Goal: Task Accomplishment & Management: Complete application form

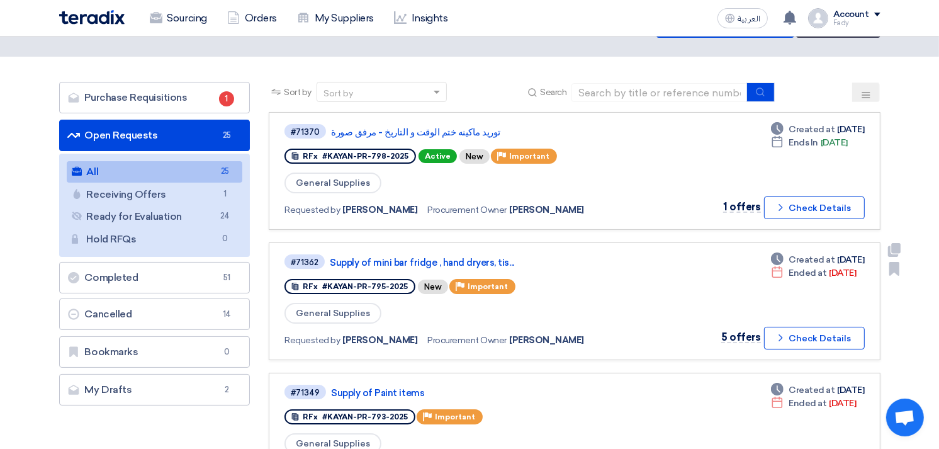
scroll to position [70, 0]
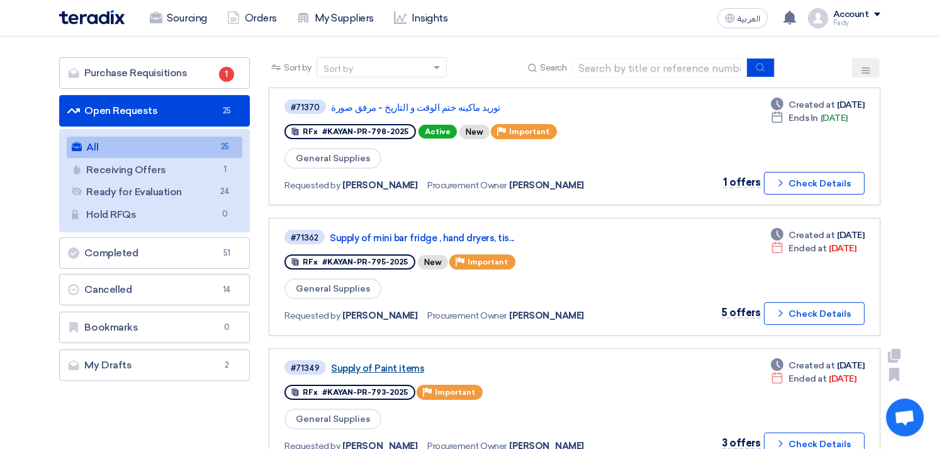
click at [404, 363] on link "Supply of Paint items" at bounding box center [488, 368] width 315 height 11
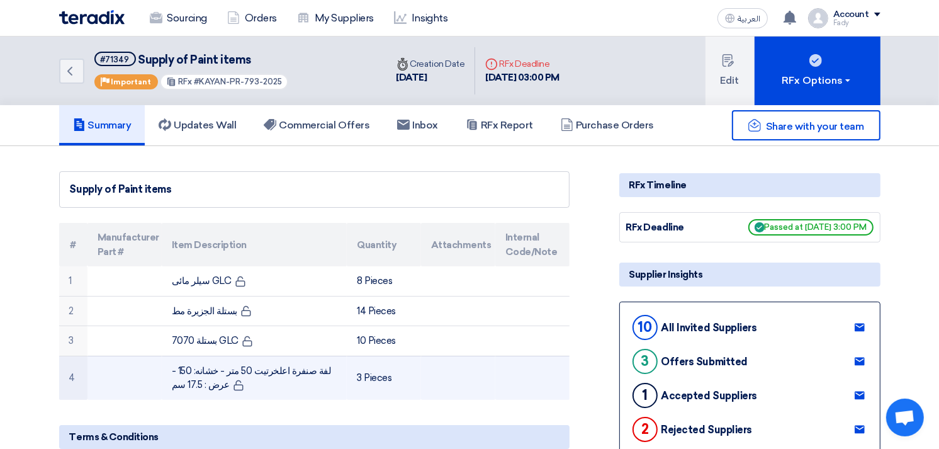
click at [252, 369] on td "لفة صنفرة اعلخرتيت 50 متر - خشانه: 150 - عرض : 17.5 سم" at bounding box center [254, 378] width 185 height 44
copy tr "لفة صنفرة اعلخرتيت 50 متر - خشانه: 150 - عرض : 17.5 سم"
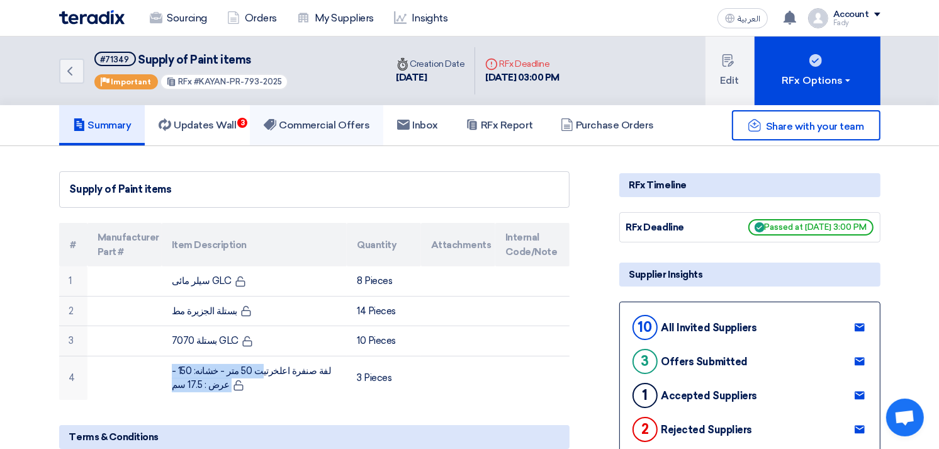
click at [332, 128] on h5 "Commercial Offers" at bounding box center [317, 125] width 106 height 13
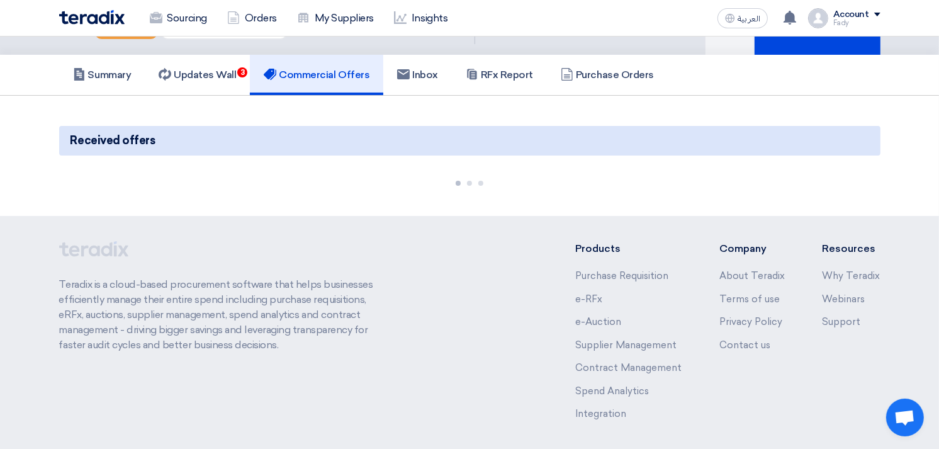
scroll to position [99, 0]
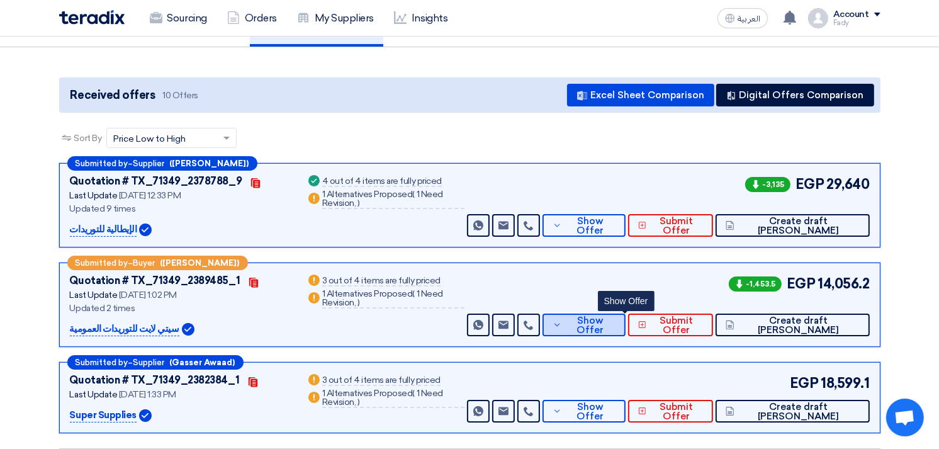
click at [616, 325] on span "Show Offer" at bounding box center [590, 325] width 50 height 19
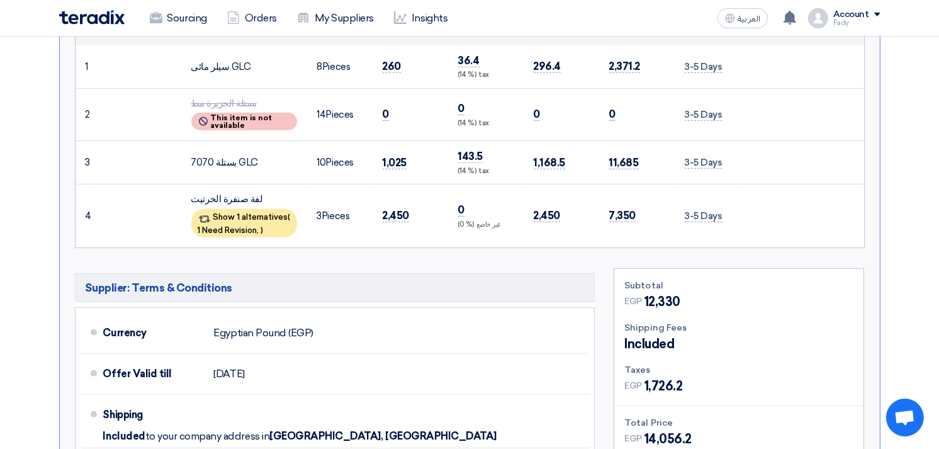
scroll to position [379, 0]
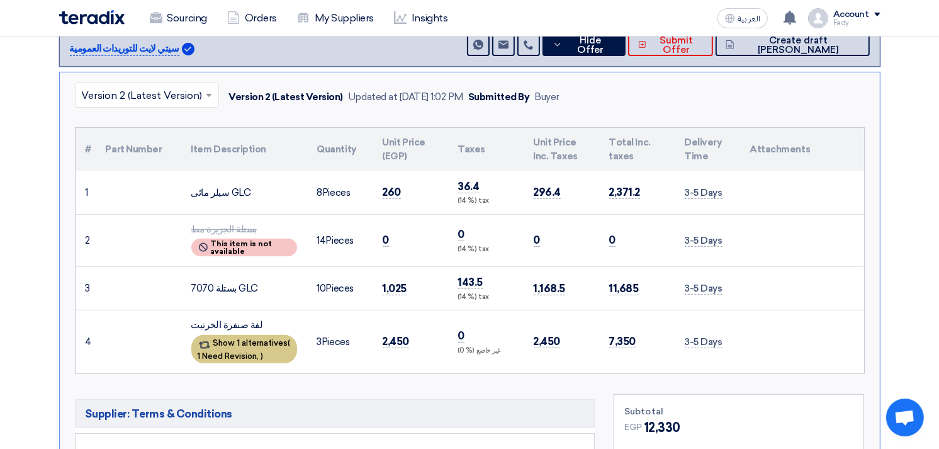
click at [240, 354] on span "1 Need Revision," at bounding box center [229, 355] width 62 height 9
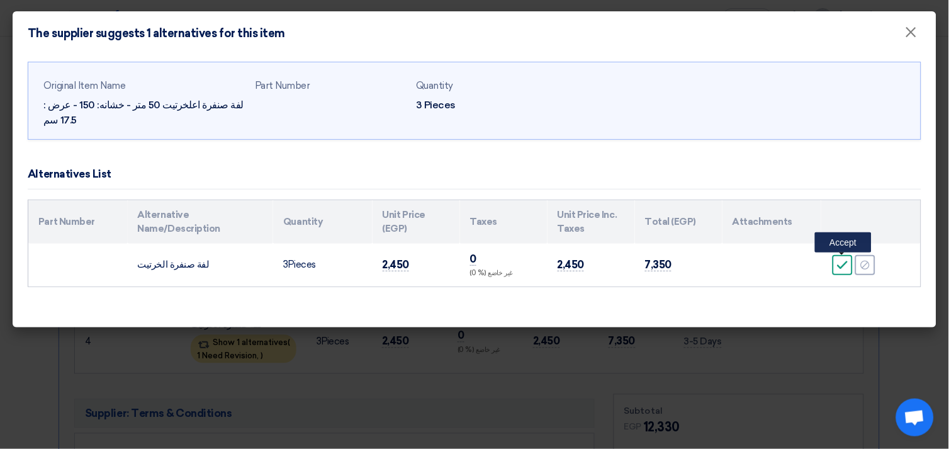
click at [844, 267] on icon "Accept" at bounding box center [842, 264] width 11 height 11
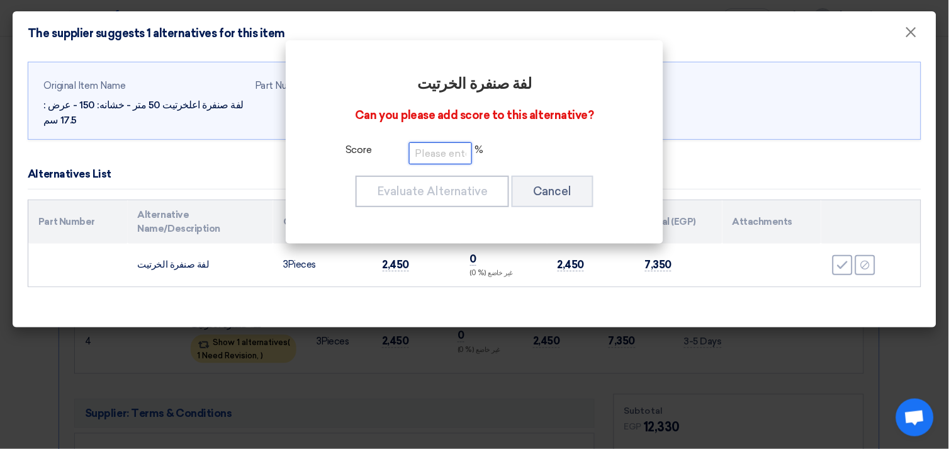
click at [451, 157] on input "number" at bounding box center [440, 153] width 63 height 22
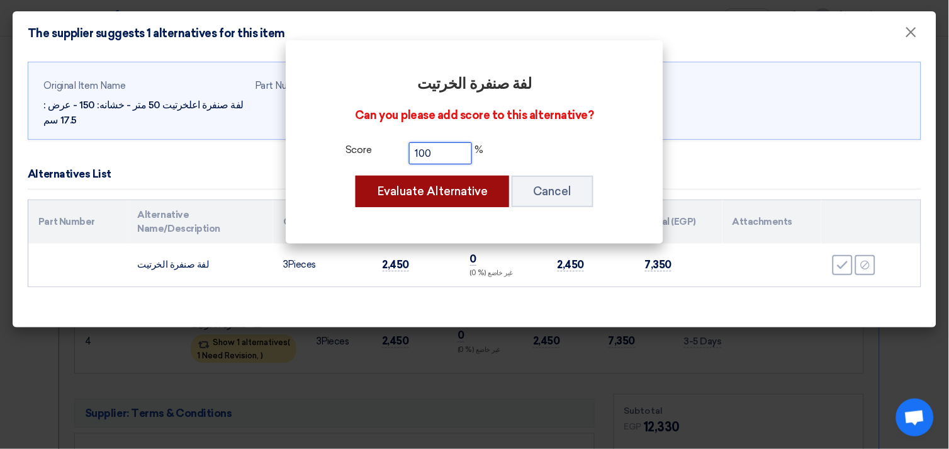
type input "100"
click at [437, 202] on button "Evaluate Alternative" at bounding box center [433, 191] width 154 height 31
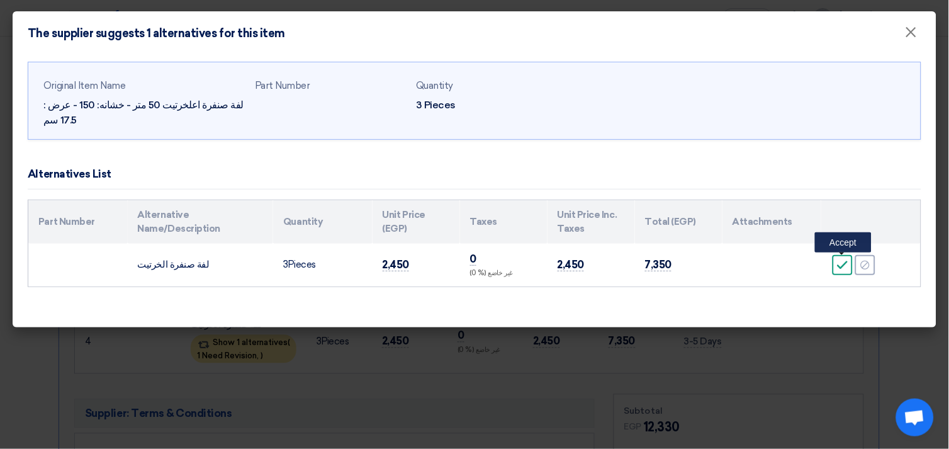
click at [843, 261] on icon "Accept" at bounding box center [842, 264] width 11 height 11
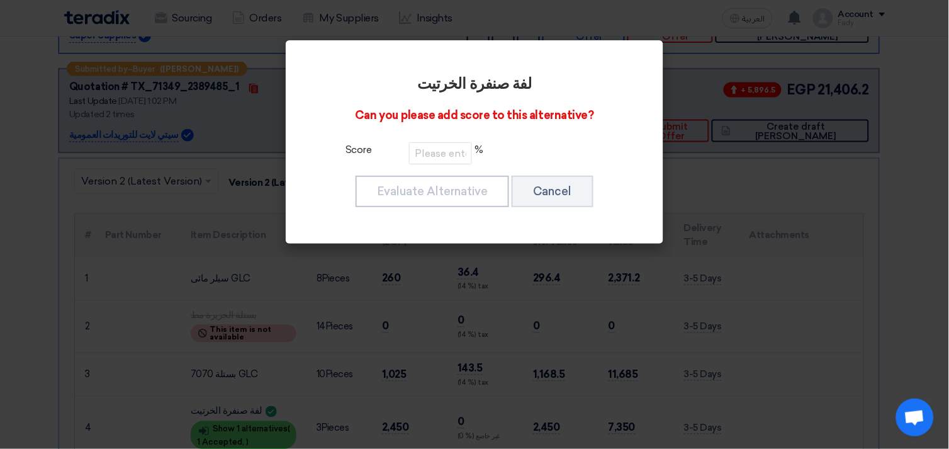
click at [706, 201] on modal-container "لفة صنفرة الخرتيت Can you please add score to this alternative? Score % Evaluat…" at bounding box center [474, 224] width 949 height 449
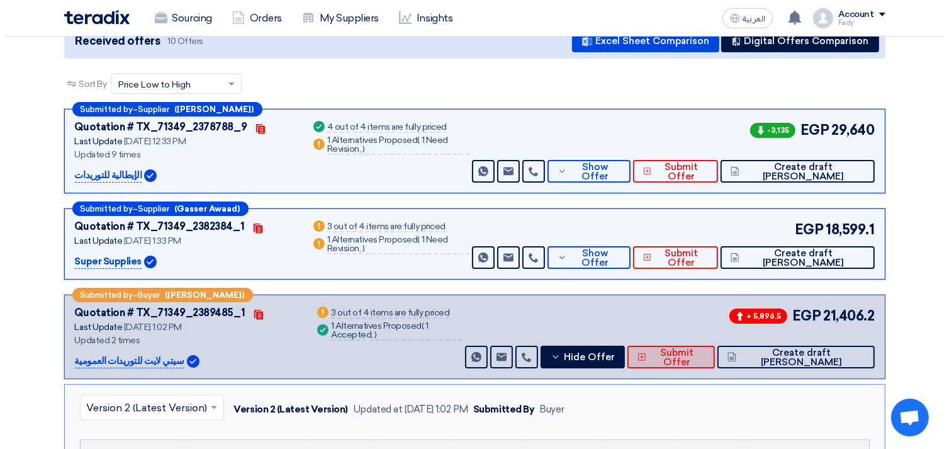
scroll to position [169, 0]
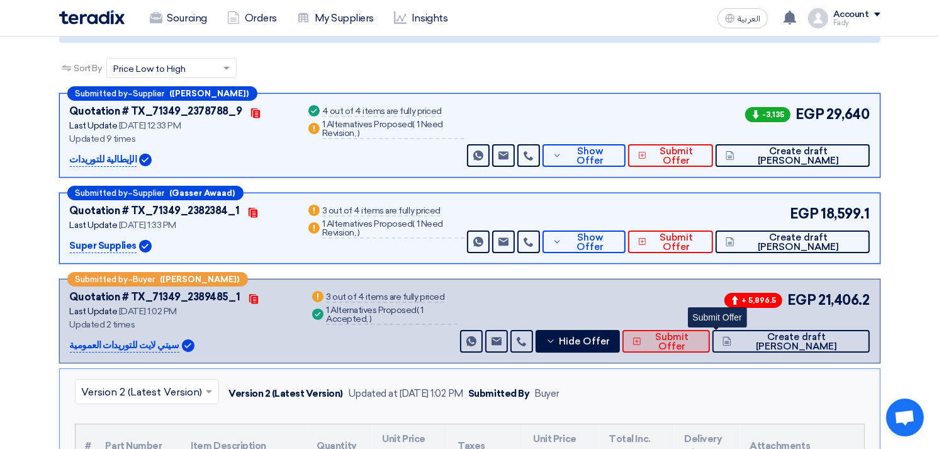
click at [700, 340] on span "Submit Offer" at bounding box center [671, 341] width 55 height 19
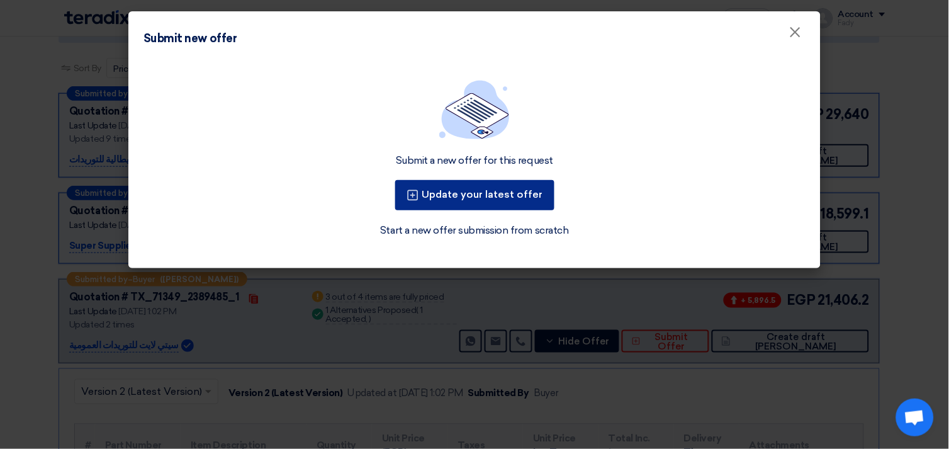
click at [451, 206] on button "Update your latest offer" at bounding box center [474, 195] width 159 height 30
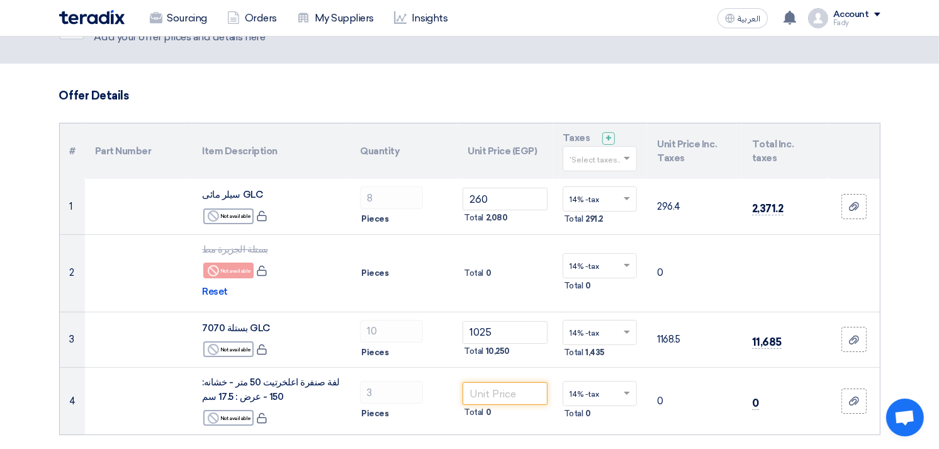
scroll to position [140, 0]
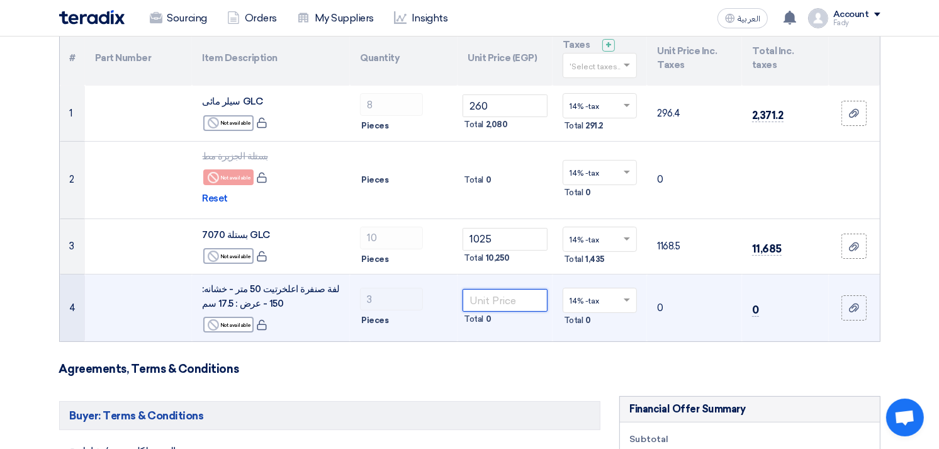
click at [504, 303] on input "number" at bounding box center [505, 300] width 85 height 23
type input "2450"
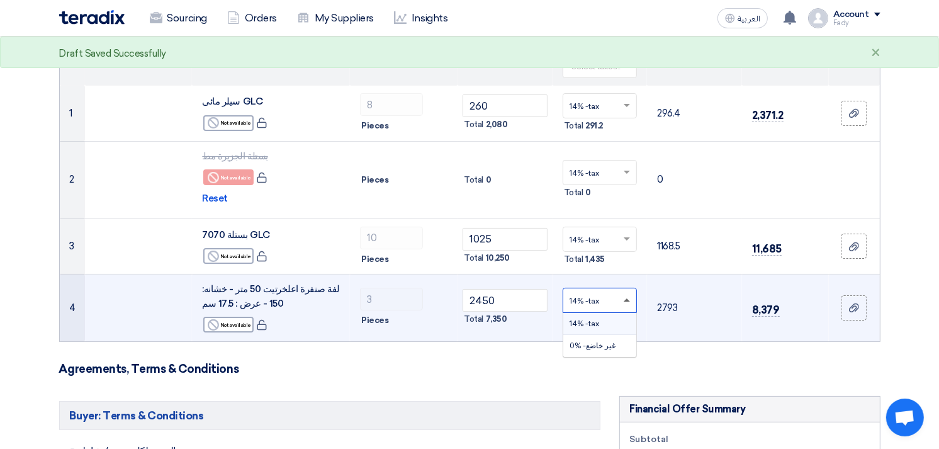
click at [624, 300] on span at bounding box center [627, 299] width 6 height 3
click at [600, 322] on div "14% -tax" at bounding box center [600, 324] width 74 height 22
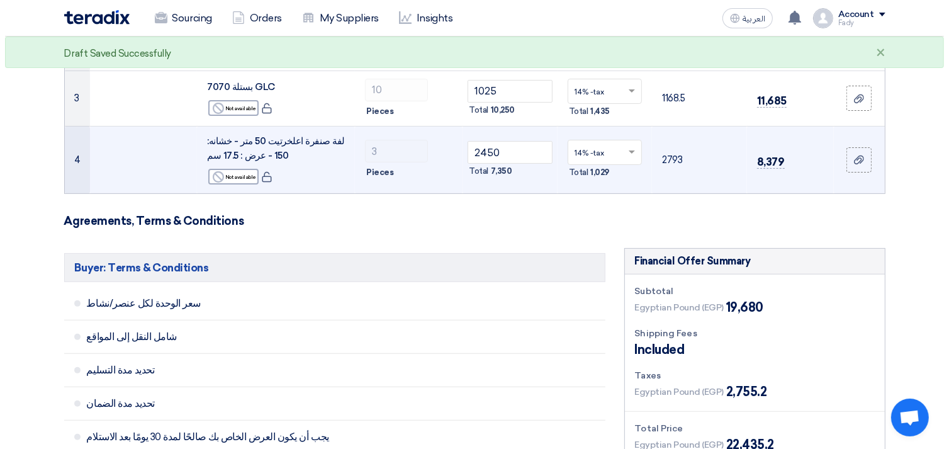
scroll to position [489, 0]
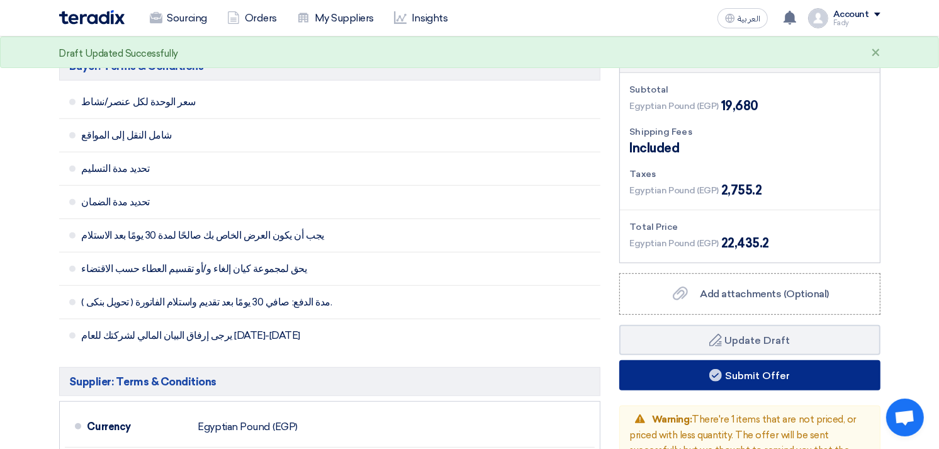
click at [763, 369] on button "Submit Offer" at bounding box center [749, 375] width 261 height 30
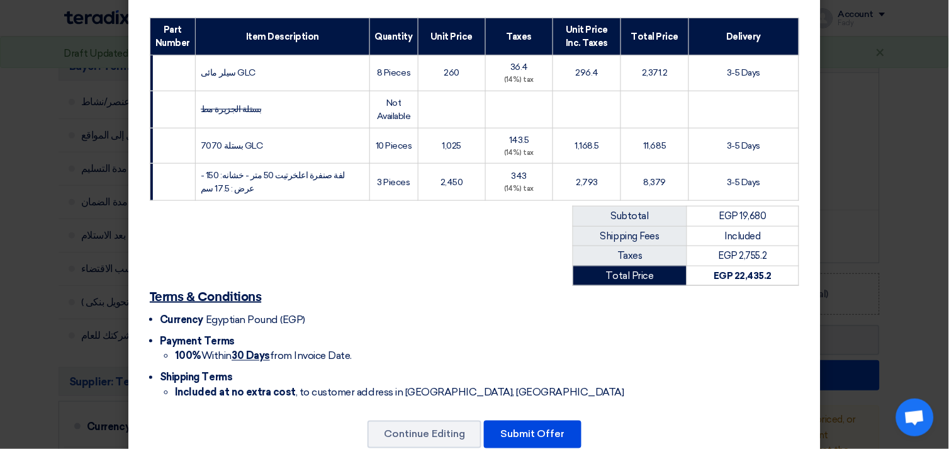
scroll to position [208, 0]
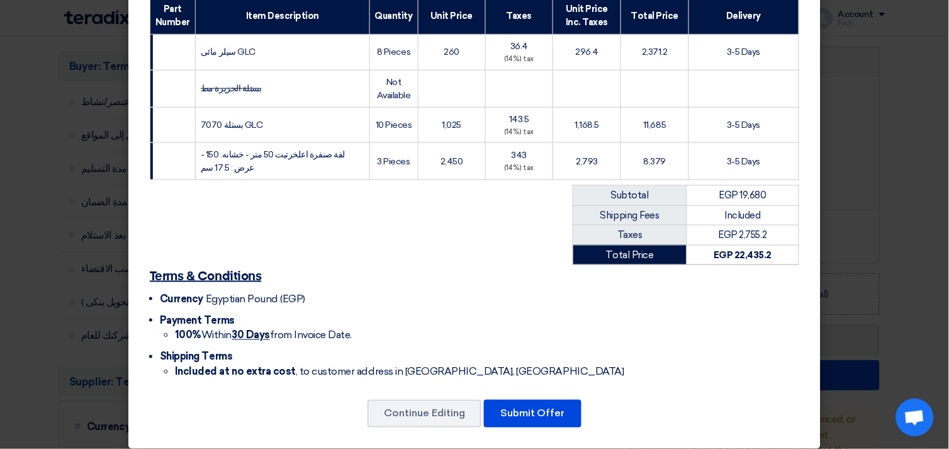
click at [548, 369] on div "Terms & Conditions Currency Egyptian Pound (EGP) Payment Terms 100% [DATE] from…" at bounding box center [474, 326] width 662 height 123
click at [539, 400] on button "Submit Offer" at bounding box center [533, 414] width 98 height 28
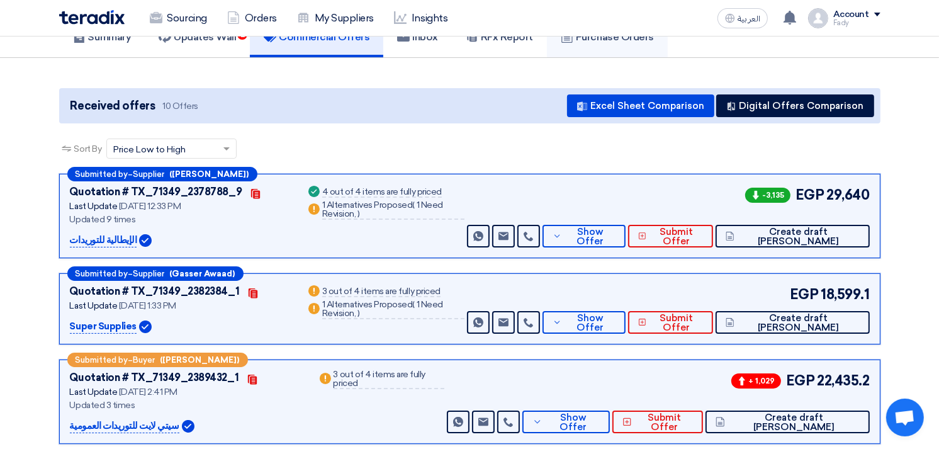
scroll to position [210, 0]
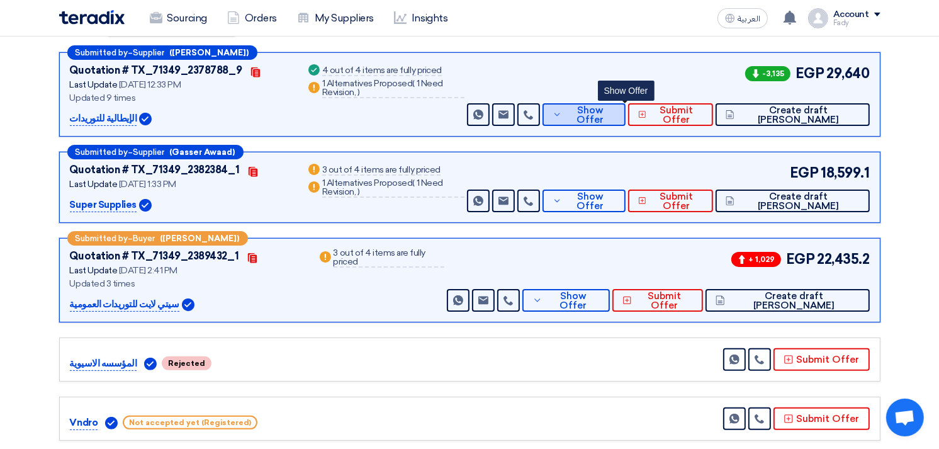
click at [616, 110] on span "Show Offer" at bounding box center [590, 115] width 50 height 19
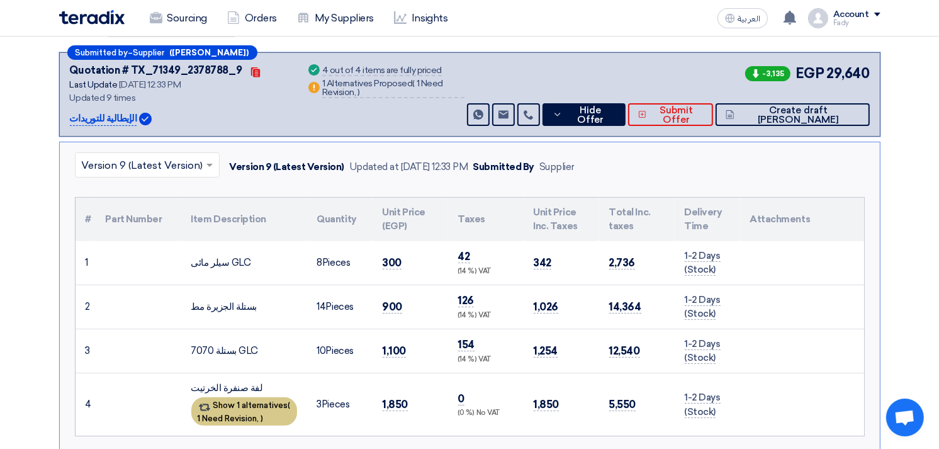
click at [247, 398] on div "Show 1 alternatives ( 1 Need Revision, )" at bounding box center [244, 411] width 106 height 28
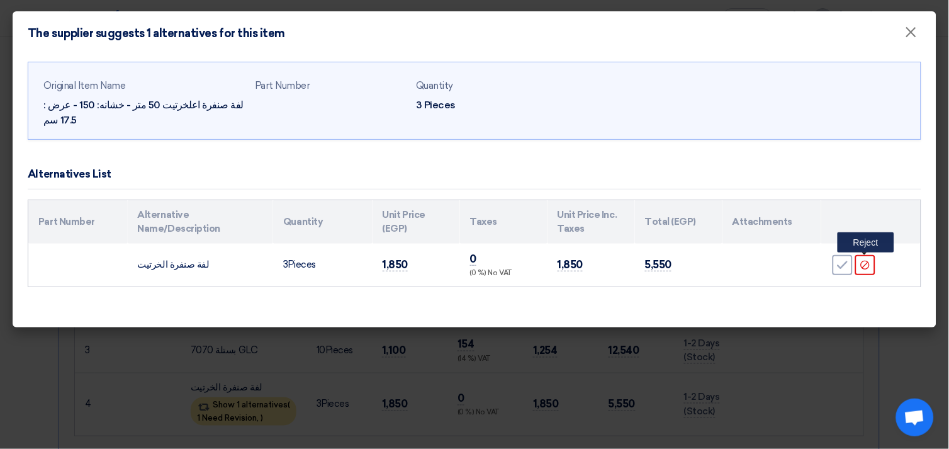
click at [864, 265] on icon "Reject" at bounding box center [865, 264] width 11 height 11
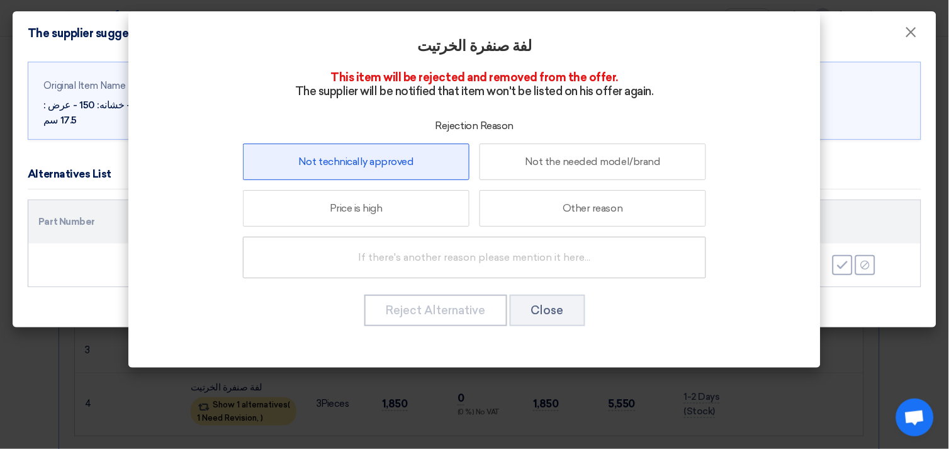
click at [378, 159] on label "Not technically approved" at bounding box center [356, 161] width 227 height 37
click at [361, 159] on input "Not technically approved" at bounding box center [356, 161] width 8 height 8
radio input "true"
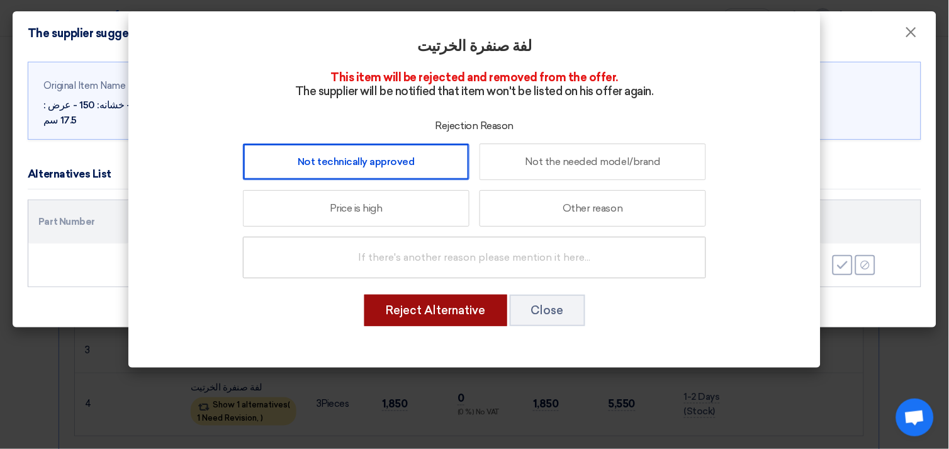
click at [412, 317] on button "Reject Alternative" at bounding box center [435, 310] width 143 height 31
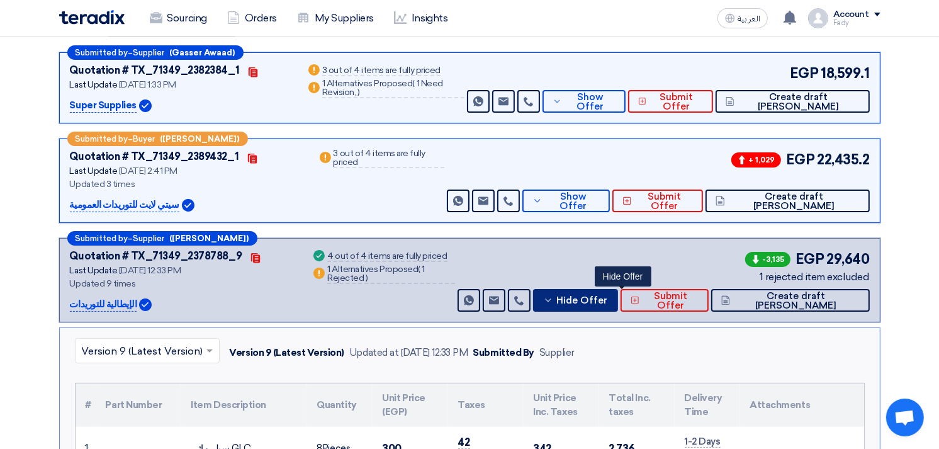
click at [607, 299] on span "Hide Offer" at bounding box center [581, 300] width 51 height 9
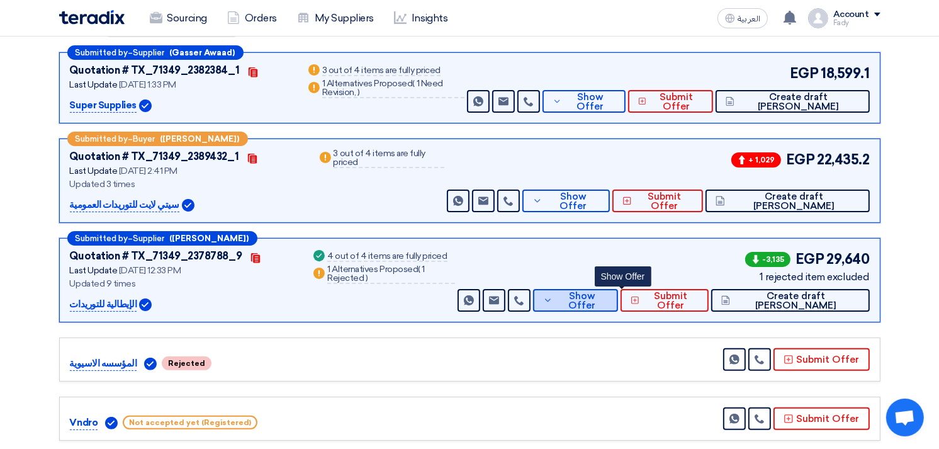
click at [608, 299] on span "Show Offer" at bounding box center [582, 300] width 52 height 19
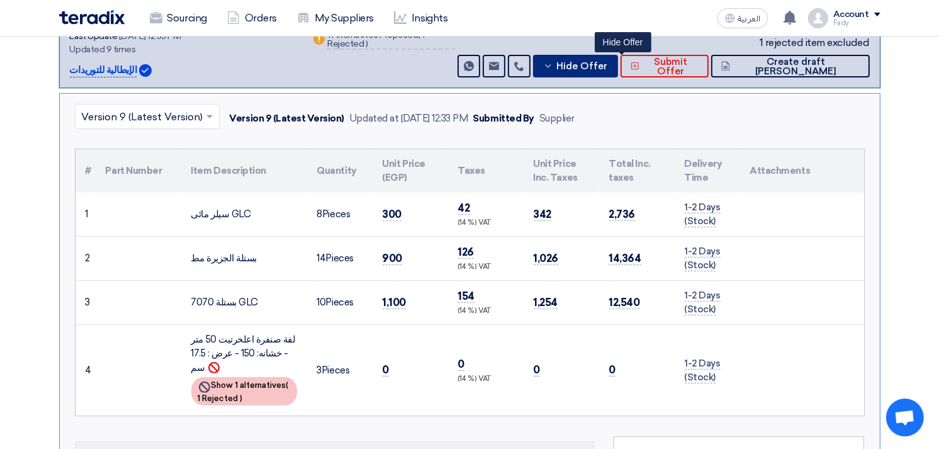
scroll to position [70, 0]
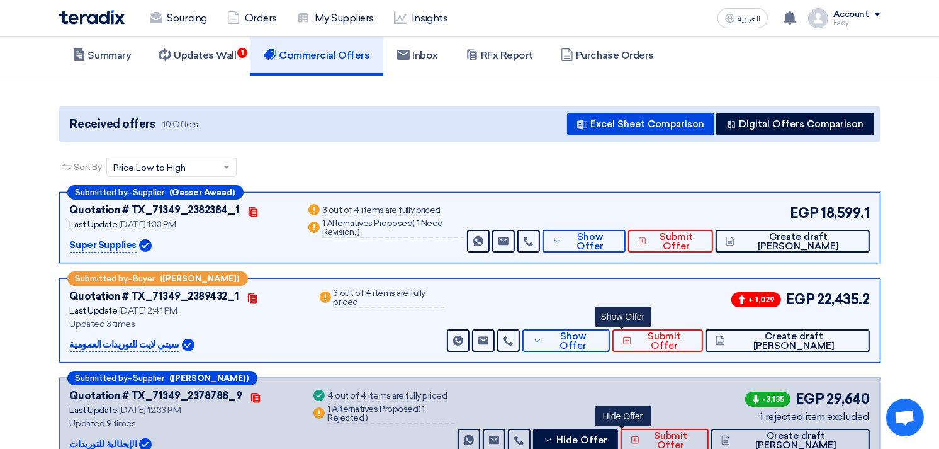
click at [631, 326] on div "+ 1,029 EGP 22,435.2 Send Message Send Message" at bounding box center [656, 320] width 425 height 63
click at [600, 337] on span "Show Offer" at bounding box center [573, 341] width 54 height 19
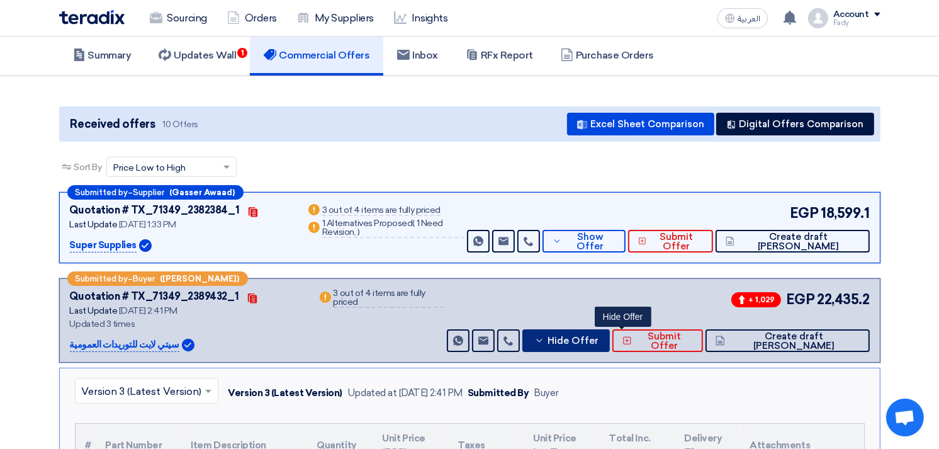
click at [599, 336] on span "Hide Offer" at bounding box center [573, 340] width 51 height 9
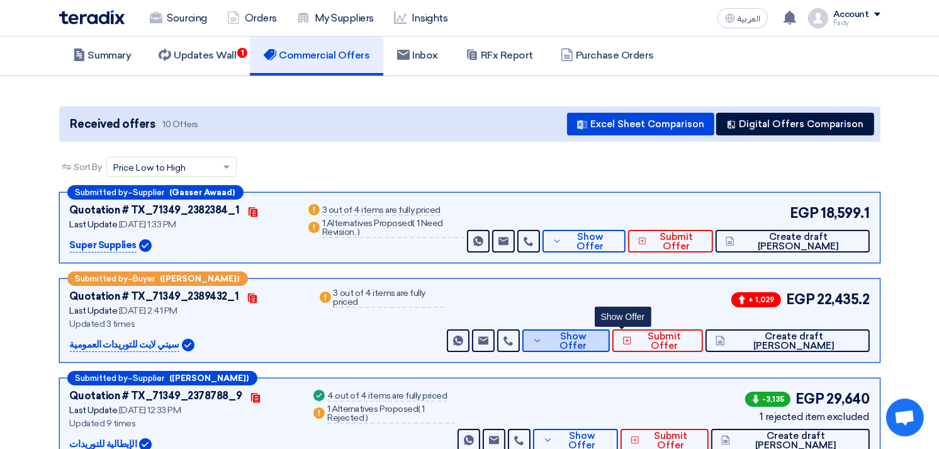
click at [610, 330] on button "Show Offer" at bounding box center [565, 340] width 87 height 23
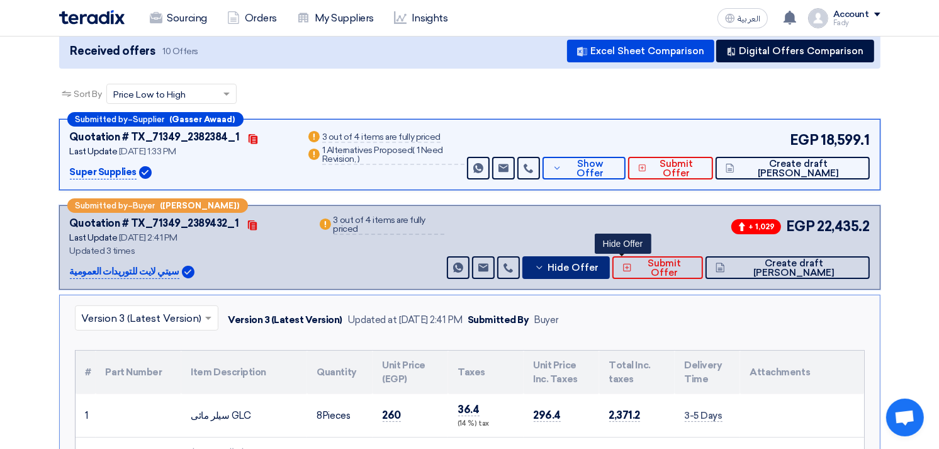
scroll to position [0, 0]
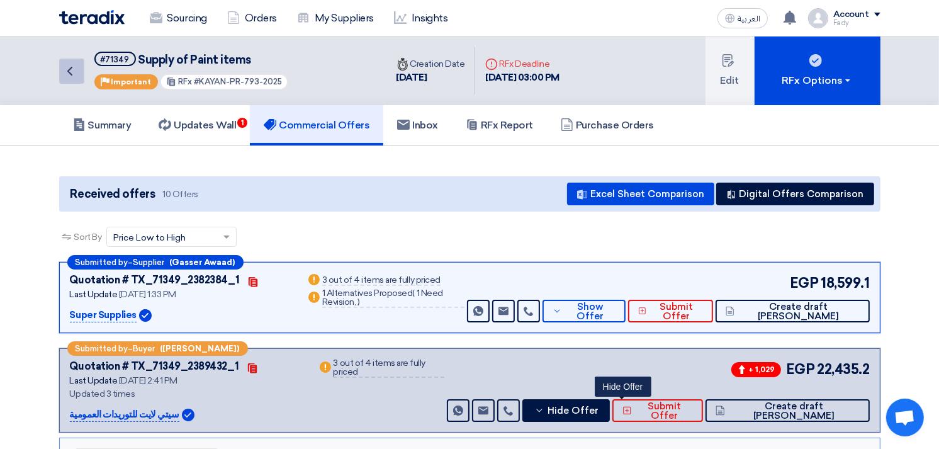
click at [82, 67] on link "Back" at bounding box center [71, 71] width 25 height 25
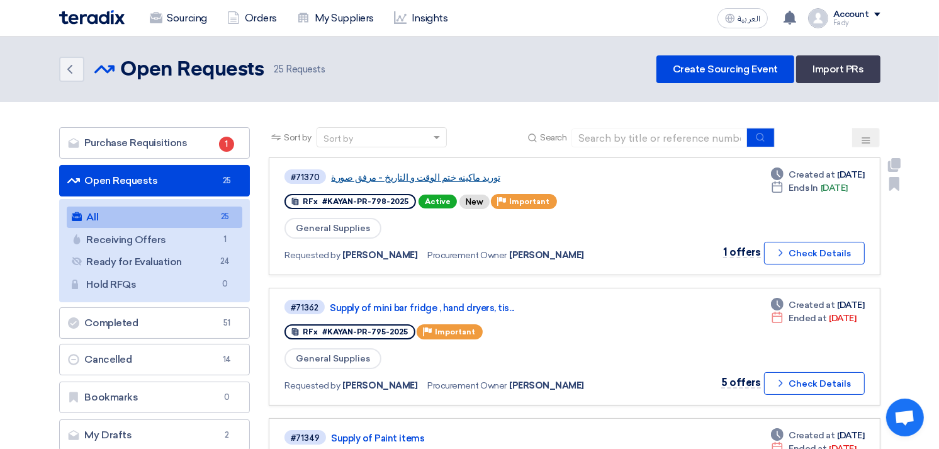
click at [402, 172] on link "توريد ماكينه ختم الوقت و التاريخ - مرفق صورة" at bounding box center [488, 177] width 315 height 11
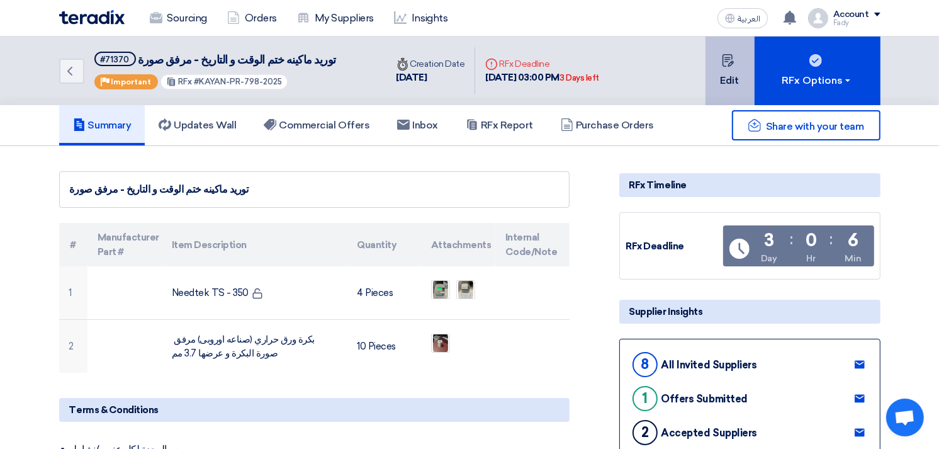
click at [721, 57] on button "Edit" at bounding box center [730, 71] width 49 height 69
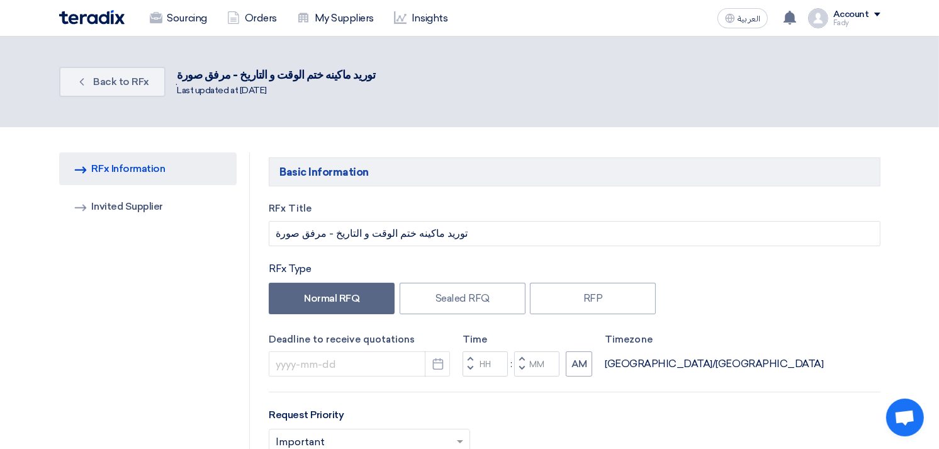
type input "[DATE]"
type input "03"
type input "00"
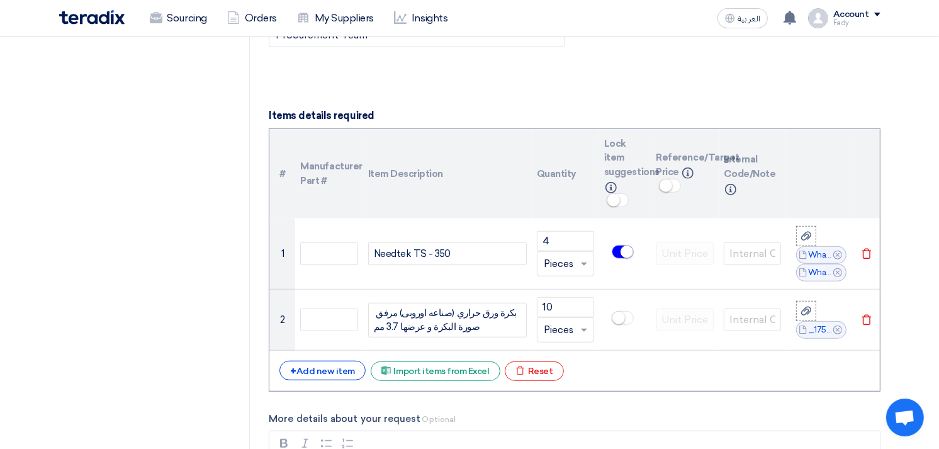
scroll to position [839, 0]
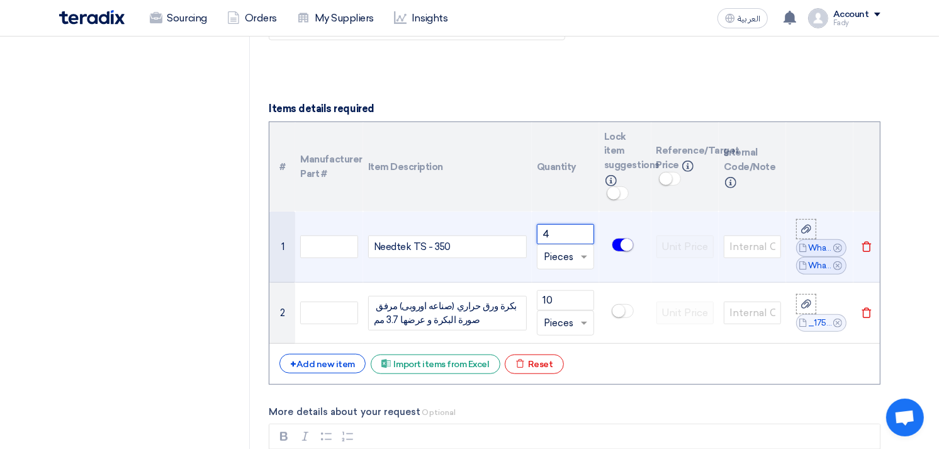
drag, startPoint x: 551, startPoint y: 234, endPoint x: 542, endPoint y: 235, distance: 9.5
click at [542, 235] on input "4" at bounding box center [565, 234] width 57 height 20
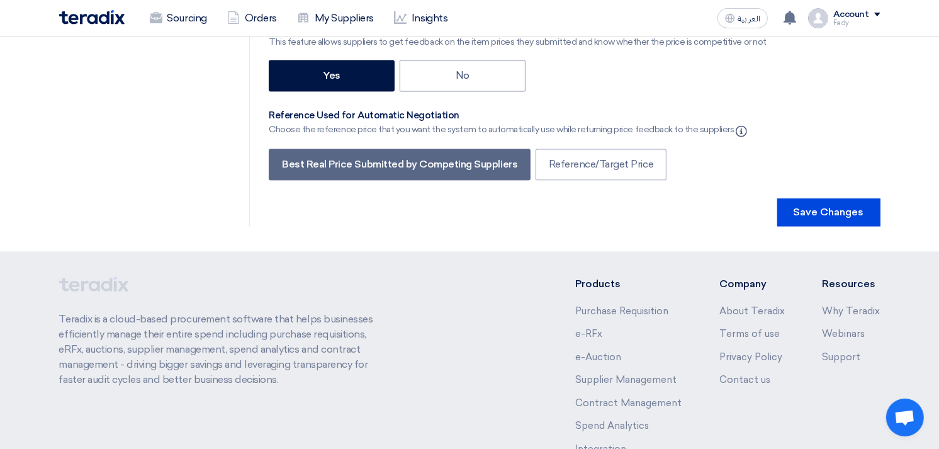
scroll to position [2521, 0]
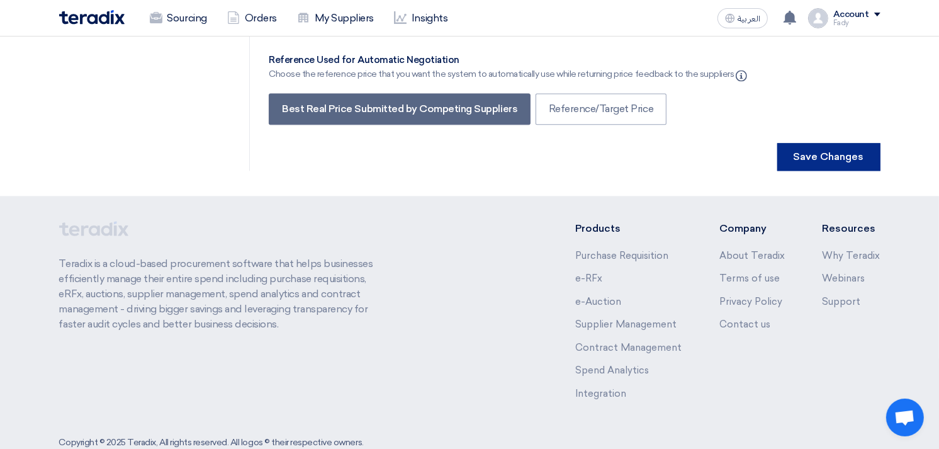
type input "5"
click at [827, 143] on button "Save Changes" at bounding box center [828, 157] width 103 height 28
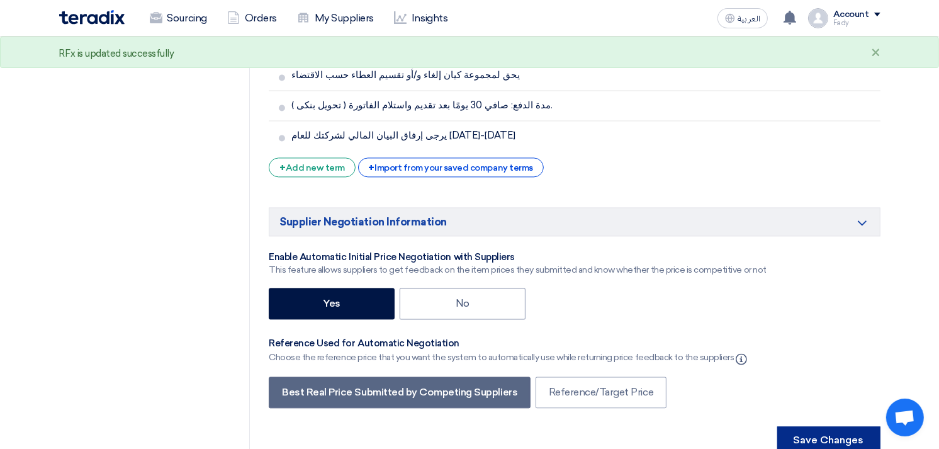
scroll to position [2518, 0]
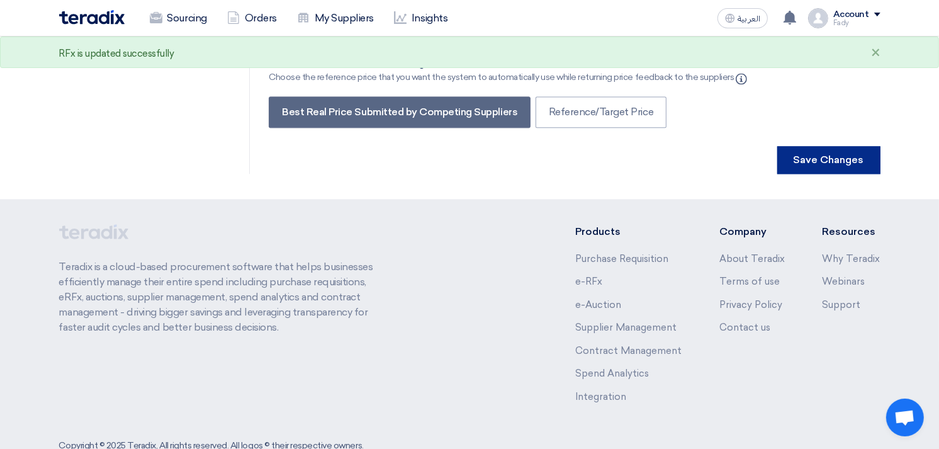
click at [820, 146] on button "Save Changes" at bounding box center [828, 160] width 103 height 28
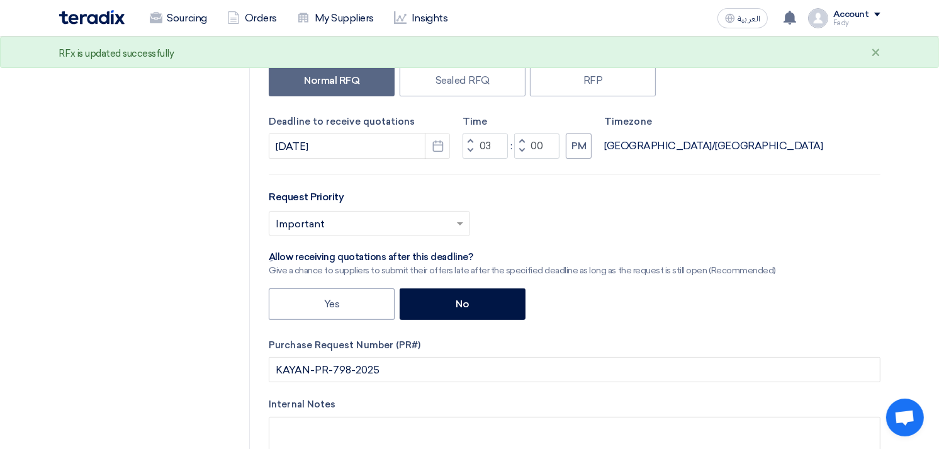
scroll to position [0, 0]
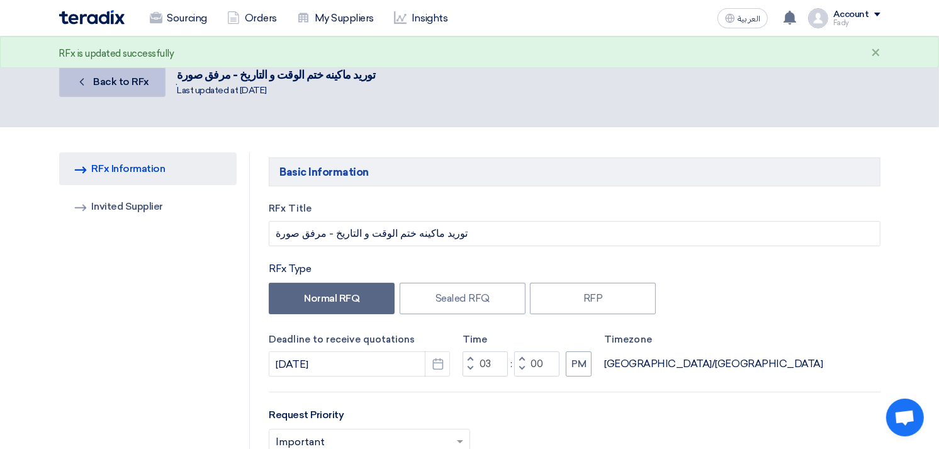
click at [114, 86] on span "Back to RFx" at bounding box center [121, 82] width 56 height 12
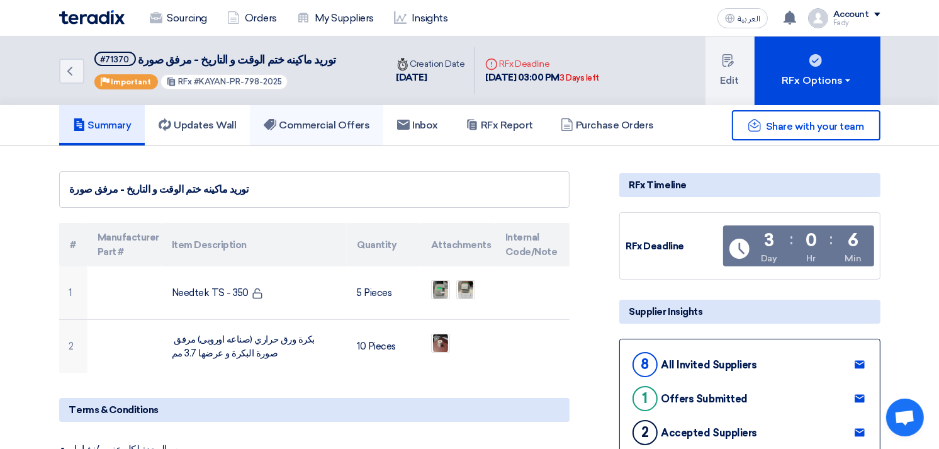
click at [319, 130] on link "Commercial Offers" at bounding box center [316, 125] width 133 height 40
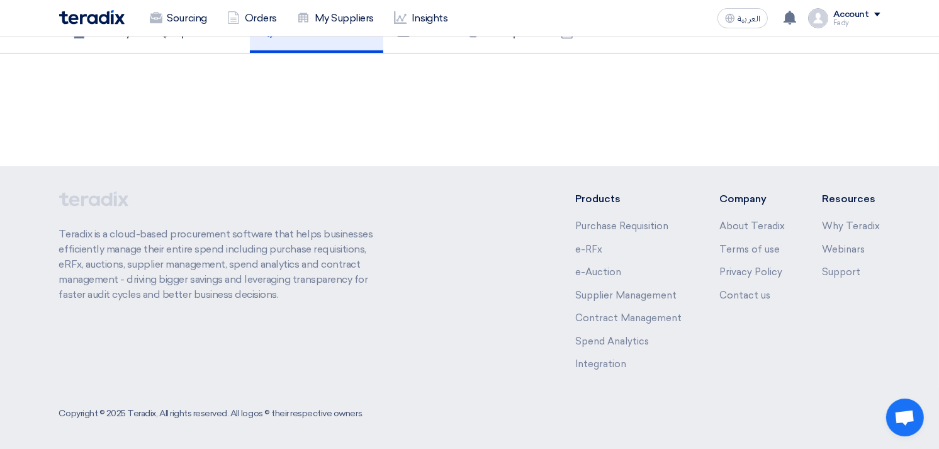
scroll to position [94, 0]
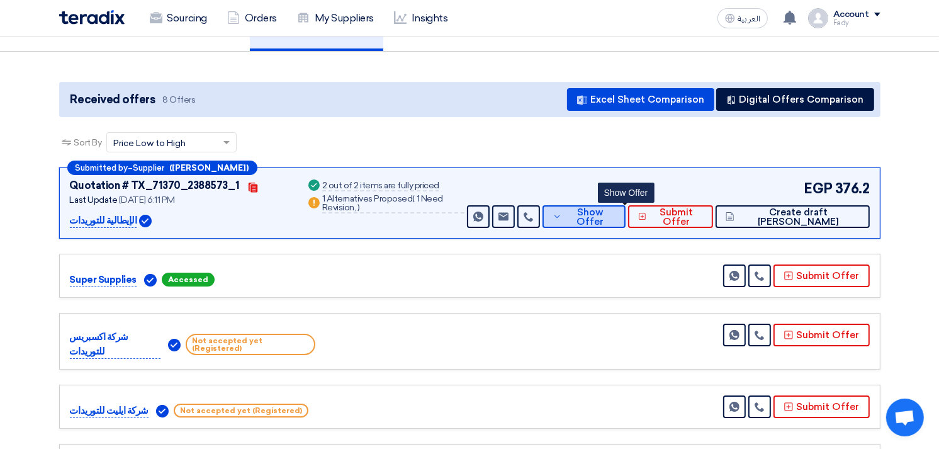
click at [616, 211] on span "Show Offer" at bounding box center [590, 217] width 50 height 19
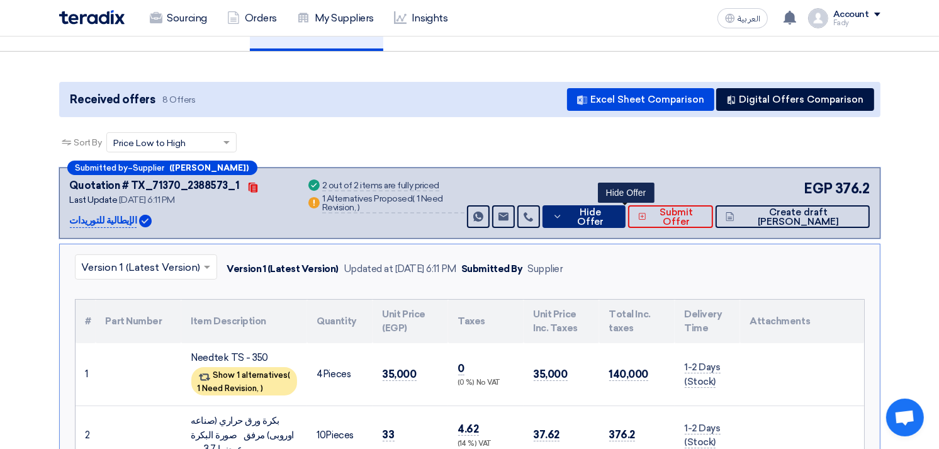
scroll to position [304, 0]
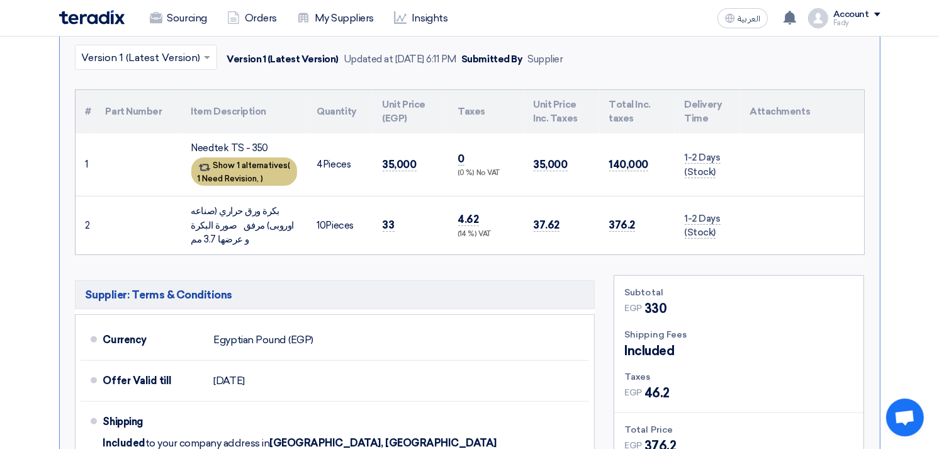
click at [243, 174] on span "1 Need Revision," at bounding box center [229, 178] width 62 height 9
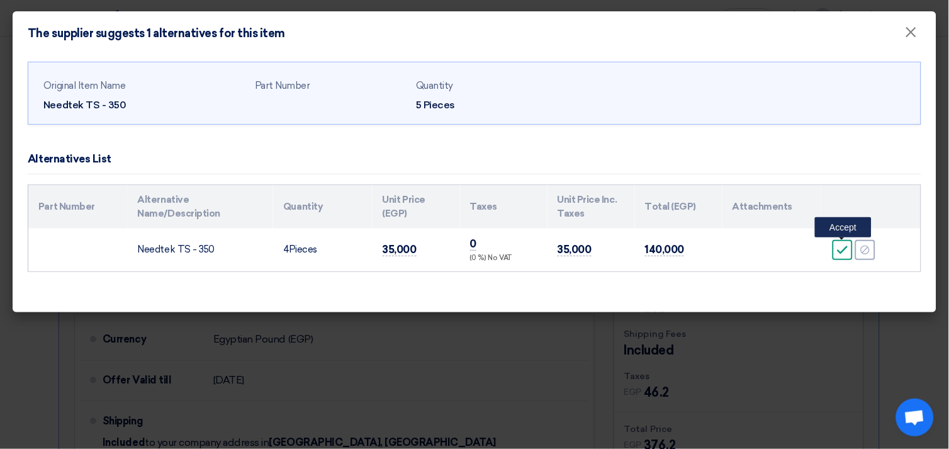
click at [840, 249] on icon "Accept" at bounding box center [842, 249] width 11 height 11
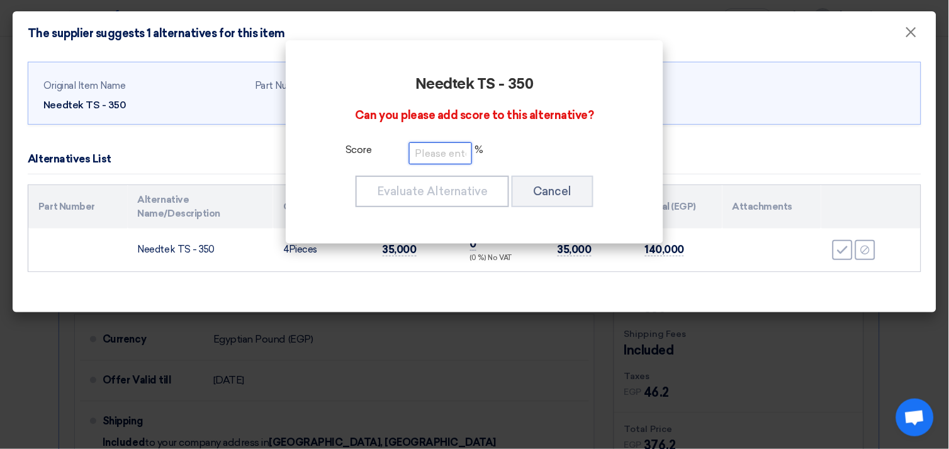
click at [443, 153] on input "number" at bounding box center [440, 153] width 63 height 22
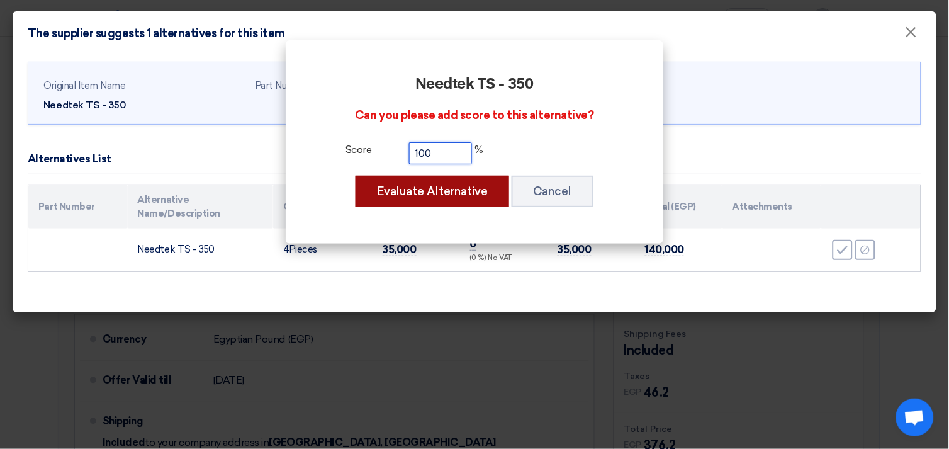
type input "100"
click at [442, 184] on button "Evaluate Alternative" at bounding box center [433, 191] width 154 height 31
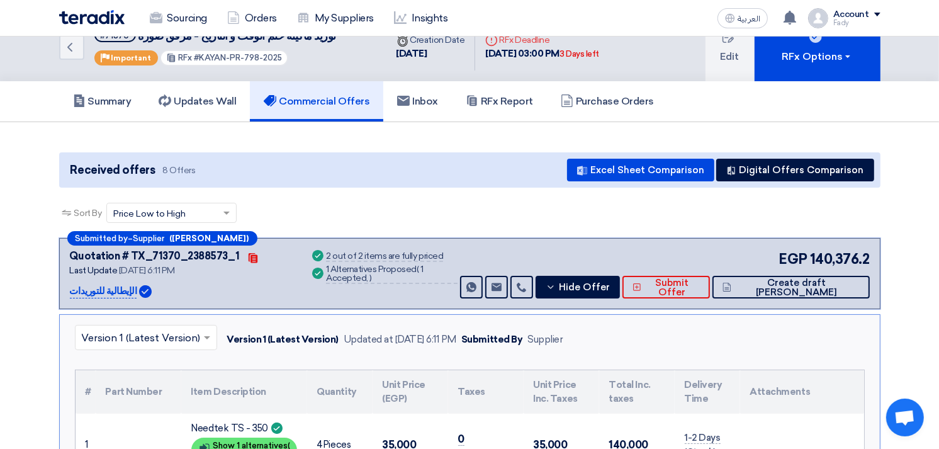
scroll to position [0, 0]
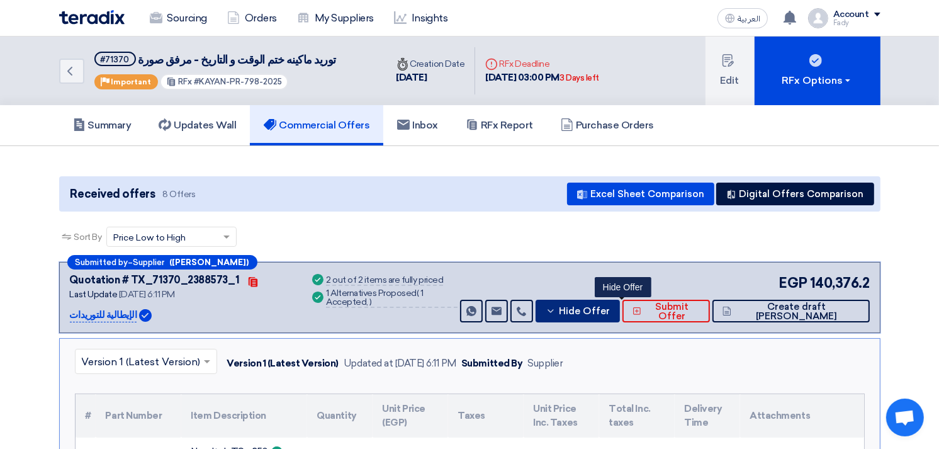
click at [607, 312] on span "Hide Offer" at bounding box center [584, 311] width 51 height 9
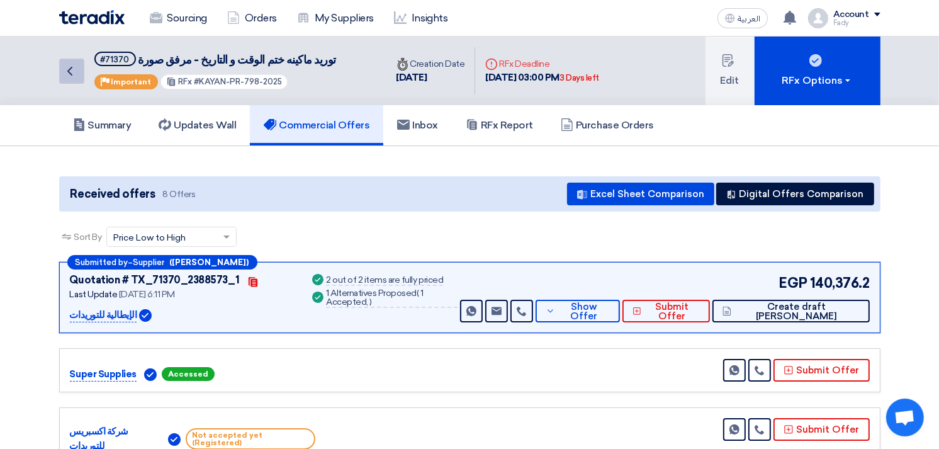
click at [74, 72] on icon "Back" at bounding box center [69, 71] width 15 height 15
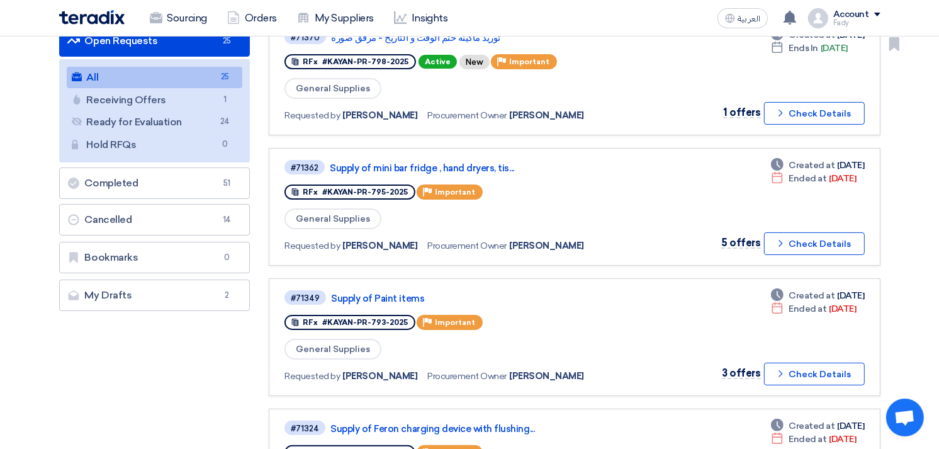
scroll to position [210, 0]
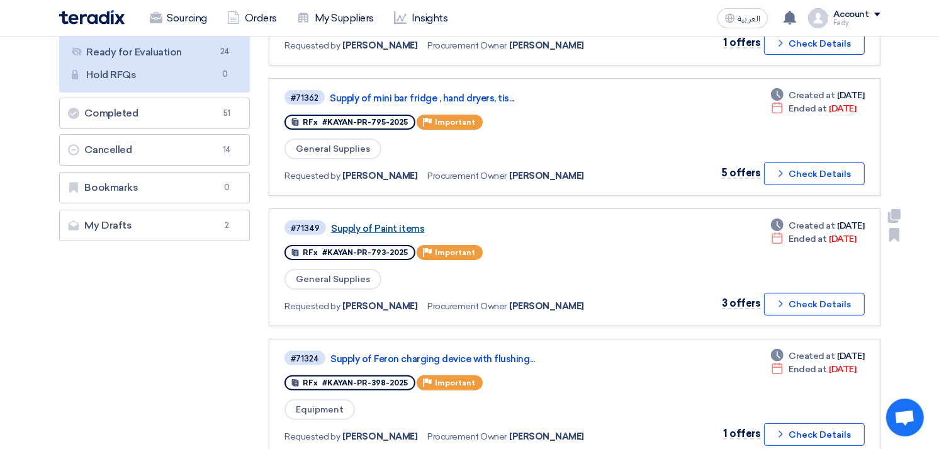
click at [403, 223] on link "Supply of Paint items" at bounding box center [488, 228] width 315 height 11
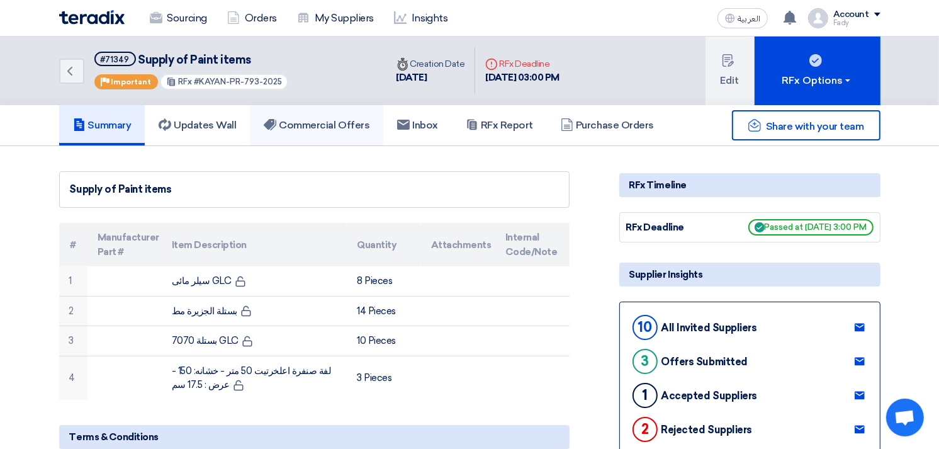
click at [352, 116] on link "Commercial Offers" at bounding box center [316, 125] width 133 height 40
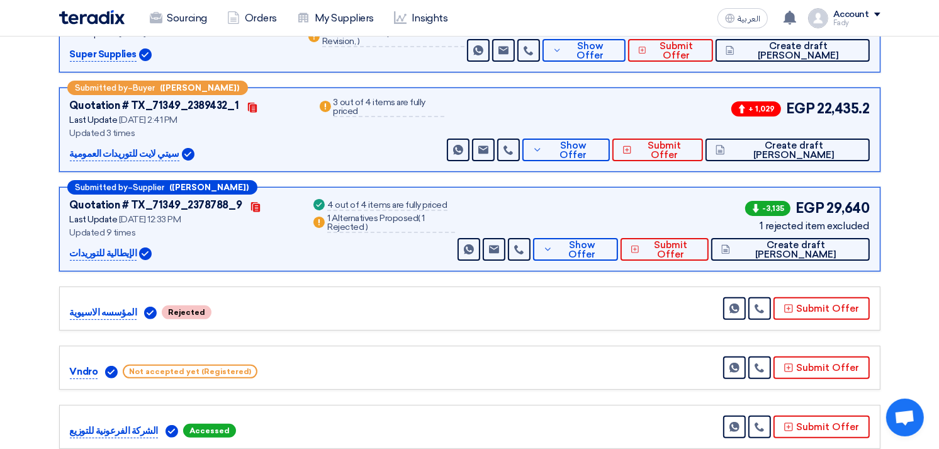
scroll to position [279, 0]
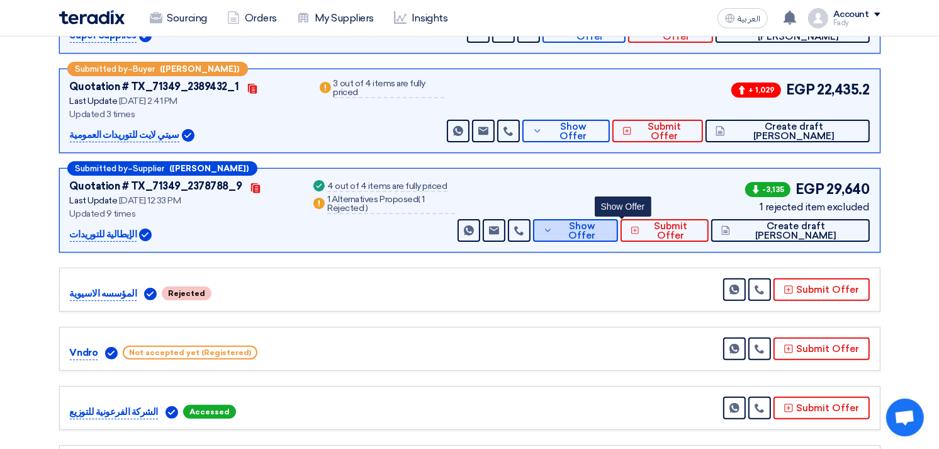
click at [618, 221] on button "Show Offer" at bounding box center [575, 230] width 85 height 23
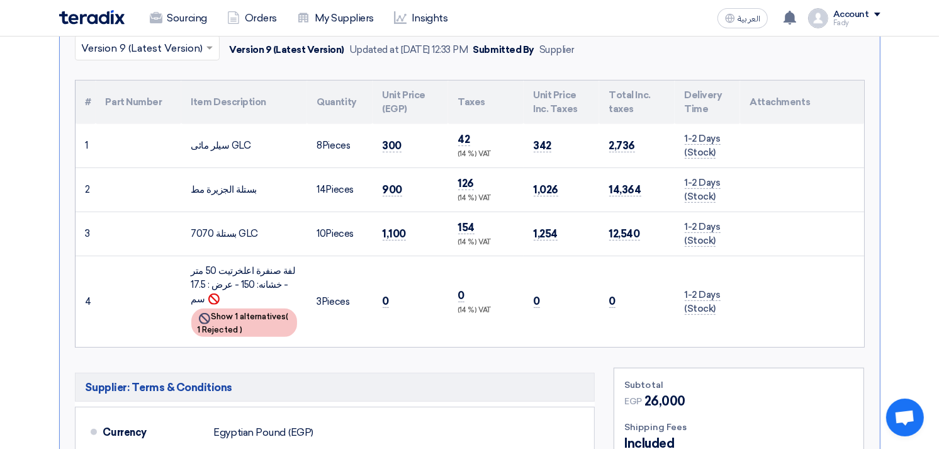
scroll to position [559, 0]
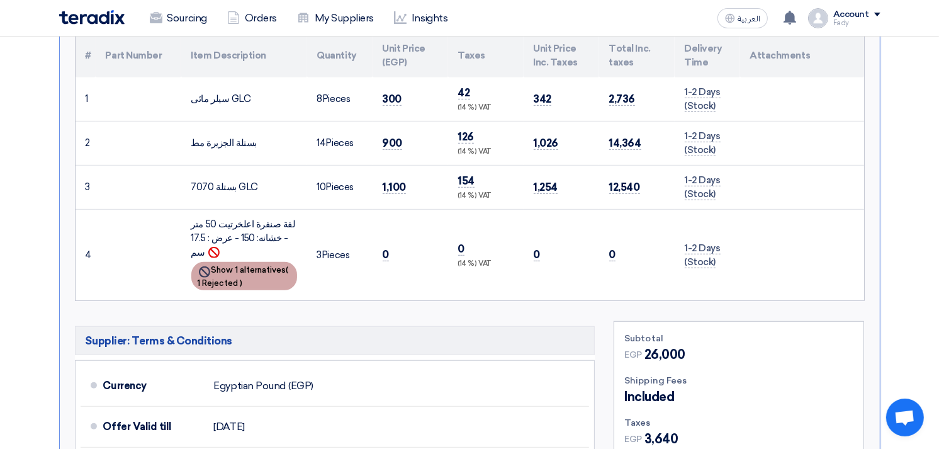
click at [243, 278] on span ")" at bounding box center [241, 282] width 3 height 9
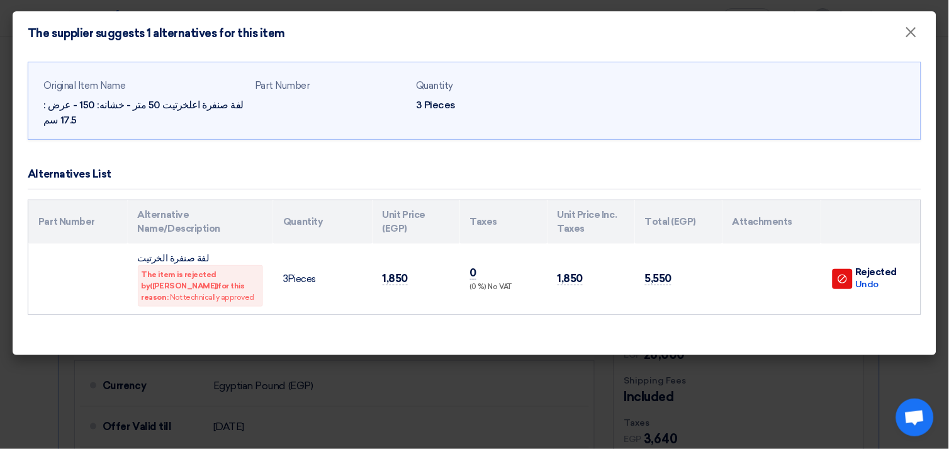
click at [848, 275] on icon "Reject" at bounding box center [842, 278] width 11 height 11
click at [862, 284] on div "Undo" at bounding box center [876, 284] width 42 height 13
click at [867, 282] on div "Undo" at bounding box center [876, 284] width 42 height 13
click at [392, 277] on span "1,850" at bounding box center [396, 278] width 26 height 13
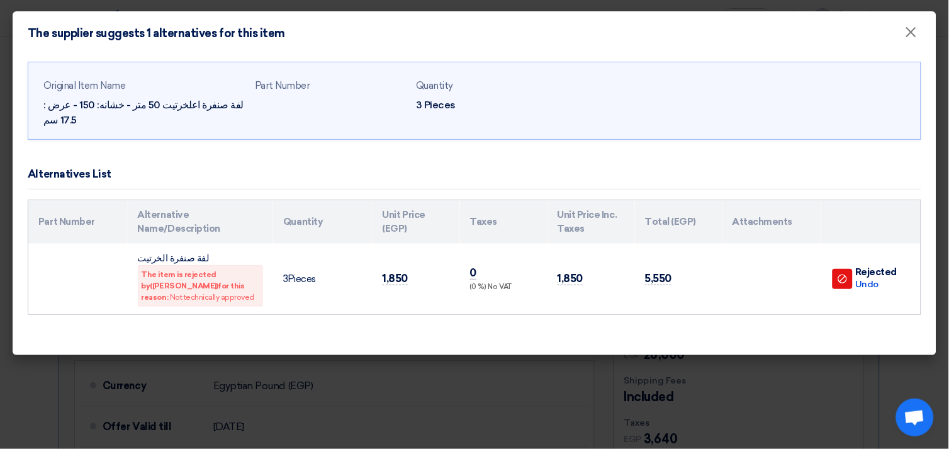
drag, startPoint x: 392, startPoint y: 277, endPoint x: 176, endPoint y: 293, distance: 216.5
click at [176, 293] on span "Not technically approved" at bounding box center [212, 297] width 84 height 9
click at [873, 282] on div "Undo" at bounding box center [876, 284] width 42 height 13
click at [848, 274] on icon "Reject" at bounding box center [842, 278] width 11 height 11
click at [870, 282] on div "Undo" at bounding box center [876, 284] width 42 height 13
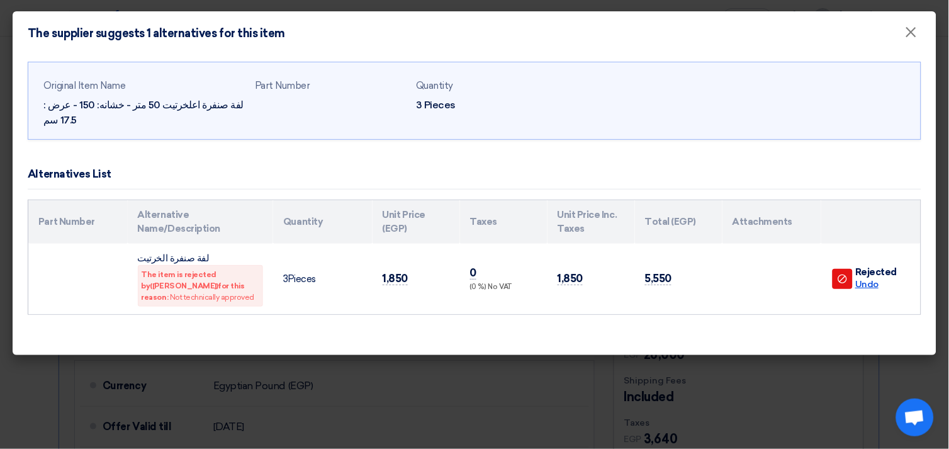
click at [870, 283] on div "Undo" at bounding box center [876, 284] width 42 height 13
click at [867, 284] on div "Undo" at bounding box center [876, 284] width 42 height 13
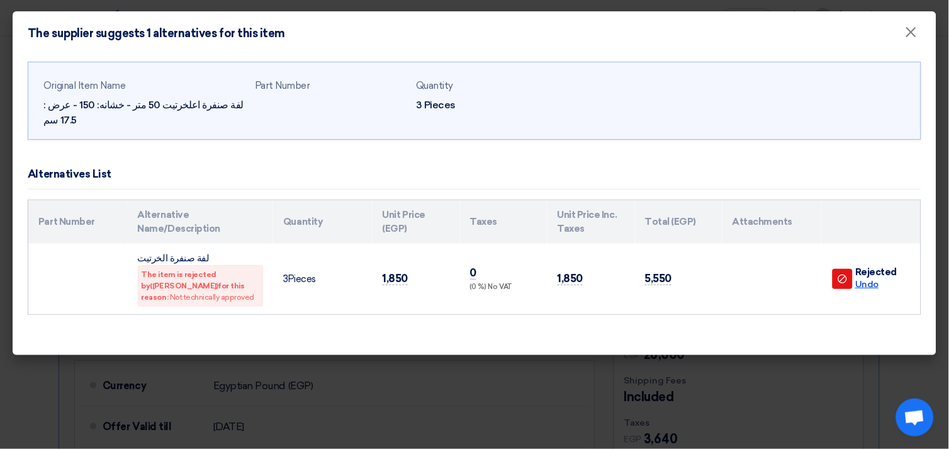
click at [867, 284] on div "Undo" at bounding box center [876, 284] width 42 height 13
click at [910, 34] on span "×" at bounding box center [911, 35] width 13 height 25
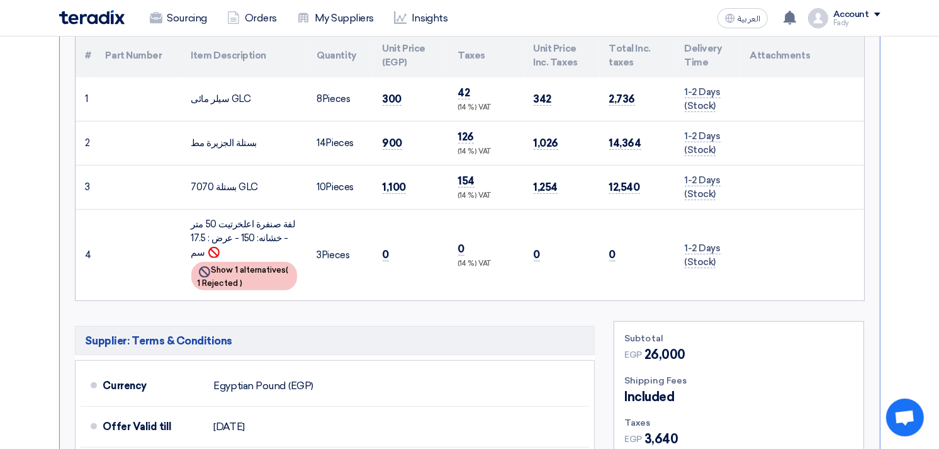
drag, startPoint x: 191, startPoint y: 143, endPoint x: 288, endPoint y: 152, distance: 97.9
click at [288, 152] on td "بستلة الجزيرة مط" at bounding box center [244, 143] width 126 height 44
click at [206, 154] on td "بستلة الجزيرة مط" at bounding box center [244, 143] width 126 height 44
click at [317, 146] on span "14" at bounding box center [321, 142] width 9 height 11
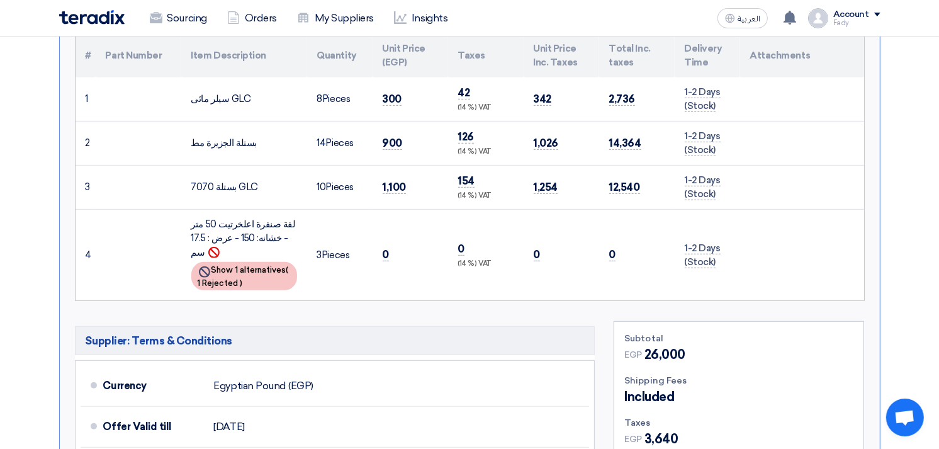
drag, startPoint x: 317, startPoint y: 146, endPoint x: 328, endPoint y: 154, distance: 14.0
click at [328, 154] on td "14 Pieces" at bounding box center [339, 143] width 65 height 44
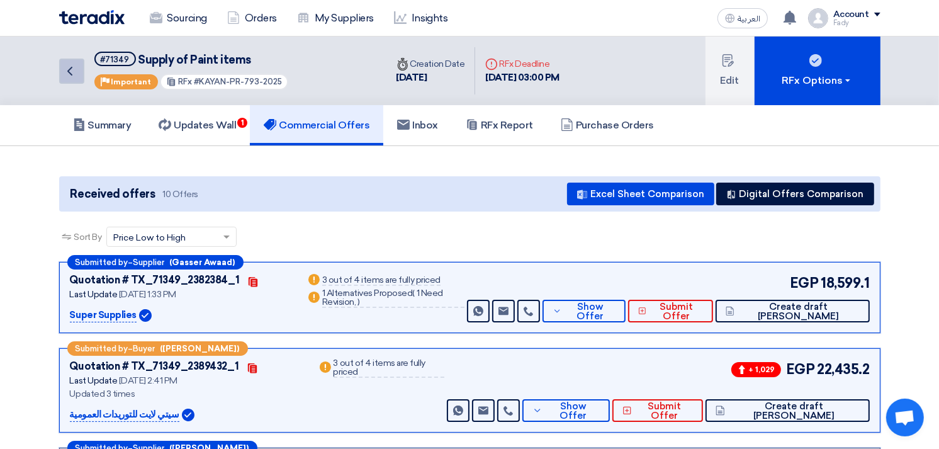
click at [76, 74] on icon "Back" at bounding box center [69, 71] width 15 height 15
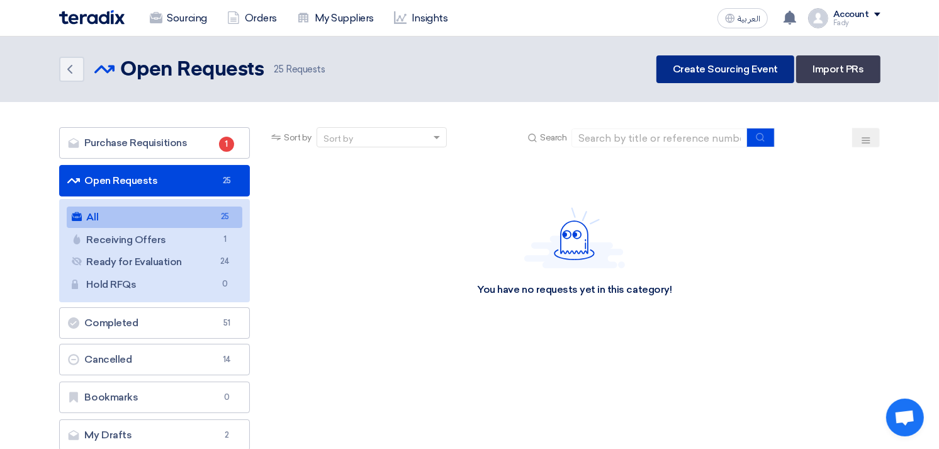
click at [708, 64] on link "Create Sourcing Event" at bounding box center [725, 69] width 138 height 28
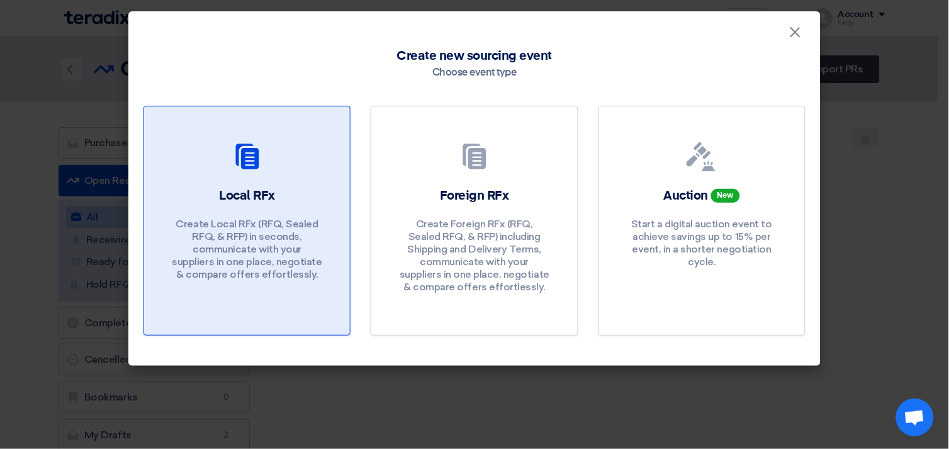
click at [261, 204] on h2 "Local RFx" at bounding box center [247, 196] width 56 height 18
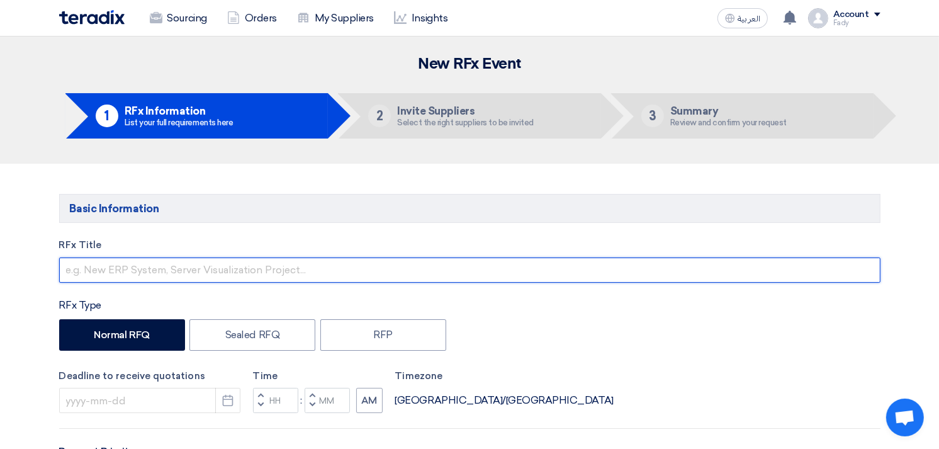
click at [127, 274] on input "text" at bounding box center [469, 269] width 821 height 25
paste input "Supply of microphone, safety googles and gloves"
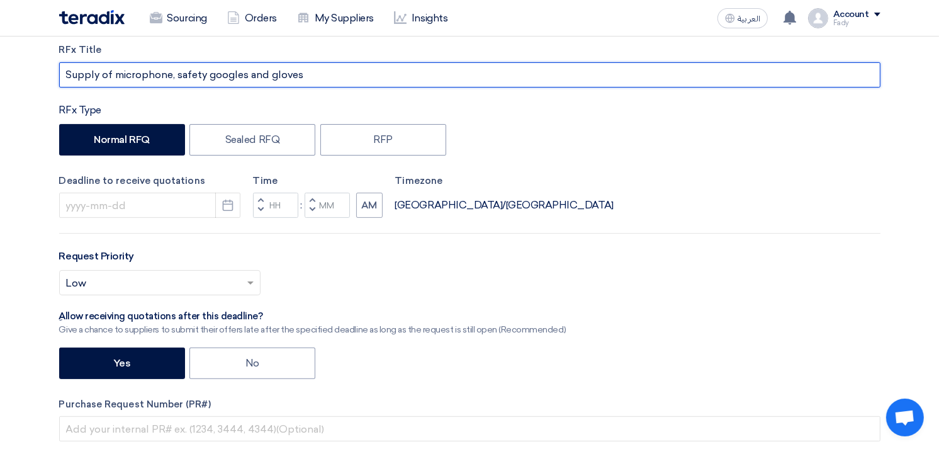
scroll to position [210, 0]
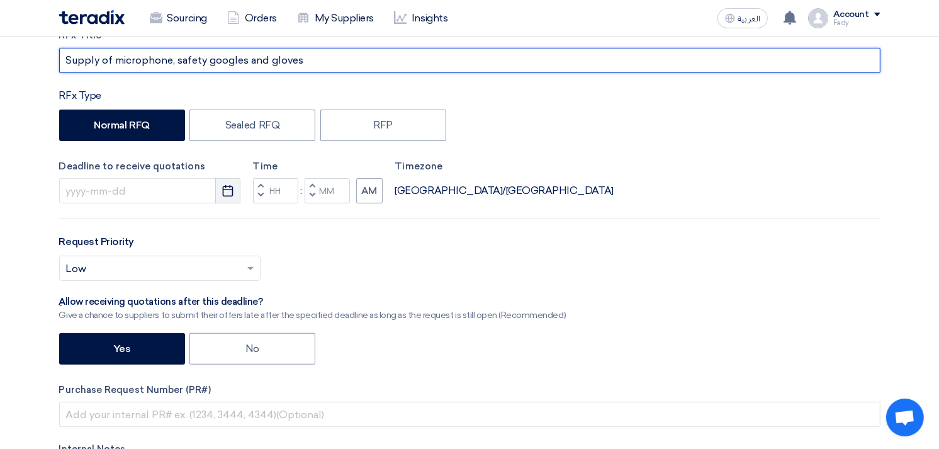
type input "Supply of microphone, safety googles and gloves"
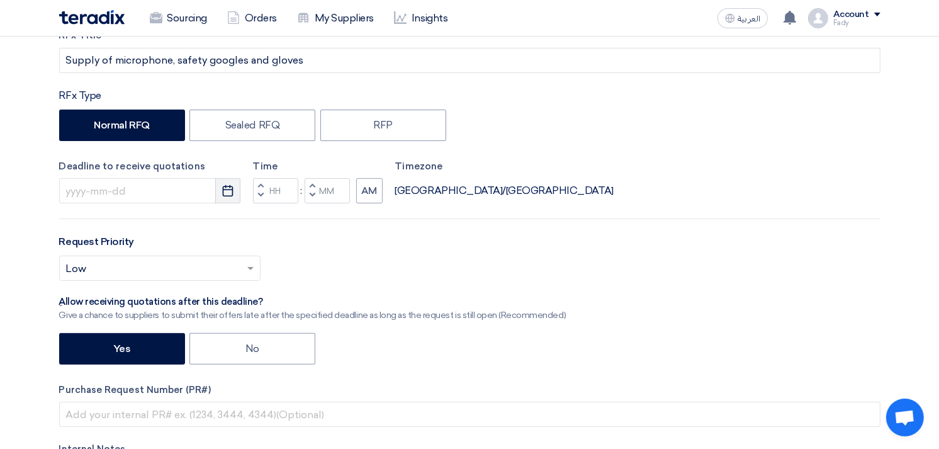
click at [230, 198] on button "Pick a date" at bounding box center [227, 190] width 25 height 25
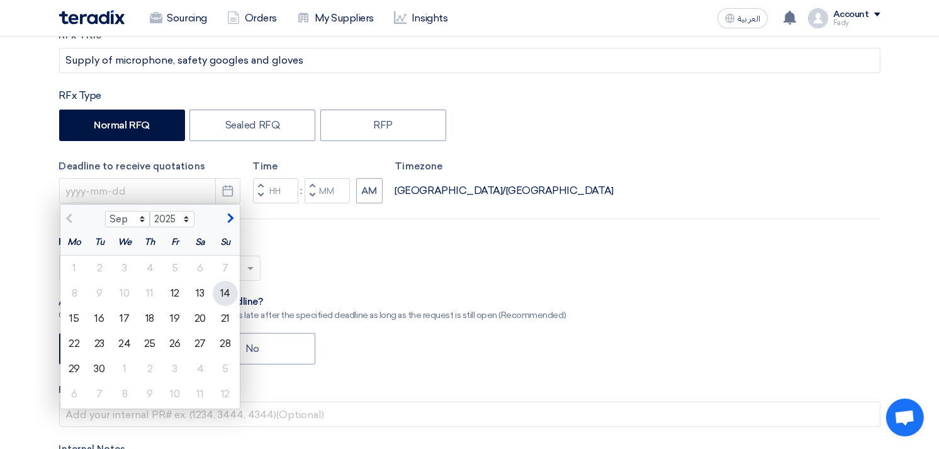
click at [221, 290] on div "14" at bounding box center [225, 293] width 25 height 25
type input "[DATE]"
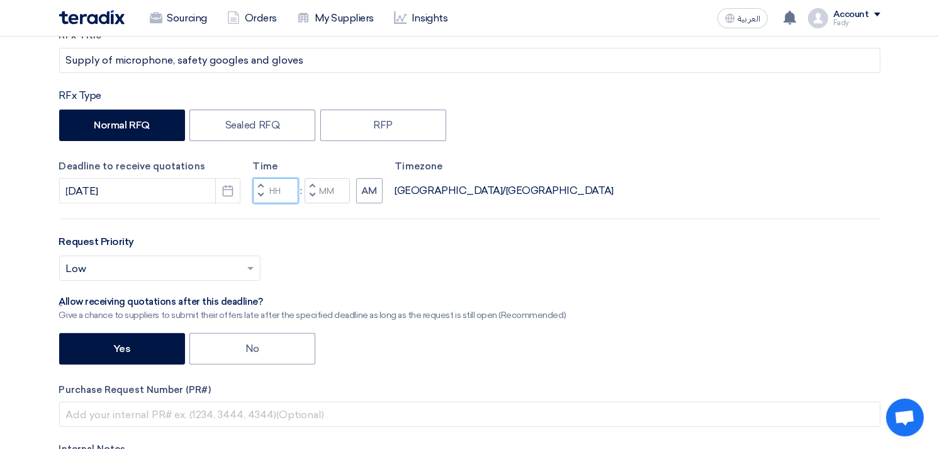
click at [282, 187] on input "Hours" at bounding box center [275, 190] width 45 height 25
type input "05"
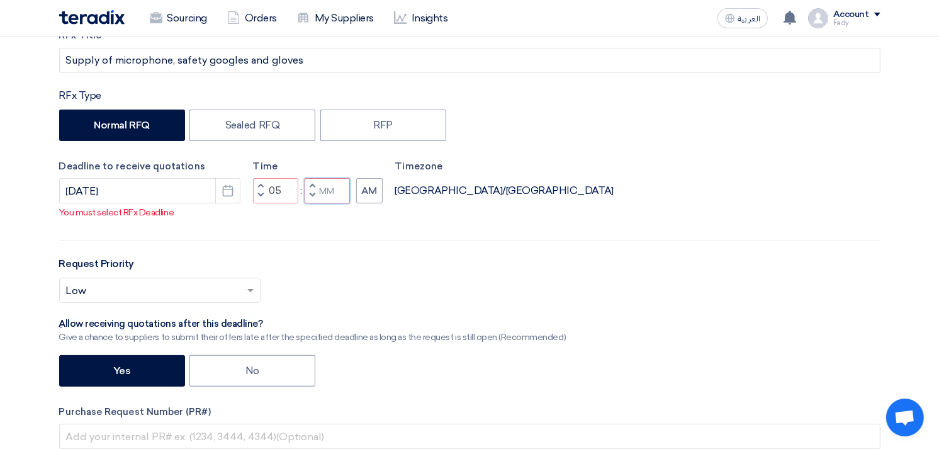
click at [325, 200] on input "Minutes" at bounding box center [327, 190] width 45 height 25
type input "00"
click at [369, 203] on button "AM" at bounding box center [369, 190] width 26 height 25
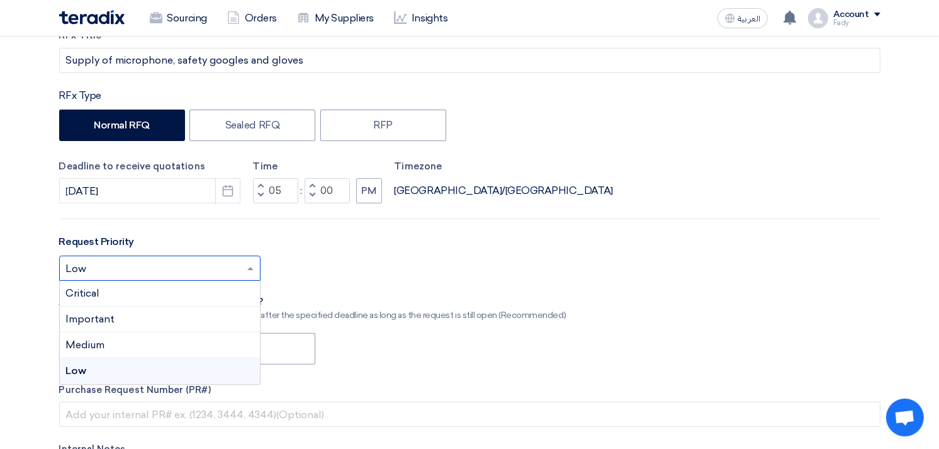
click at [242, 272] on div at bounding box center [160, 268] width 200 height 21
click at [142, 318] on div "Important" at bounding box center [160, 320] width 200 height 26
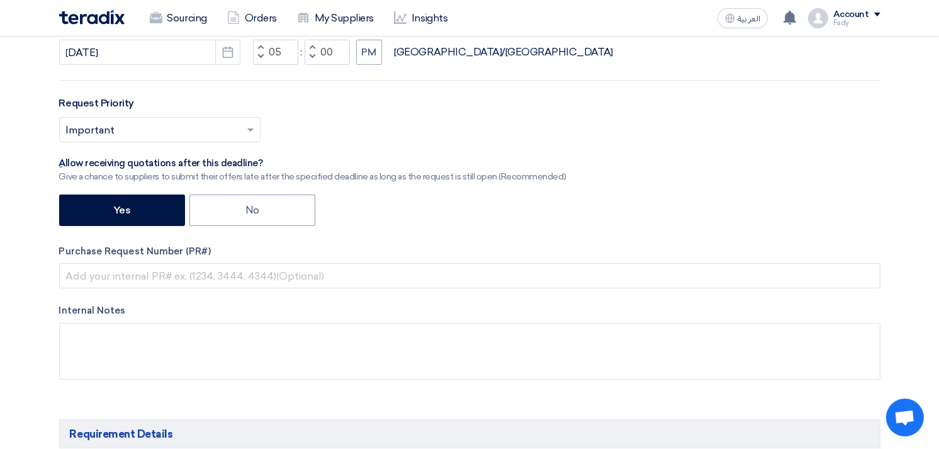
scroll to position [349, 0]
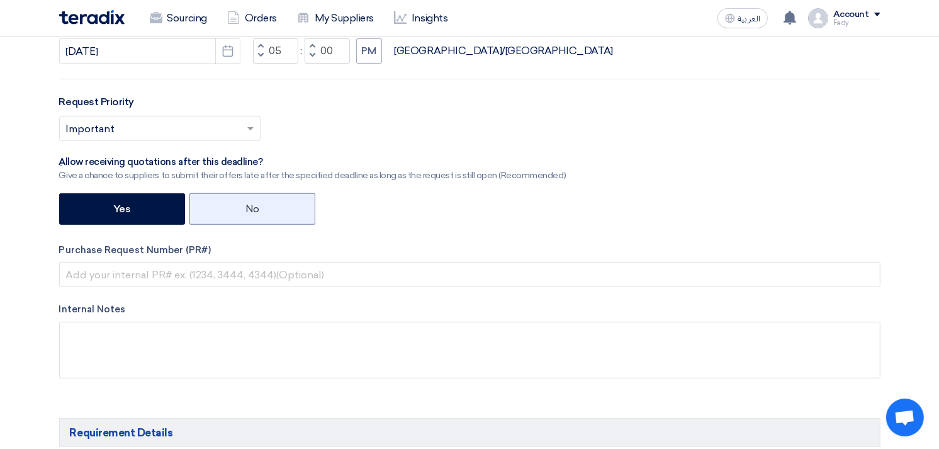
click at [262, 216] on label "No" at bounding box center [252, 208] width 126 height 31
click at [254, 212] on input "No" at bounding box center [249, 208] width 8 height 8
radio input "true"
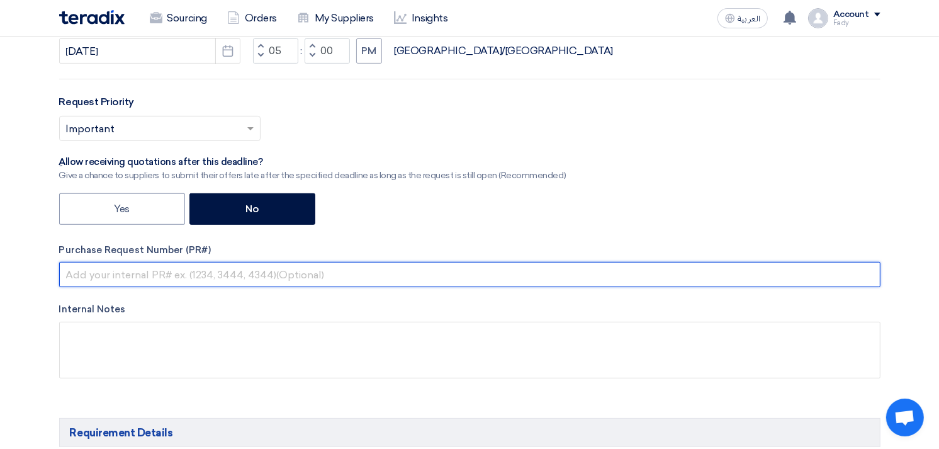
click at [137, 281] on input "text" at bounding box center [469, 274] width 821 height 25
paste input "KAYAN-PR-803-2025"
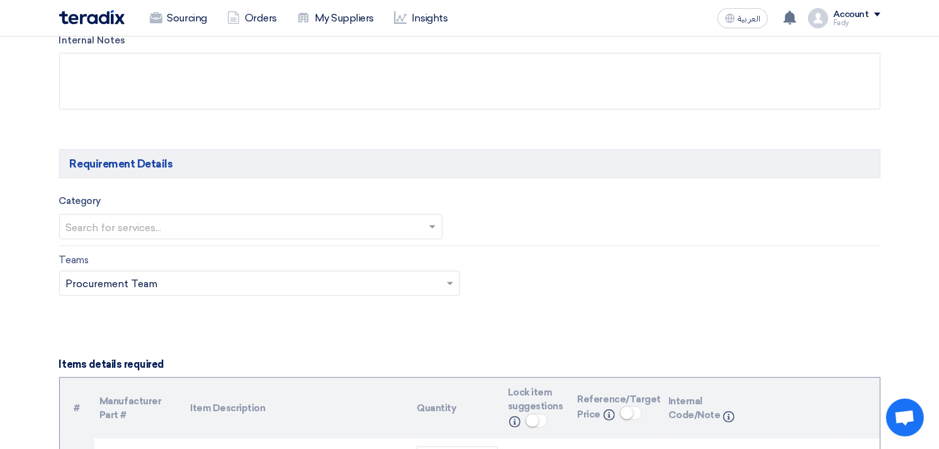
scroll to position [629, 0]
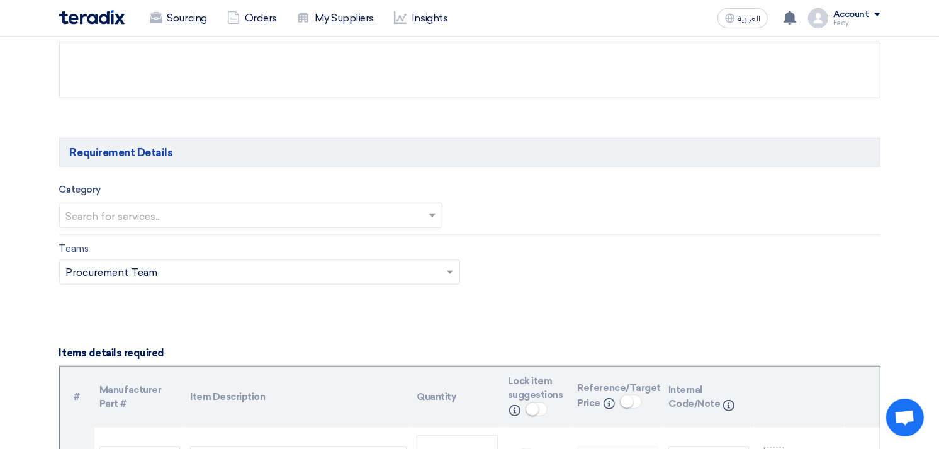
type input "KAYAN-PR-803-2025"
click at [135, 211] on input "text" at bounding box center [244, 216] width 357 height 21
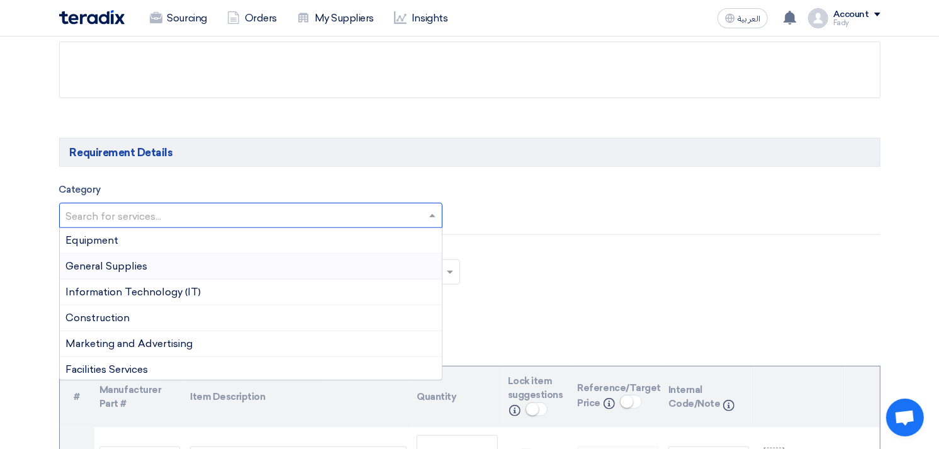
click at [120, 262] on span "General Supplies" at bounding box center [107, 266] width 82 height 12
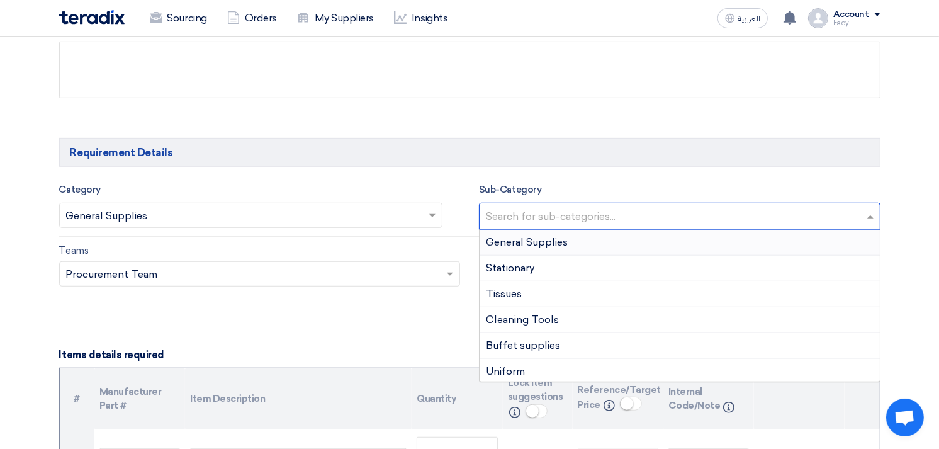
click at [616, 215] on input "text" at bounding box center [681, 217] width 391 height 21
click at [595, 241] on div "General Supplies" at bounding box center [680, 243] width 400 height 26
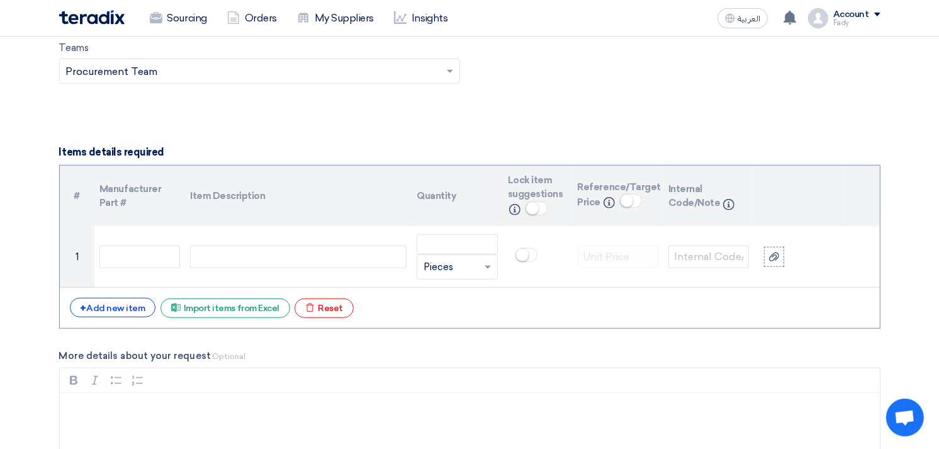
scroll to position [839, 0]
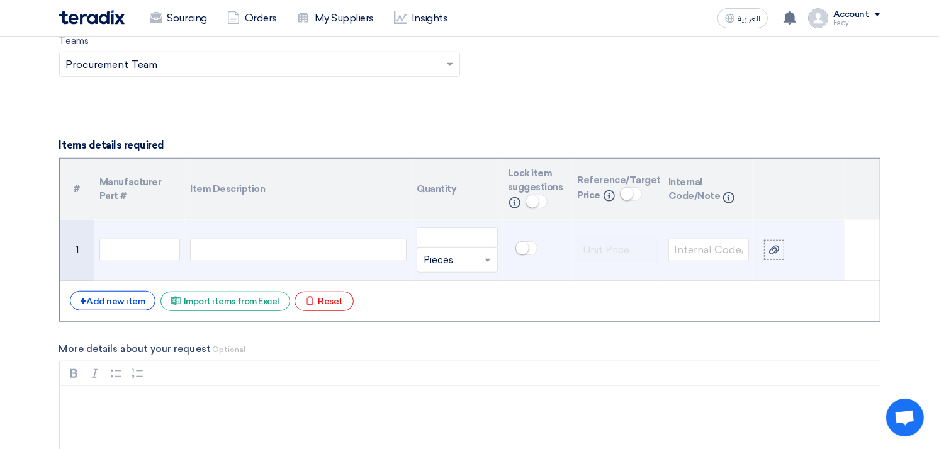
click at [324, 242] on div at bounding box center [298, 250] width 217 height 23
click at [774, 248] on use at bounding box center [774, 249] width 10 height 9
click at [0, 0] on input "file" at bounding box center [0, 0] width 0 height 0
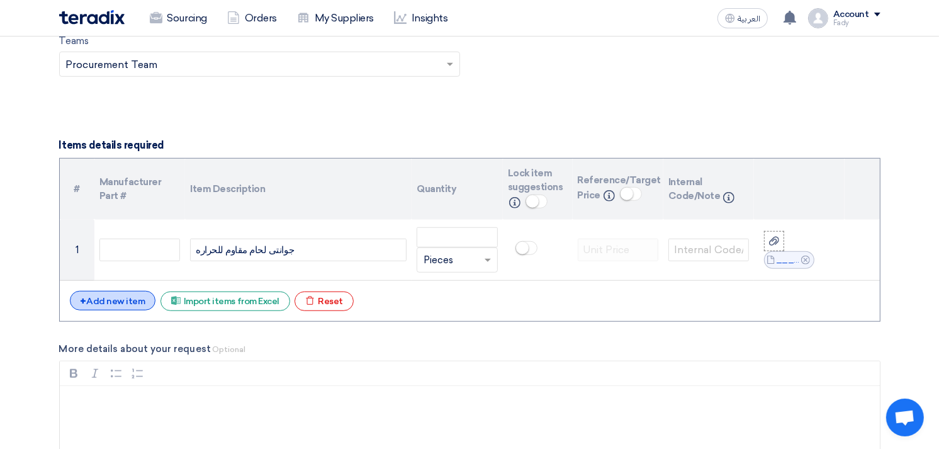
click at [127, 300] on div "+ Add new item" at bounding box center [113, 301] width 86 height 20
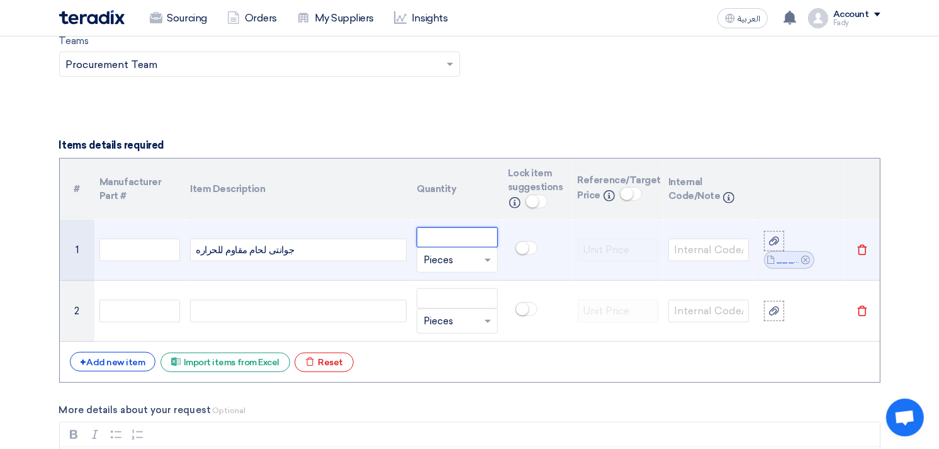
click at [461, 231] on input "number" at bounding box center [457, 237] width 81 height 20
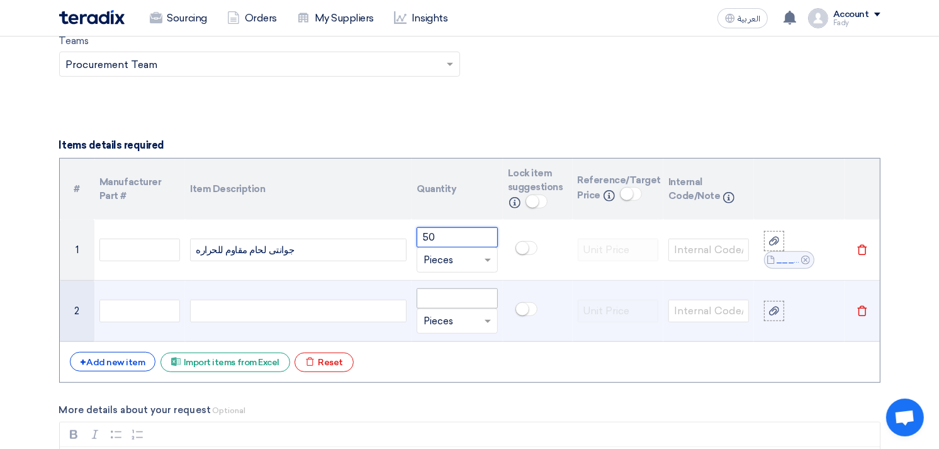
type input "50"
click at [450, 303] on input "number" at bounding box center [457, 298] width 81 height 20
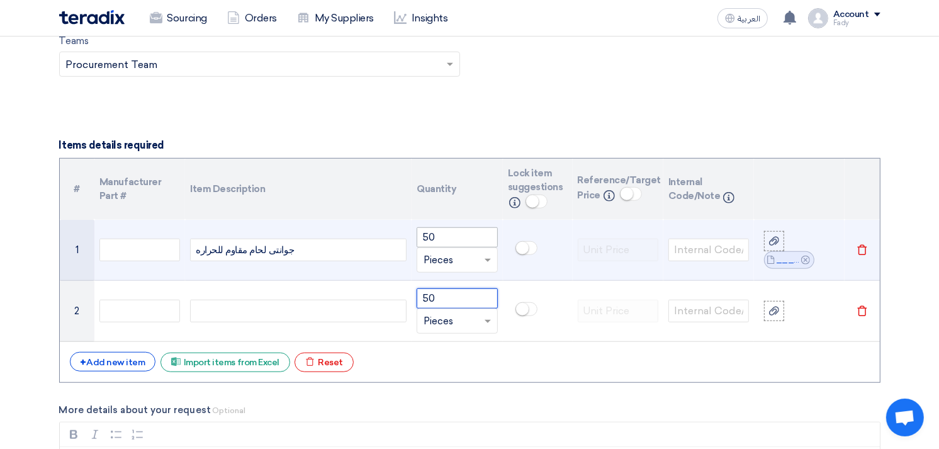
type input "50"
click at [428, 238] on input "50" at bounding box center [457, 237] width 81 height 20
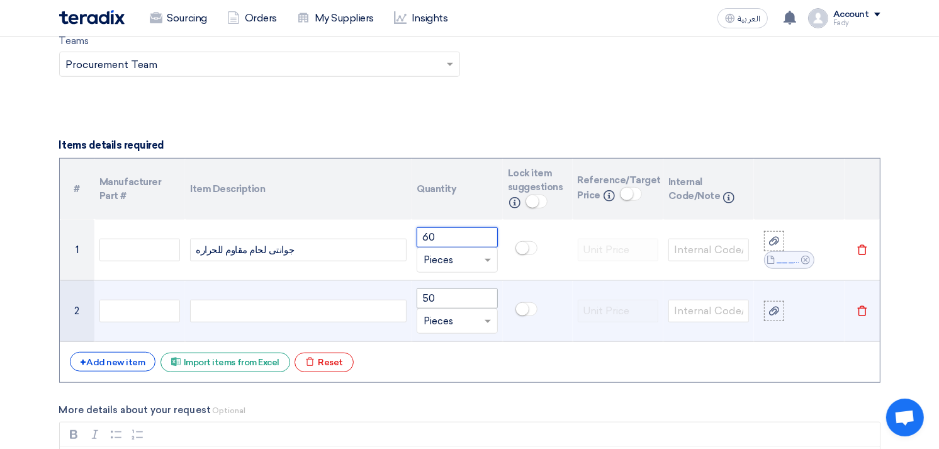
type input "60"
click at [429, 295] on input "50" at bounding box center [457, 298] width 81 height 20
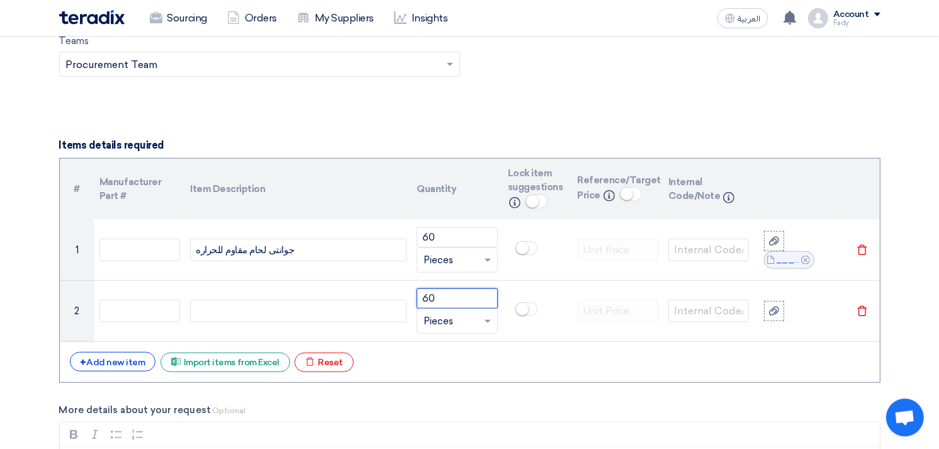
type input "60"
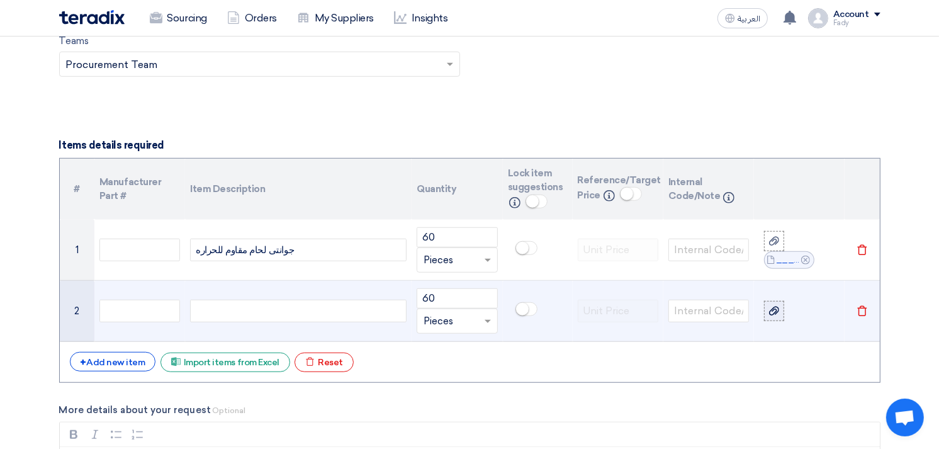
click at [774, 310] on icon at bounding box center [774, 311] width 10 height 10
click at [0, 0] on input "file" at bounding box center [0, 0] width 0 height 0
click at [244, 315] on div at bounding box center [298, 311] width 217 height 23
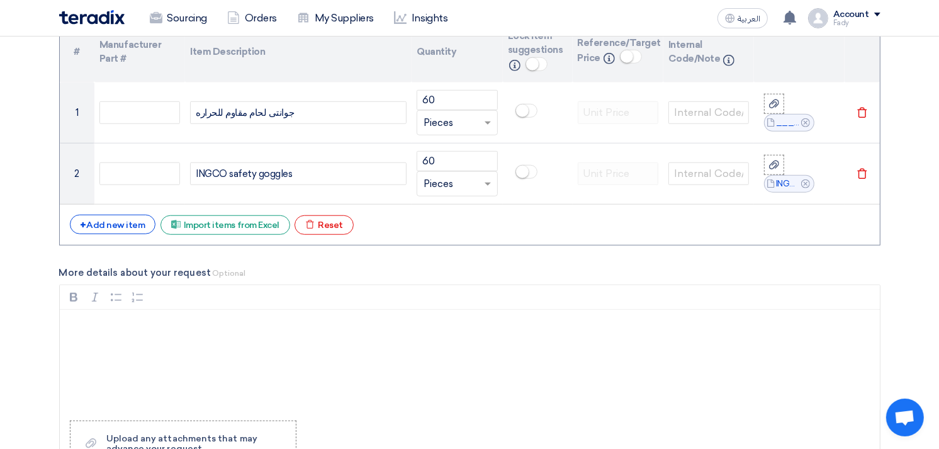
scroll to position [979, 0]
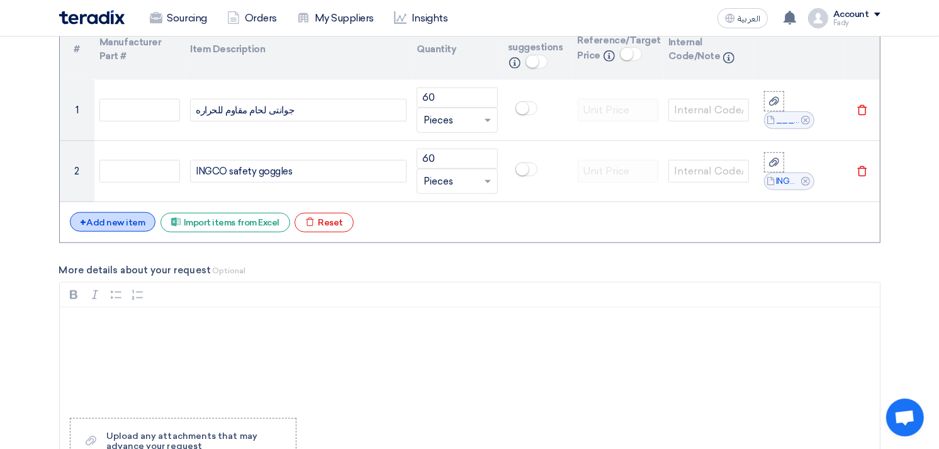
click at [121, 219] on div "+ Add new item" at bounding box center [113, 222] width 86 height 20
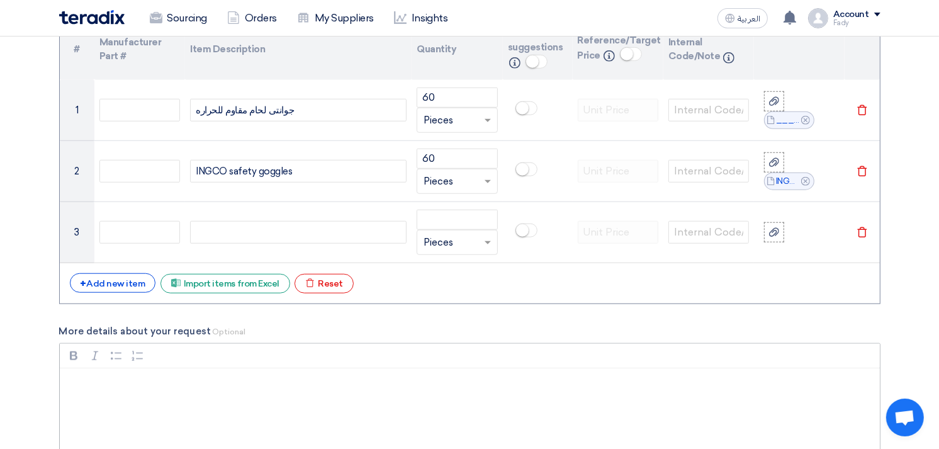
click at [149, 395] on div "Rich Text Editor, main" at bounding box center [470, 418] width 820 height 101
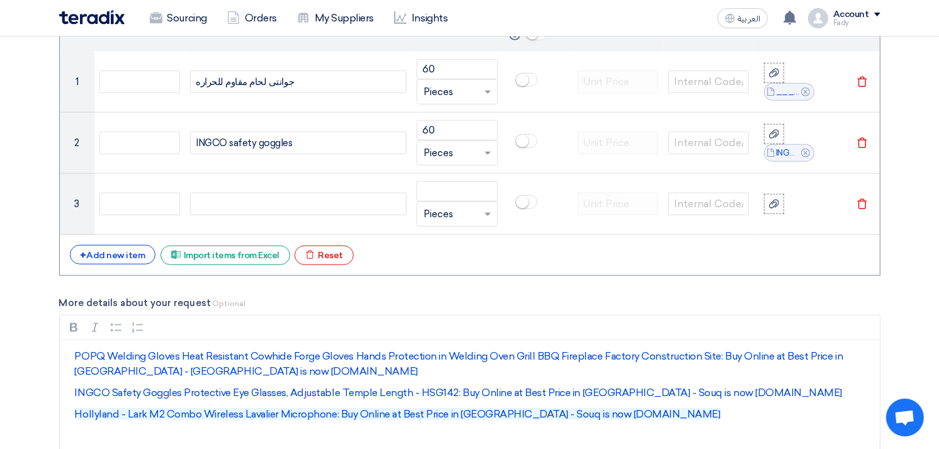
scroll to position [993, 0]
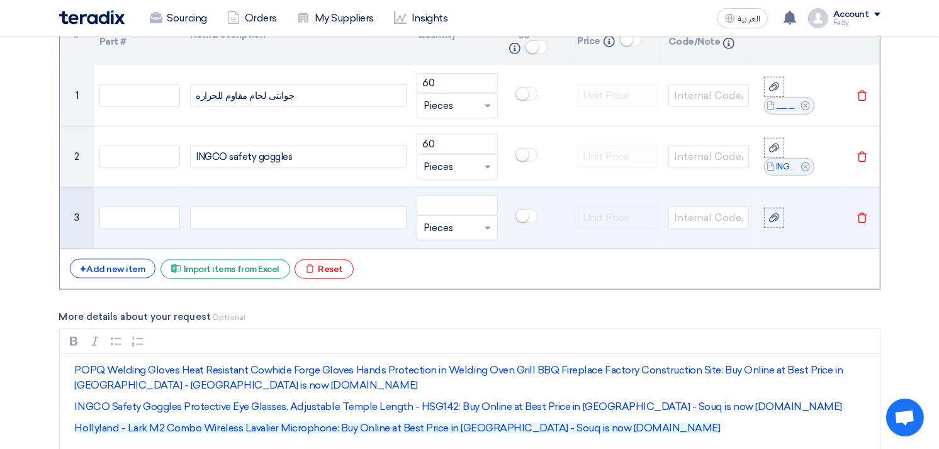
click at [266, 223] on div at bounding box center [298, 217] width 217 height 23
paste div
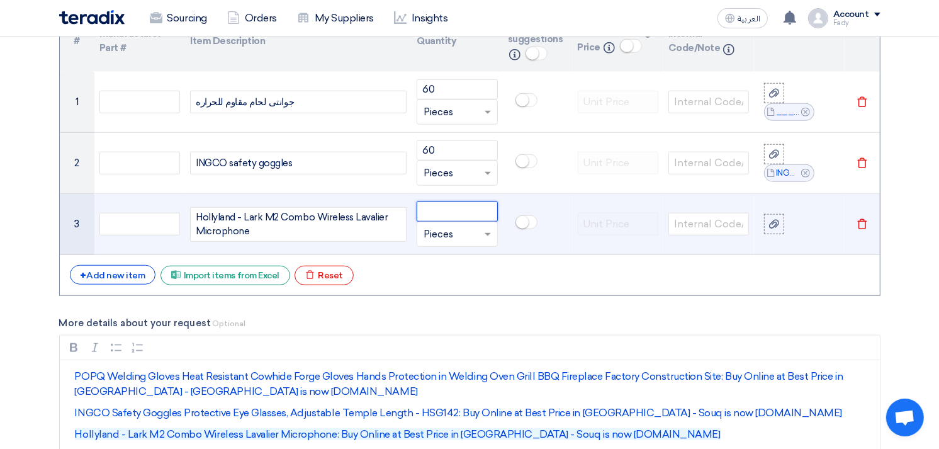
click at [428, 209] on input "number" at bounding box center [457, 211] width 81 height 20
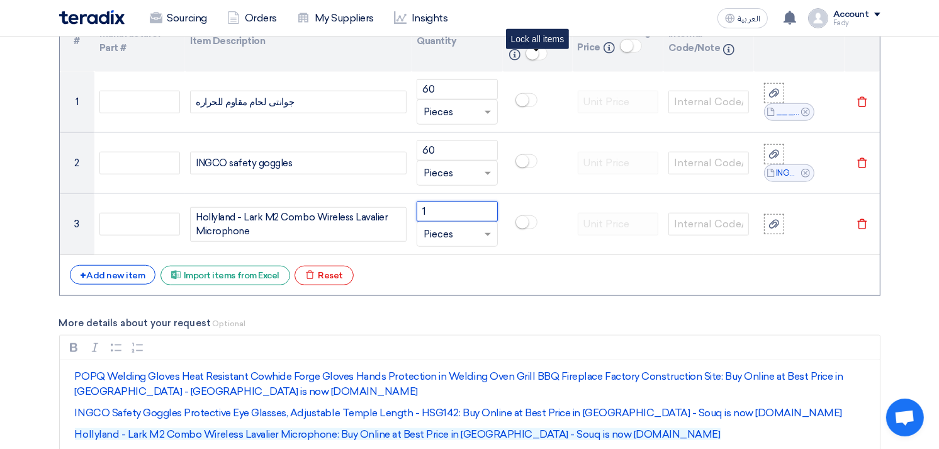
type input "1"
click at [531, 53] on small at bounding box center [532, 53] width 13 height 13
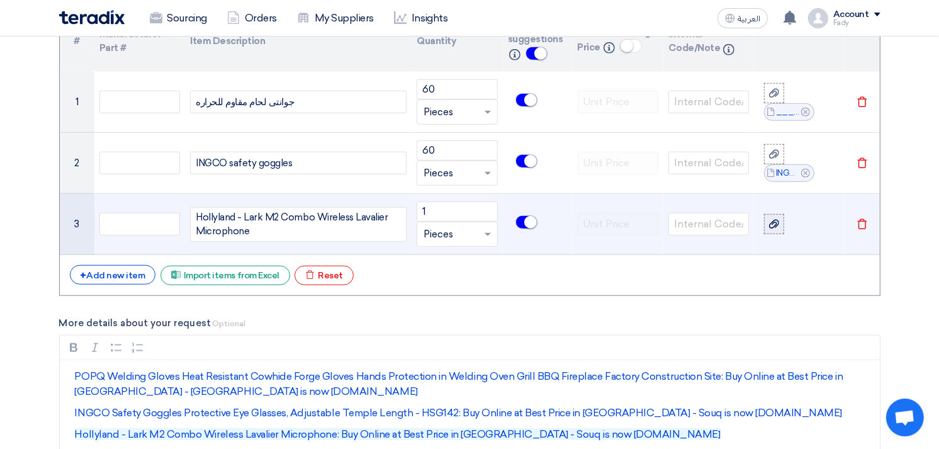
click at [770, 227] on icon at bounding box center [774, 224] width 10 height 10
click at [0, 0] on input "file" at bounding box center [0, 0] width 0 height 0
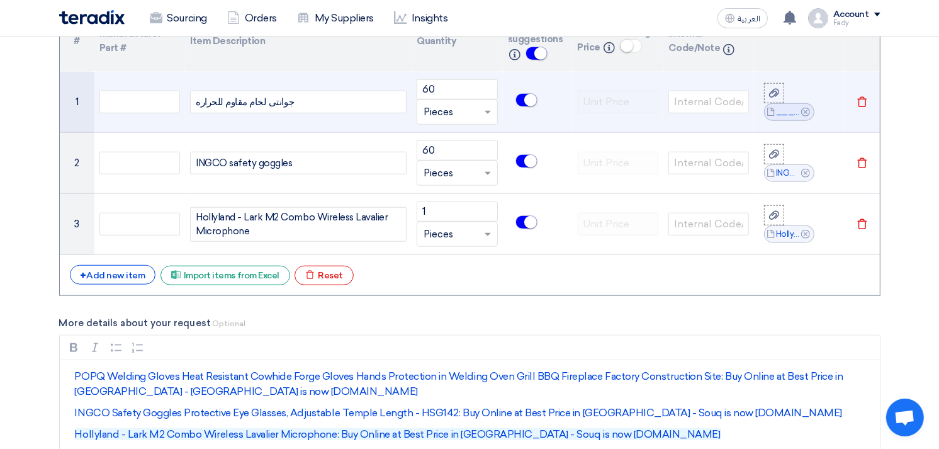
click at [298, 99] on div "جوانتى لحام مقاوم للحراره" at bounding box center [298, 102] width 217 height 23
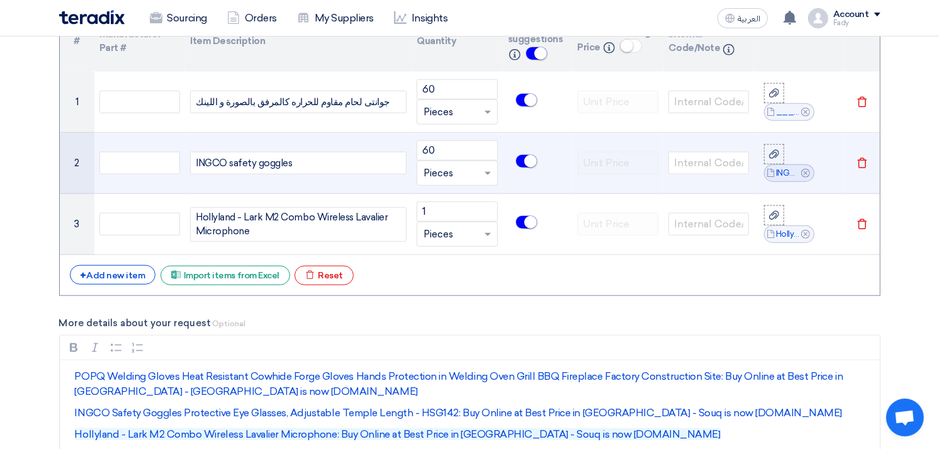
click at [313, 164] on div "INGCO safety goggles" at bounding box center [298, 163] width 217 height 23
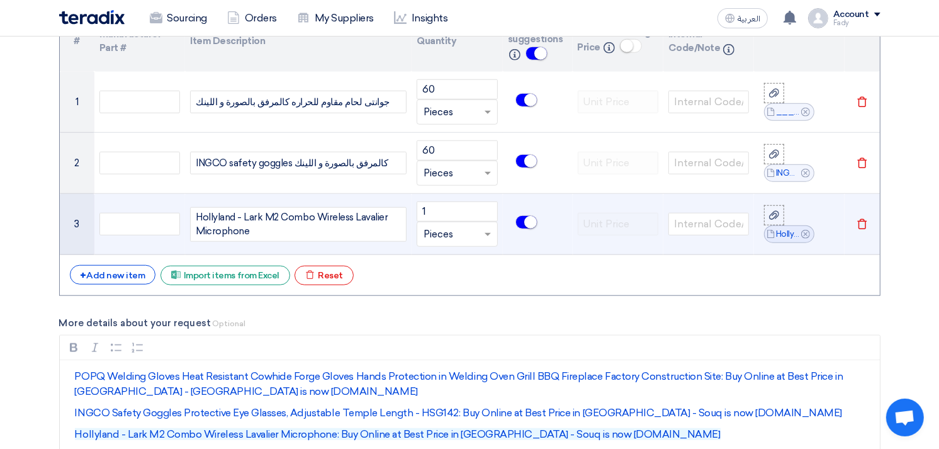
click at [276, 232] on div "Hollyland - Lark M2 Combo Wireless Lavalier Microphone" at bounding box center [298, 224] width 217 height 35
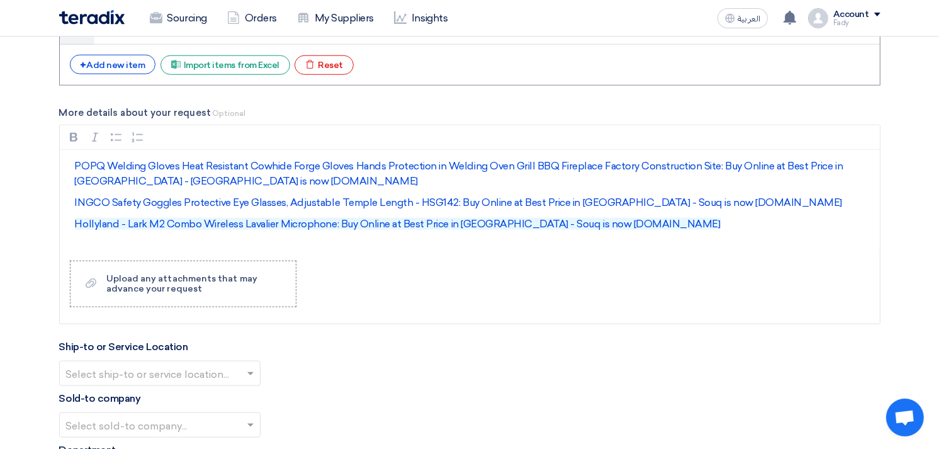
scroll to position [1407, 0]
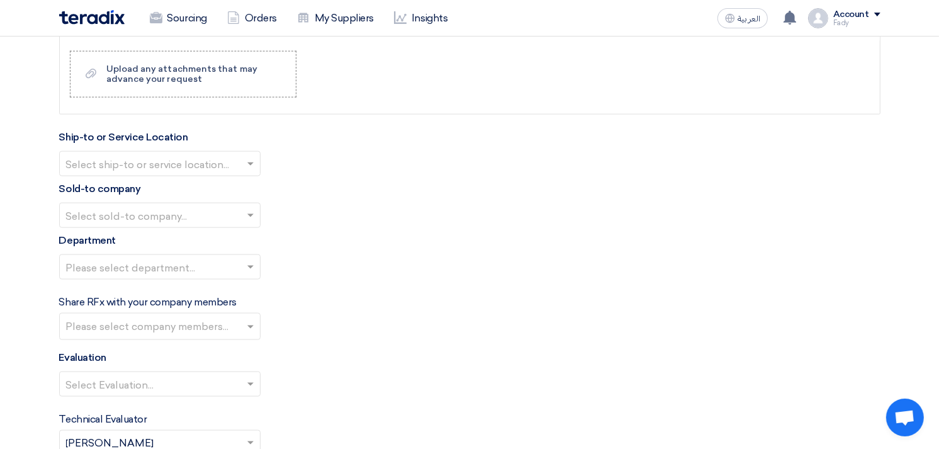
click at [90, 143] on label "Ship-to or Service Location" at bounding box center [123, 137] width 129 height 15
click at [109, 166] on input "text" at bounding box center [153, 165] width 175 height 21
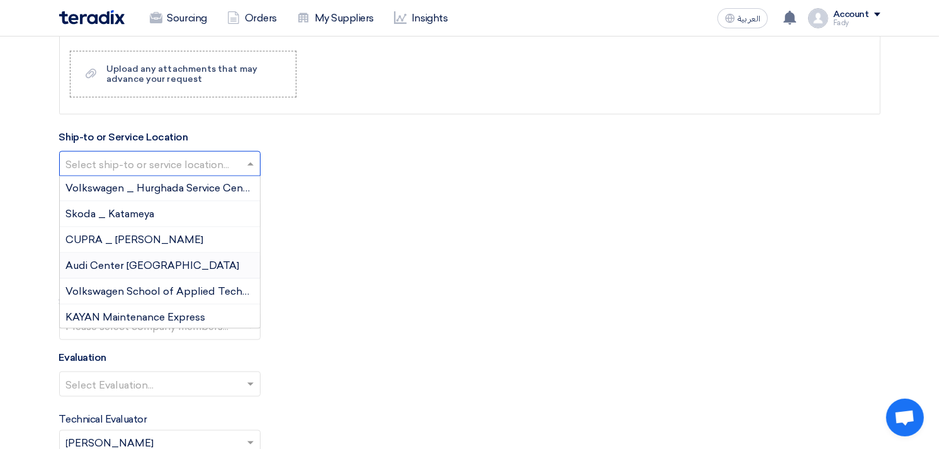
scroll to position [133, 0]
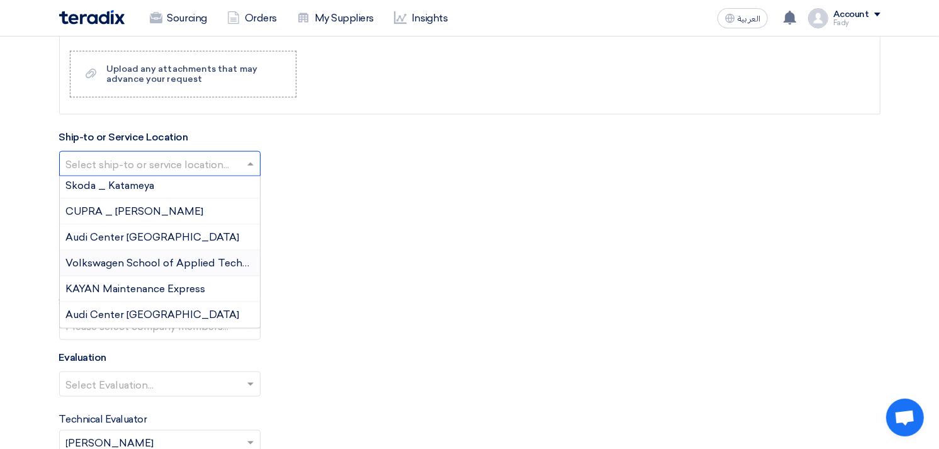
click at [158, 261] on span "Volkswagen School of Applied Technology" at bounding box center [171, 263] width 210 height 12
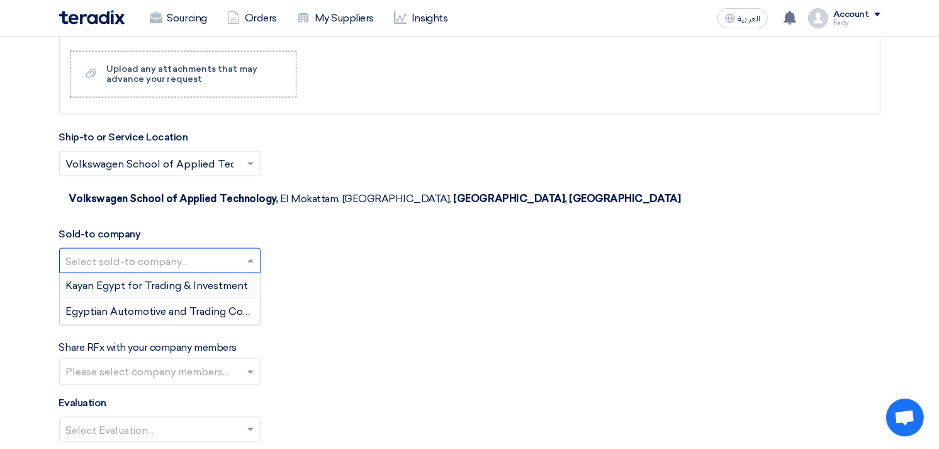
click at [152, 252] on input "text" at bounding box center [153, 262] width 175 height 21
click at [167, 305] on span "Egyptian Automotive and Trading Company" at bounding box center [171, 311] width 210 height 12
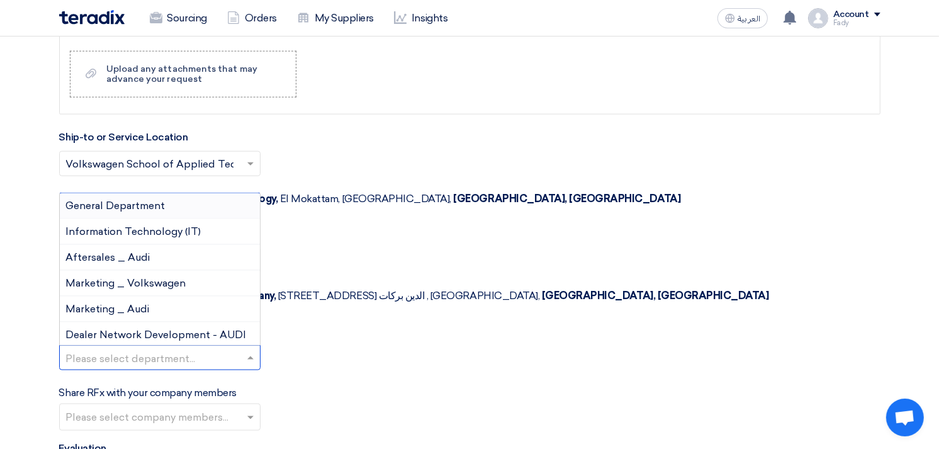
click at [128, 349] on input "text" at bounding box center [153, 359] width 175 height 21
click at [115, 200] on span "General Department" at bounding box center [115, 206] width 99 height 12
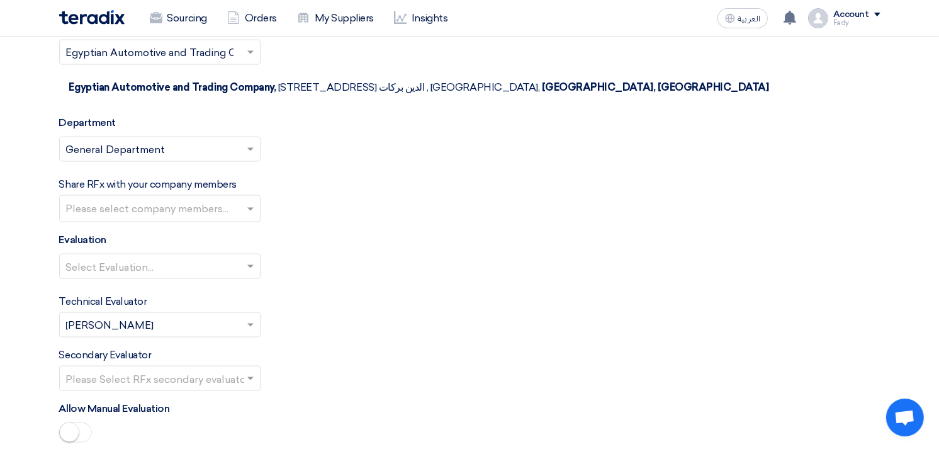
scroll to position [1616, 0]
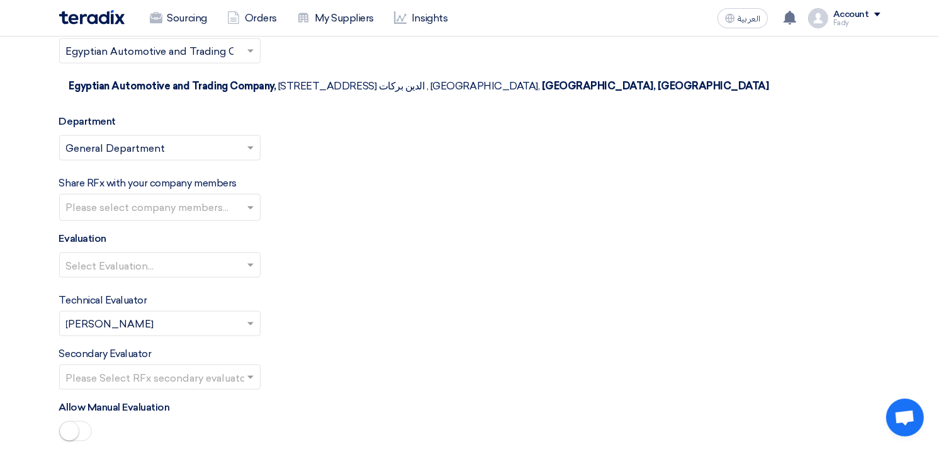
click at [138, 368] on input "text" at bounding box center [153, 378] width 175 height 21
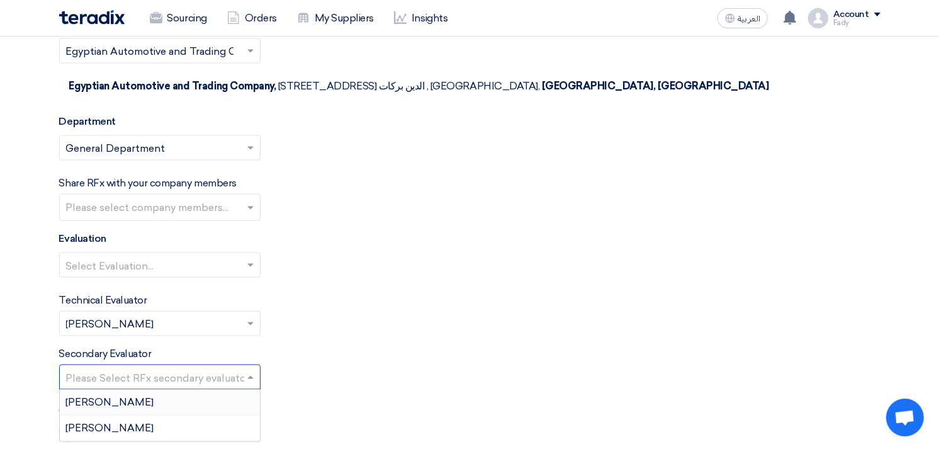
click at [137, 256] on input "text" at bounding box center [153, 266] width 175 height 21
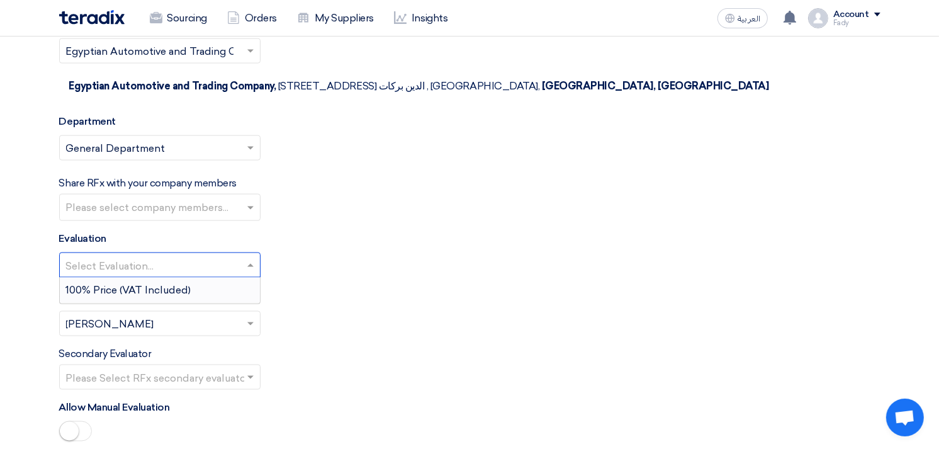
click at [134, 284] on span "100% Price (VAT Included)" at bounding box center [128, 290] width 125 height 12
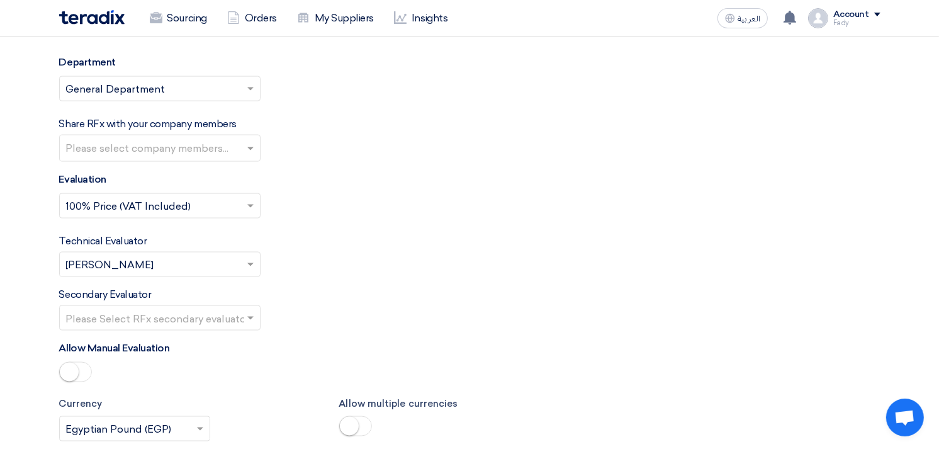
scroll to position [1757, 0]
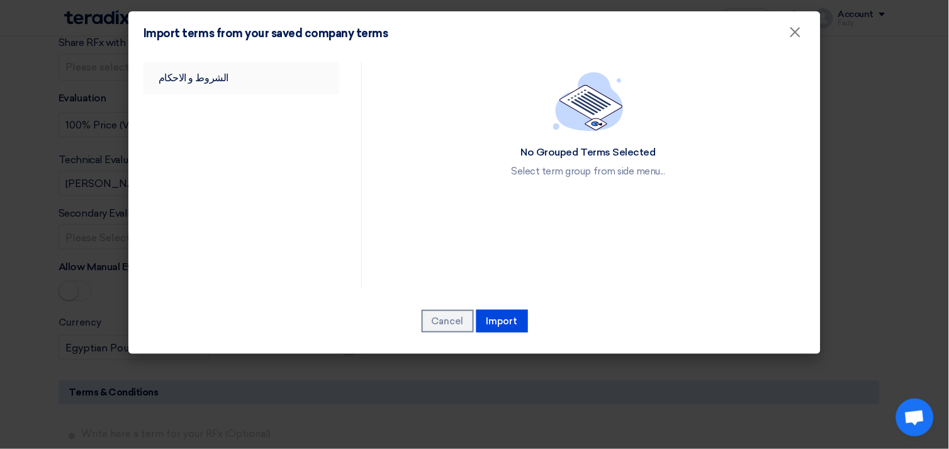
click at [215, 64] on link "الشروط و الاحكام" at bounding box center [241, 78] width 196 height 33
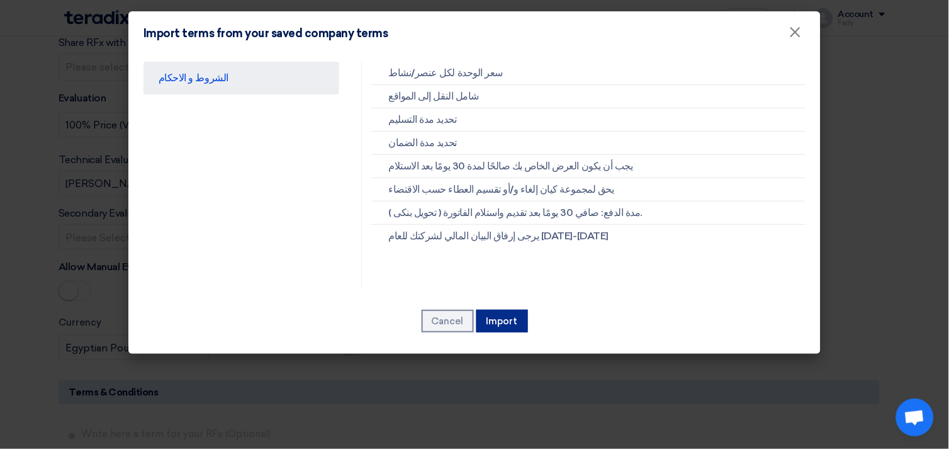
click at [510, 321] on button "Import" at bounding box center [502, 321] width 52 height 23
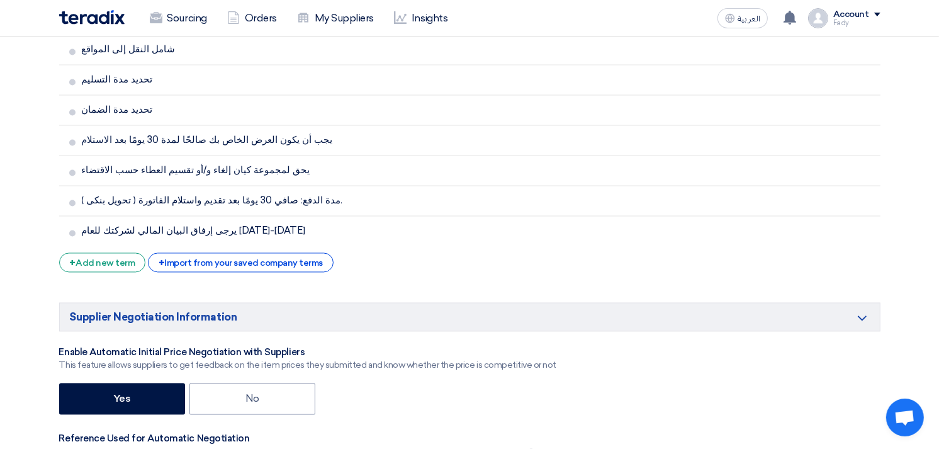
scroll to position [2521, 0]
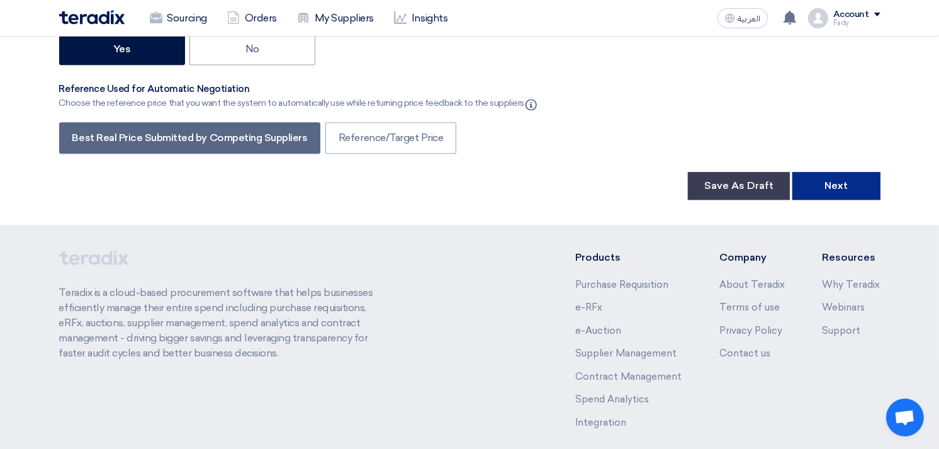
click at [854, 172] on button "Next" at bounding box center [836, 186] width 88 height 28
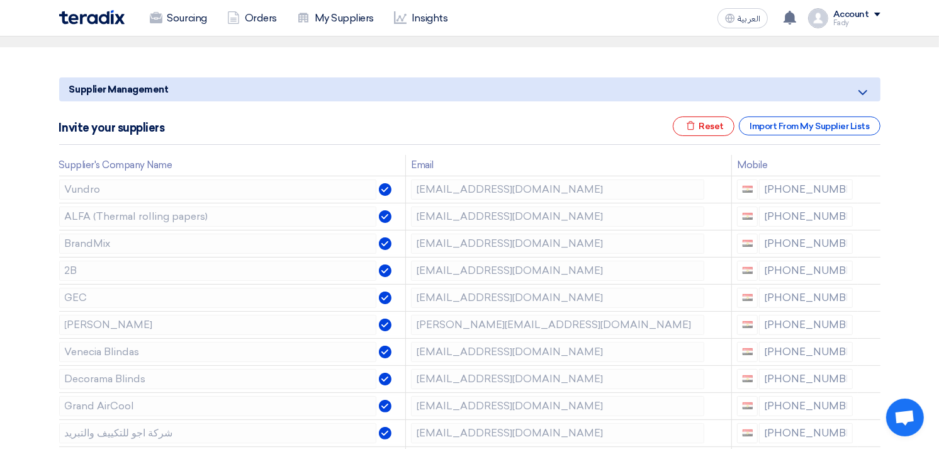
scroll to position [210, 0]
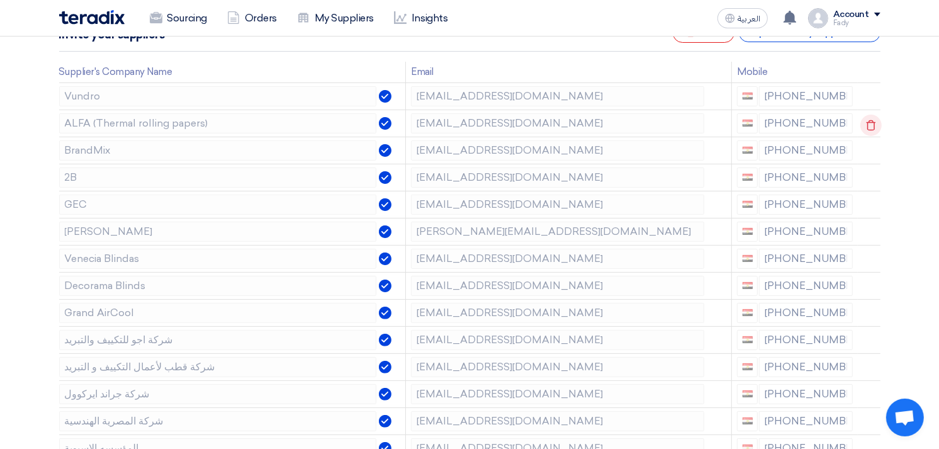
click at [870, 127] on icon at bounding box center [870, 125] width 21 height 21
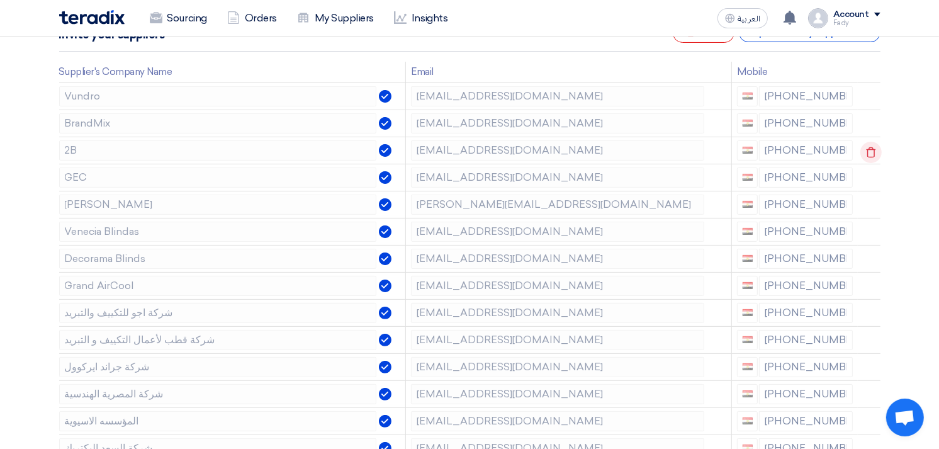
click at [866, 150] on use at bounding box center [870, 152] width 9 height 11
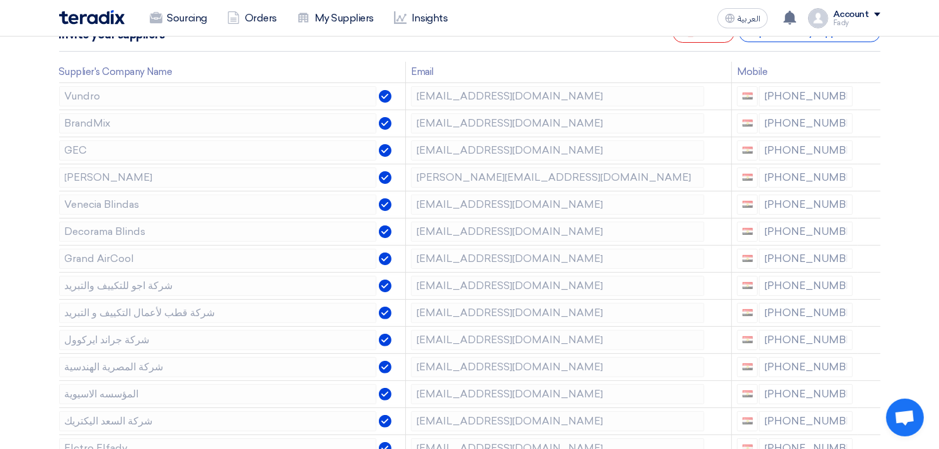
click at [0, 0] on use at bounding box center [0, 0] width 0 height 0
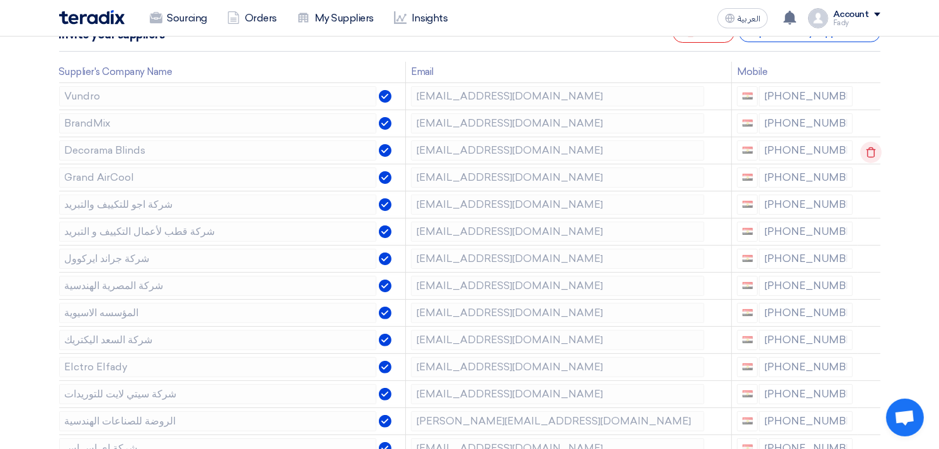
click at [866, 150] on use at bounding box center [870, 152] width 9 height 11
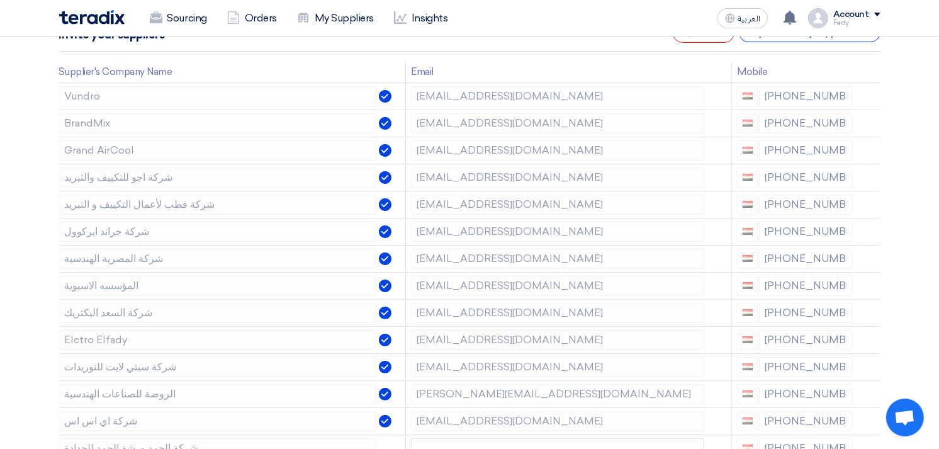
click at [0, 0] on use at bounding box center [0, 0] width 0 height 0
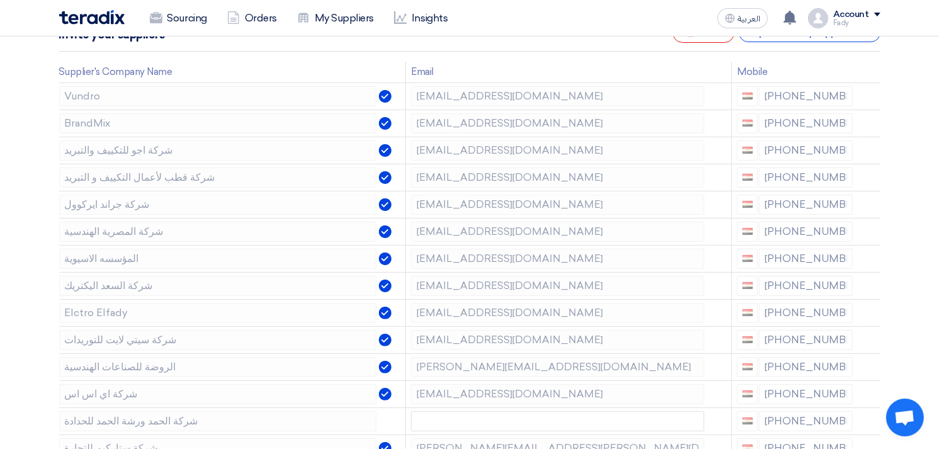
click at [0, 0] on use at bounding box center [0, 0] width 0 height 0
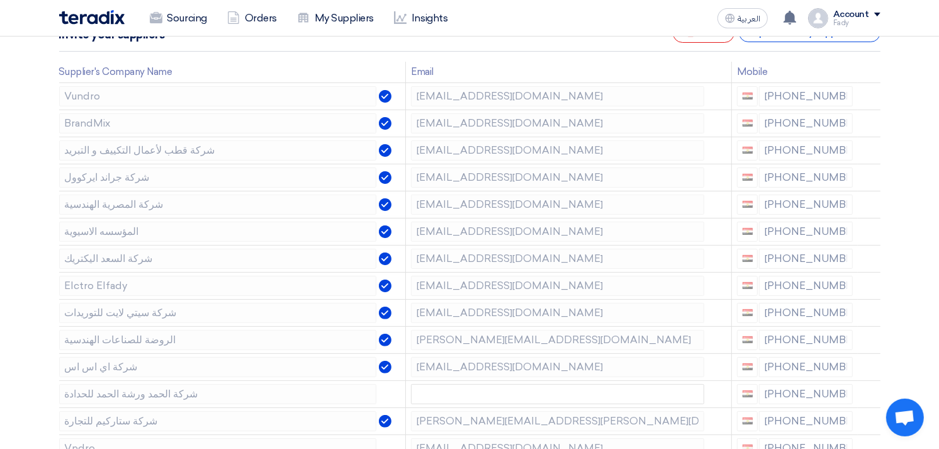
click at [0, 0] on use at bounding box center [0, 0] width 0 height 0
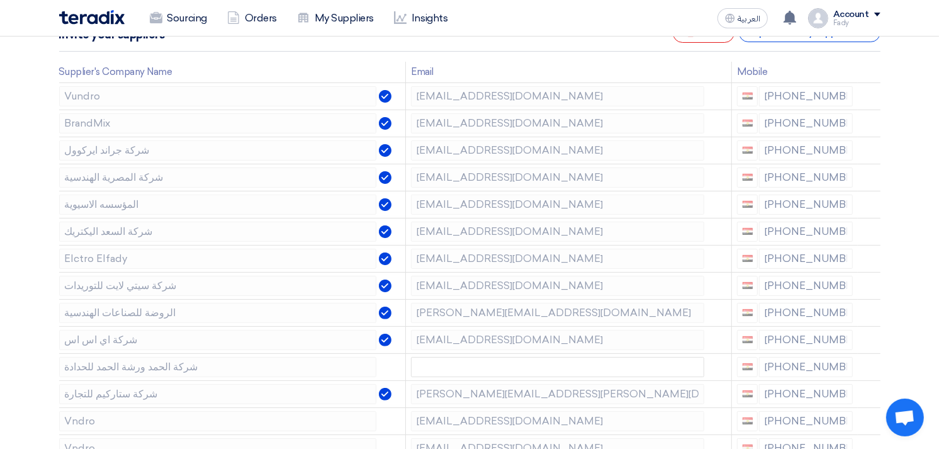
click at [0, 0] on use at bounding box center [0, 0] width 0 height 0
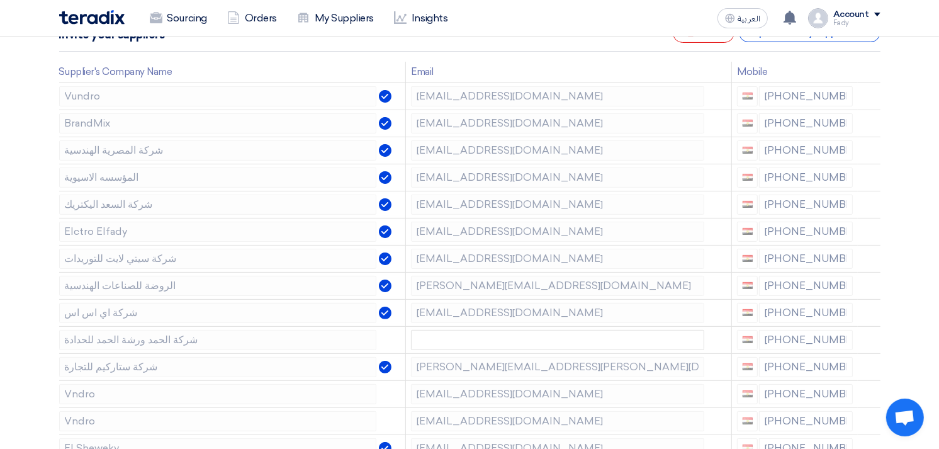
click at [0, 0] on use at bounding box center [0, 0] width 0 height 0
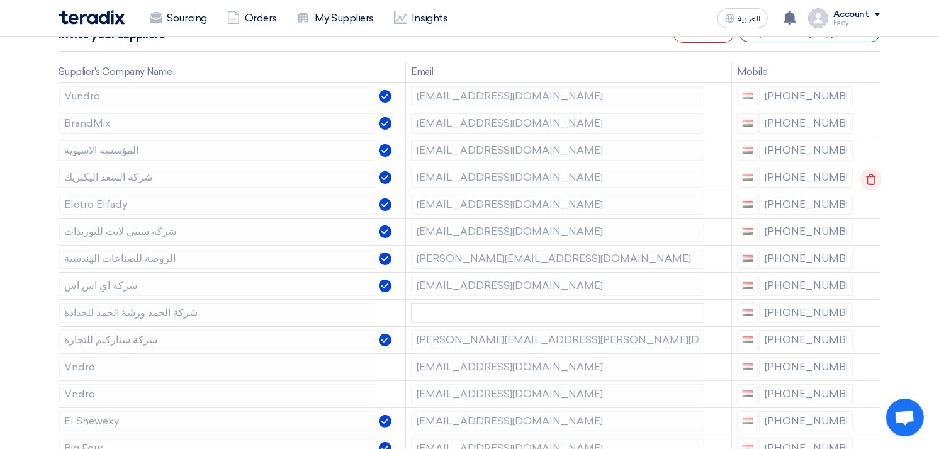
click at [869, 177] on icon at bounding box center [870, 179] width 21 height 21
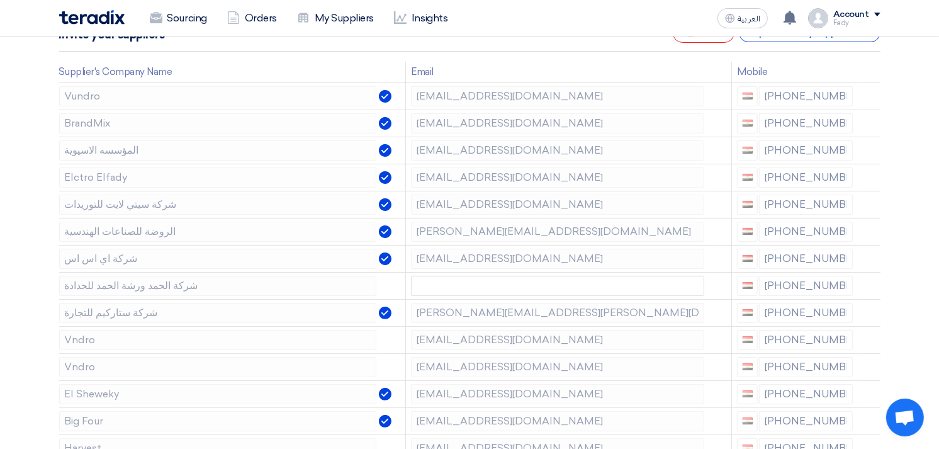
click at [0, 0] on icon at bounding box center [0, 0] width 0 height 0
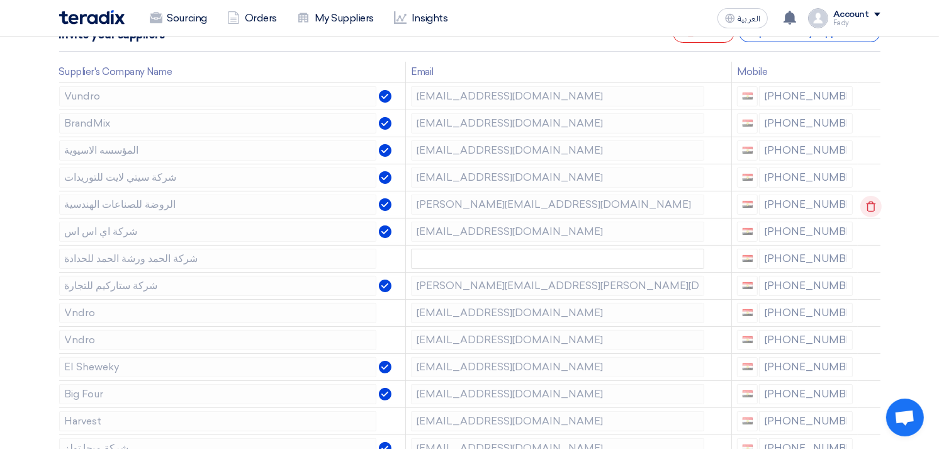
click at [870, 205] on icon at bounding box center [870, 206] width 21 height 21
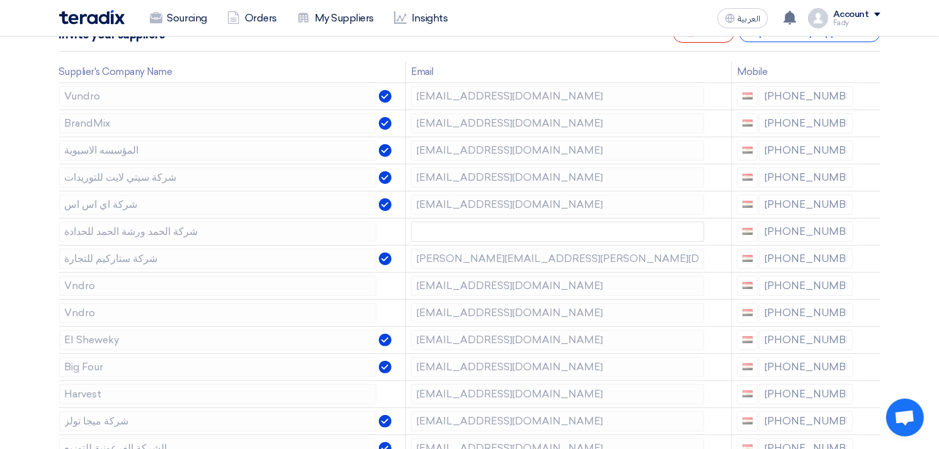
click at [0, 0] on icon at bounding box center [0, 0] width 0 height 0
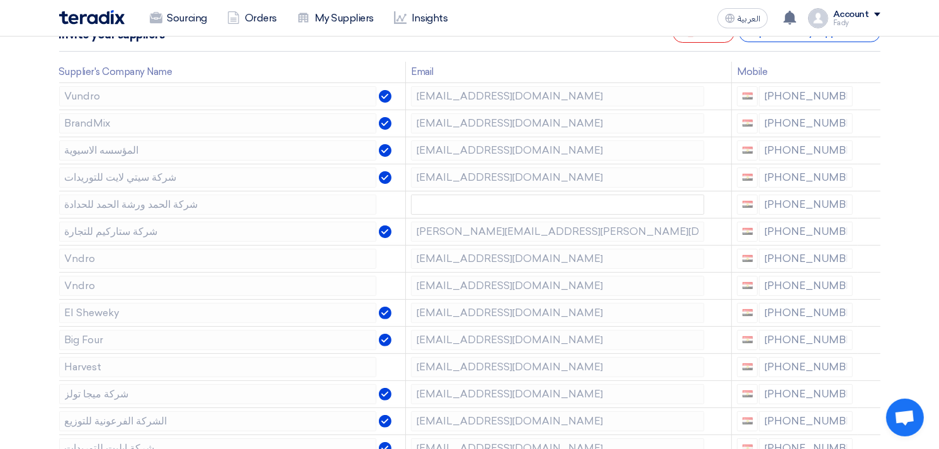
click at [0, 0] on icon at bounding box center [0, 0] width 0 height 0
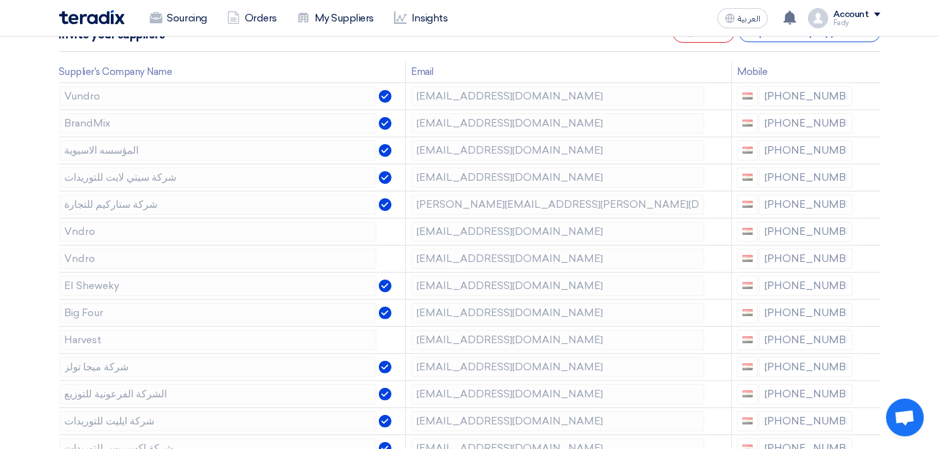
click at [0, 0] on icon at bounding box center [0, 0] width 0 height 0
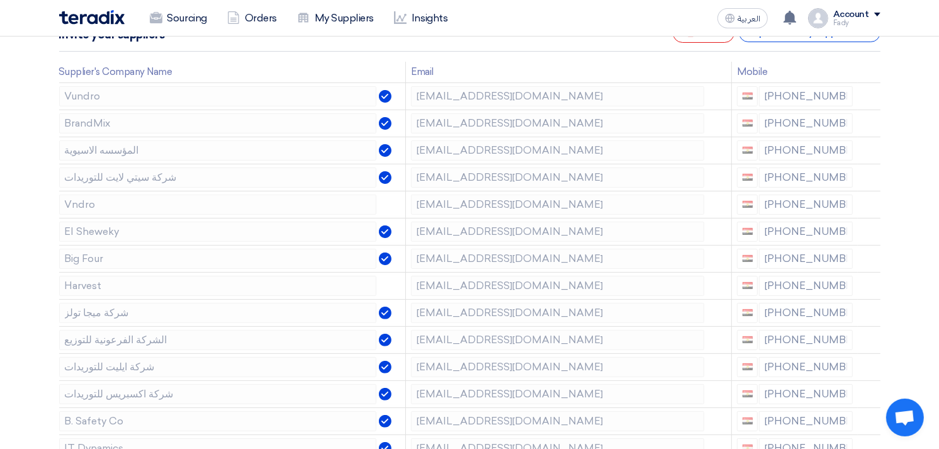
click at [0, 0] on icon at bounding box center [0, 0] width 0 height 0
click at [870, 231] on icon at bounding box center [870, 233] width 21 height 21
click at [870, 257] on use at bounding box center [870, 260] width 9 height 11
click at [873, 227] on icon at bounding box center [870, 233] width 21 height 21
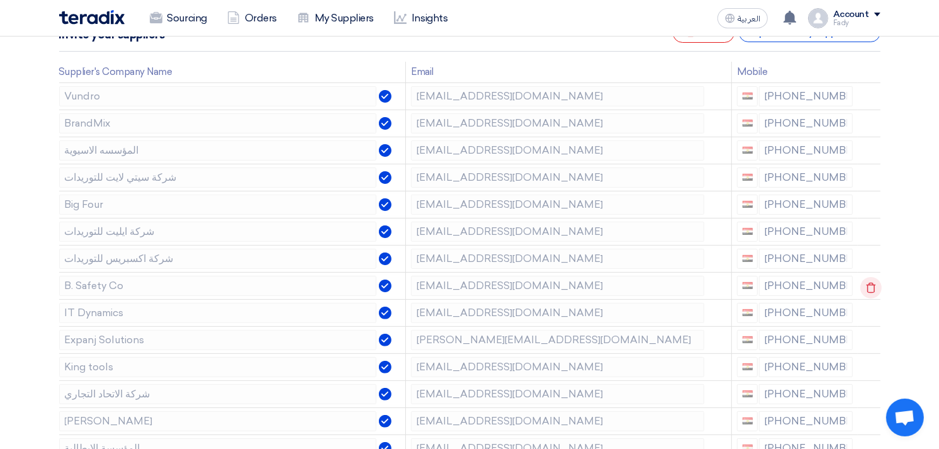
click at [872, 282] on icon at bounding box center [870, 287] width 21 height 21
click at [0, 0] on icon at bounding box center [0, 0] width 0 height 0
click at [870, 308] on icon at bounding box center [870, 314] width 21 height 21
click at [0, 0] on icon at bounding box center [0, 0] width 0 height 0
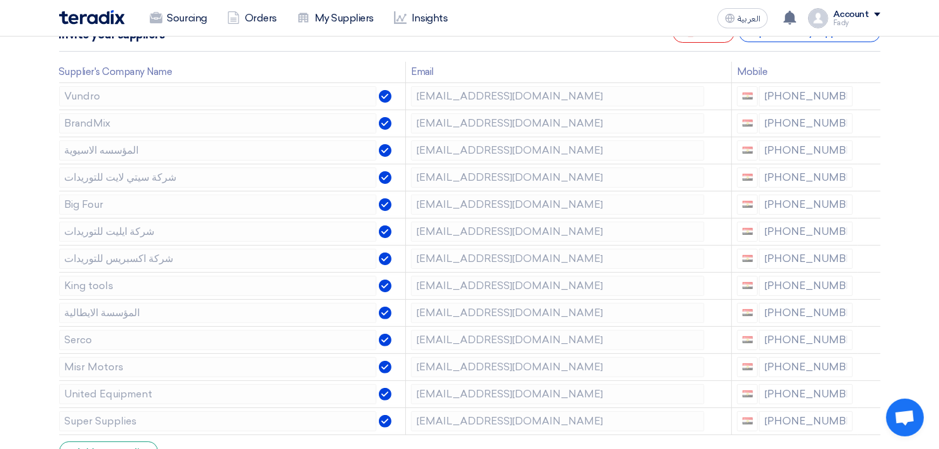
drag, startPoint x: 870, startPoint y: 308, endPoint x: 892, endPoint y: 339, distance: 37.0
click at [892, 339] on section "Supplier Management Minimize/Maximize Category Invite your suppliers Excel file…" at bounding box center [469, 297] width 939 height 687
click at [866, 341] on icon at bounding box center [870, 341] width 21 height 21
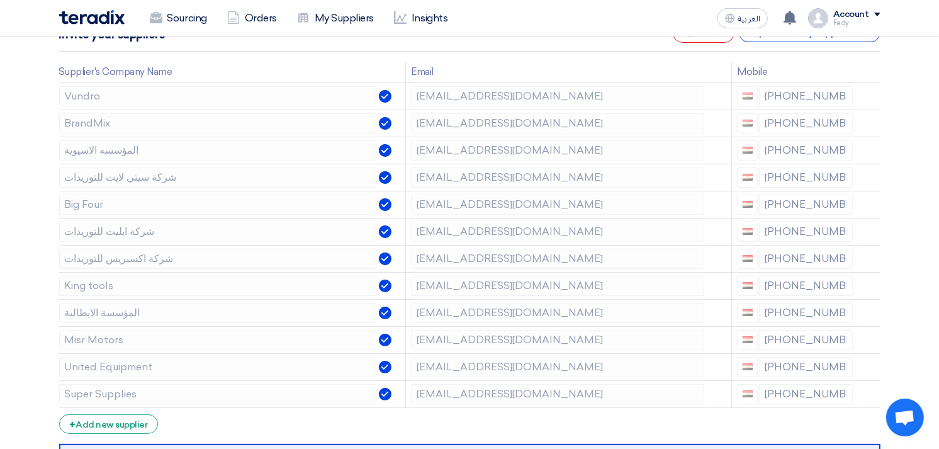
click at [0, 0] on icon at bounding box center [0, 0] width 0 height 0
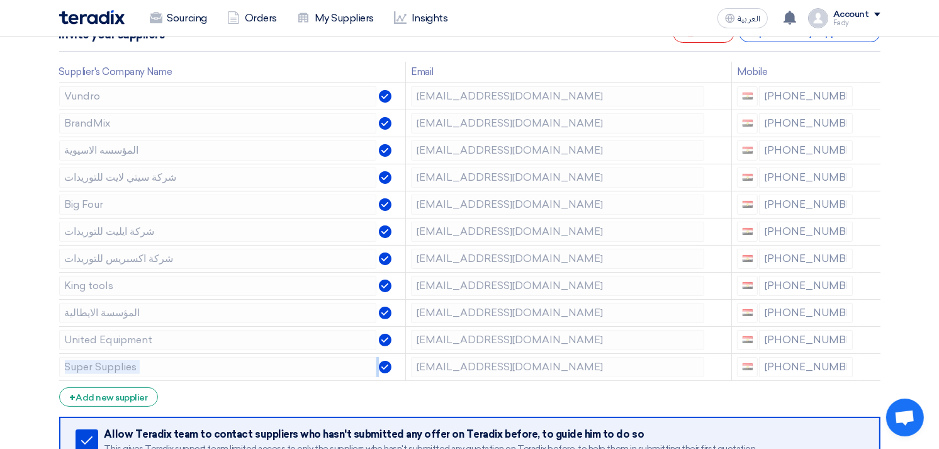
click at [0, 0] on icon at bounding box center [0, 0] width 0 height 0
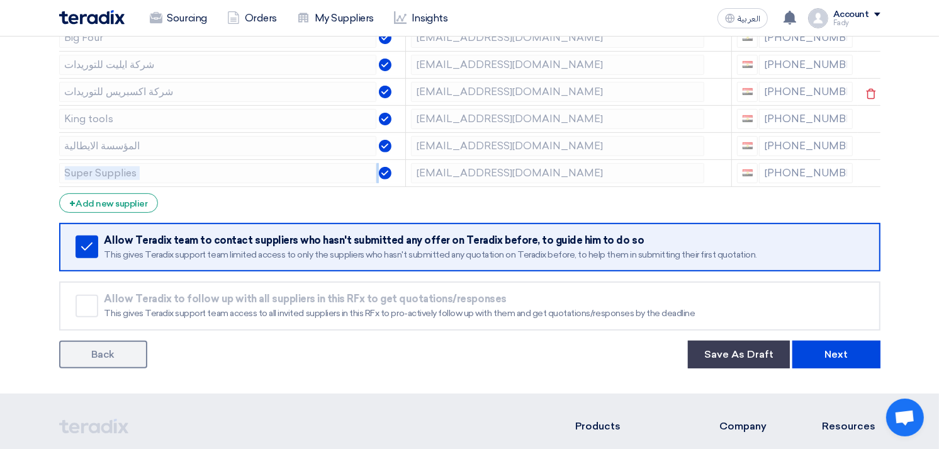
scroll to position [559, 0]
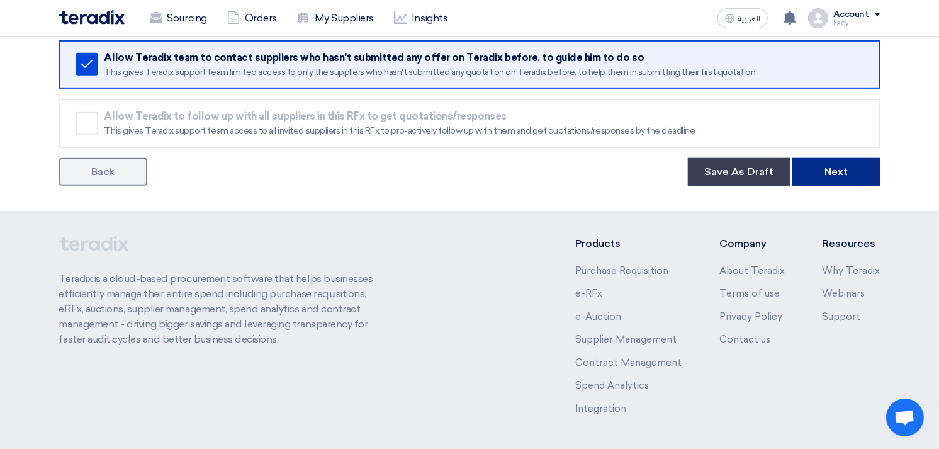
click at [845, 166] on button "Next" at bounding box center [836, 172] width 88 height 28
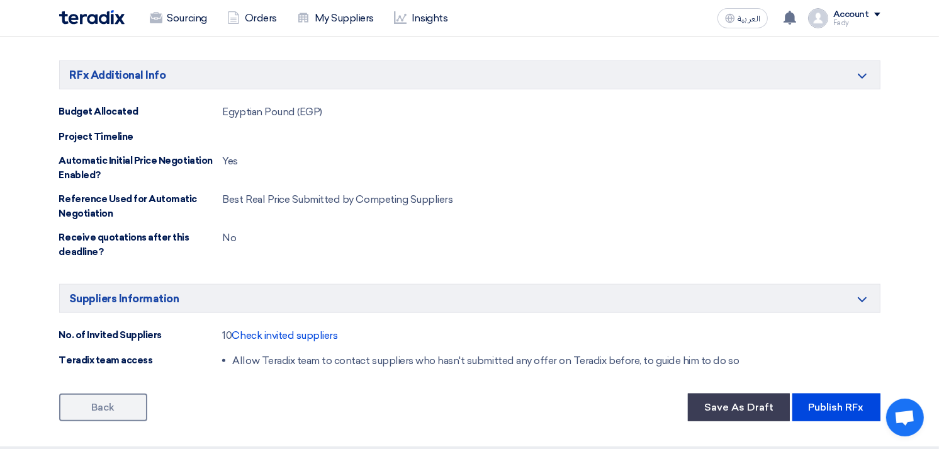
scroll to position [1247, 0]
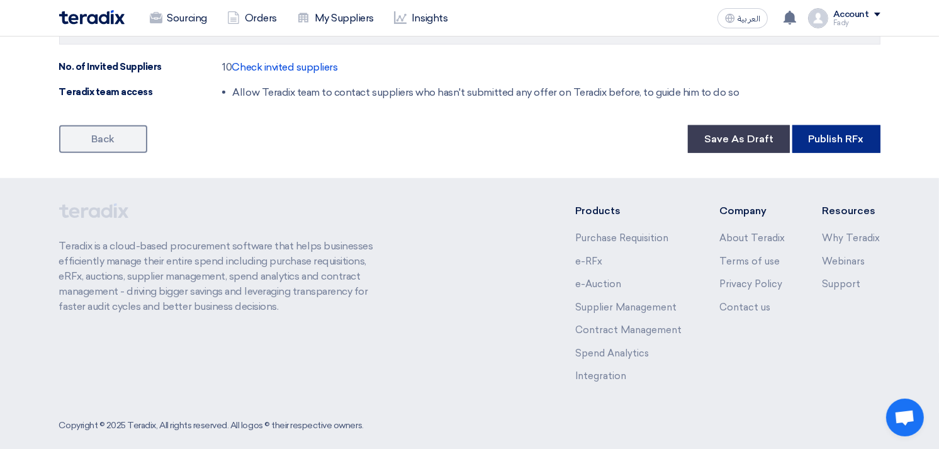
click at [851, 130] on button "Publish RFx" at bounding box center [836, 139] width 88 height 28
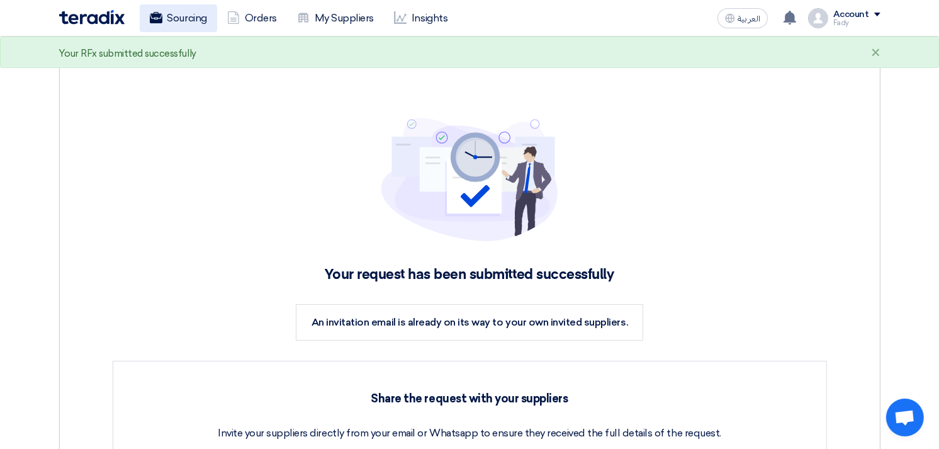
click at [160, 11] on icon at bounding box center [156, 17] width 13 height 13
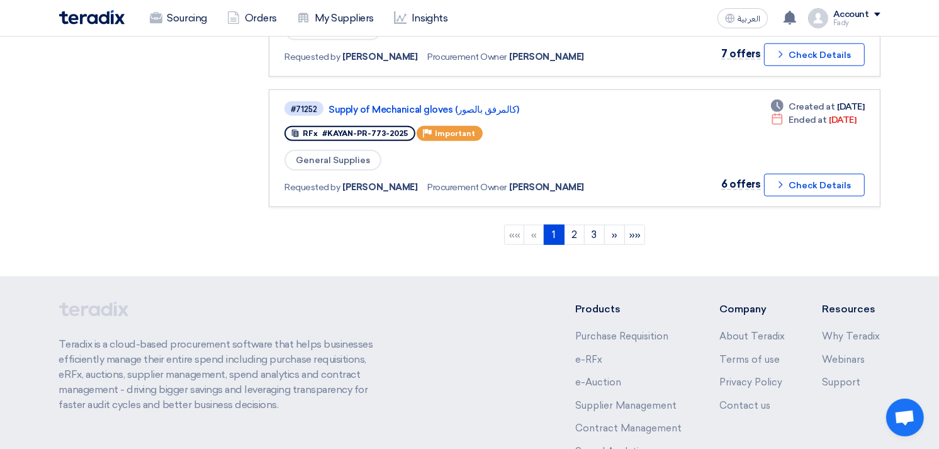
scroll to position [1329, 0]
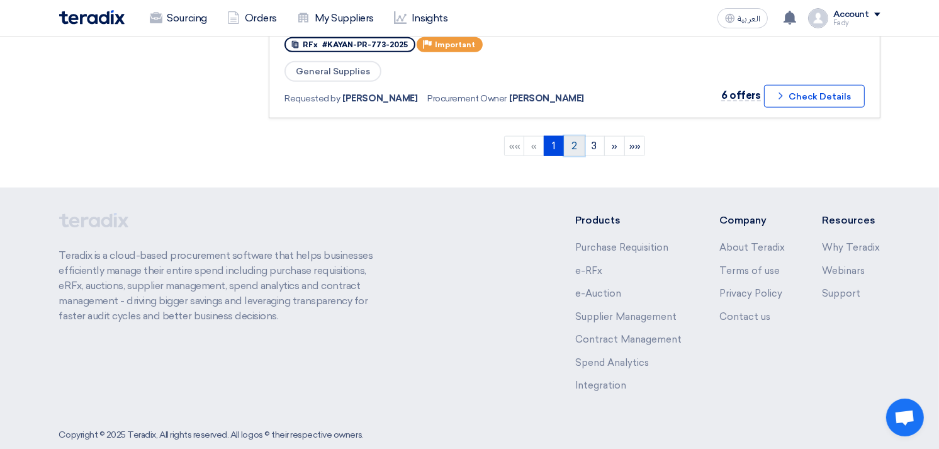
click at [575, 136] on link "2" at bounding box center [574, 146] width 21 height 20
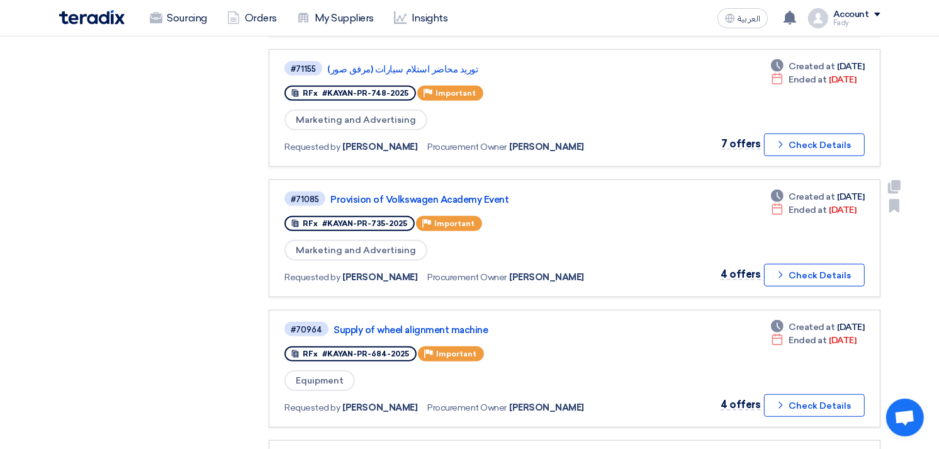
scroll to position [1049, 0]
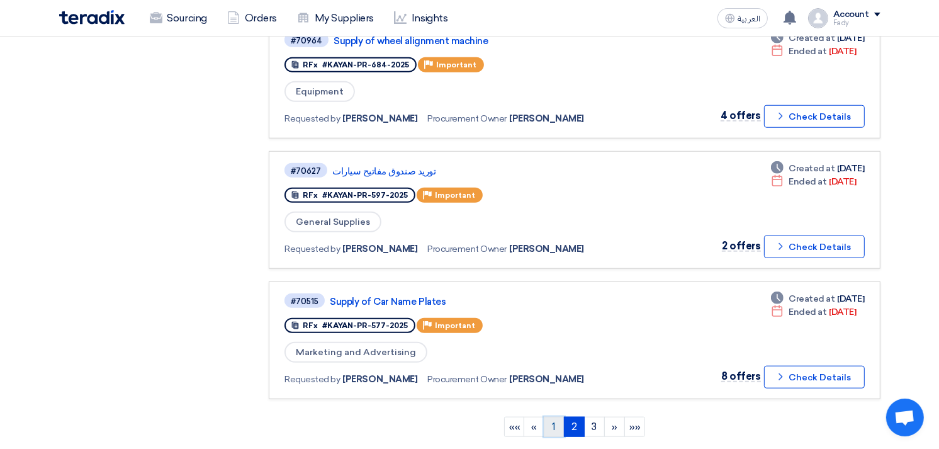
click at [554, 417] on link "1" at bounding box center [554, 427] width 21 height 20
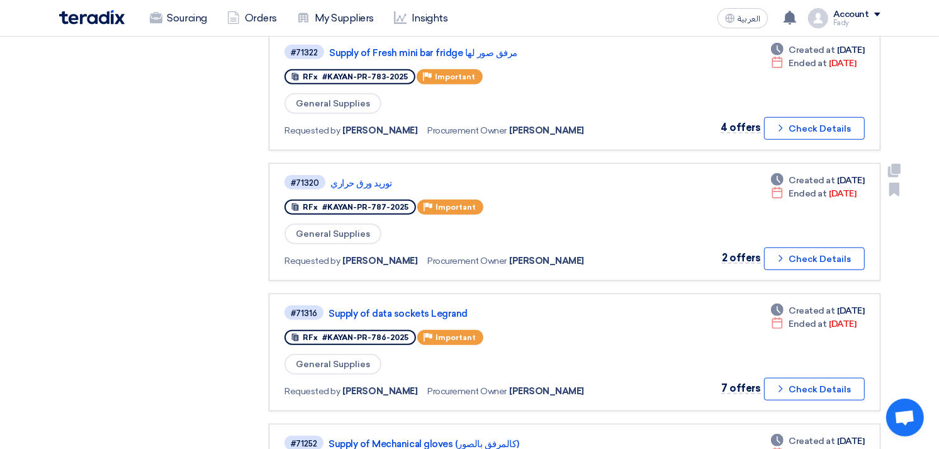
scroll to position [909, 0]
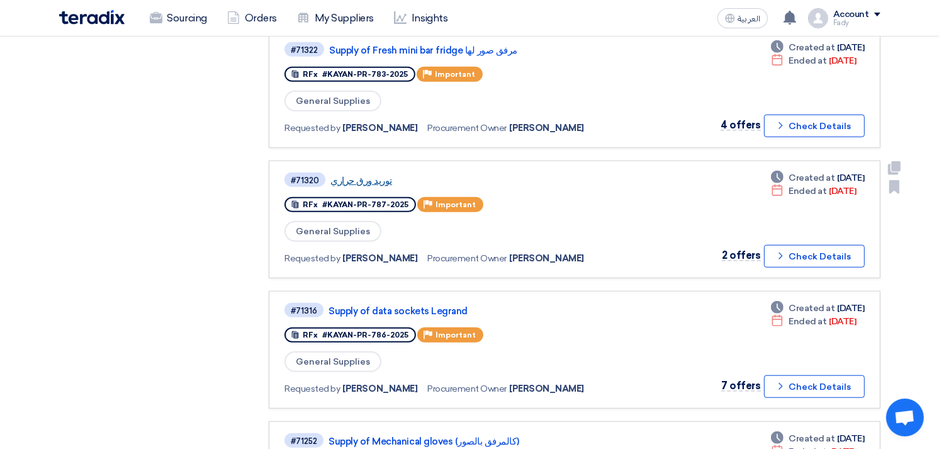
click at [366, 175] on link "توريد ورق حراري" at bounding box center [487, 180] width 315 height 11
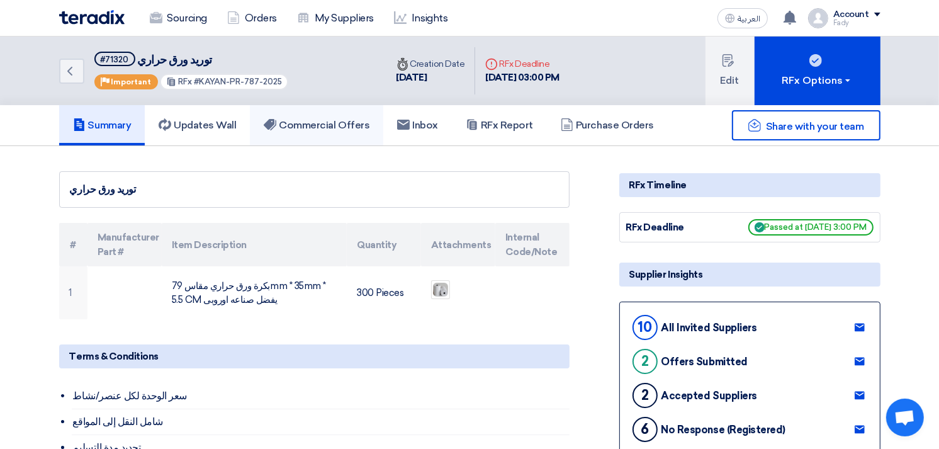
click at [340, 116] on link "Commercial Offers" at bounding box center [316, 125] width 133 height 40
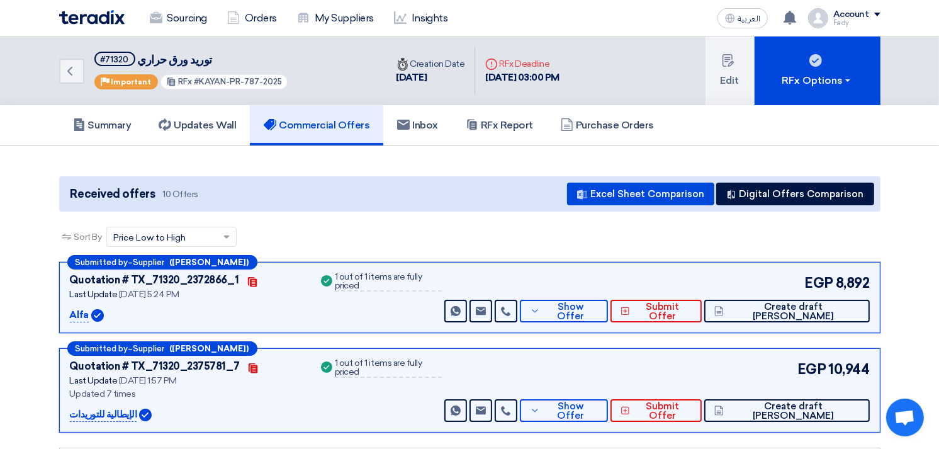
scroll to position [70, 0]
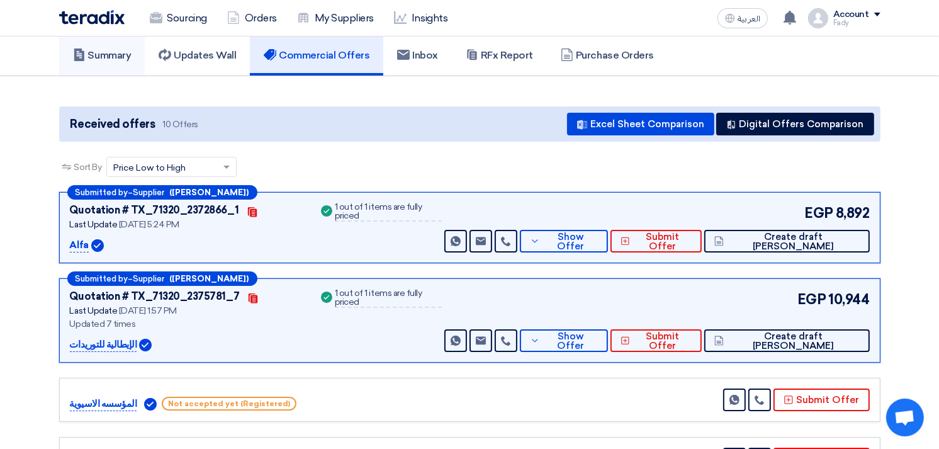
click at [99, 58] on h5 "Summary" at bounding box center [102, 55] width 59 height 13
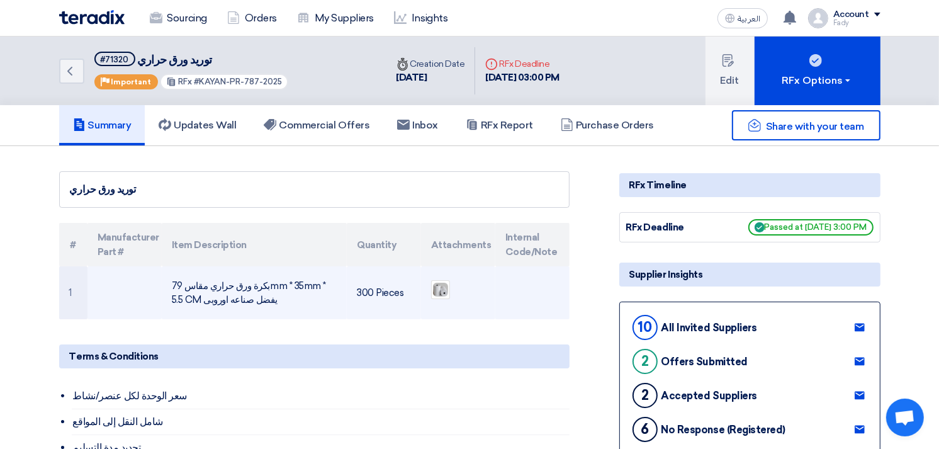
click at [221, 291] on td "بكرة ورق حراري مقاس 79mm * 35mm * 5.5 CM يفضل صناعه اوروبى" at bounding box center [254, 292] width 185 height 53
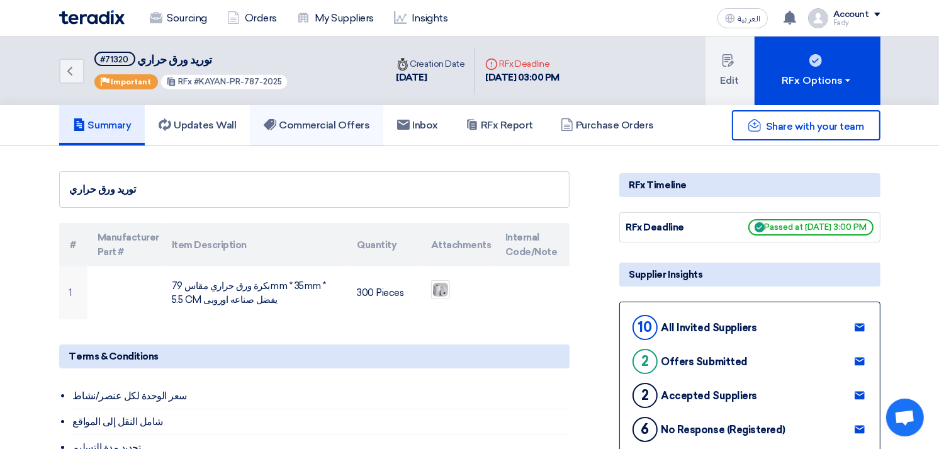
click at [320, 127] on h5 "Commercial Offers" at bounding box center [317, 125] width 106 height 13
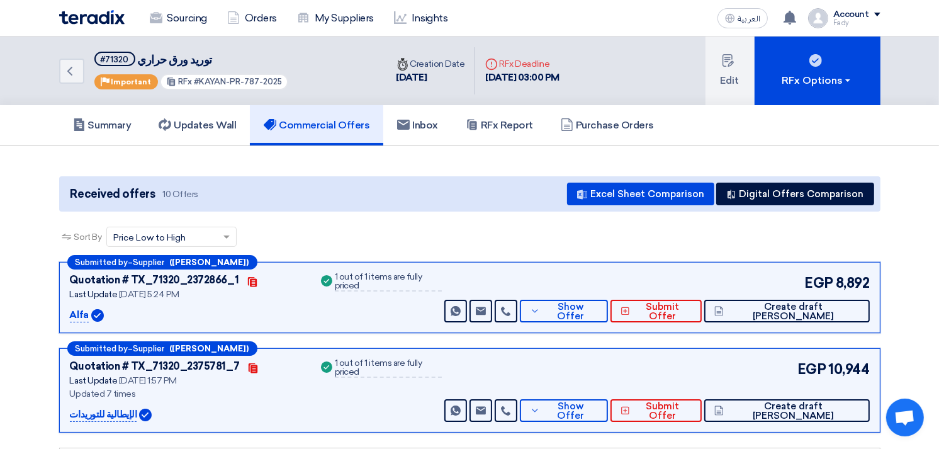
scroll to position [70, 0]
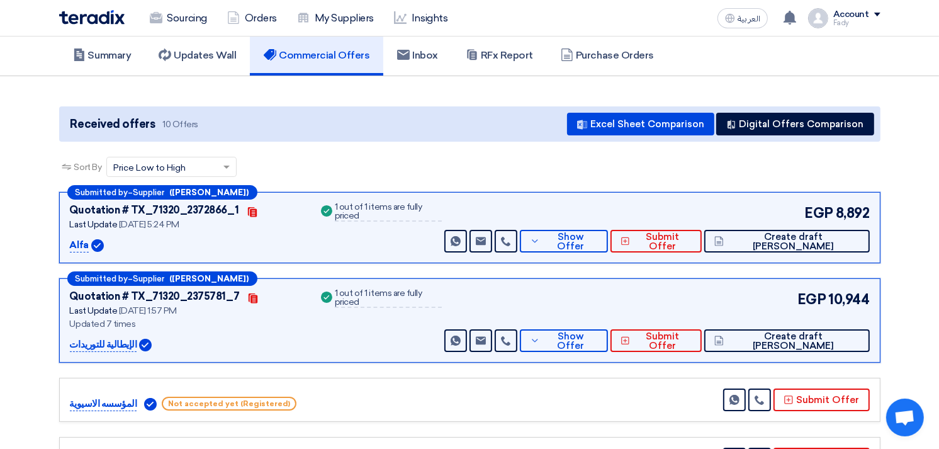
click at [475, 174] on div "Sort By Sort by × Price Low to High ×" at bounding box center [469, 174] width 821 height 35
click at [608, 233] on button "Show Offer" at bounding box center [564, 241] width 88 height 23
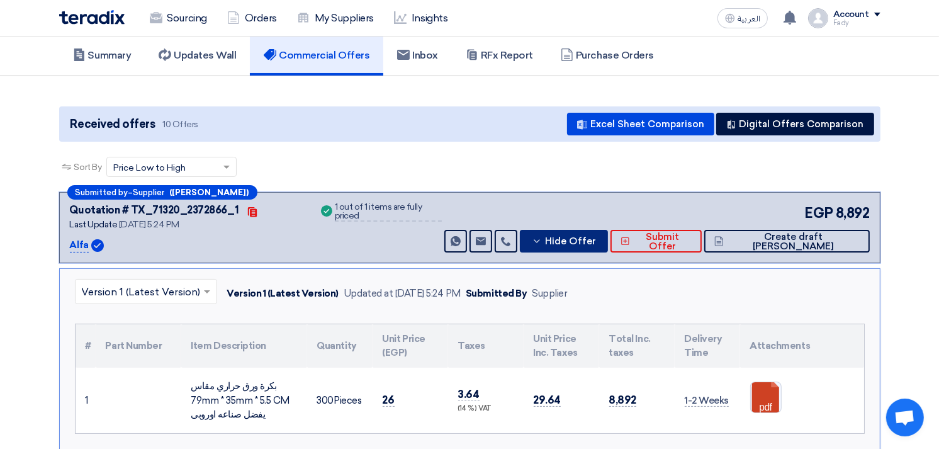
scroll to position [349, 0]
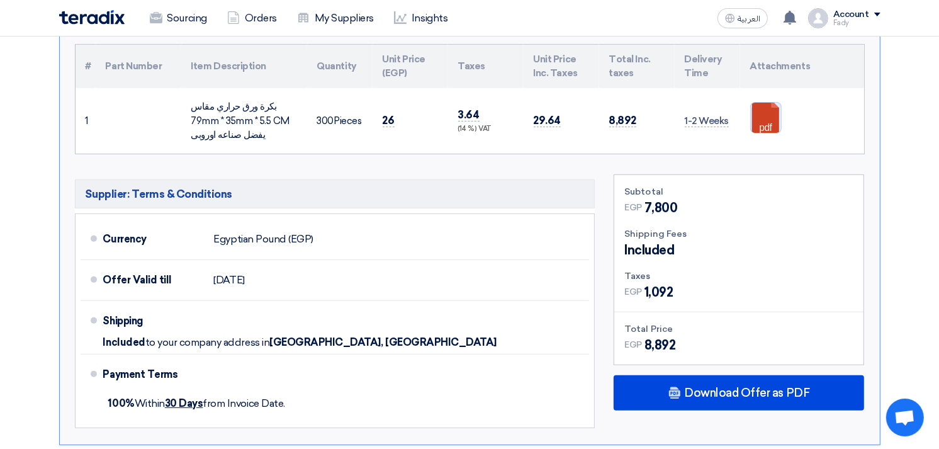
click at [774, 118] on link at bounding box center [801, 141] width 101 height 76
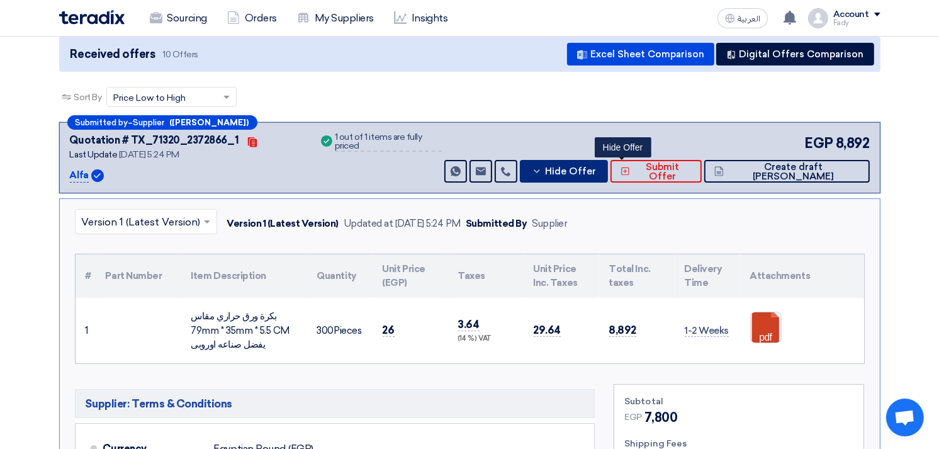
click at [608, 162] on button "Hide Offer" at bounding box center [564, 171] width 88 height 23
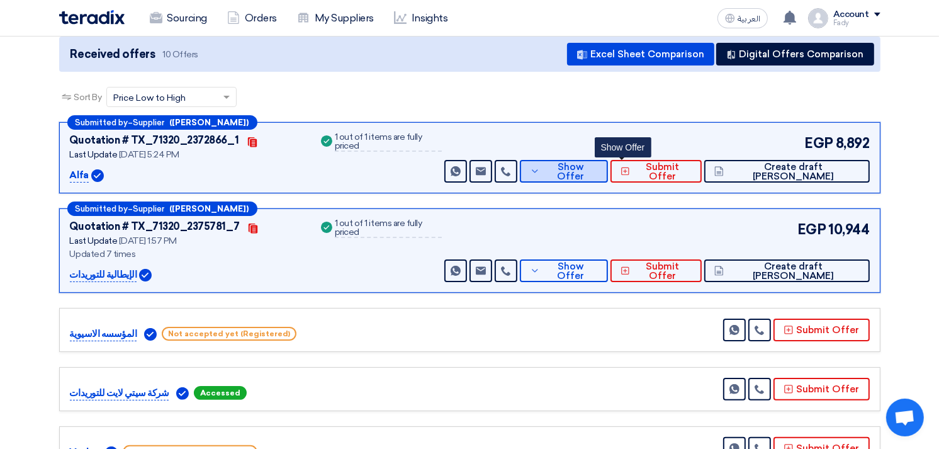
click at [608, 162] on button "Show Offer" at bounding box center [564, 171] width 88 height 23
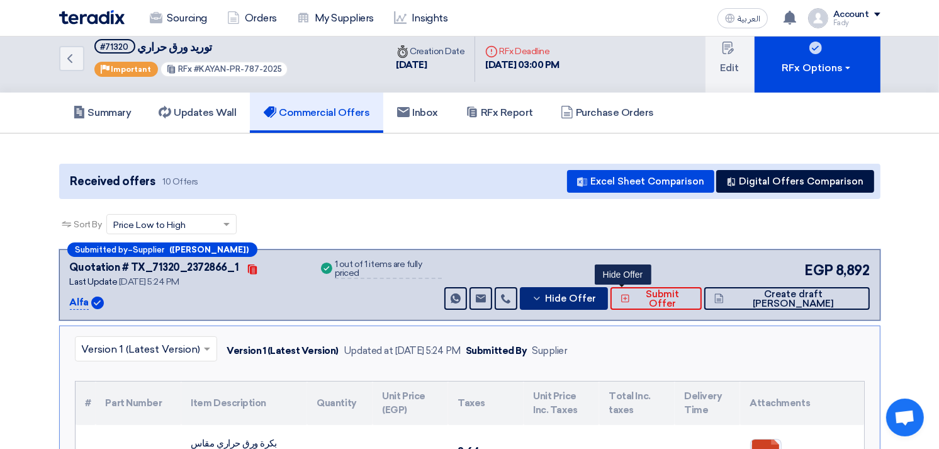
scroll to position [0, 0]
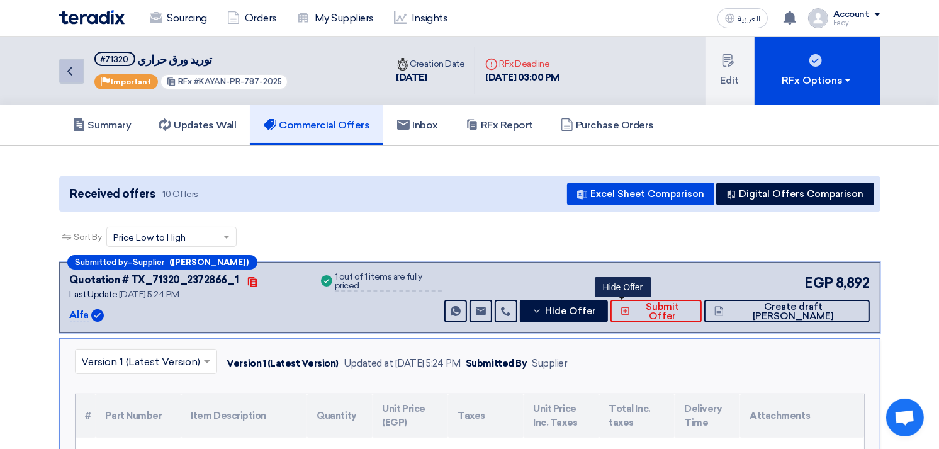
click at [70, 64] on icon "Back" at bounding box center [69, 71] width 15 height 15
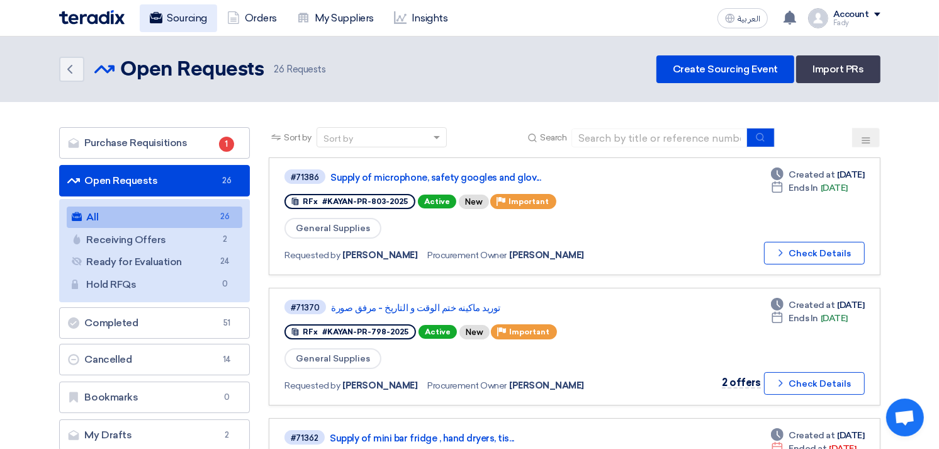
click at [159, 16] on use at bounding box center [155, 17] width 13 height 11
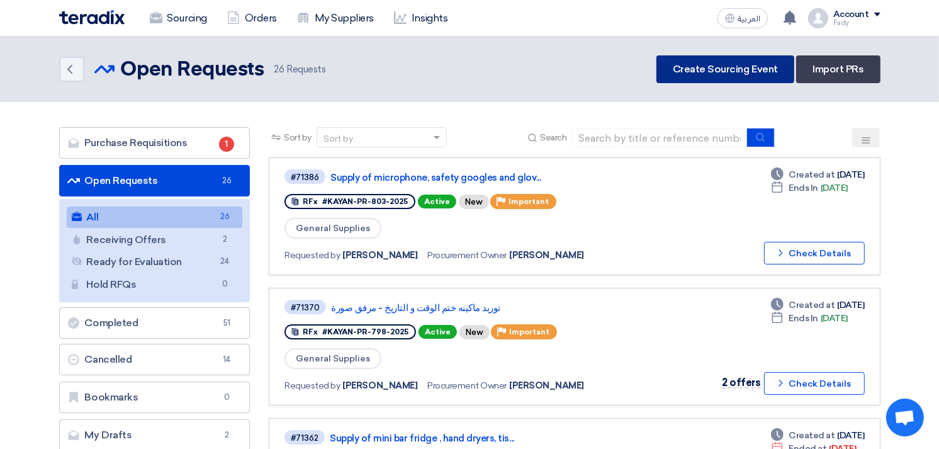
click at [711, 61] on link "Create Sourcing Event" at bounding box center [725, 69] width 138 height 28
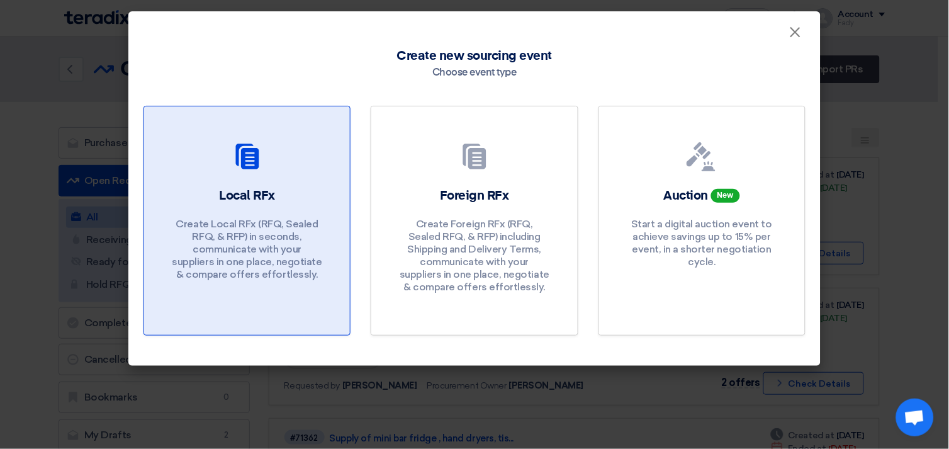
click at [238, 245] on p "Create Local RFx (RFQ, Sealed RFQ, & RFP) in seconds, communicate with your sup…" at bounding box center [247, 249] width 151 height 63
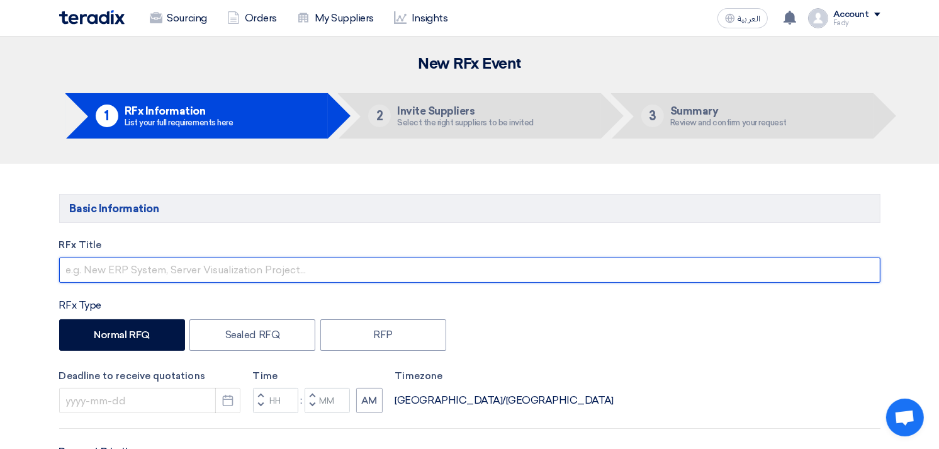
click at [218, 265] on input "text" at bounding box center [469, 269] width 821 height 25
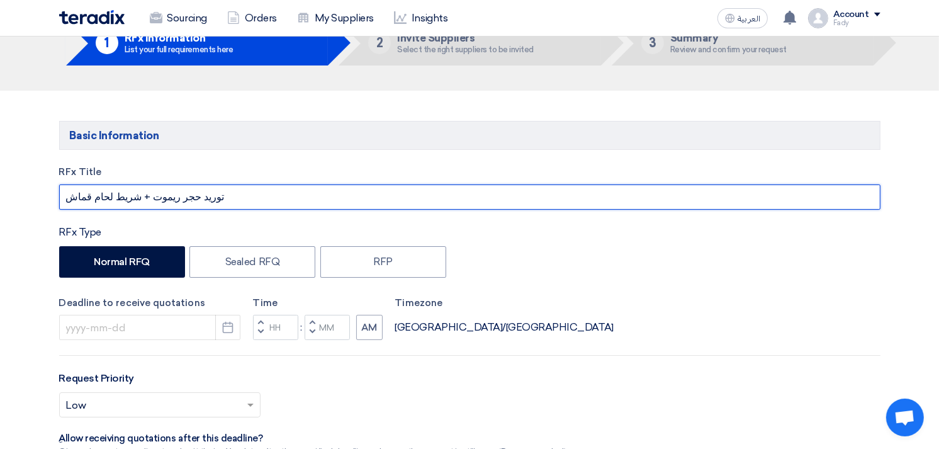
scroll to position [140, 0]
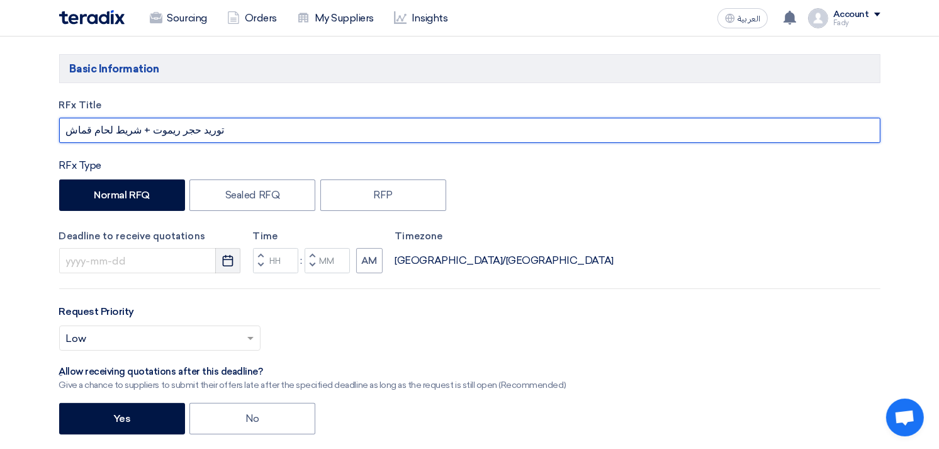
type input "توريد حجر ريموت + شريط لحام قماش"
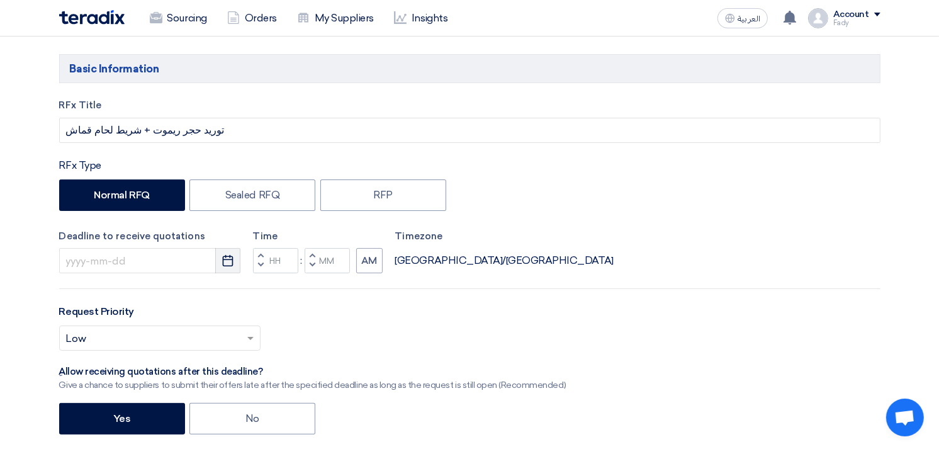
click at [228, 262] on icon "Pick a date" at bounding box center [228, 260] width 13 height 13
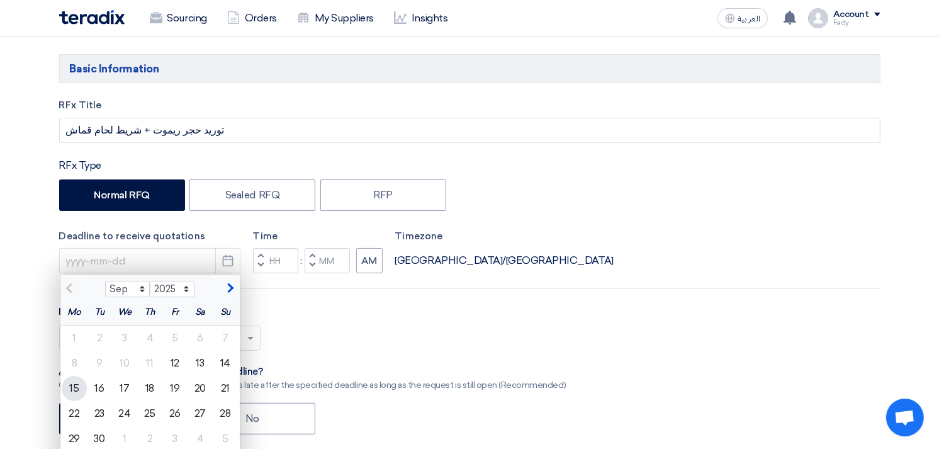
click at [74, 393] on div "15" at bounding box center [74, 388] width 25 height 25
type input "[DATE]"
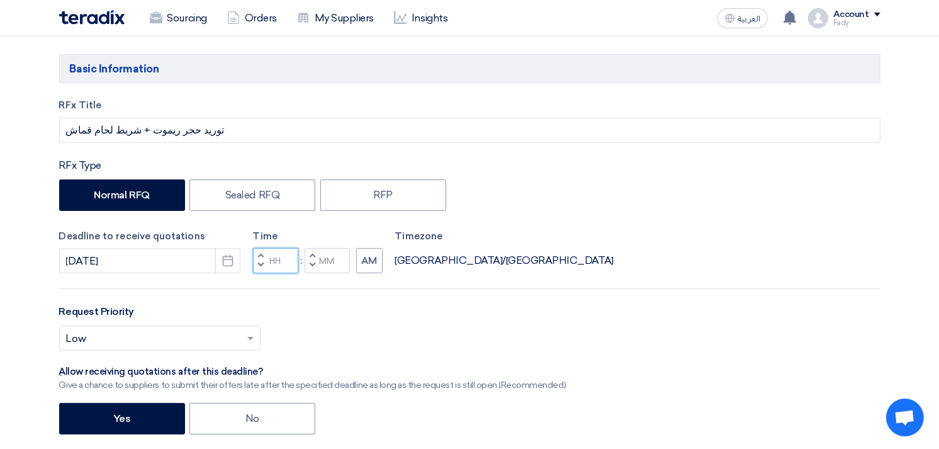
click at [275, 259] on input "Hours" at bounding box center [275, 260] width 45 height 25
type input "02"
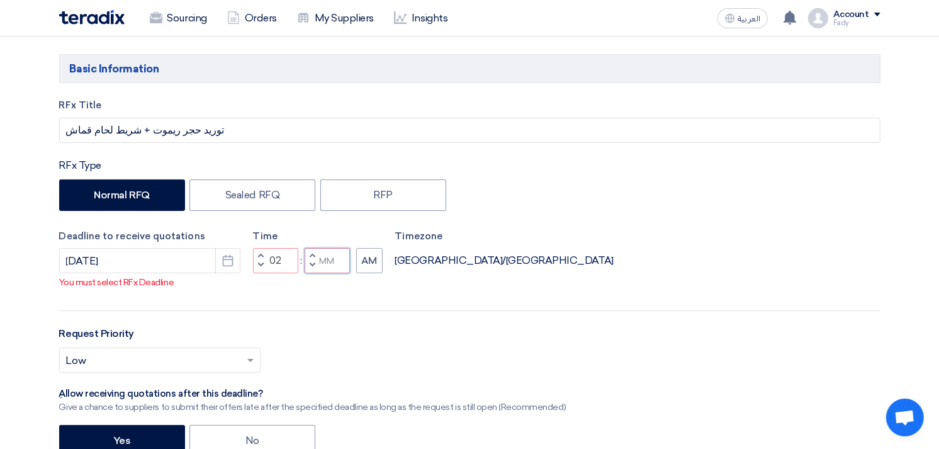
click at [325, 252] on div "Time Increment hours 02 Decrement hours : Increment minutes Decrement minutes AM" at bounding box center [318, 251] width 130 height 45
type input "00"
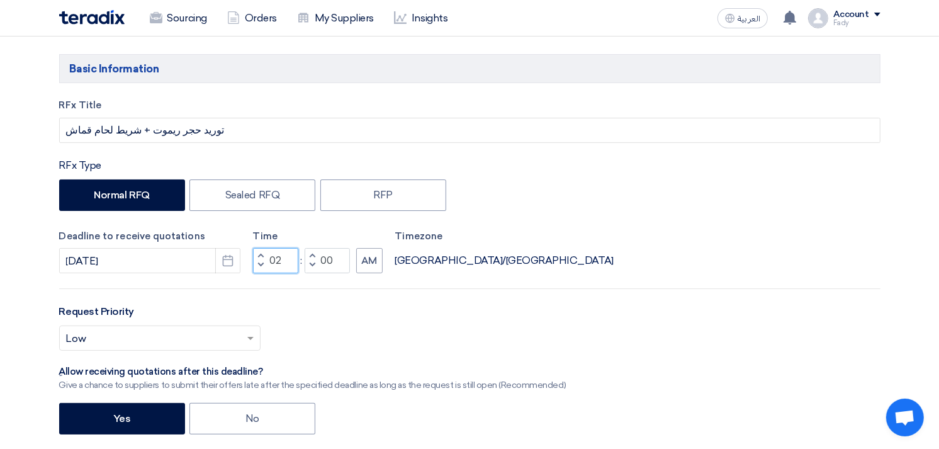
click at [281, 276] on div "RFx Title توريد حجر ريموت + شريط لحام قماش RFx Type Normal RFQ Sealed RFQ RFP D…" at bounding box center [470, 352] width 840 height 509
type input "03"
click at [369, 267] on button "AM" at bounding box center [369, 260] width 26 height 25
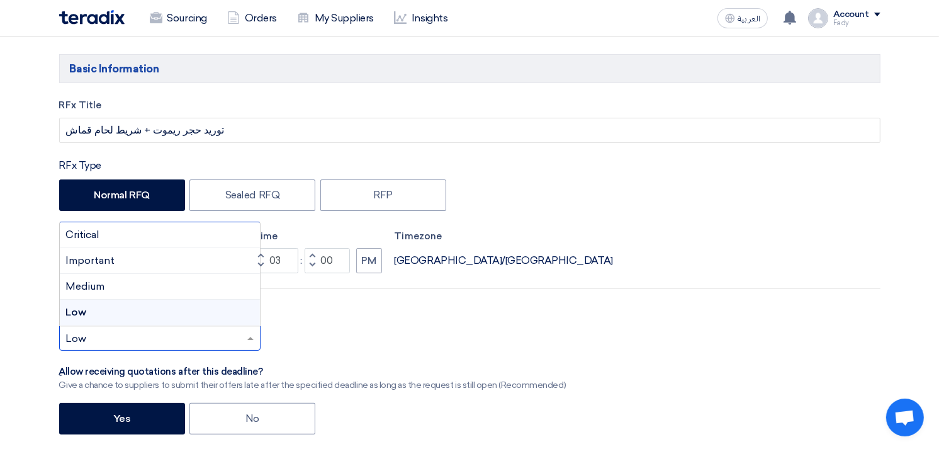
click at [217, 340] on input "text" at bounding box center [153, 339] width 175 height 21
click at [104, 255] on span "Important" at bounding box center [90, 260] width 49 height 12
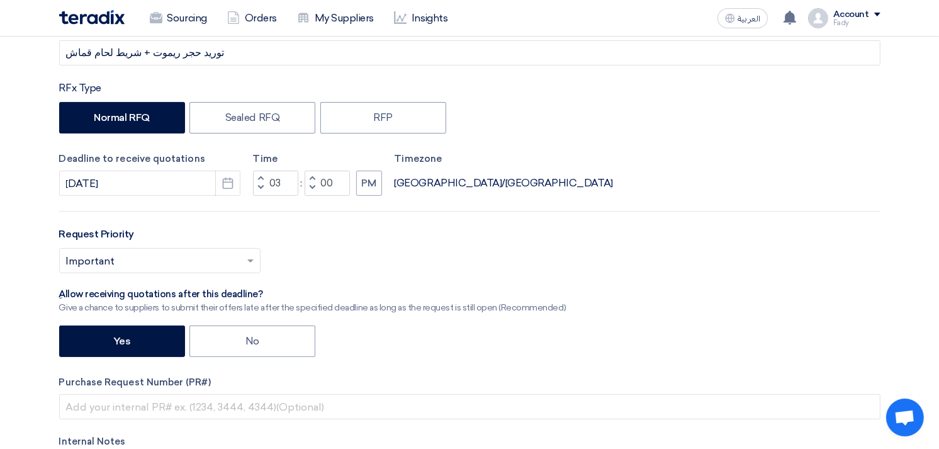
scroll to position [349, 0]
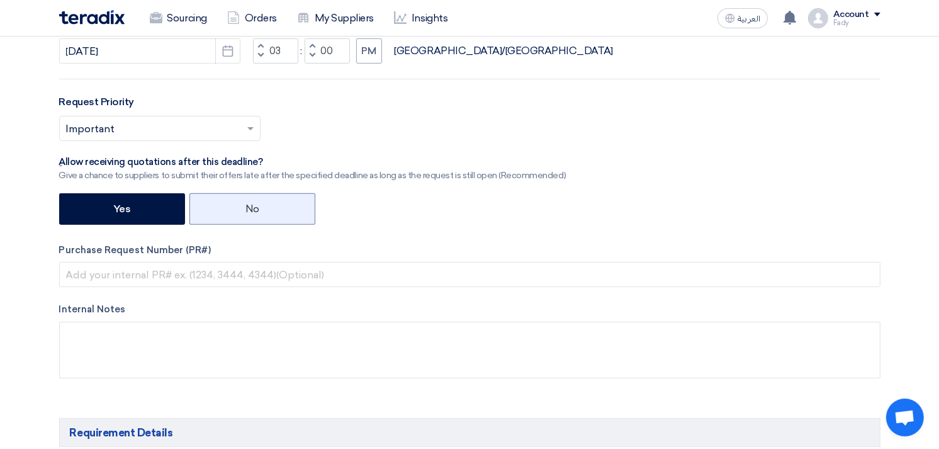
click at [244, 208] on label "No" at bounding box center [252, 208] width 126 height 31
click at [245, 208] on input "No" at bounding box center [249, 208] width 8 height 8
radio input "true"
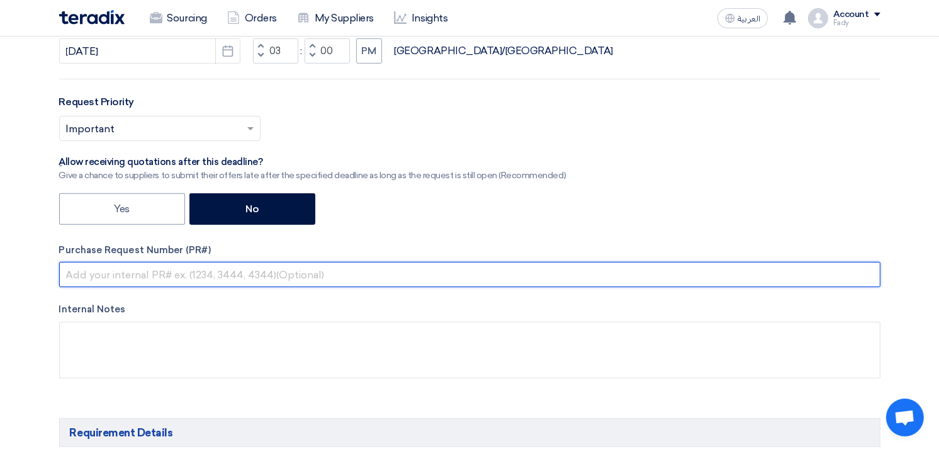
click at [235, 271] on input "text" at bounding box center [469, 274] width 821 height 25
paste input "KAYAN-PR-804-2025"
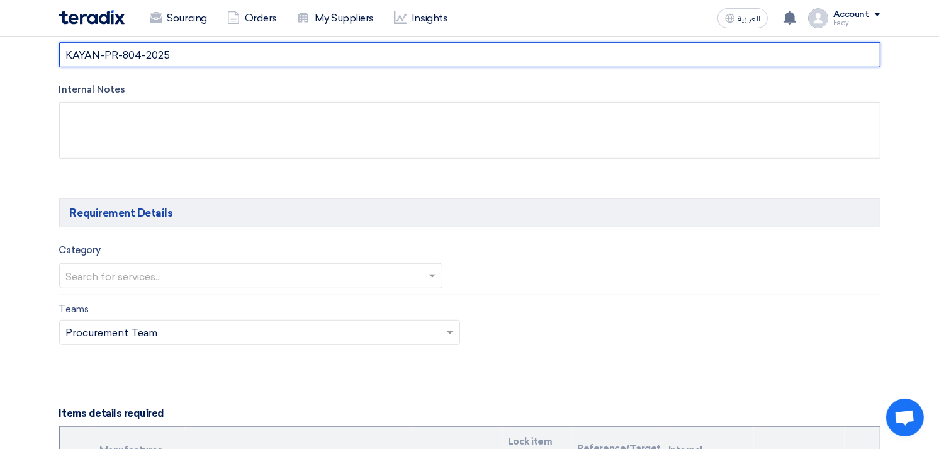
scroll to position [629, 0]
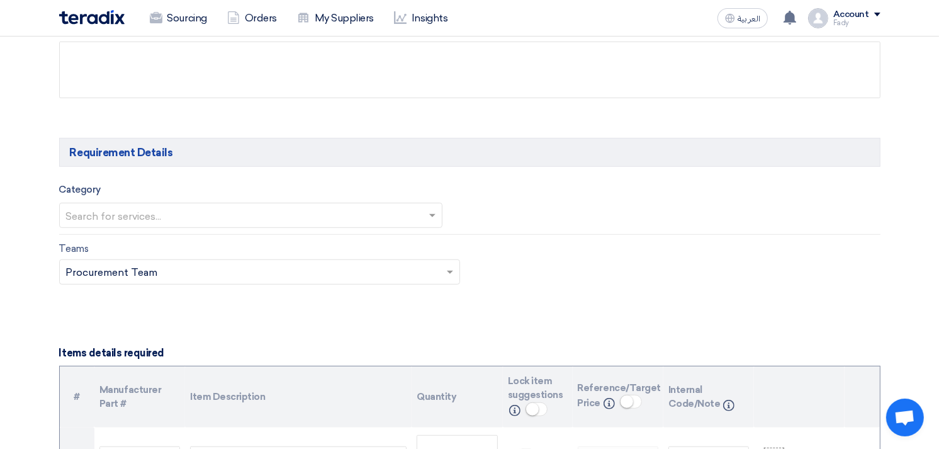
type input "KAYAN-PR-804-2025"
click at [214, 221] on input "text" at bounding box center [244, 216] width 357 height 21
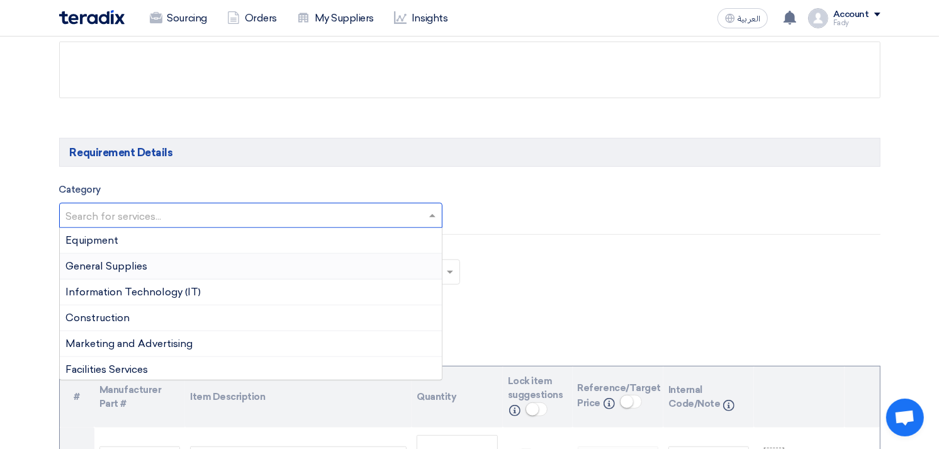
click at [197, 269] on div "General Supplies" at bounding box center [251, 267] width 383 height 26
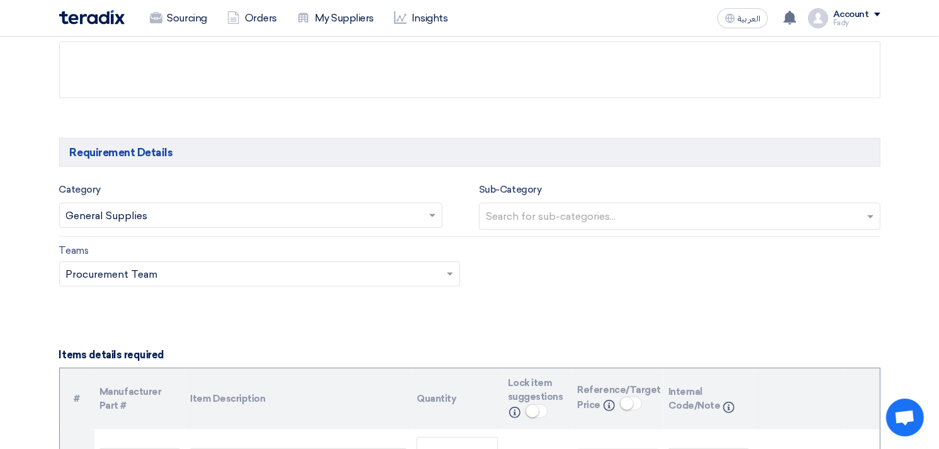
click at [614, 216] on input "text" at bounding box center [681, 217] width 391 height 21
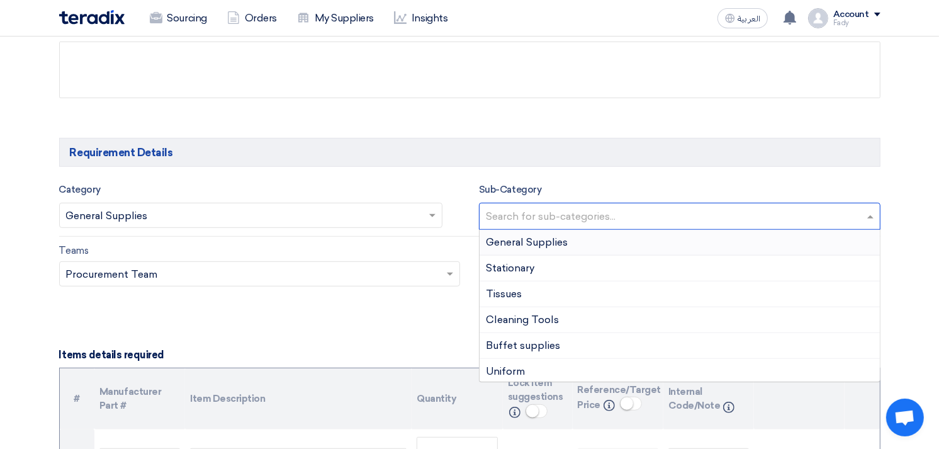
click at [577, 252] on div "General Supplies" at bounding box center [680, 243] width 400 height 26
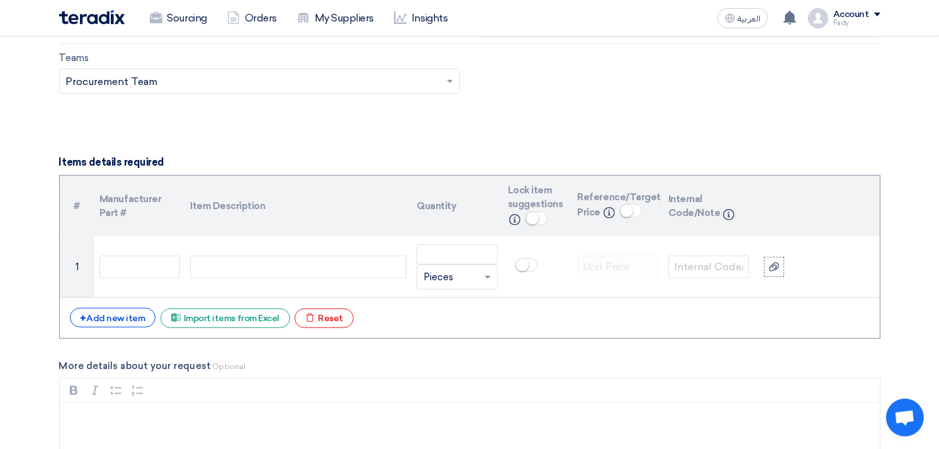
scroll to position [839, 0]
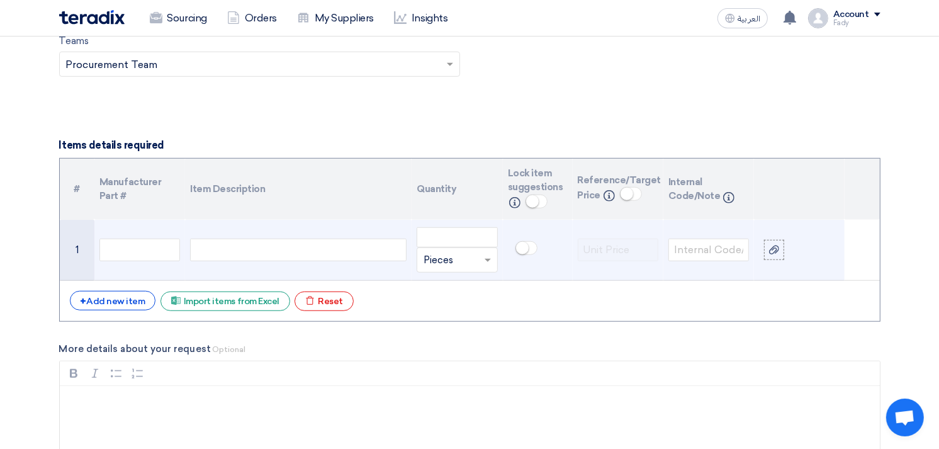
click at [312, 256] on div at bounding box center [298, 250] width 217 height 23
click at [457, 230] on input "number" at bounding box center [457, 237] width 81 height 20
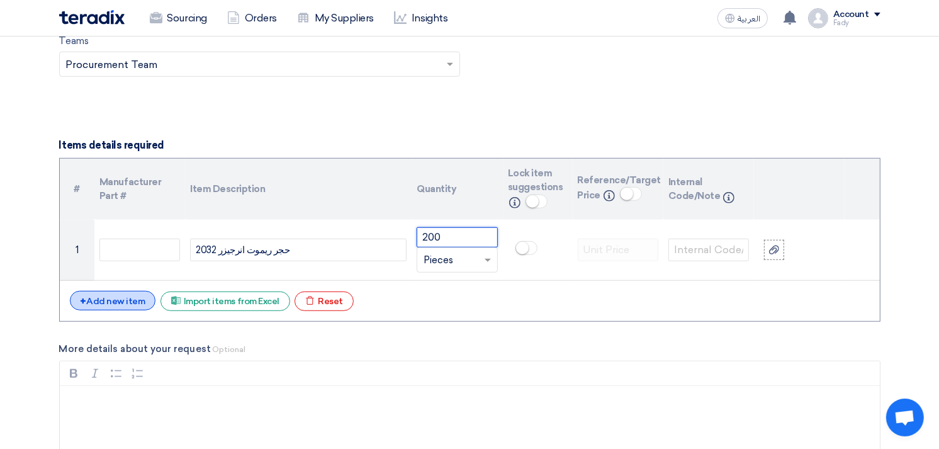
type input "200"
click at [126, 293] on div "+ Add new item" at bounding box center [113, 301] width 86 height 20
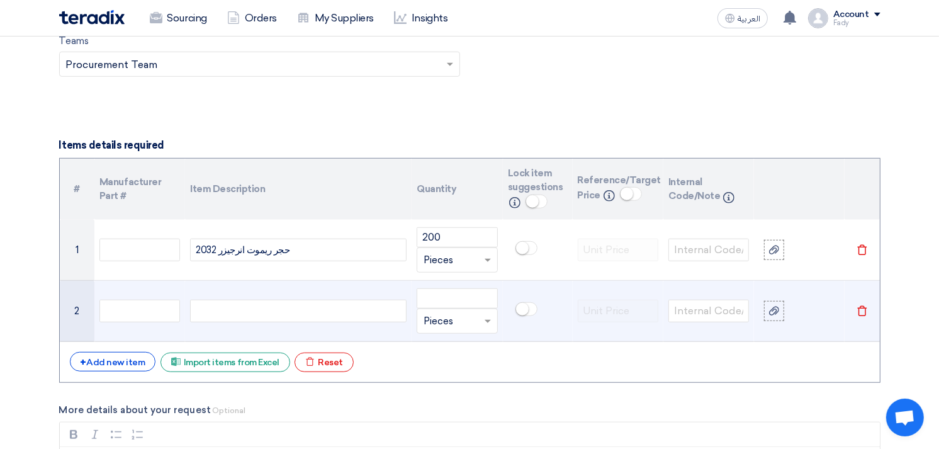
click at [228, 309] on div at bounding box center [298, 311] width 217 height 23
click at [437, 299] on input "number" at bounding box center [457, 298] width 81 height 20
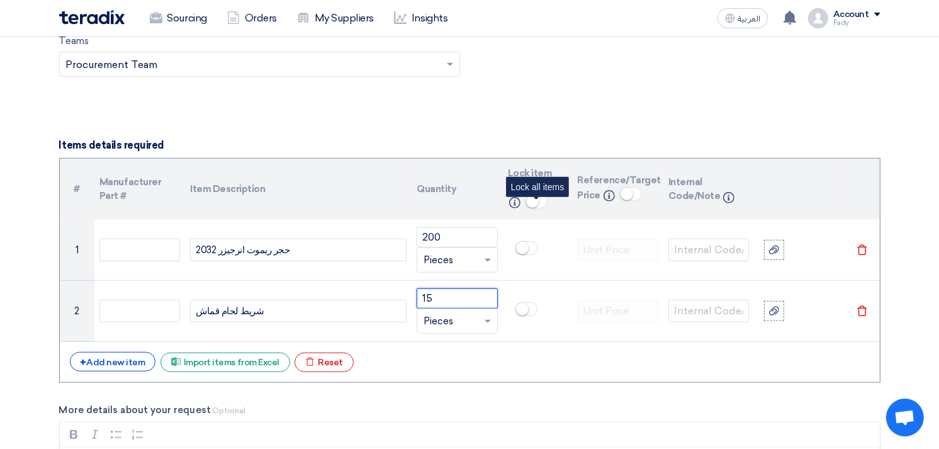
type input "15"
click at [535, 205] on small at bounding box center [532, 201] width 13 height 13
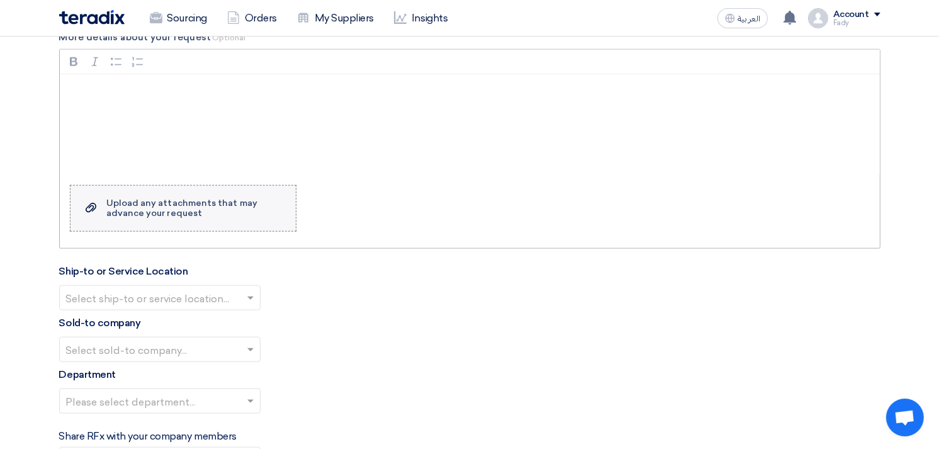
scroll to position [1329, 0]
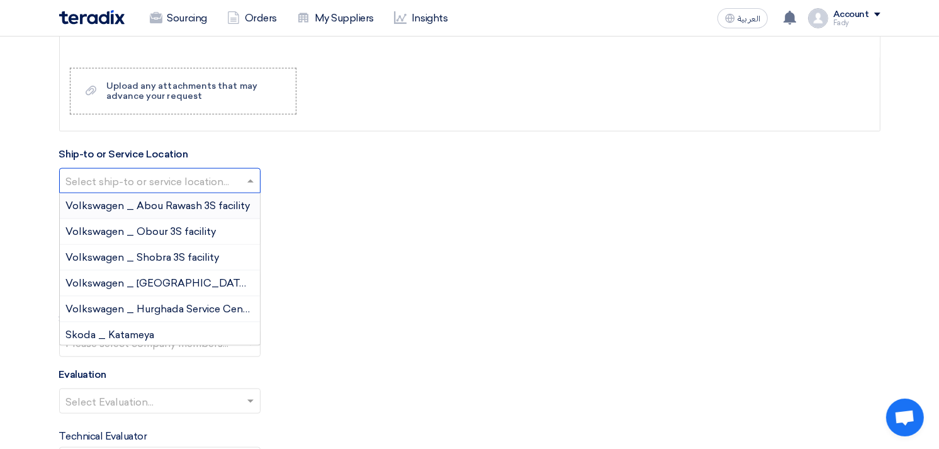
click at [164, 174] on input "text" at bounding box center [153, 182] width 175 height 21
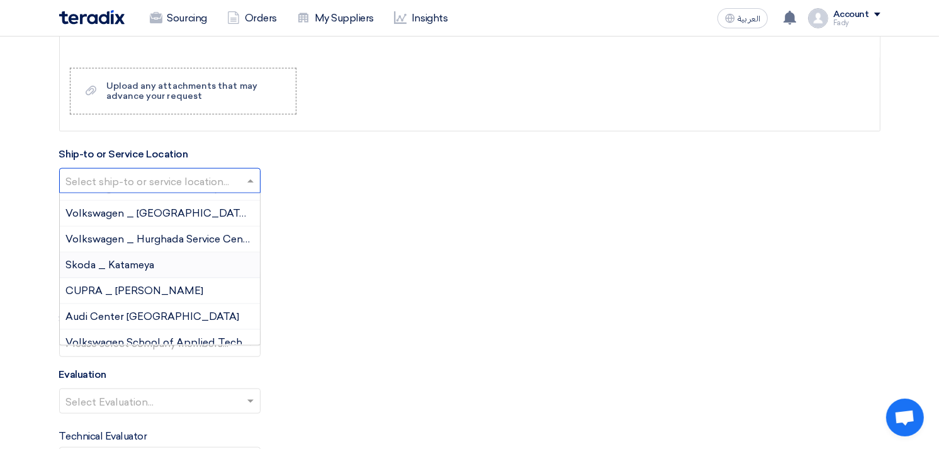
scroll to position [132, 0]
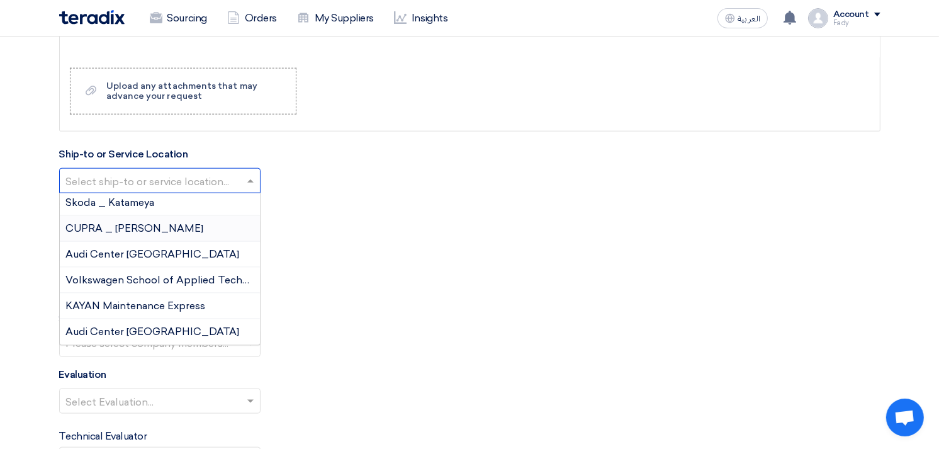
click at [142, 225] on span "CUPRA _ [PERSON_NAME]" at bounding box center [135, 228] width 138 height 12
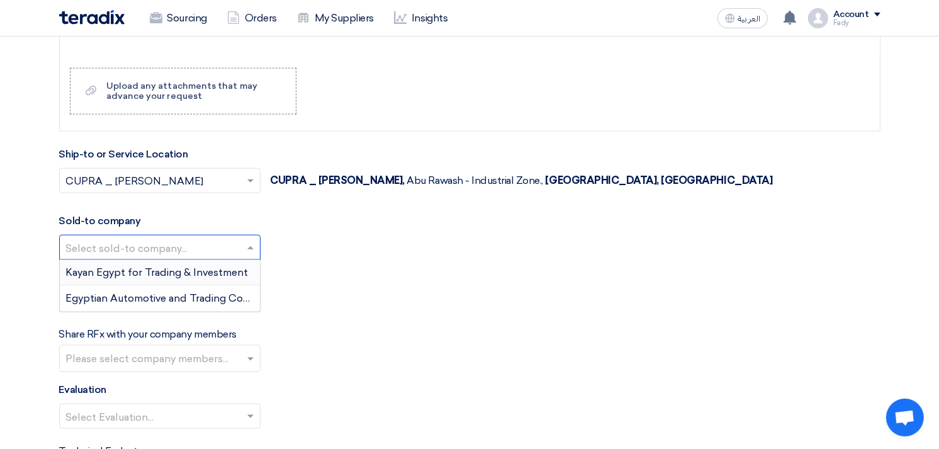
click at [136, 242] on input "text" at bounding box center [153, 249] width 175 height 21
click at [125, 276] on span "Kayan Egypt for Trading & Investment" at bounding box center [157, 272] width 183 height 12
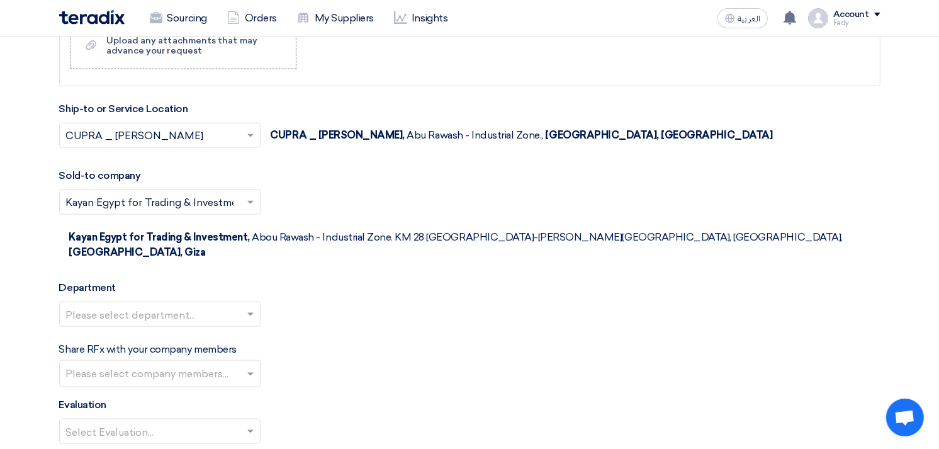
scroll to position [1468, 0]
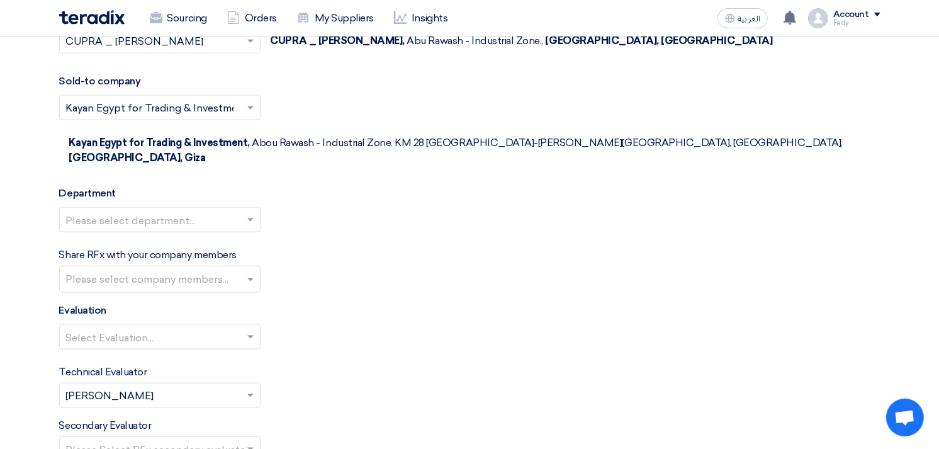
click at [143, 211] on input "text" at bounding box center [153, 221] width 175 height 21
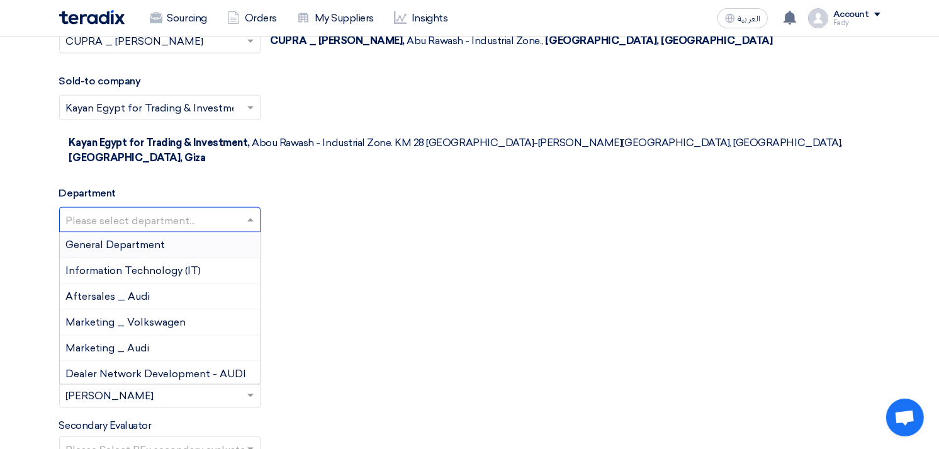
click at [147, 239] on span "General Department" at bounding box center [115, 245] width 99 height 12
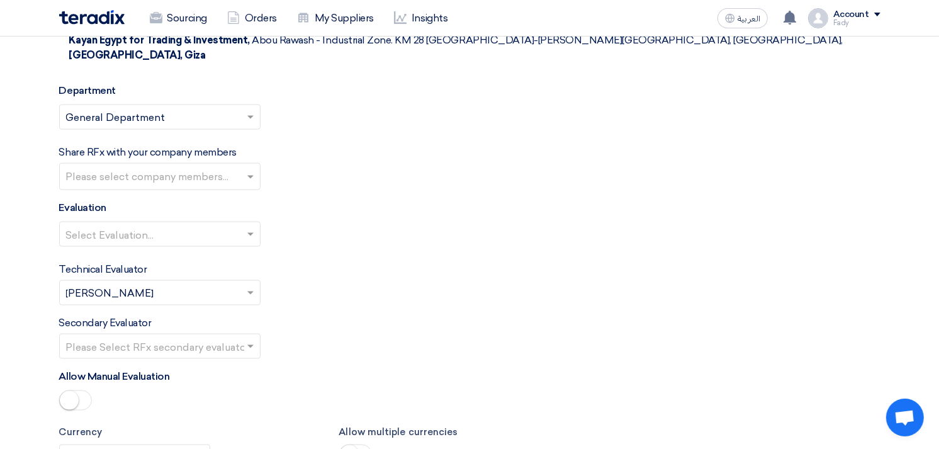
scroll to position [1608, 0]
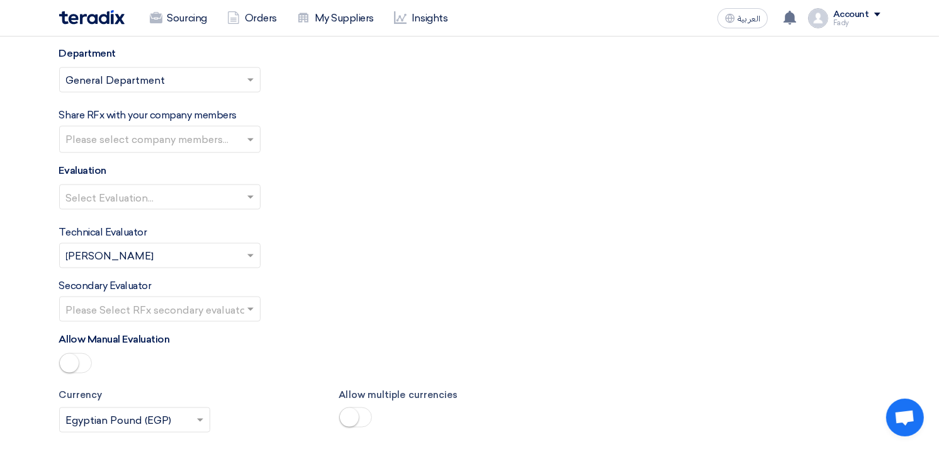
click at [142, 300] on input "text" at bounding box center [153, 310] width 175 height 21
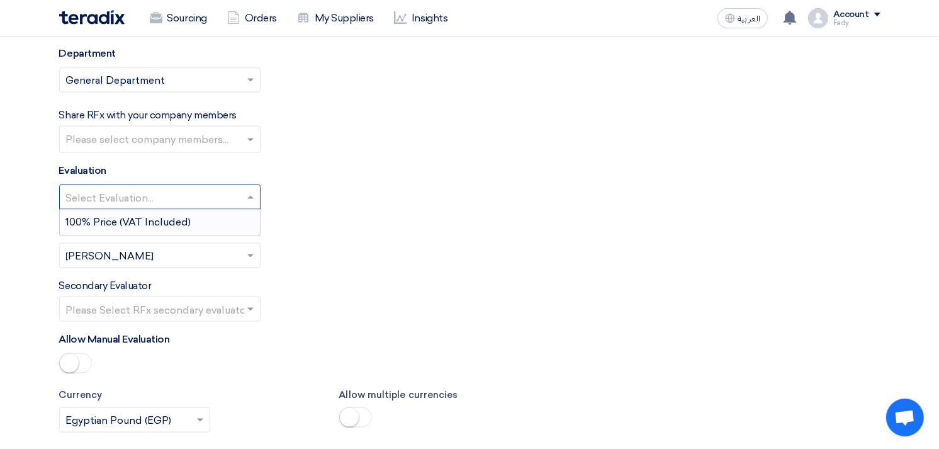
click at [133, 188] on input "text" at bounding box center [153, 198] width 175 height 21
click at [133, 216] on span "100% Price (VAT Included)" at bounding box center [128, 222] width 125 height 12
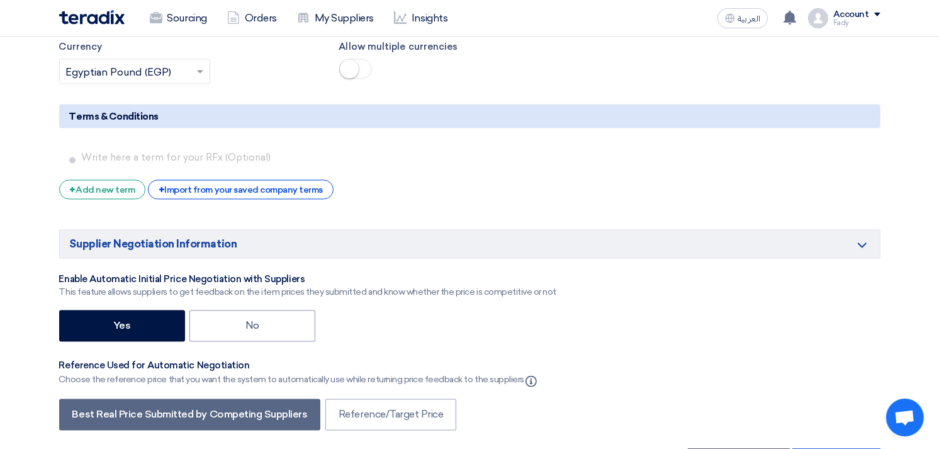
scroll to position [1958, 0]
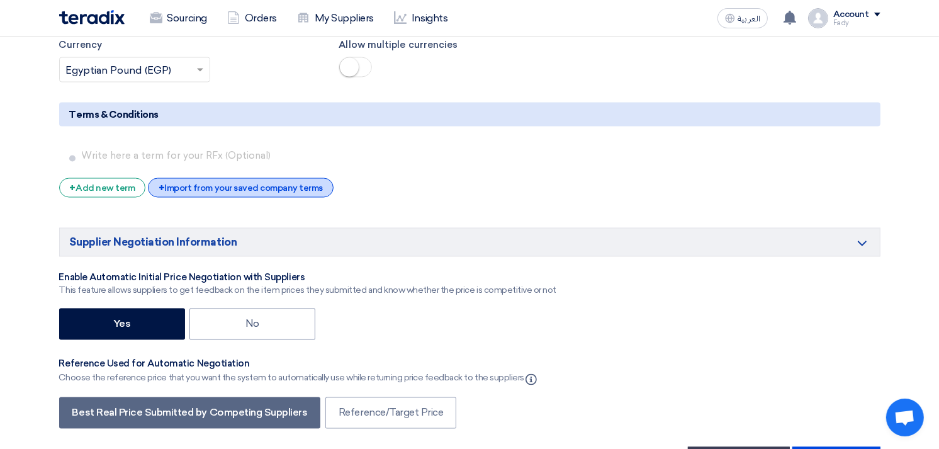
click at [255, 178] on div "+ Import from your saved company terms" at bounding box center [241, 188] width 186 height 20
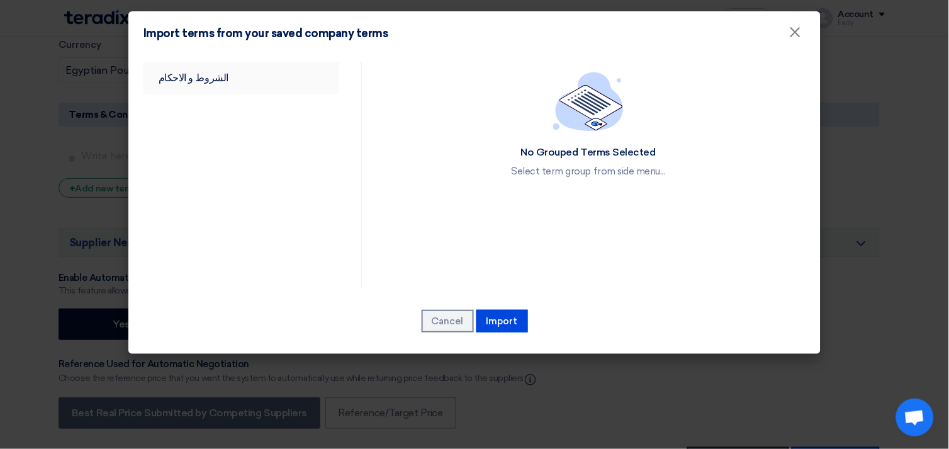
click at [185, 81] on link "الشروط و الاحكام" at bounding box center [241, 78] width 196 height 33
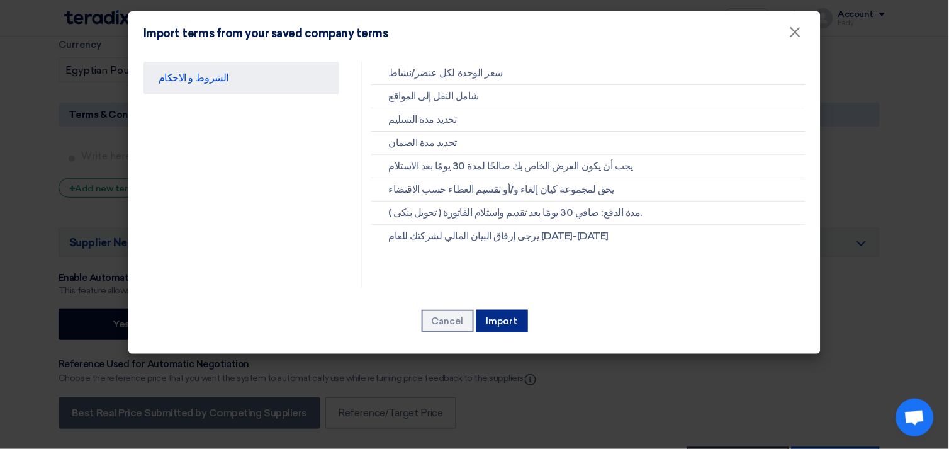
click at [517, 317] on button "Import" at bounding box center [502, 321] width 52 height 23
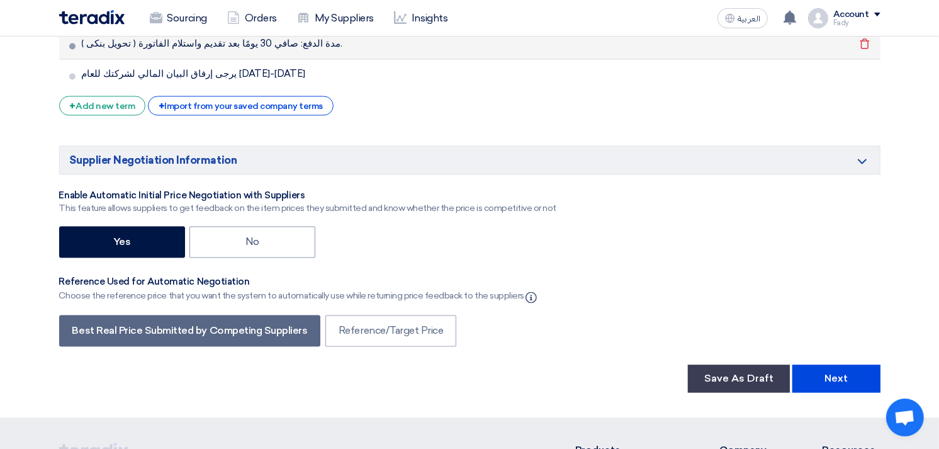
scroll to position [2377, 0]
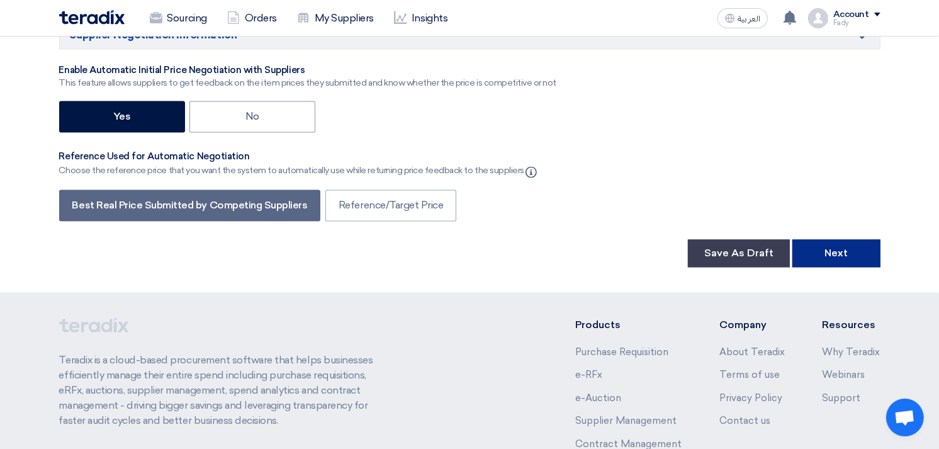
click at [865, 239] on button "Next" at bounding box center [836, 253] width 88 height 28
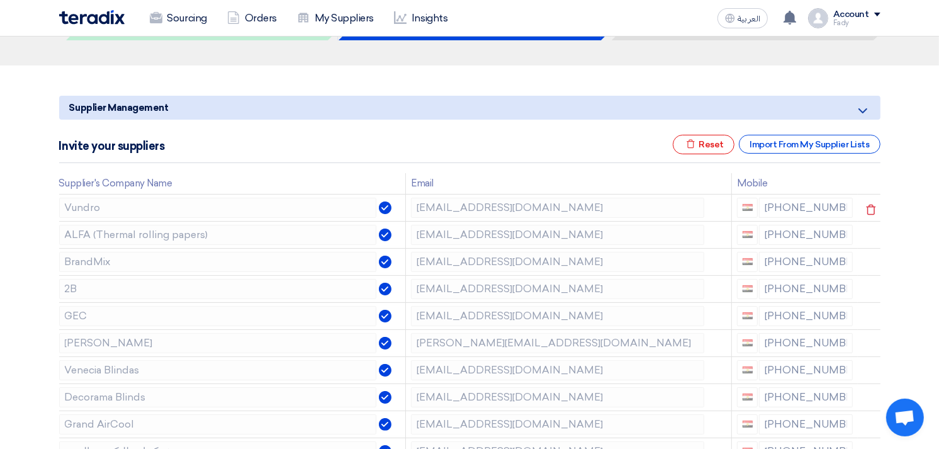
scroll to position [140, 0]
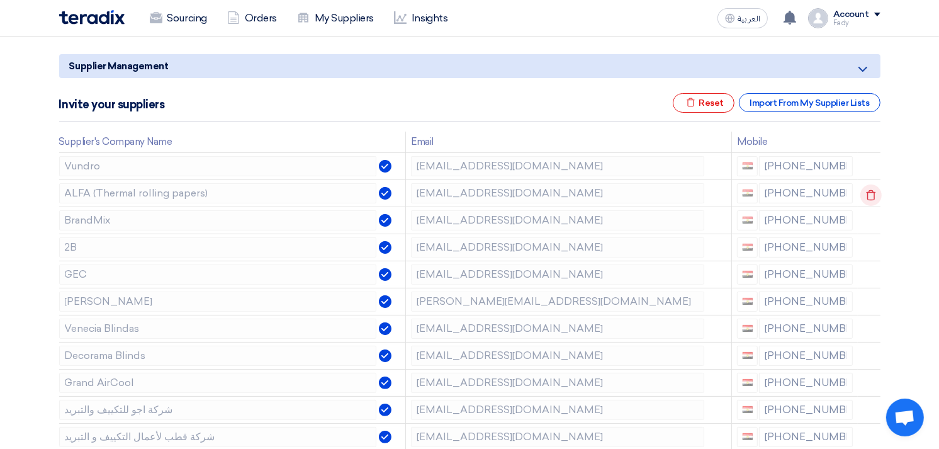
click at [867, 186] on icon at bounding box center [870, 194] width 21 height 21
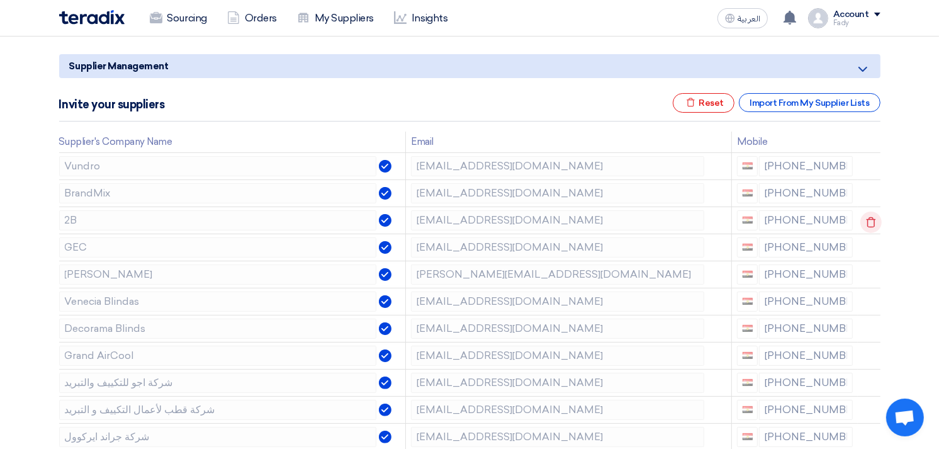
click at [871, 218] on use at bounding box center [870, 222] width 9 height 11
click at [0, 0] on use at bounding box center [0, 0] width 0 height 0
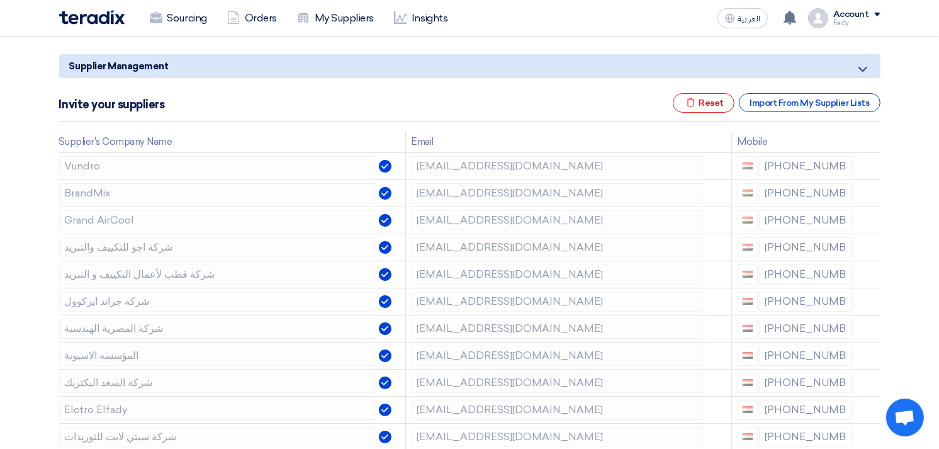
click at [0, 0] on use at bounding box center [0, 0] width 0 height 0
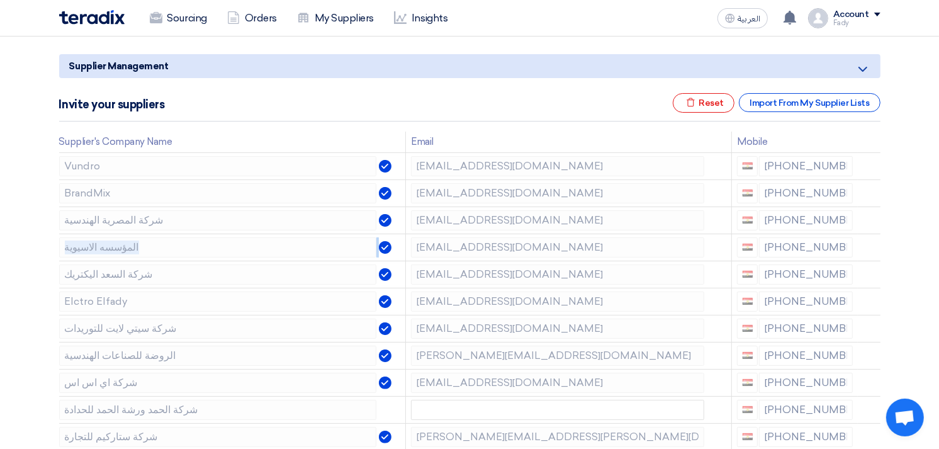
click at [0, 0] on use at bounding box center [0, 0] width 0 height 0
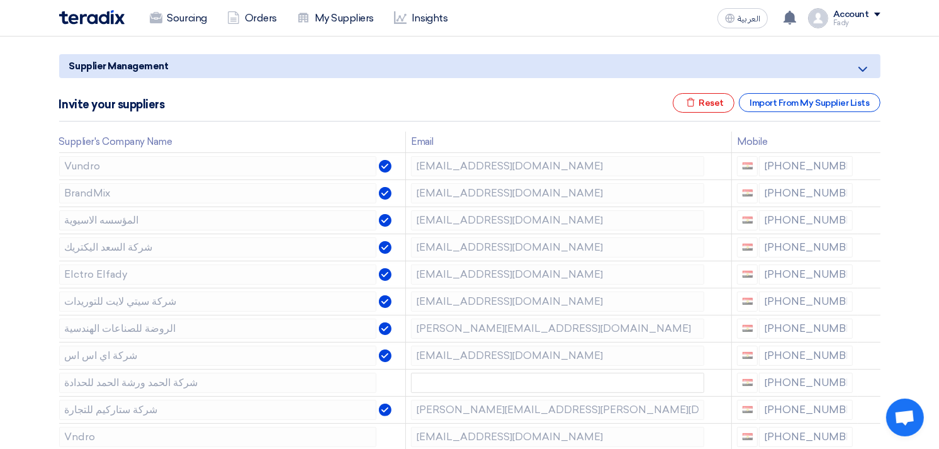
drag, startPoint x: 871, startPoint y: 218, endPoint x: 887, endPoint y: 256, distance: 41.2
click at [869, 246] on icon at bounding box center [870, 249] width 21 height 21
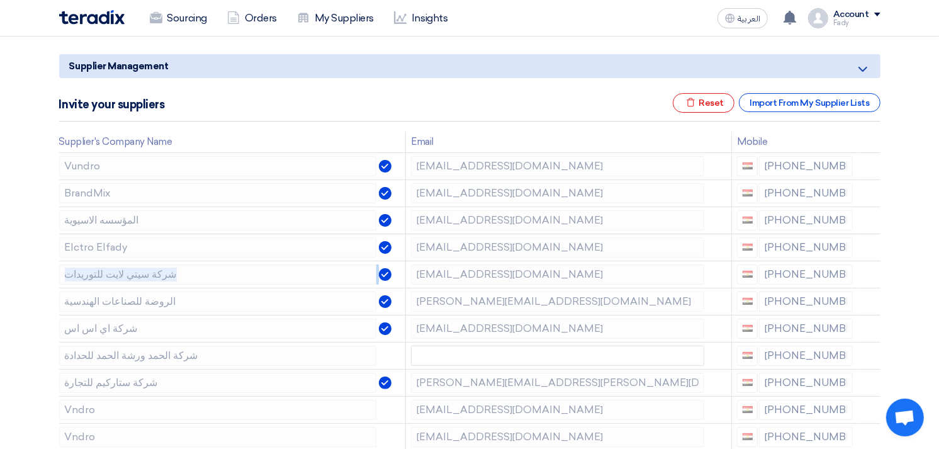
click at [0, 0] on icon at bounding box center [0, 0] width 0 height 0
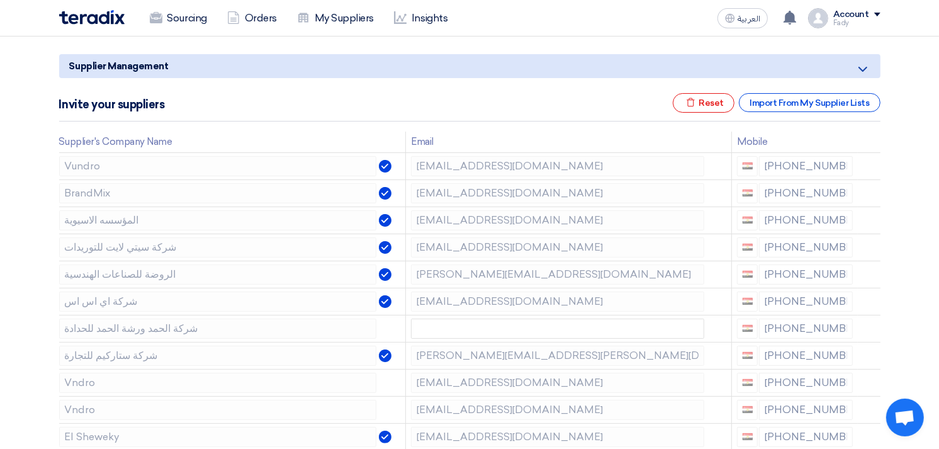
drag, startPoint x: 869, startPoint y: 246, endPoint x: 923, endPoint y: 262, distance: 56.4
click at [870, 273] on icon at bounding box center [870, 276] width 21 height 21
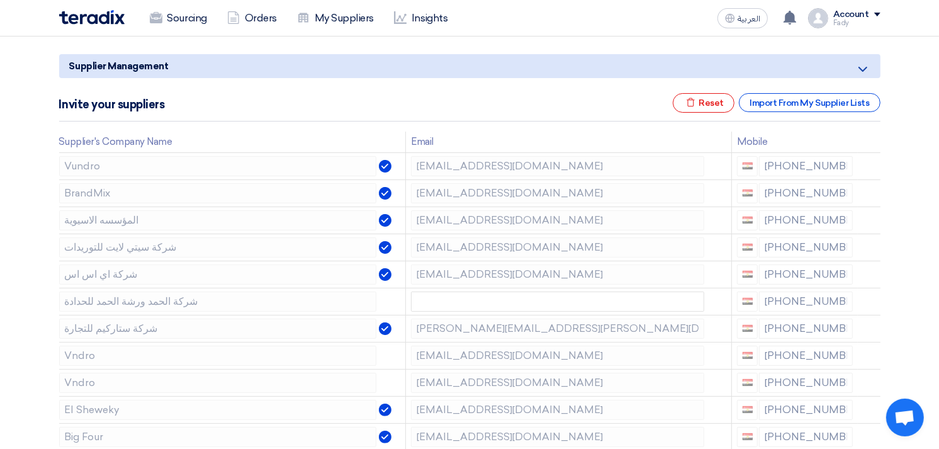
click at [0, 0] on icon at bounding box center [0, 0] width 0 height 0
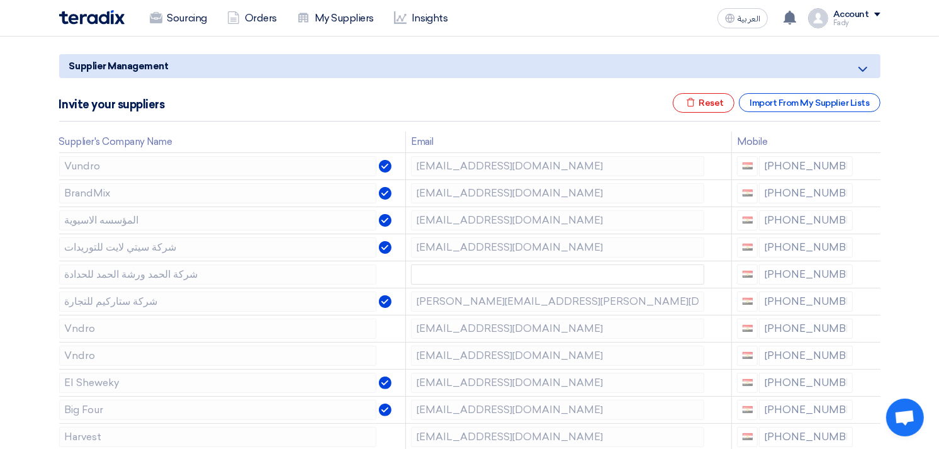
click at [0, 0] on icon at bounding box center [0, 0] width 0 height 0
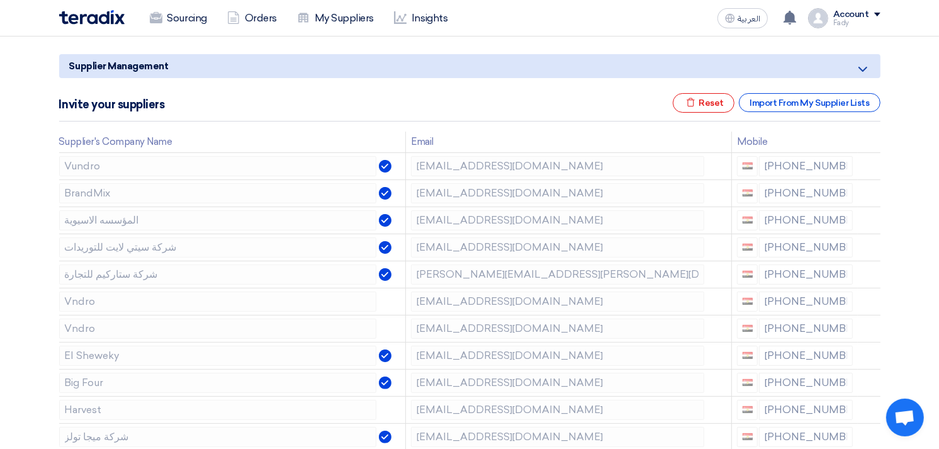
click at [0, 0] on icon at bounding box center [0, 0] width 0 height 0
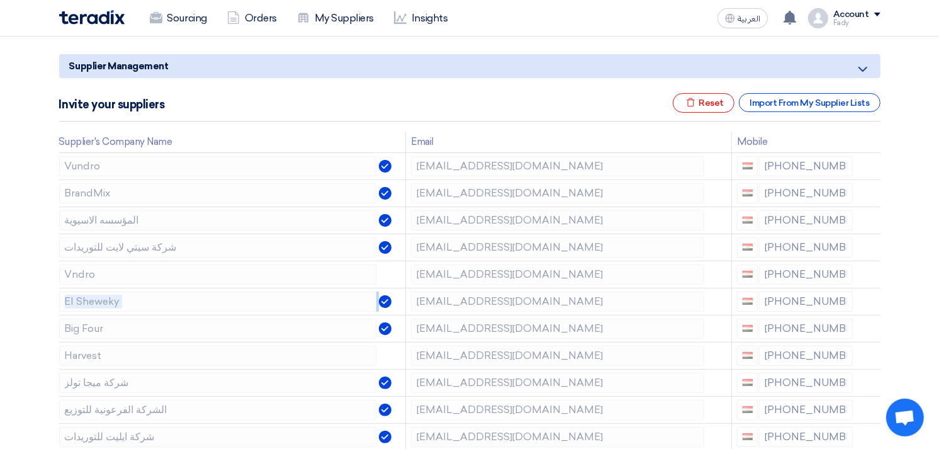
click at [0, 0] on icon at bounding box center [0, 0] width 0 height 0
drag, startPoint x: 870, startPoint y: 273, endPoint x: 898, endPoint y: 286, distance: 30.1
click at [870, 274] on icon at bounding box center [870, 276] width 21 height 21
click at [867, 304] on icon at bounding box center [870, 303] width 21 height 21
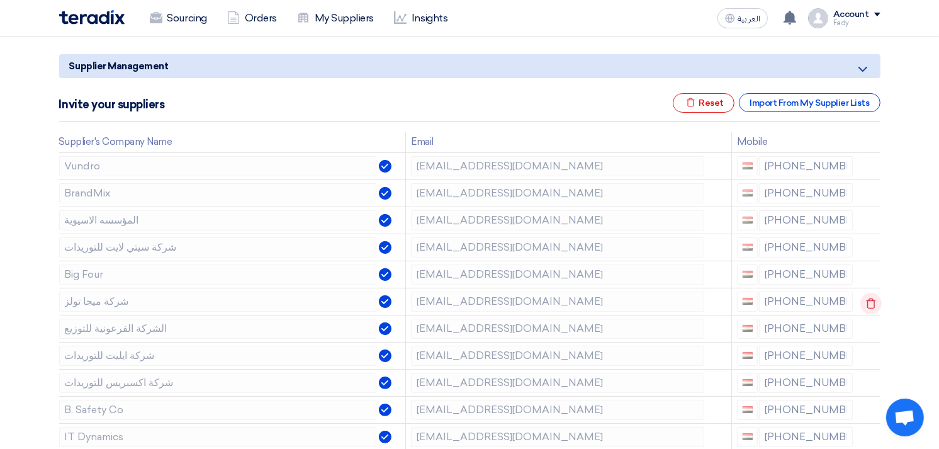
click at [867, 305] on icon at bounding box center [870, 303] width 21 height 21
click at [872, 384] on icon at bounding box center [870, 384] width 21 height 21
click at [871, 384] on icon at bounding box center [870, 384] width 21 height 21
click at [0, 0] on icon at bounding box center [0, 0] width 0 height 0
click at [861, 412] on icon at bounding box center [870, 411] width 21 height 21
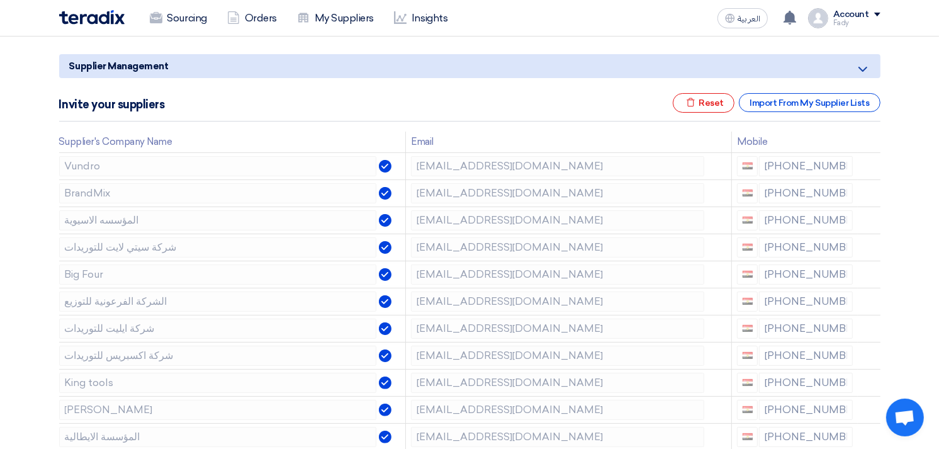
click at [0, 0] on icon at bounding box center [0, 0] width 0 height 0
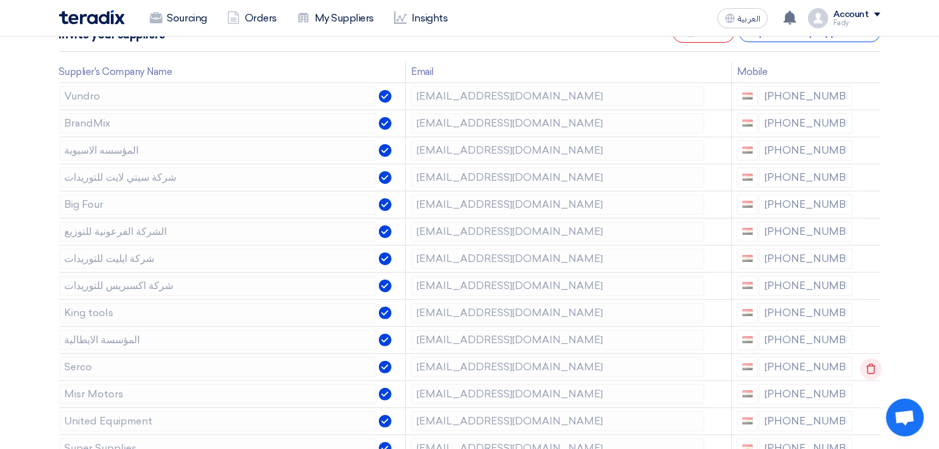
click at [870, 366] on use at bounding box center [870, 368] width 9 height 11
click at [0, 0] on use at bounding box center [0, 0] width 0 height 0
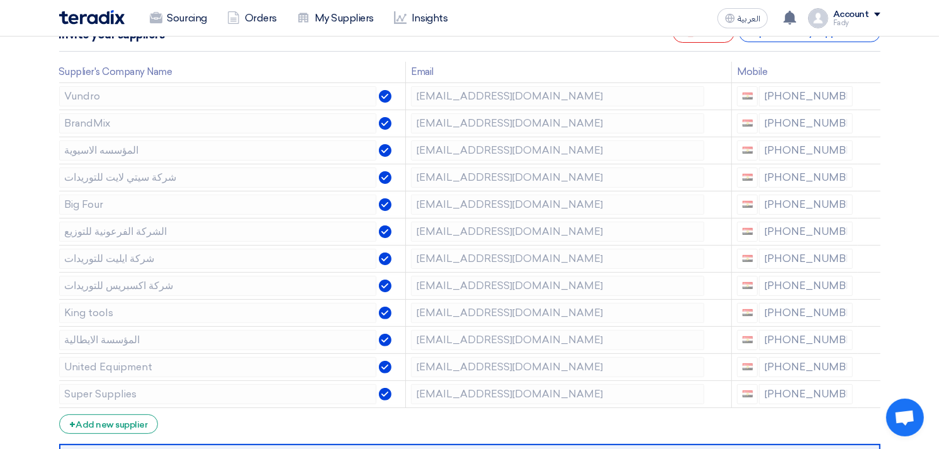
click at [0, 0] on use at bounding box center [0, 0] width 0 height 0
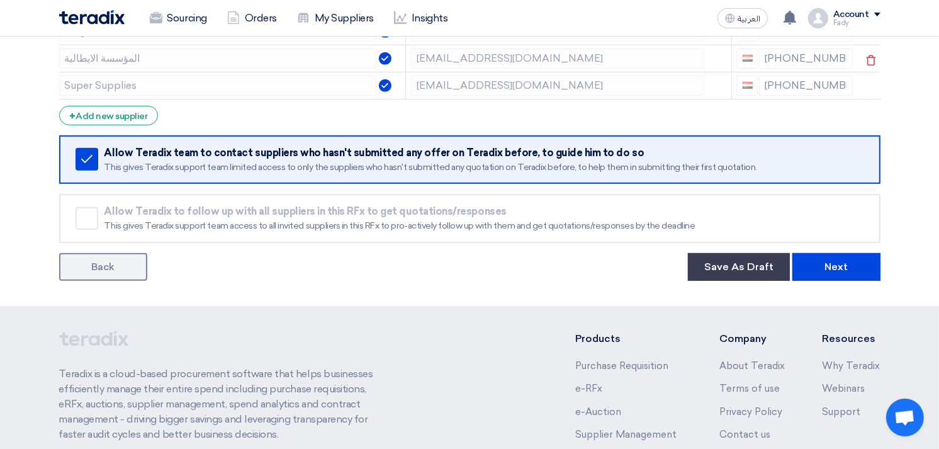
scroll to position [559, 0]
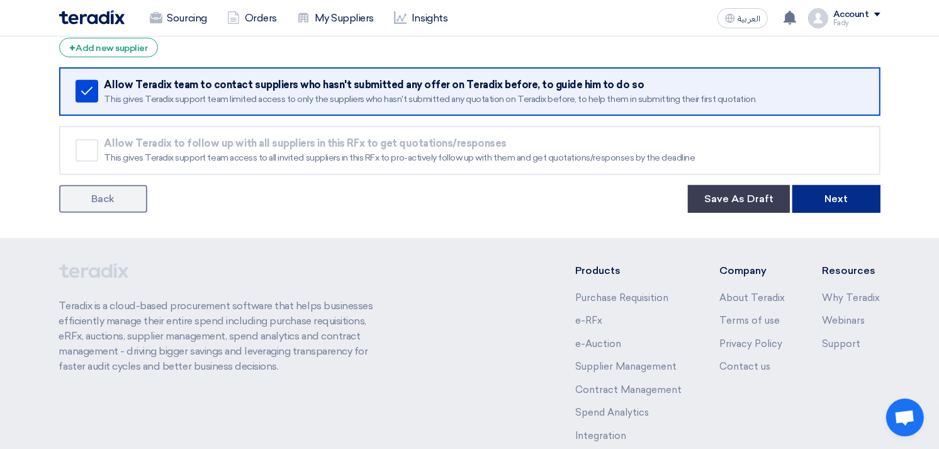
click at [848, 197] on button "Next" at bounding box center [836, 199] width 88 height 28
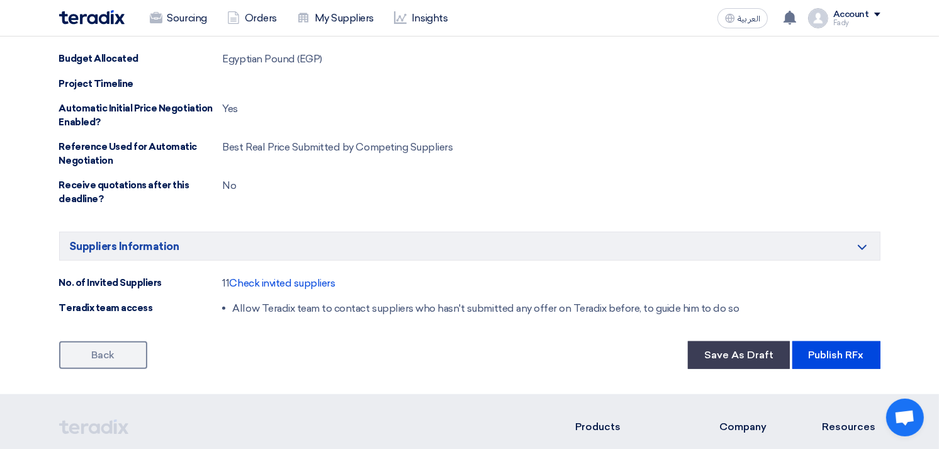
scroll to position [1091, 0]
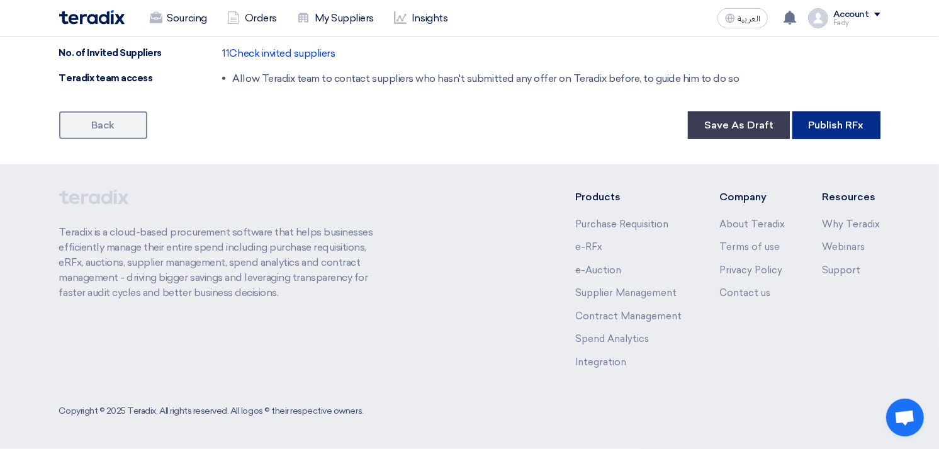
click at [861, 123] on button "Publish RFx" at bounding box center [836, 125] width 88 height 28
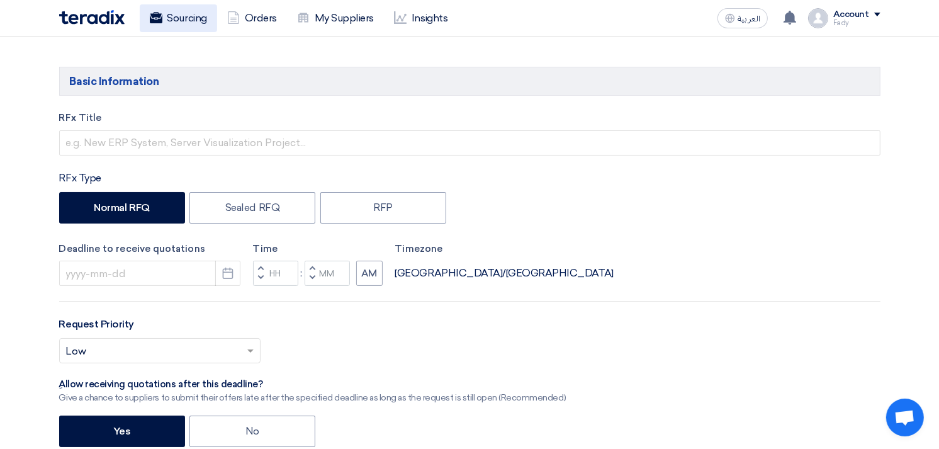
click at [195, 21] on link "Sourcing" at bounding box center [178, 18] width 77 height 28
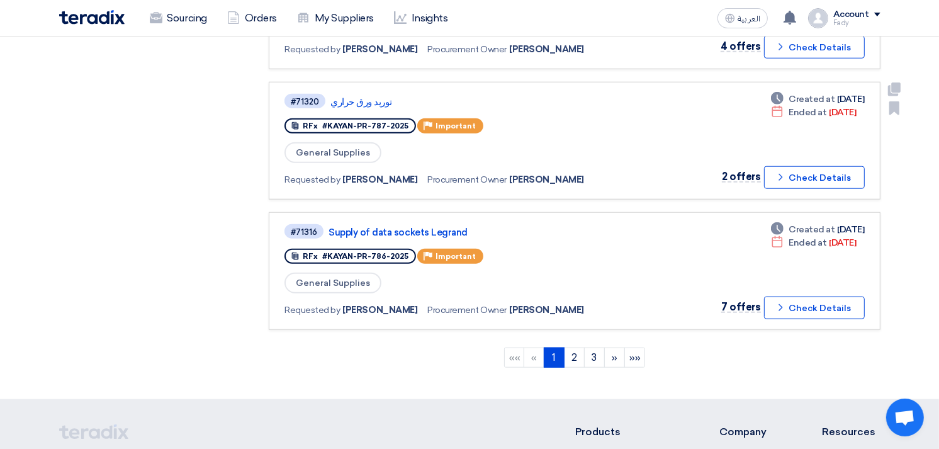
scroll to position [1118, 0]
click at [570, 347] on link "2" at bounding box center [574, 357] width 21 height 20
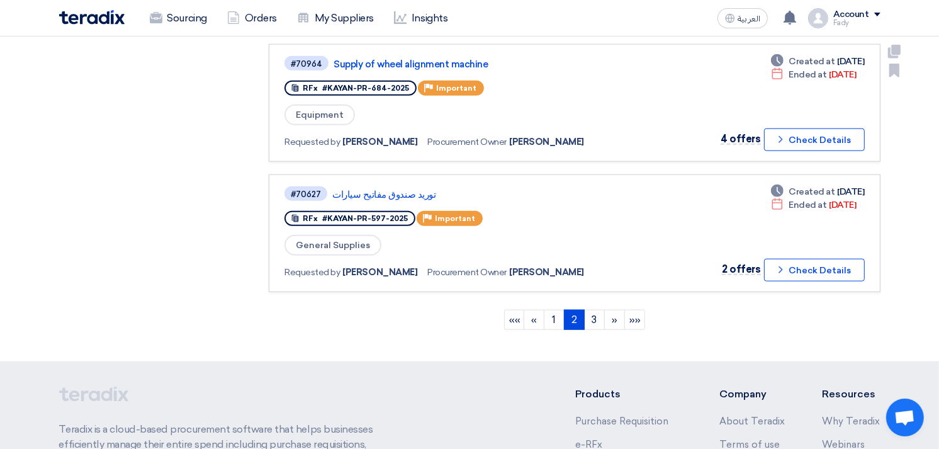
scroll to position [1188, 0]
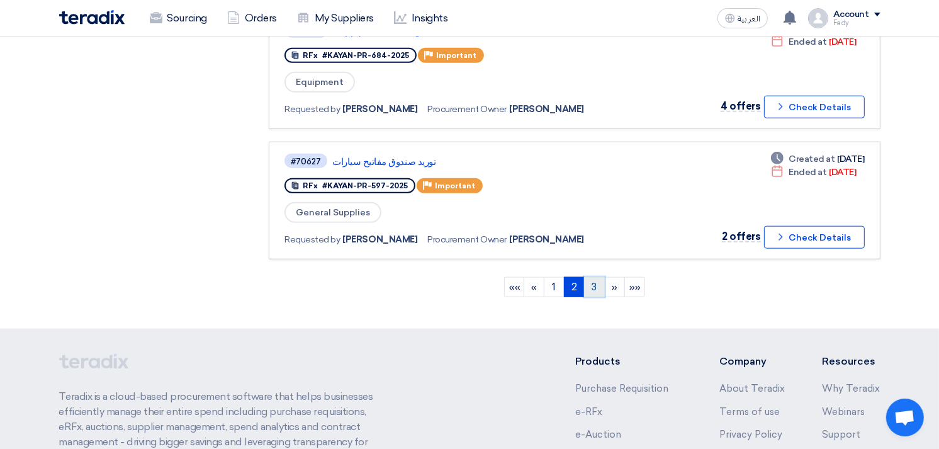
click at [594, 277] on link "3" at bounding box center [594, 287] width 21 height 20
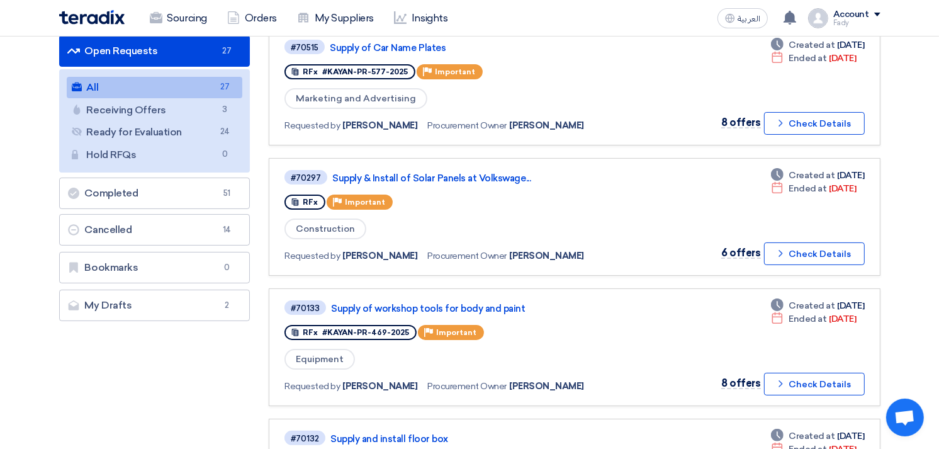
scroll to position [140, 0]
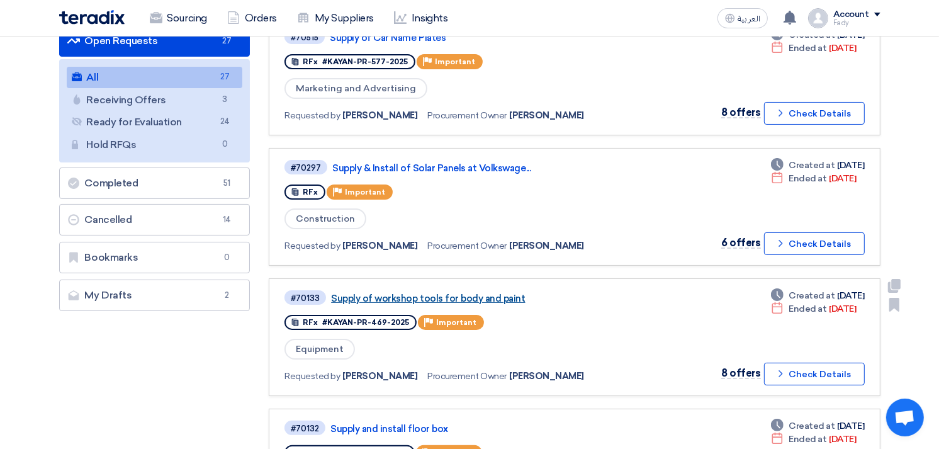
click at [469, 296] on link "Supply of workshop tools for body and paint" at bounding box center [488, 298] width 315 height 11
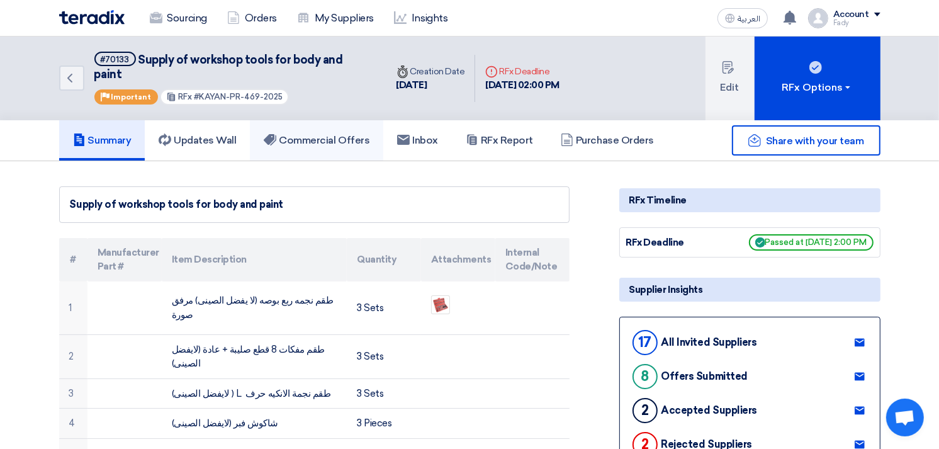
click at [344, 120] on link "Commercial Offers" at bounding box center [316, 140] width 133 height 40
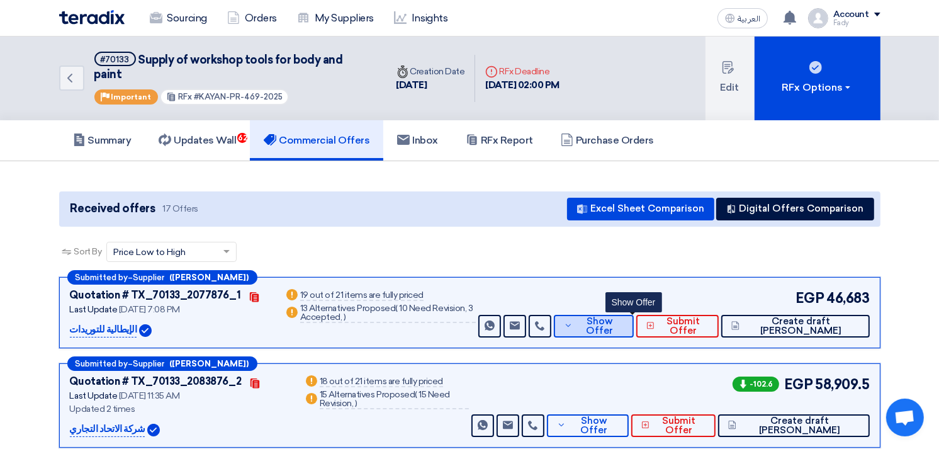
click at [634, 315] on button "Show Offer" at bounding box center [594, 326] width 80 height 23
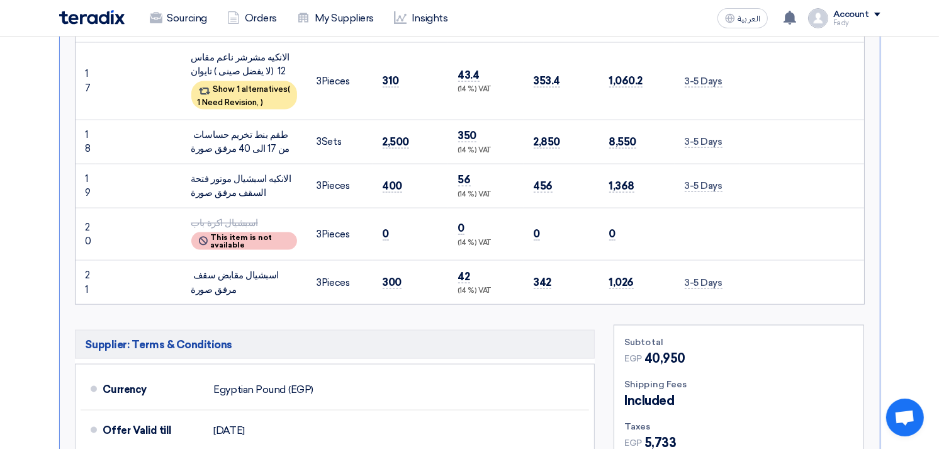
scroll to position [1958, 0]
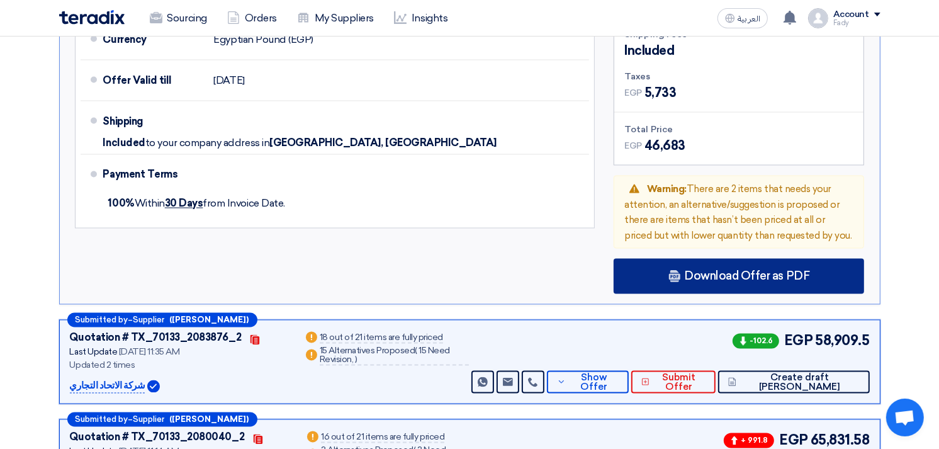
click at [750, 271] on span "Download Offer as PDF" at bounding box center [746, 276] width 125 height 11
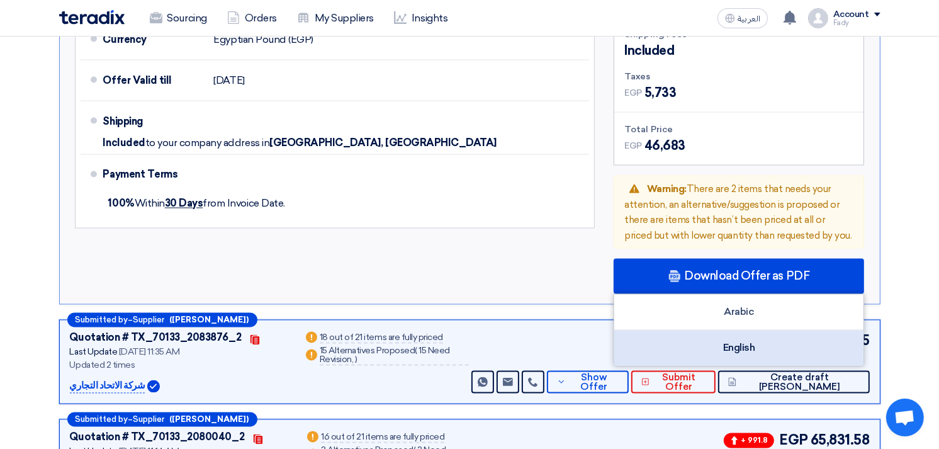
click at [743, 330] on div "English" at bounding box center [738, 347] width 249 height 35
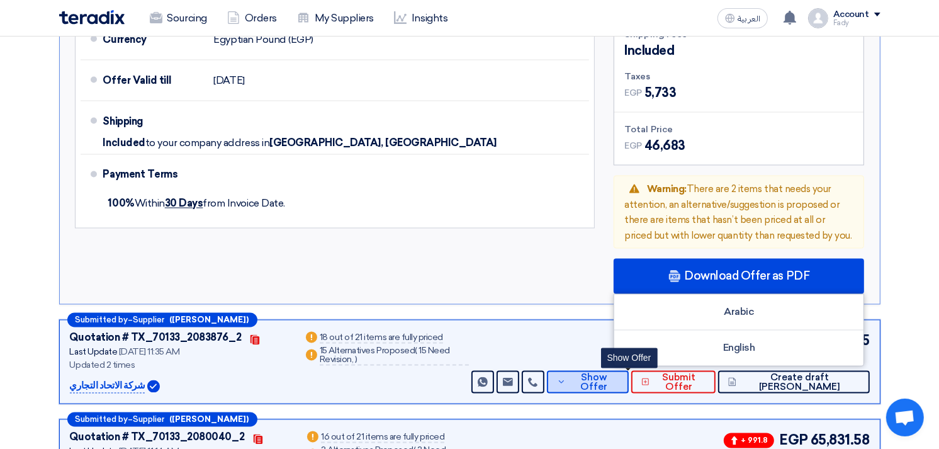
click at [619, 373] on span "Show Offer" at bounding box center [594, 382] width 50 height 19
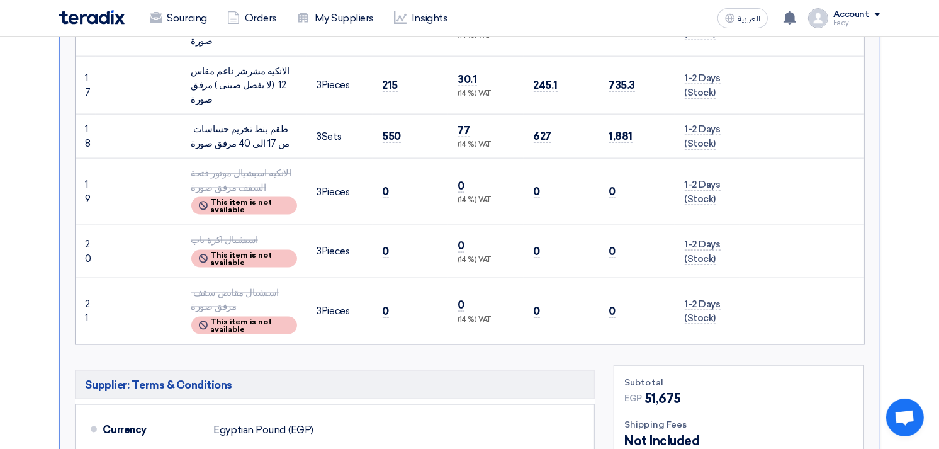
scroll to position [1888, 0]
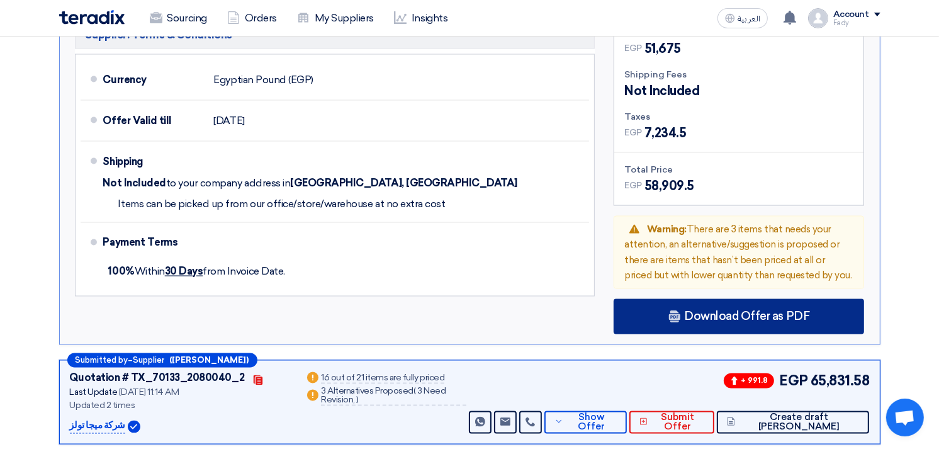
click at [724, 299] on div "Download Offer as PDF" at bounding box center [739, 316] width 250 height 35
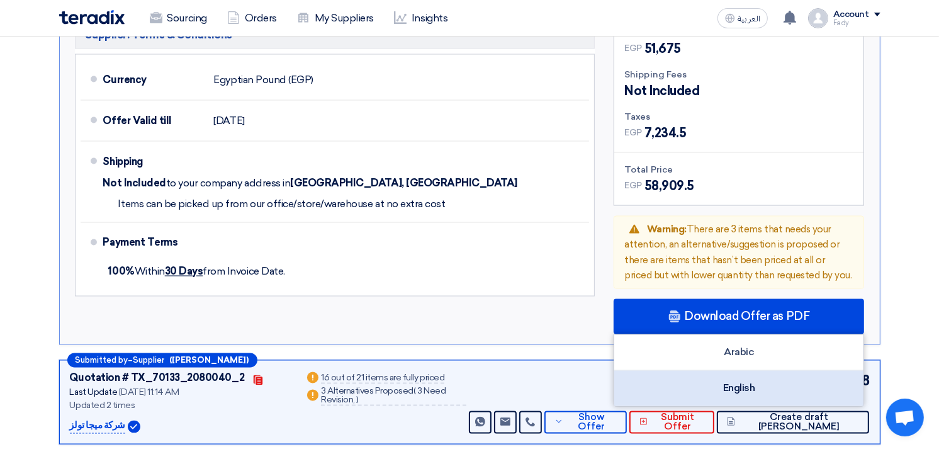
click at [741, 371] on div "English" at bounding box center [738, 388] width 249 height 35
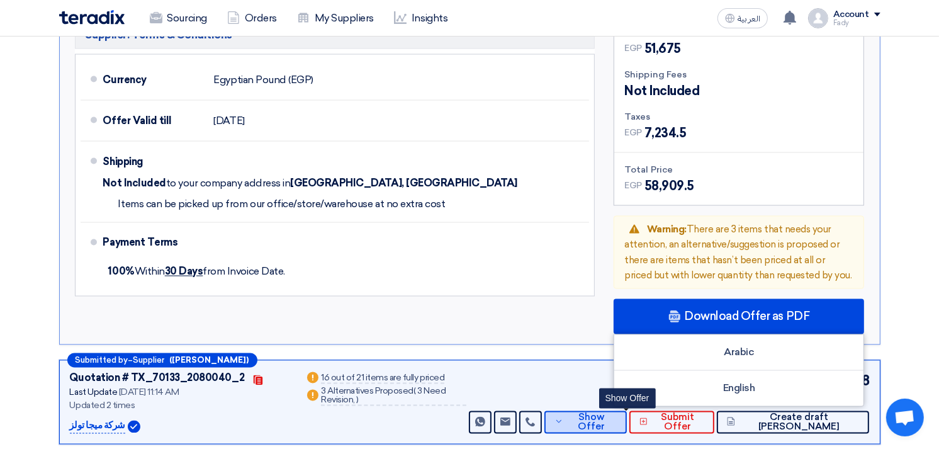
click at [616, 413] on span "Show Offer" at bounding box center [591, 422] width 50 height 19
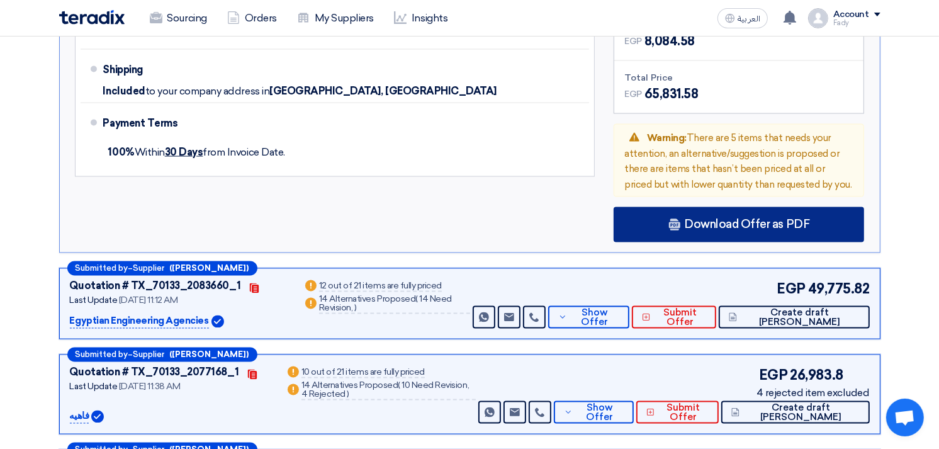
click at [709, 219] on span "Download Offer as PDF" at bounding box center [746, 224] width 125 height 11
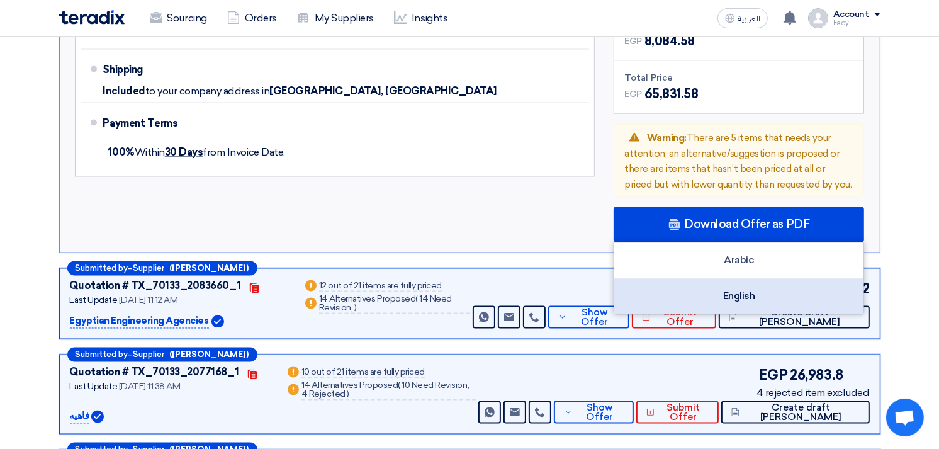
click at [735, 279] on div "English" at bounding box center [738, 296] width 249 height 35
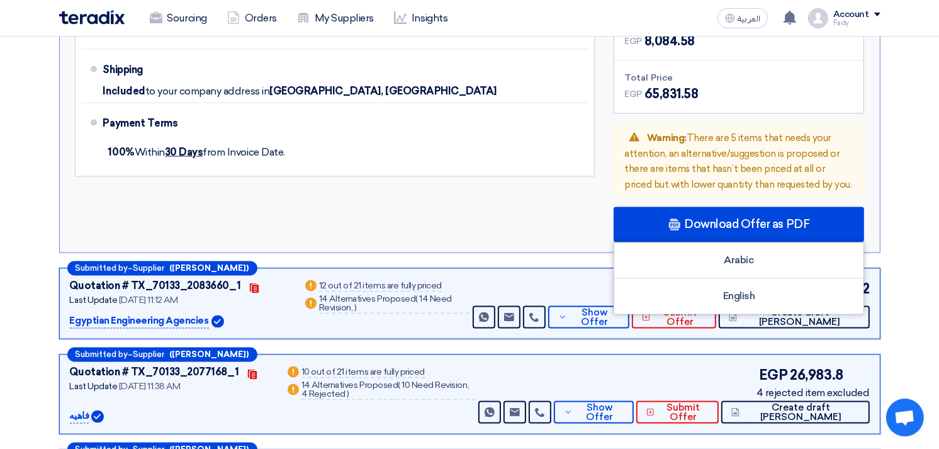
click at [545, 112] on div "Supplier: Terms & Conditions Currency Egyptian Pound (EGP) Offer Valid till [DA…" at bounding box center [334, 82] width 539 height 319
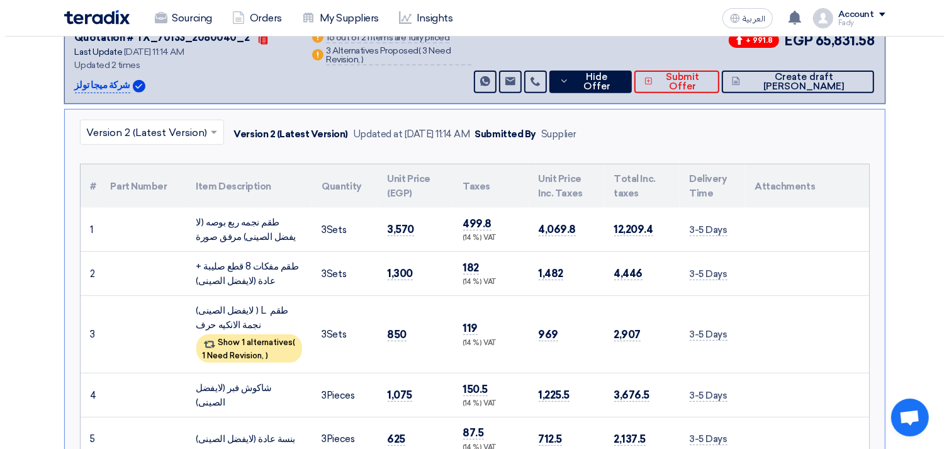
scroll to position [349, 0]
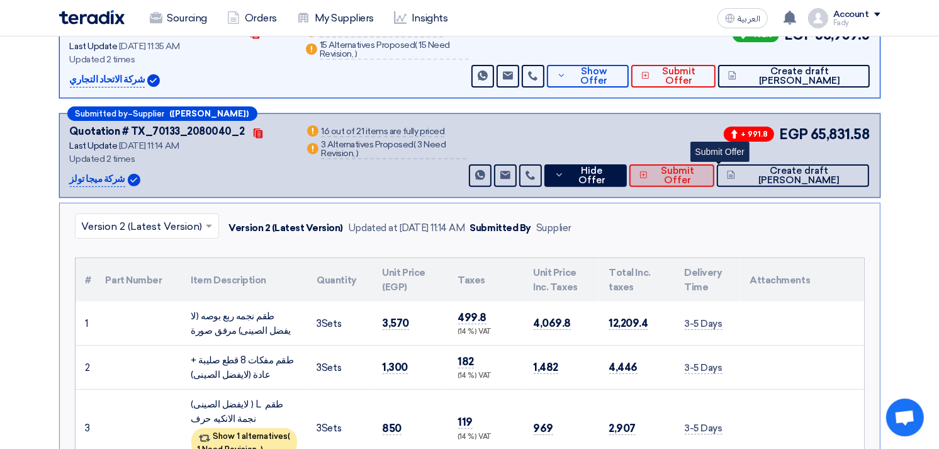
click at [704, 166] on span "Submit Offer" at bounding box center [677, 175] width 53 height 19
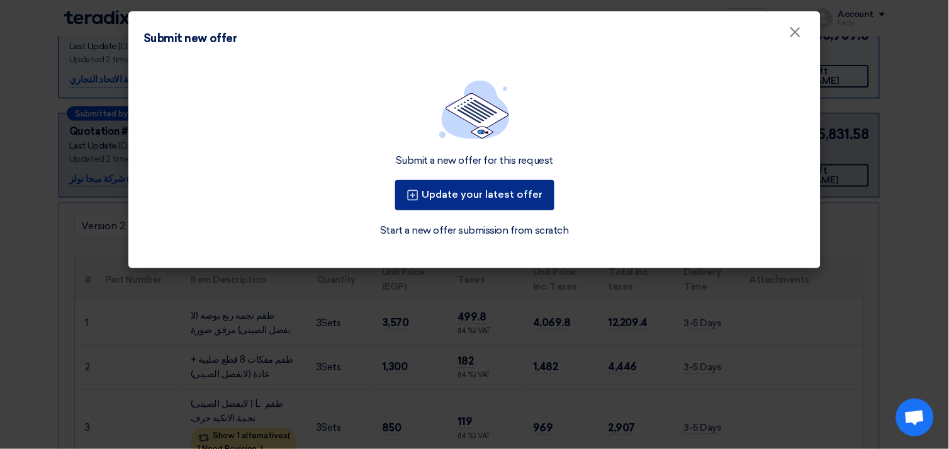
click at [507, 193] on button "Update your latest offer" at bounding box center [474, 195] width 159 height 30
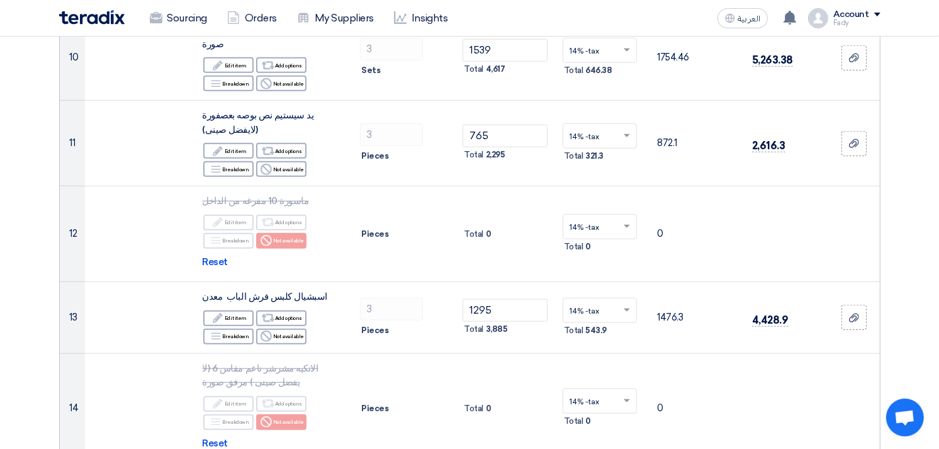
scroll to position [1049, 0]
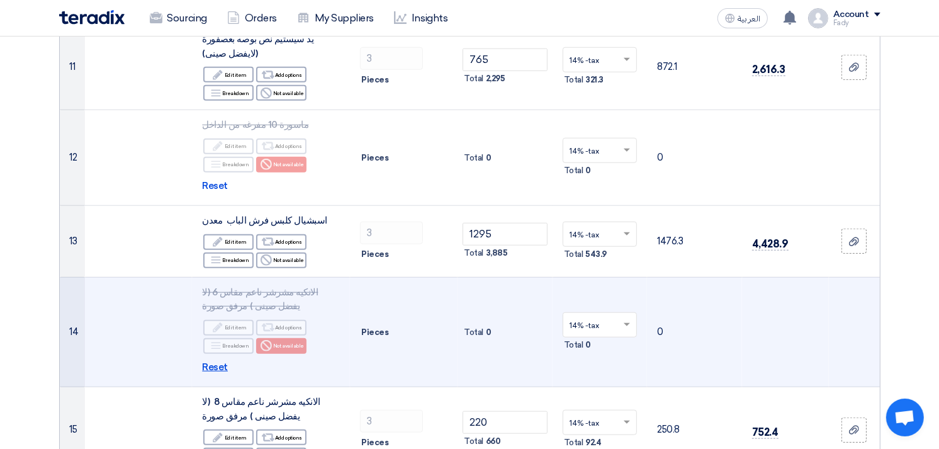
click at [222, 360] on span "Reset" at bounding box center [215, 367] width 26 height 14
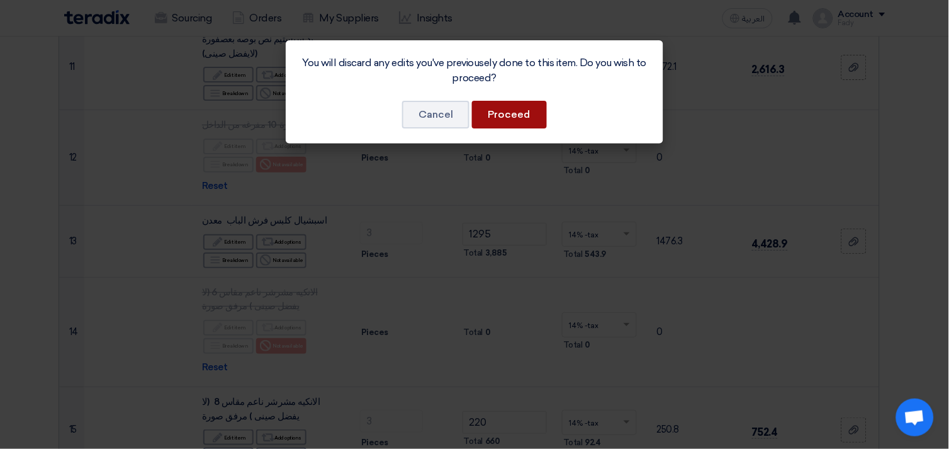
click at [513, 110] on button "Proceed" at bounding box center [509, 115] width 75 height 28
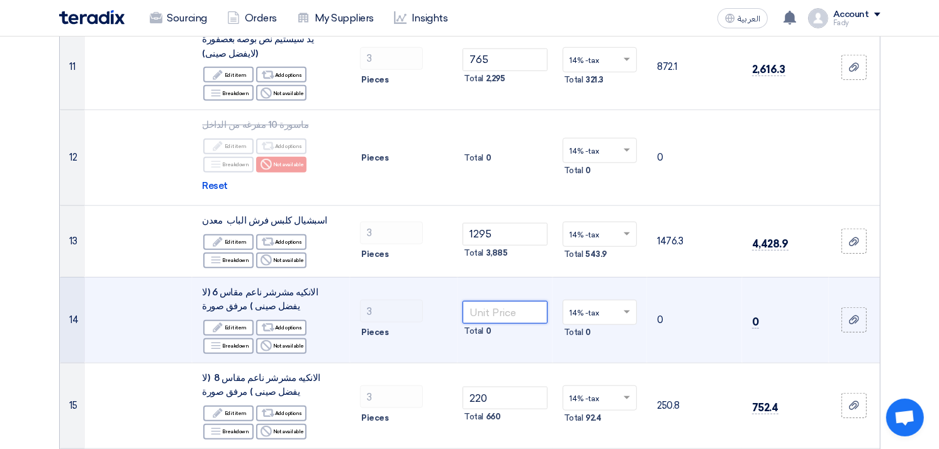
click at [519, 301] on input "number" at bounding box center [505, 312] width 85 height 23
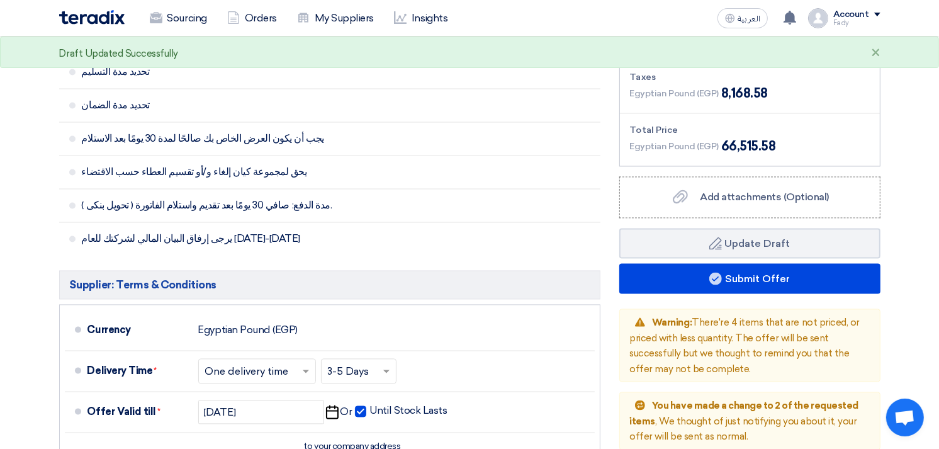
scroll to position [2168, 0]
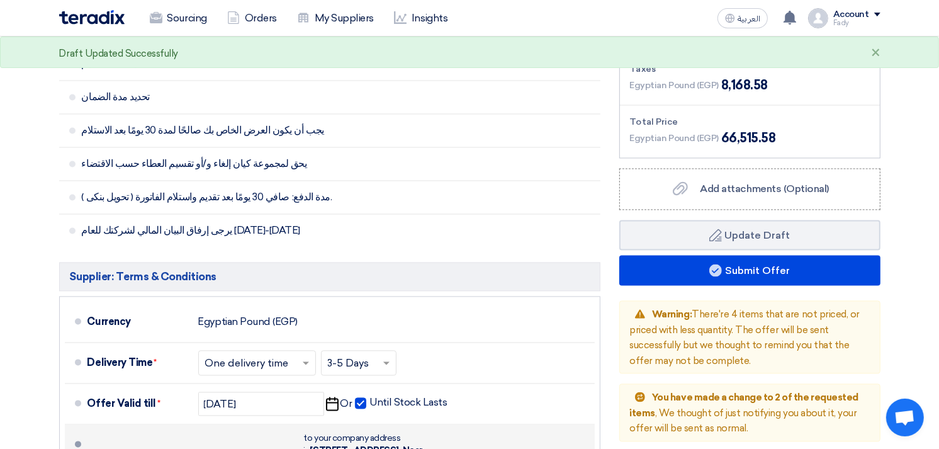
type input "200"
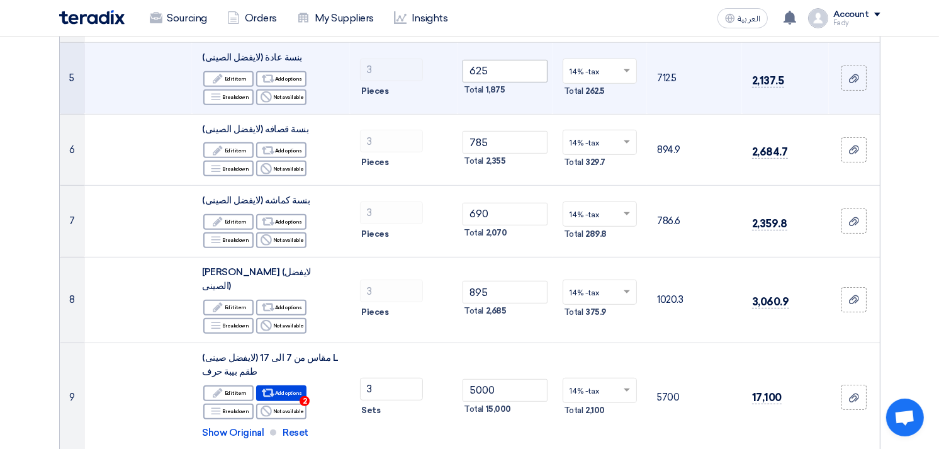
scroll to position [629, 0]
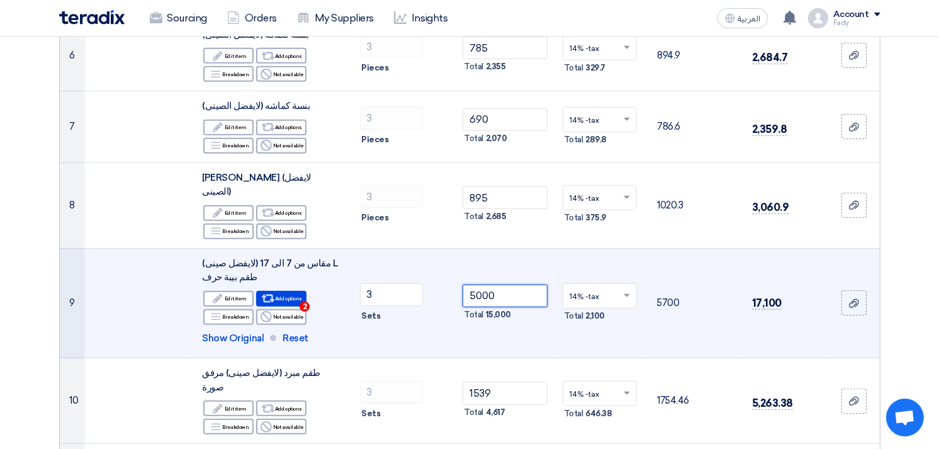
click at [483, 284] on input "5000" at bounding box center [505, 295] width 85 height 23
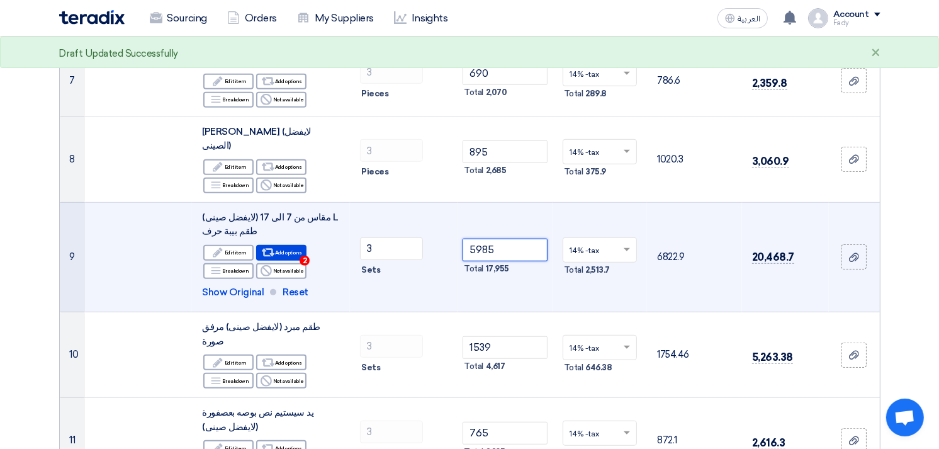
scroll to position [769, 0]
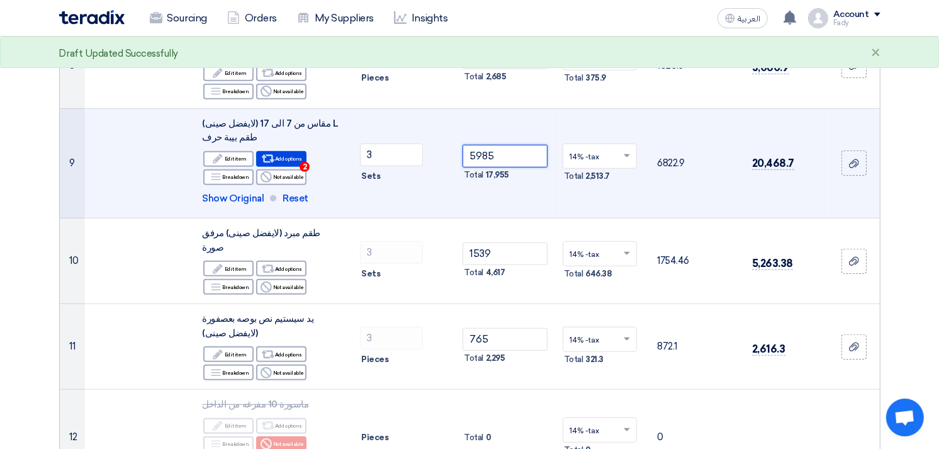
type input "5985"
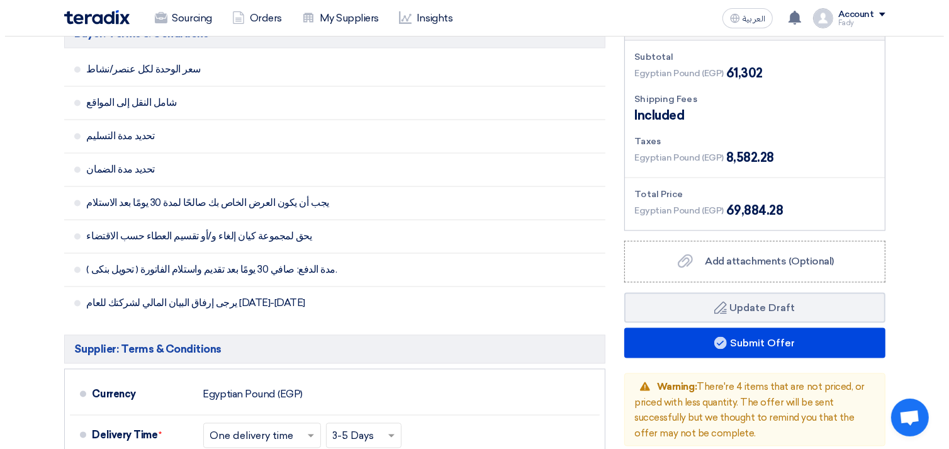
scroll to position [2098, 0]
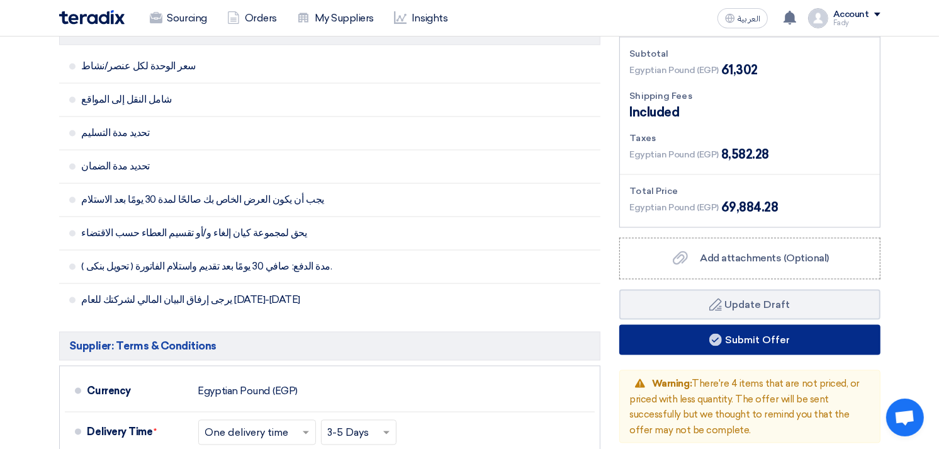
click at [724, 325] on button "Submit Offer" at bounding box center [749, 340] width 261 height 30
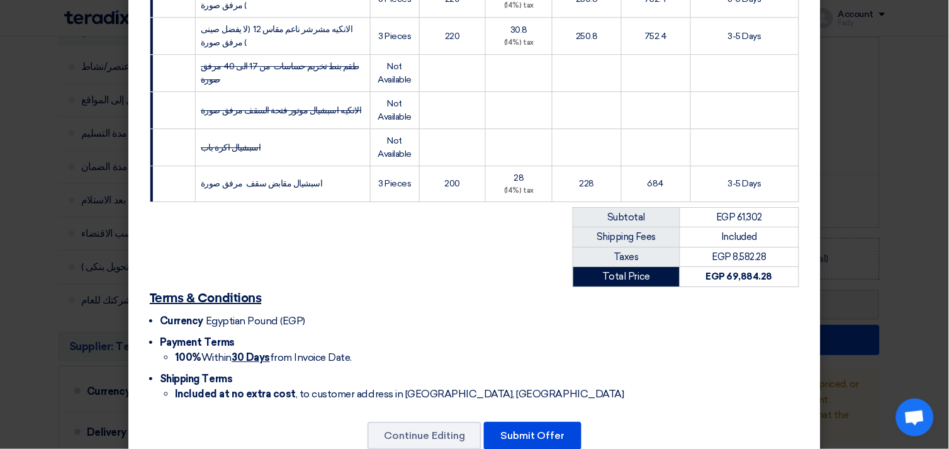
scroll to position [855, 0]
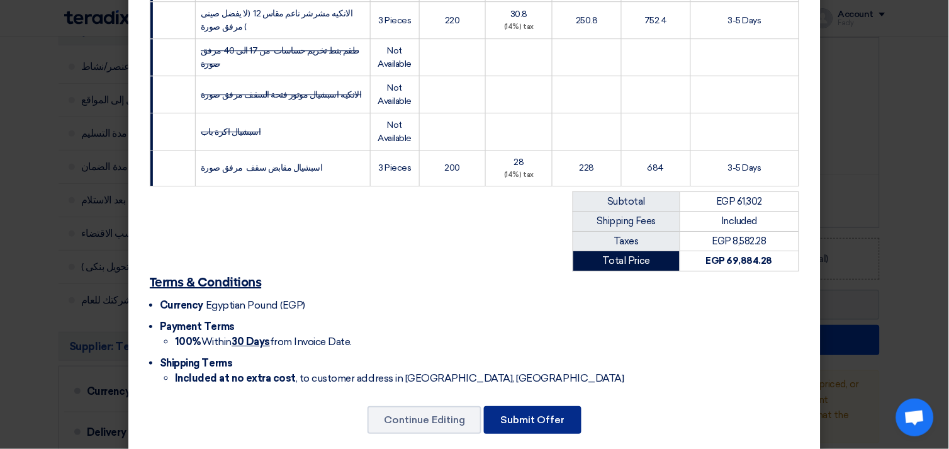
click at [538, 410] on button "Submit Offer" at bounding box center [533, 420] width 98 height 28
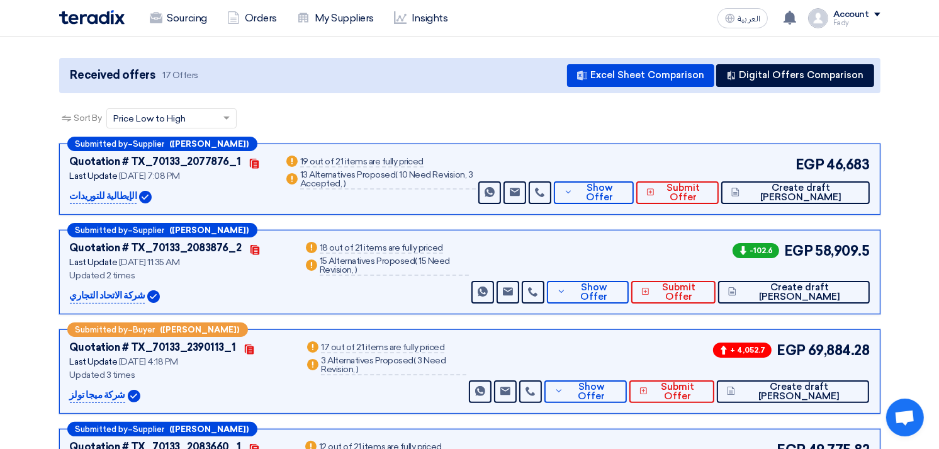
scroll to position [140, 0]
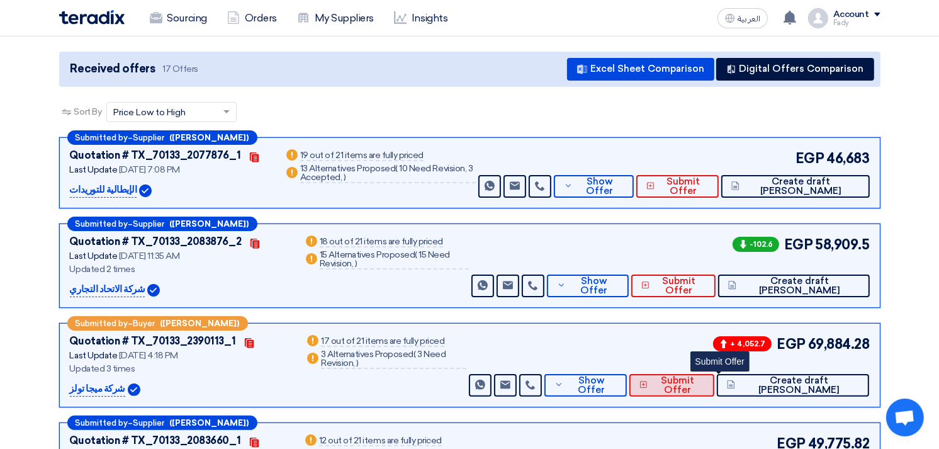
click at [704, 376] on span "Submit Offer" at bounding box center [677, 385] width 53 height 19
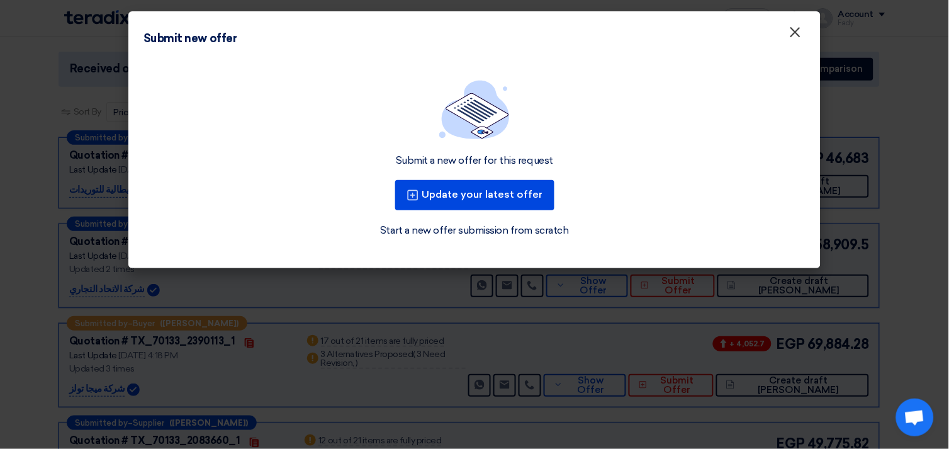
click at [797, 33] on span "×" at bounding box center [795, 35] width 13 height 25
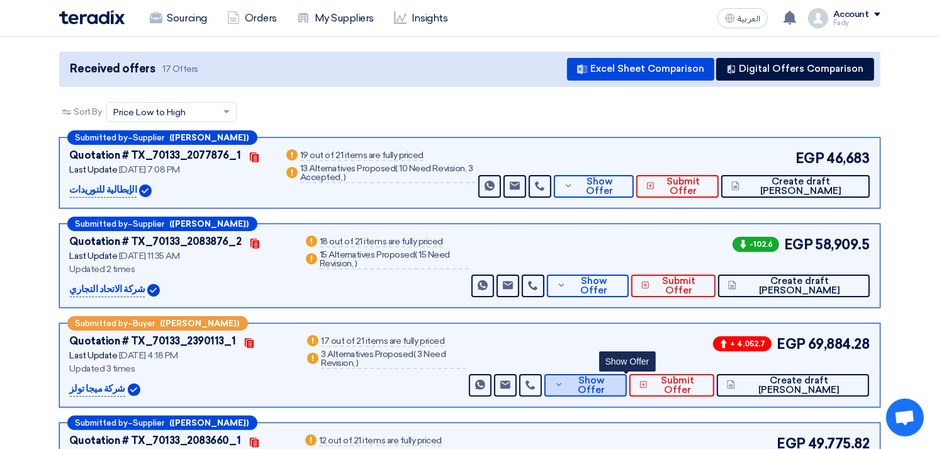
click at [616, 376] on span "Show Offer" at bounding box center [591, 385] width 50 height 19
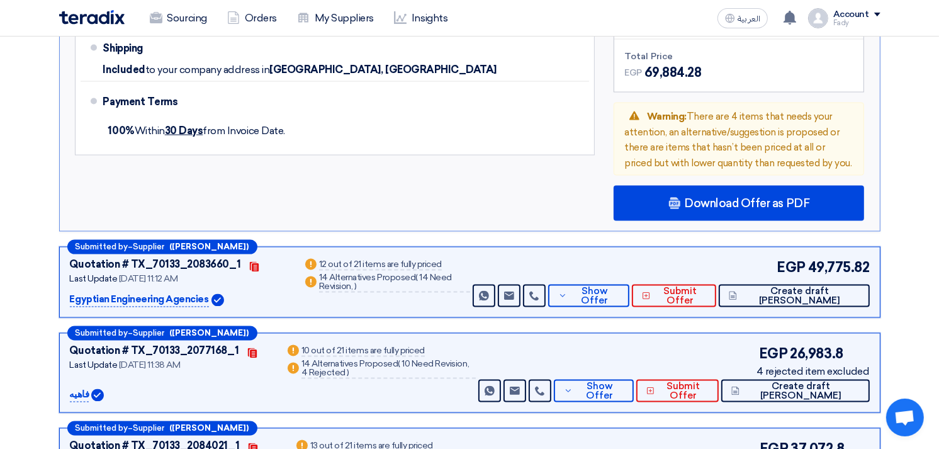
scroll to position [1888, 0]
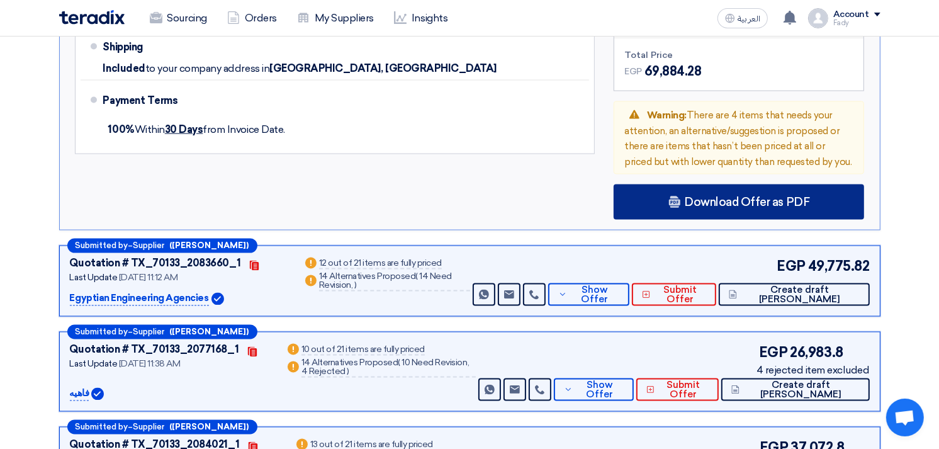
click at [714, 196] on span "Download Offer as PDF" at bounding box center [746, 201] width 125 height 11
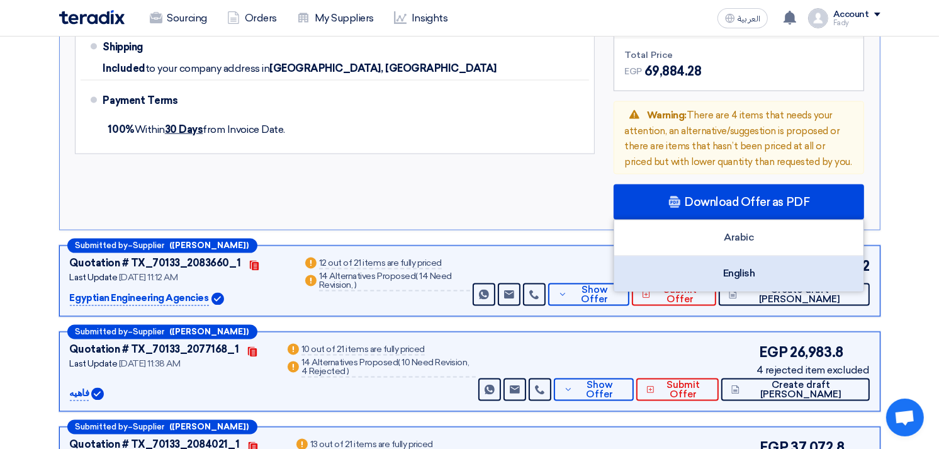
click at [747, 256] on div "English" at bounding box center [738, 273] width 249 height 35
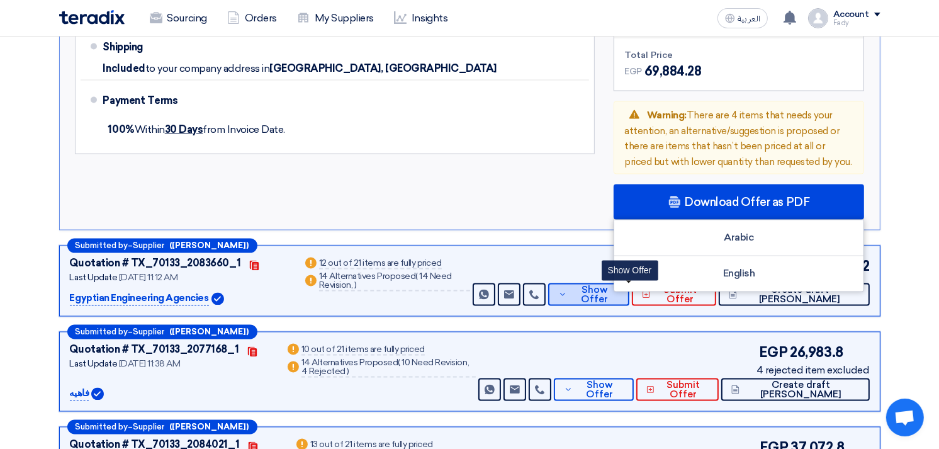
click at [599, 283] on button "Show Offer" at bounding box center [589, 294] width 82 height 23
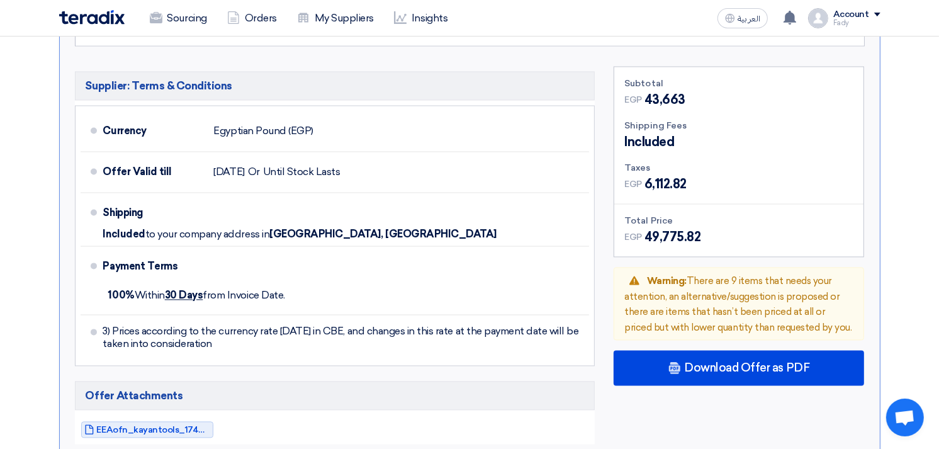
scroll to position [2237, 0]
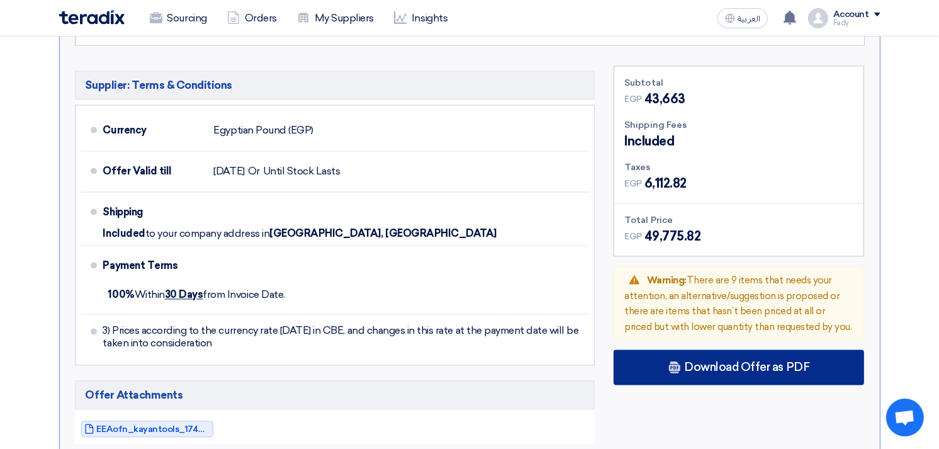
click at [694, 349] on div "Download Offer as PDF" at bounding box center [739, 366] width 250 height 35
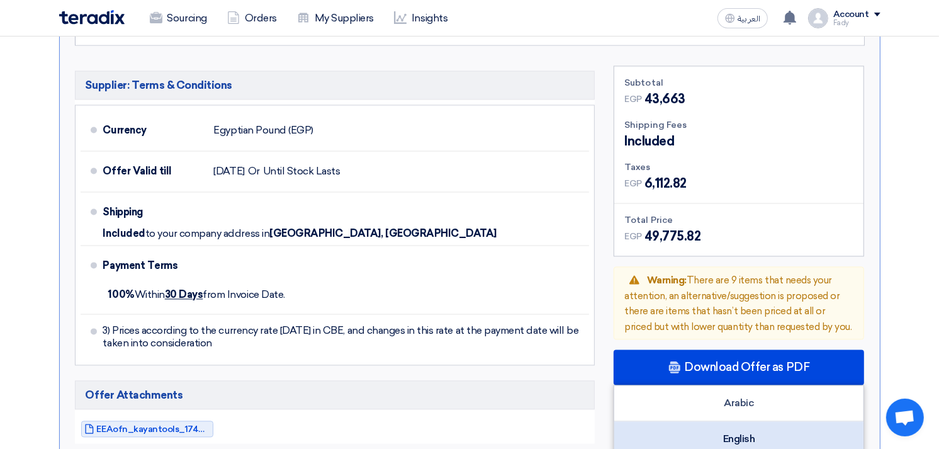
click at [751, 421] on div "English" at bounding box center [738, 438] width 249 height 35
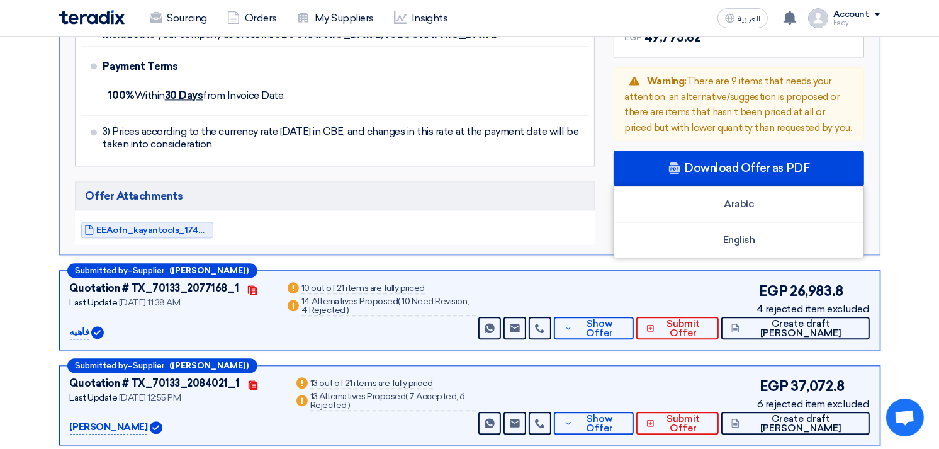
scroll to position [2447, 0]
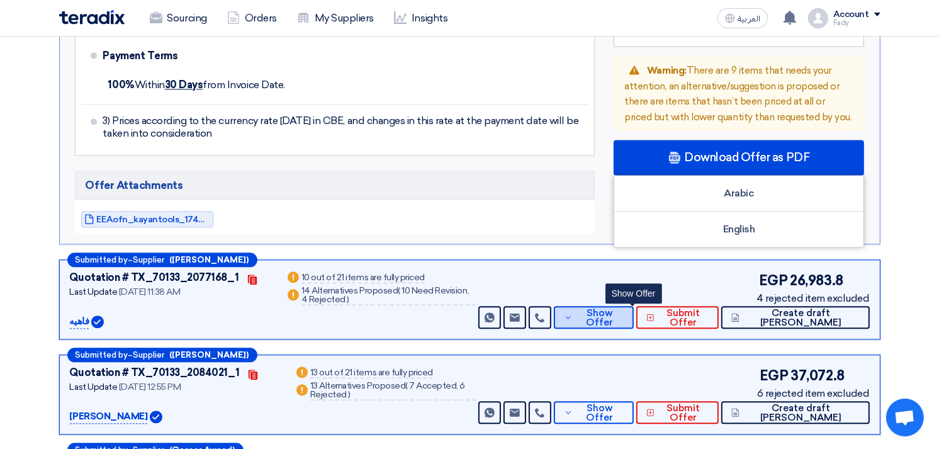
click at [629, 306] on button "Show Offer" at bounding box center [594, 317] width 80 height 23
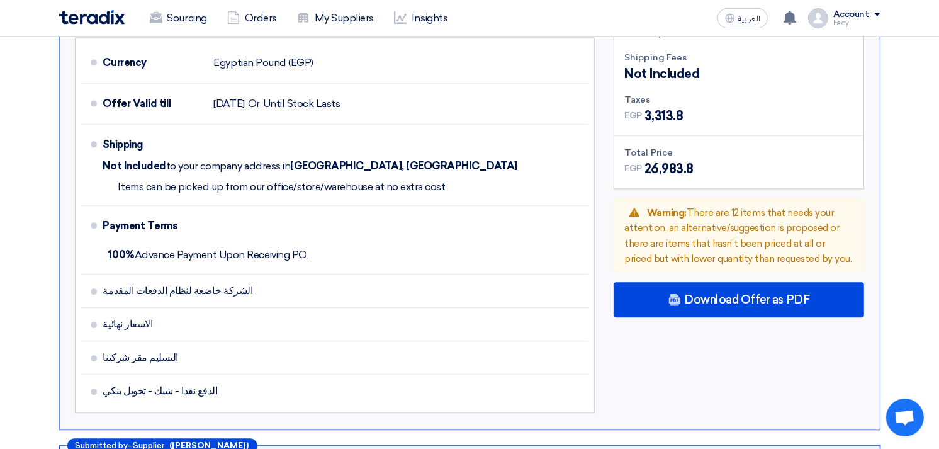
scroll to position [2518, 0]
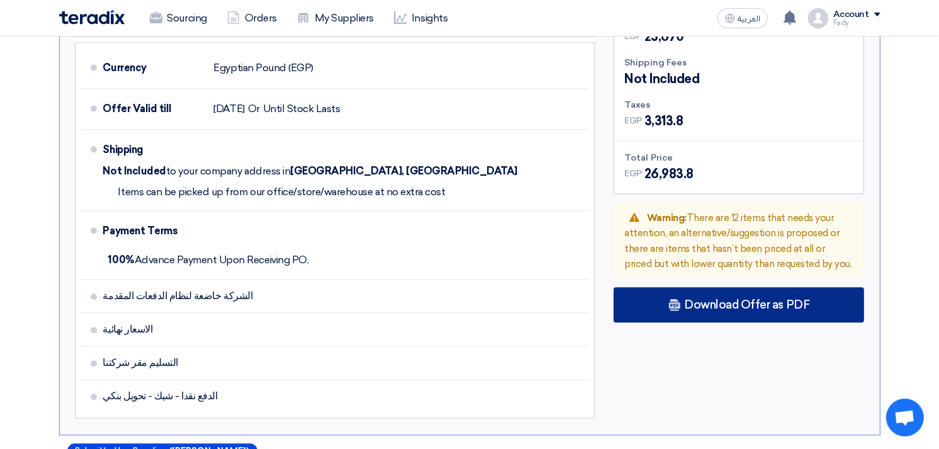
click at [683, 287] on div "Download Offer as PDF" at bounding box center [739, 304] width 250 height 35
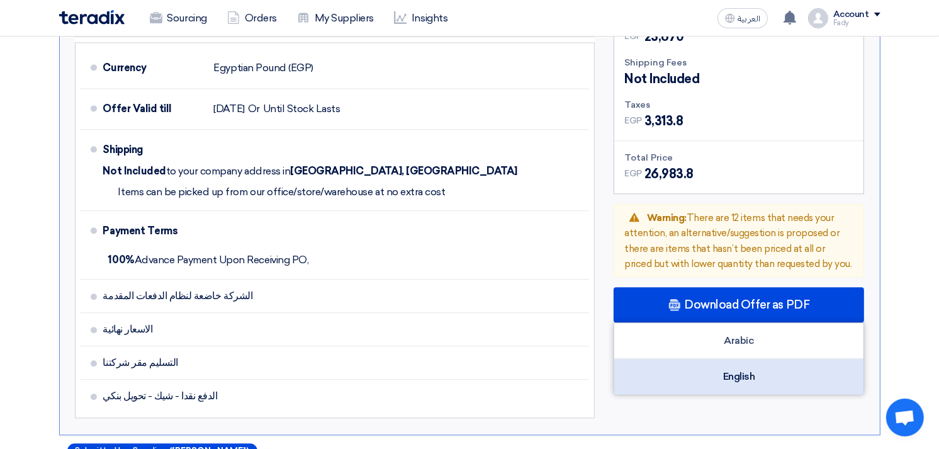
click at [719, 359] on div "English" at bounding box center [738, 376] width 249 height 35
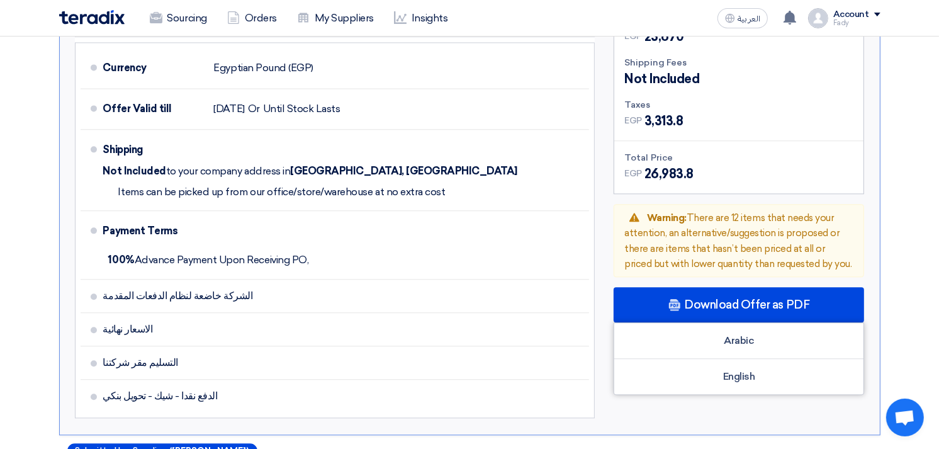
drag, startPoint x: 640, startPoint y: 285, endPoint x: 644, endPoint y: 307, distance: 21.7
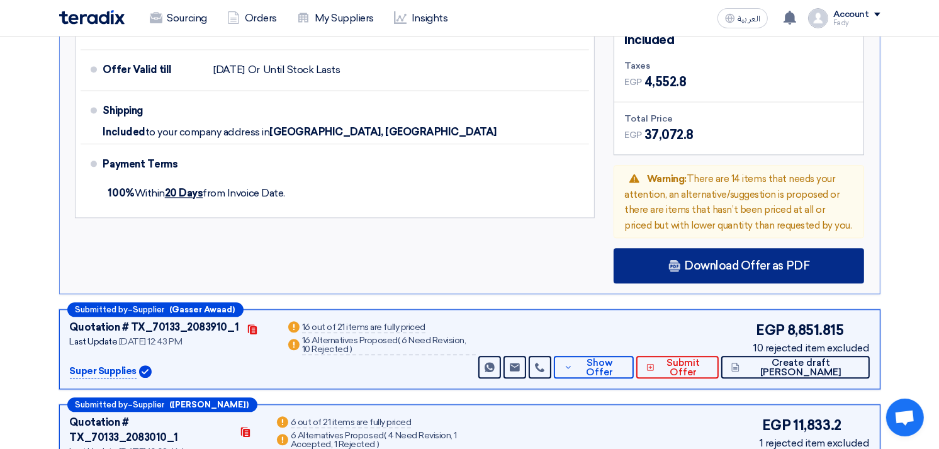
click at [707, 260] on span "Download Offer as PDF" at bounding box center [746, 265] width 125 height 11
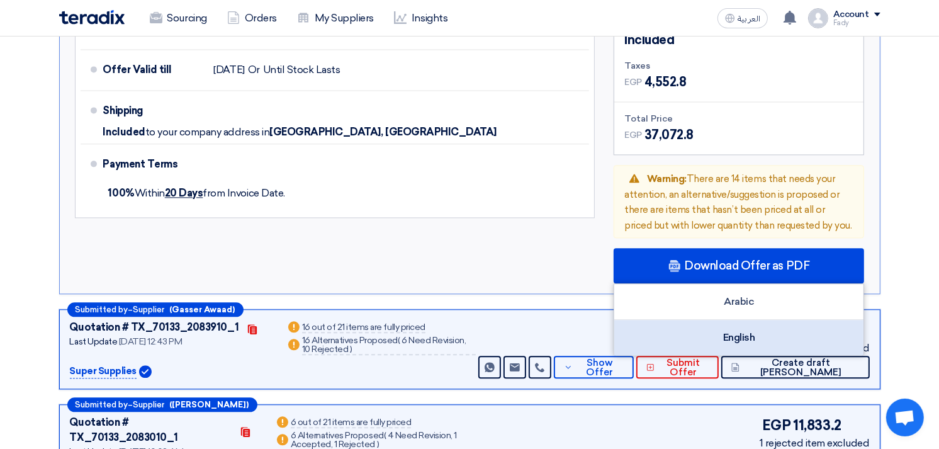
click at [738, 320] on div "English" at bounding box center [738, 337] width 249 height 35
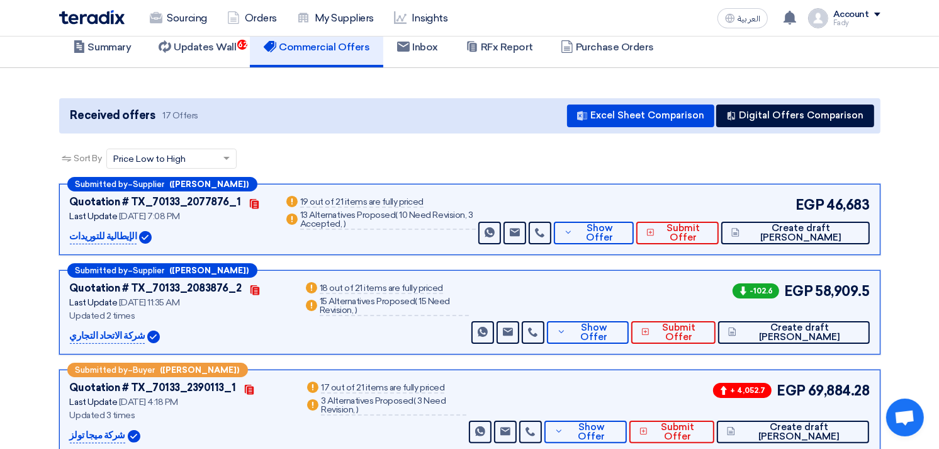
scroll to position [0, 0]
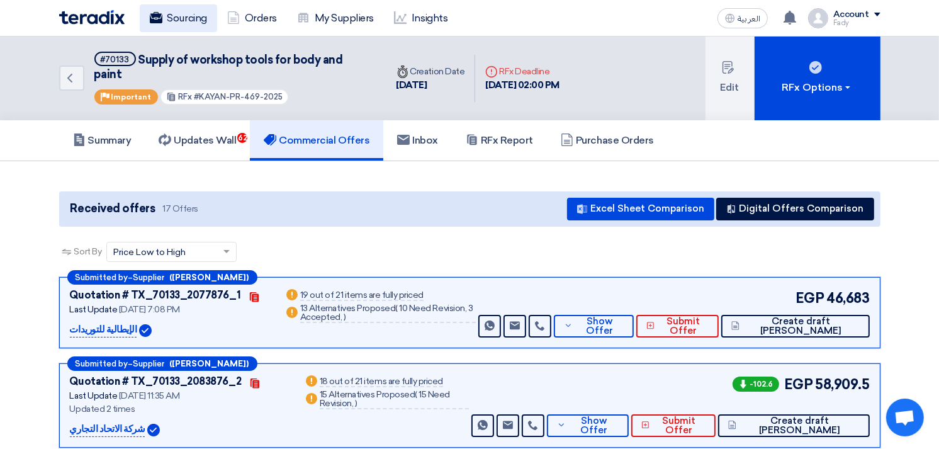
click at [167, 18] on link "Sourcing" at bounding box center [178, 18] width 77 height 28
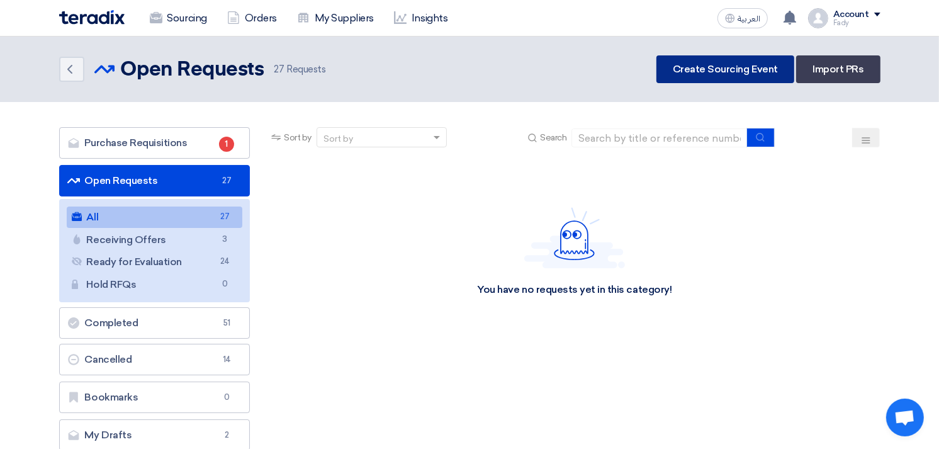
click at [702, 60] on link "Create Sourcing Event" at bounding box center [725, 69] width 138 height 28
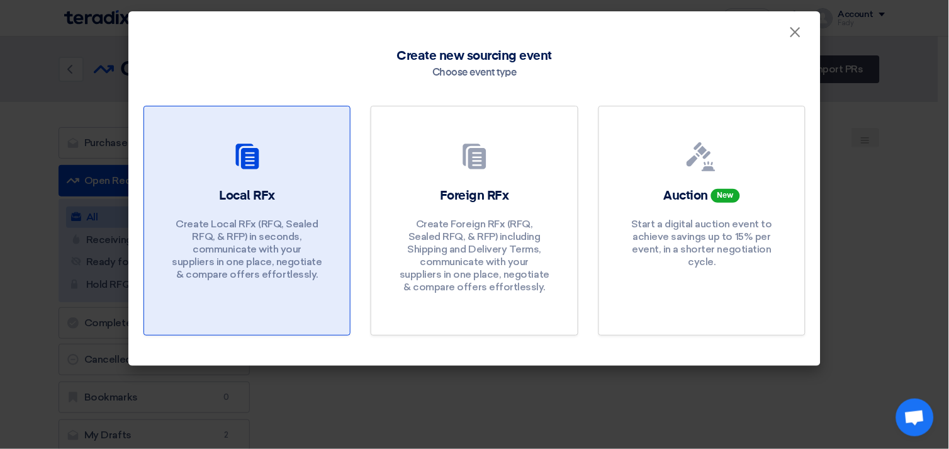
click at [217, 234] on p "Create Local RFx (RFQ, Sealed RFQ, & RFP) in seconds, communicate with your sup…" at bounding box center [247, 249] width 151 height 63
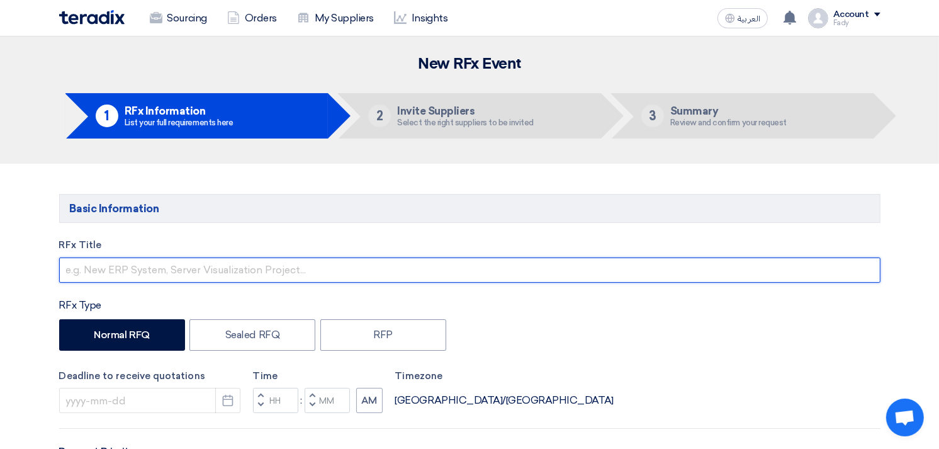
click at [315, 274] on input "text" at bounding box center [469, 269] width 821 height 25
type input "j"
paste input "Dell 27 Curved Gaming Monitor – S2721HGF"
paste input "TechTrendz Aluminum Alloy Laptop Stand With Cooling Fan, PC Stand,Tablet Stand,…"
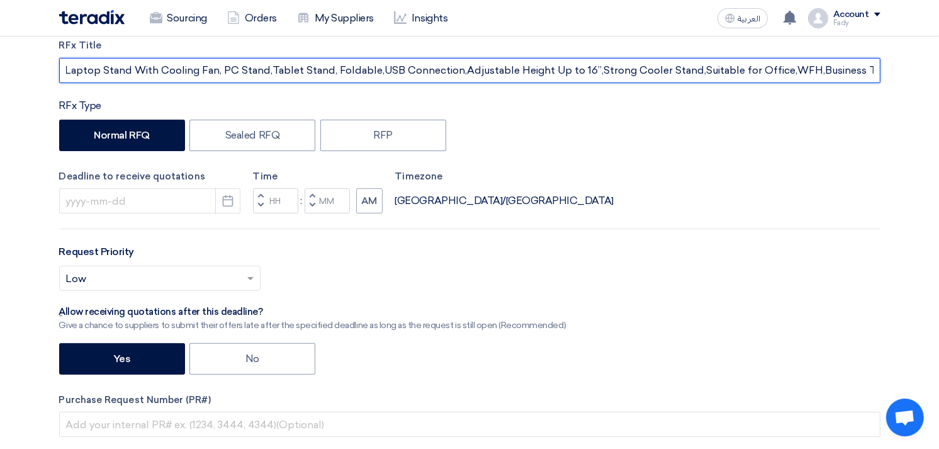
scroll to position [210, 0]
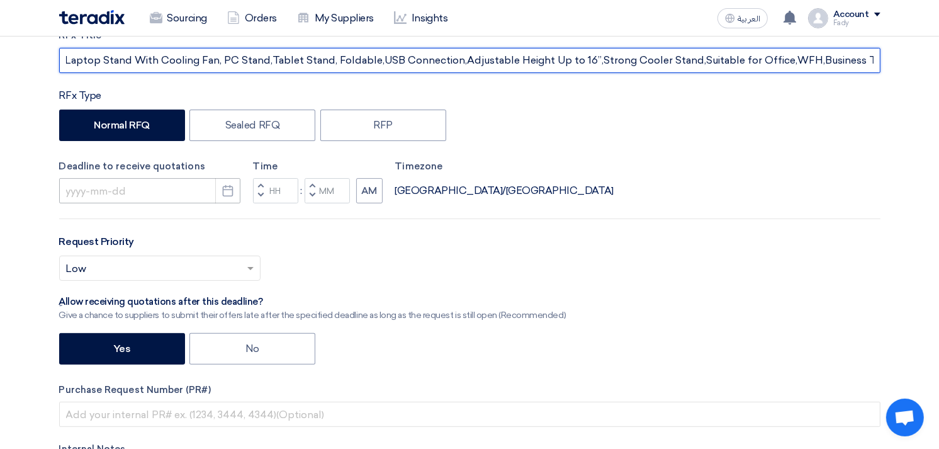
type input "Supply of Dell 27 Curved Gaming Monitor – S2721HGF + TechTrendz Aluminum Alloy …"
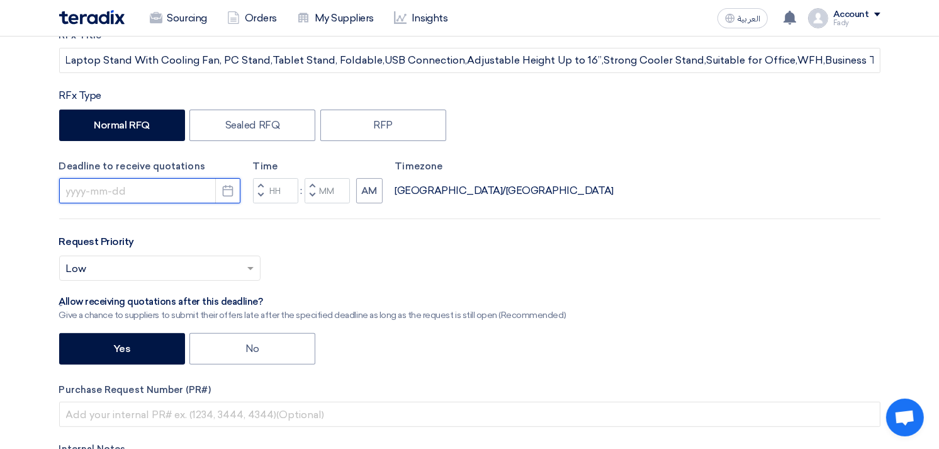
scroll to position [0, 0]
click at [121, 191] on input at bounding box center [149, 190] width 181 height 25
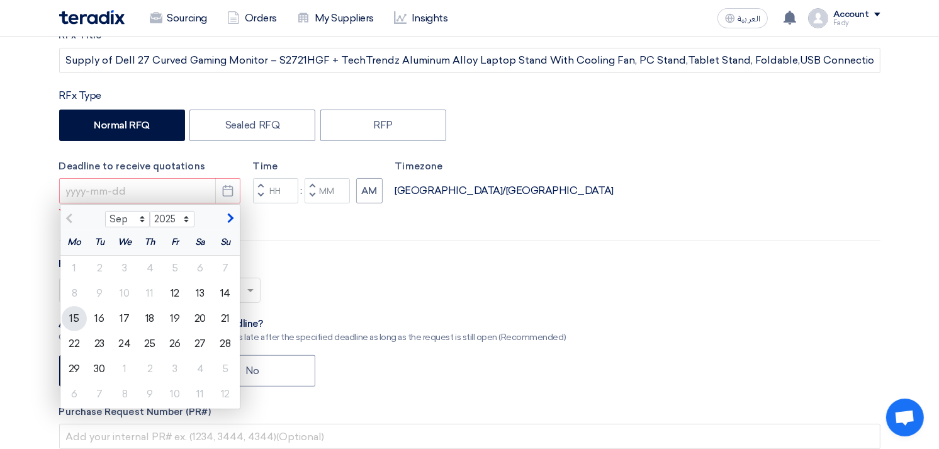
click at [71, 317] on div "15" at bounding box center [74, 318] width 25 height 25
type input "[DATE]"
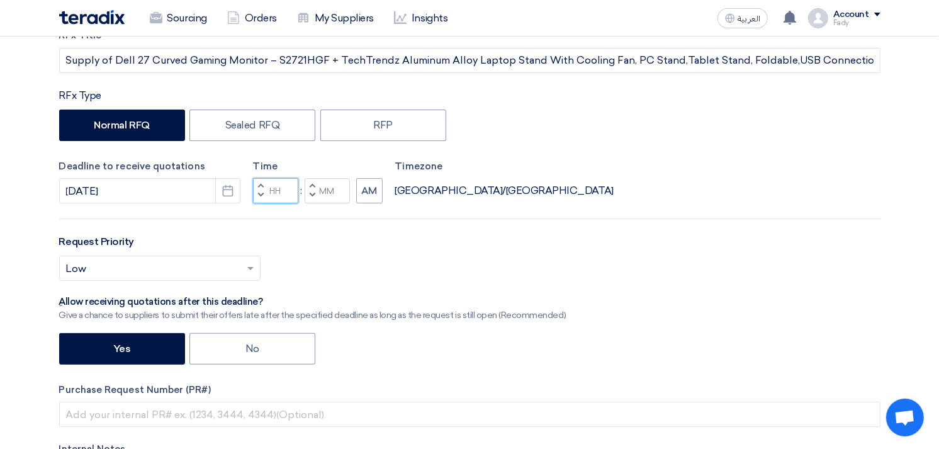
click at [271, 191] on input "Hours" at bounding box center [275, 190] width 45 height 25
type input "03"
click at [334, 193] on input "Minutes" at bounding box center [327, 190] width 45 height 25
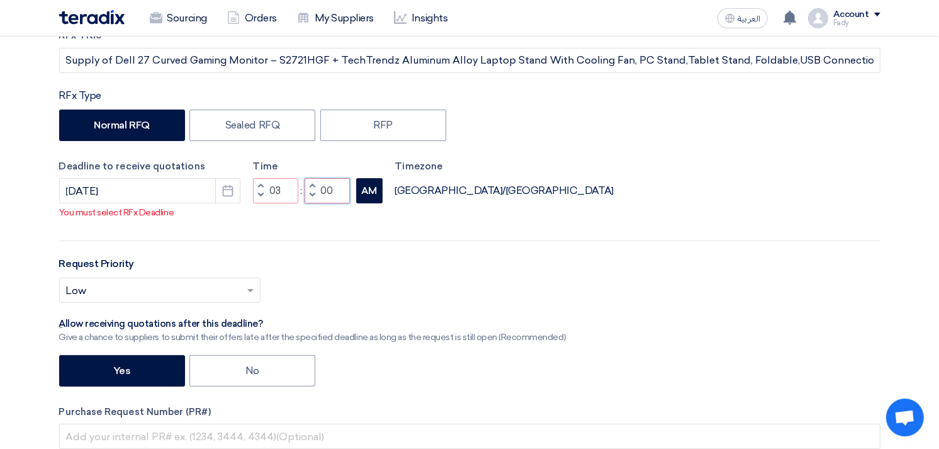
type input "00"
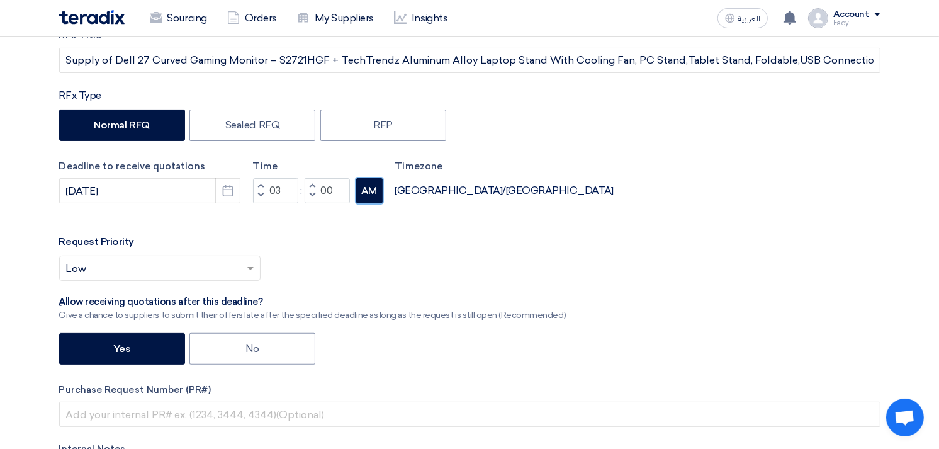
click at [375, 203] on button "AM" at bounding box center [369, 190] width 26 height 25
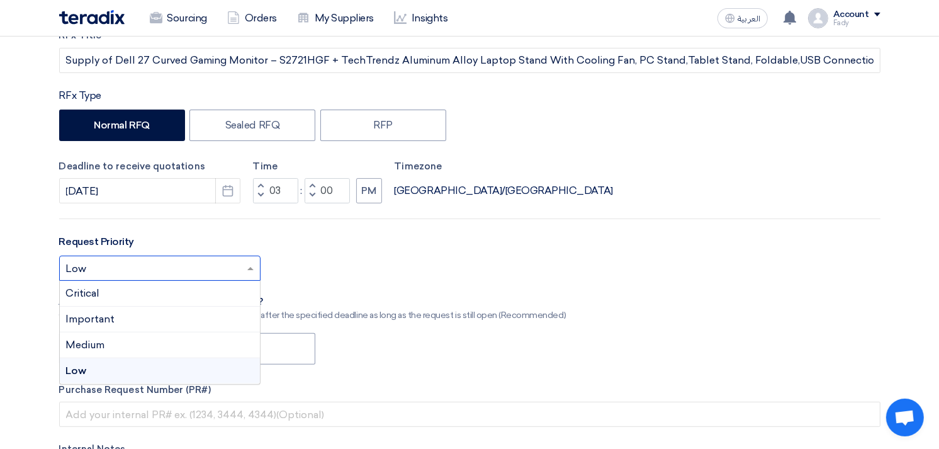
click at [193, 269] on input "text" at bounding box center [153, 269] width 175 height 21
click at [143, 316] on div "Important" at bounding box center [160, 320] width 200 height 26
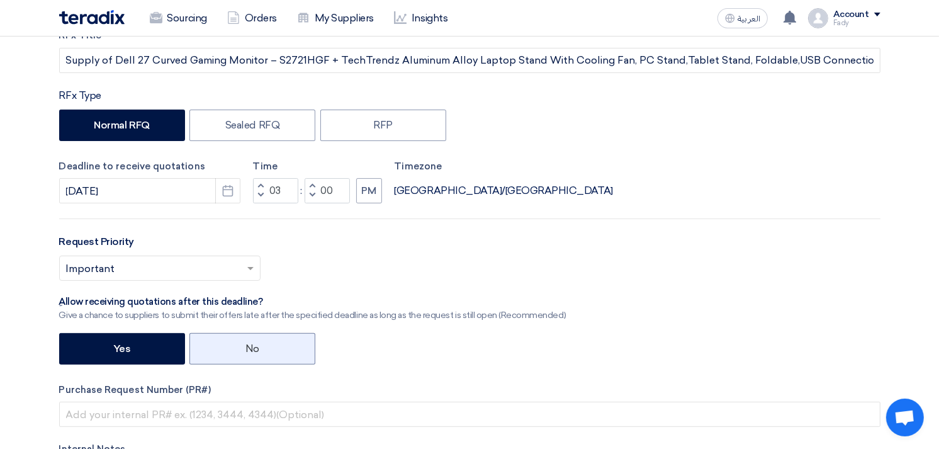
click at [256, 354] on label "No" at bounding box center [252, 348] width 126 height 31
click at [254, 352] on input "No" at bounding box center [249, 348] width 8 height 8
radio input "true"
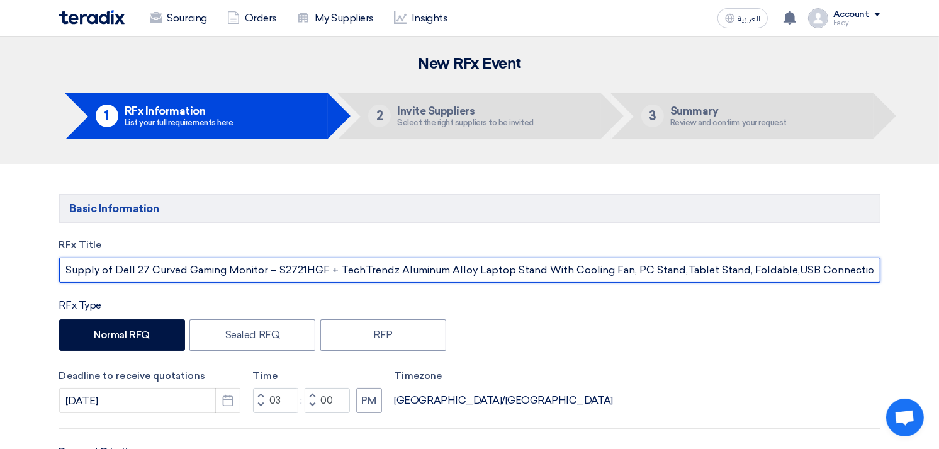
drag, startPoint x: 115, startPoint y: 274, endPoint x: 265, endPoint y: 273, distance: 150.4
click at [265, 273] on input "Supply of Dell 27 Curved Gaming Monitor – S2721HGF + TechTrendz Aluminum Alloy …" at bounding box center [469, 269] width 821 height 25
drag, startPoint x: 391, startPoint y: 269, endPoint x: 536, endPoint y: 261, distance: 145.0
click at [536, 261] on input "Supply of Dell 27 Curved Gaming Monitor – S2721HGF + TechTrendz Aluminum Alloy …" at bounding box center [469, 269] width 821 height 25
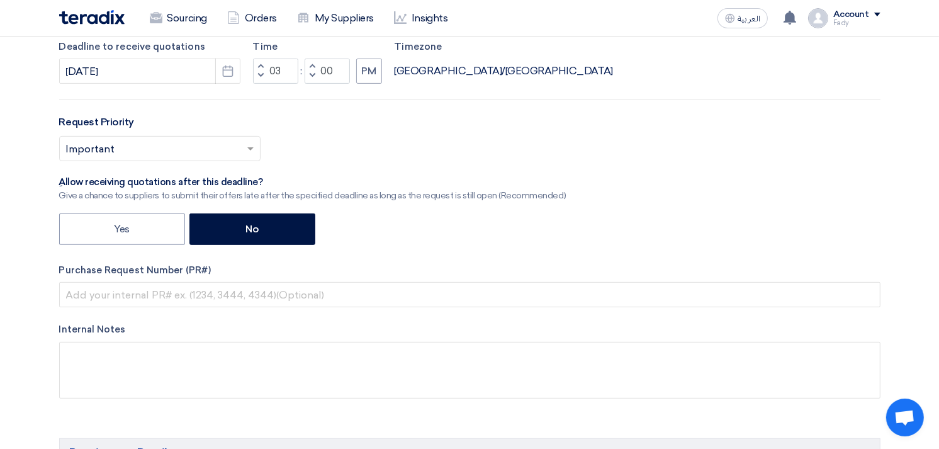
scroll to position [349, 0]
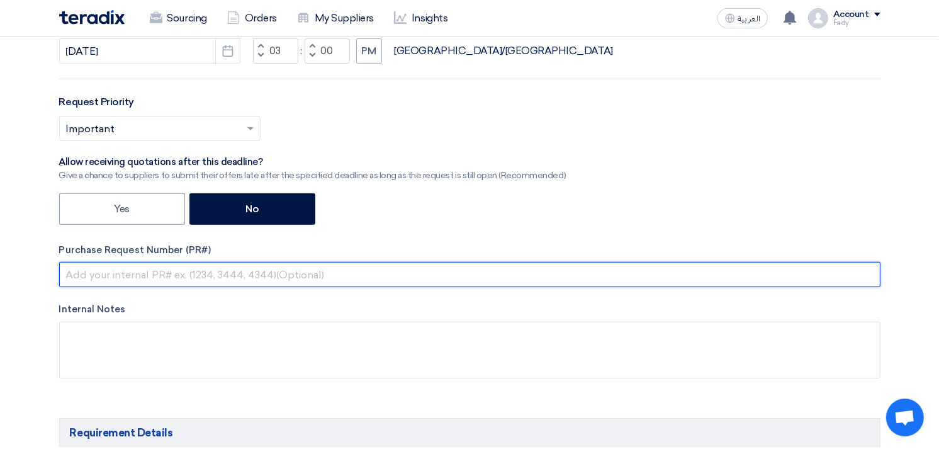
click at [206, 262] on input "text" at bounding box center [469, 274] width 821 height 25
click at [217, 276] on input "text" at bounding box center [469, 274] width 821 height 25
paste input "KAYAN-PR-805-2025"
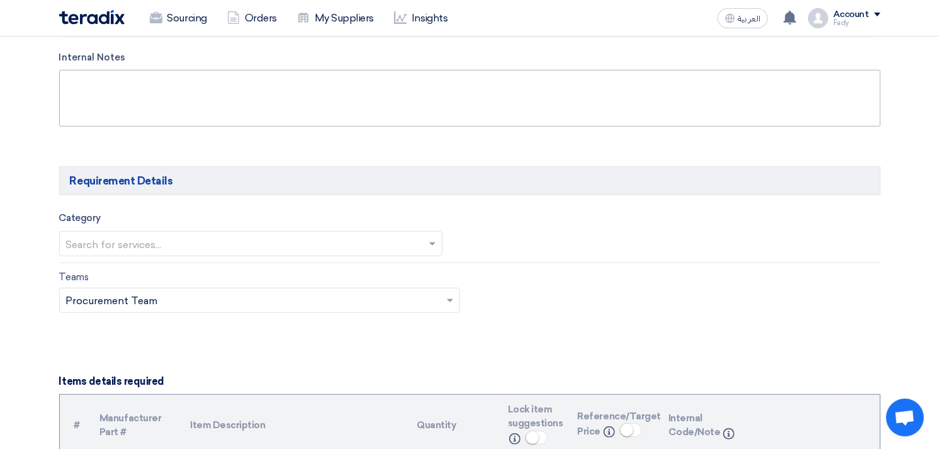
scroll to position [629, 0]
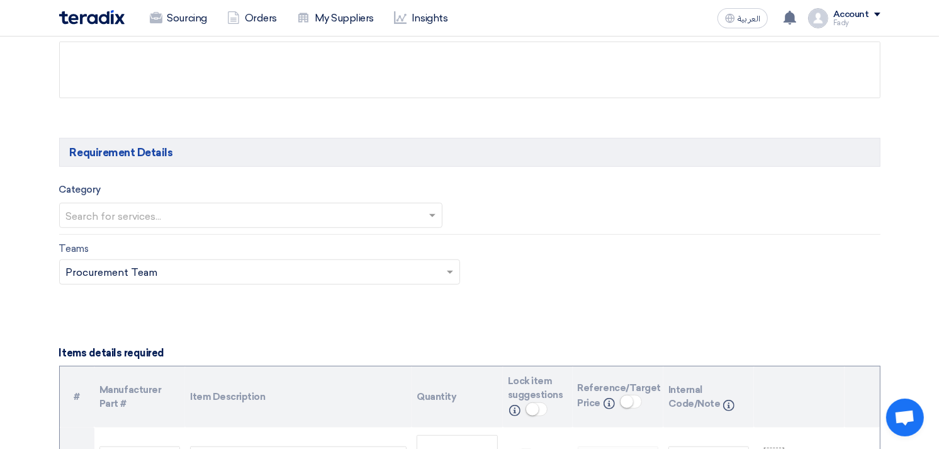
type input "KAYAN-PR-805-2025"
click at [184, 211] on input "text" at bounding box center [244, 216] width 357 height 21
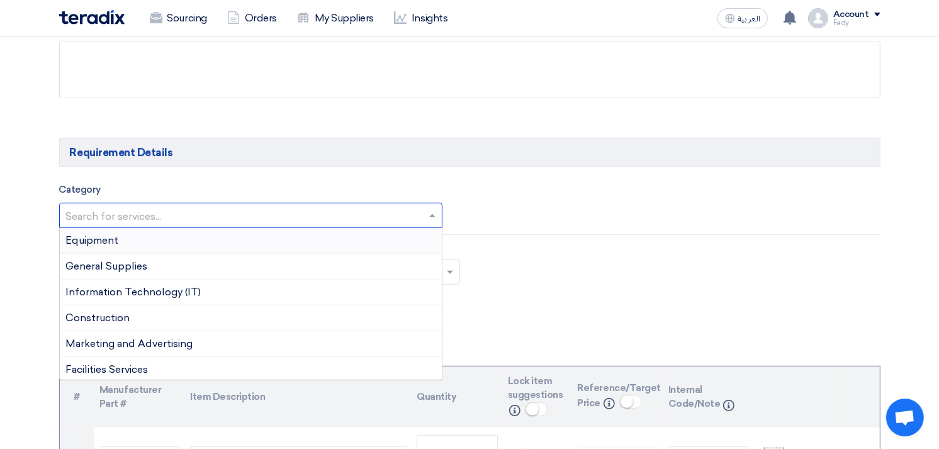
click at [149, 247] on div "Equipment" at bounding box center [251, 241] width 383 height 26
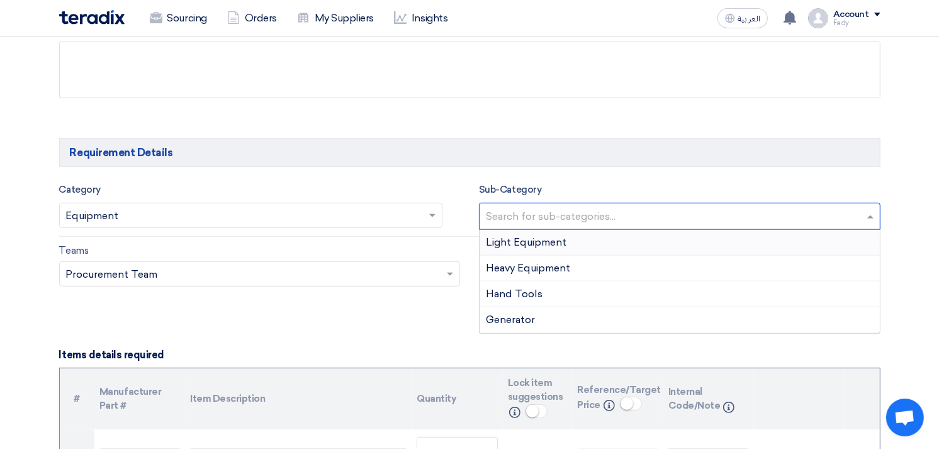
click at [580, 210] on input "text" at bounding box center [681, 217] width 391 height 21
click at [255, 218] on input "text" at bounding box center [244, 216] width 357 height 21
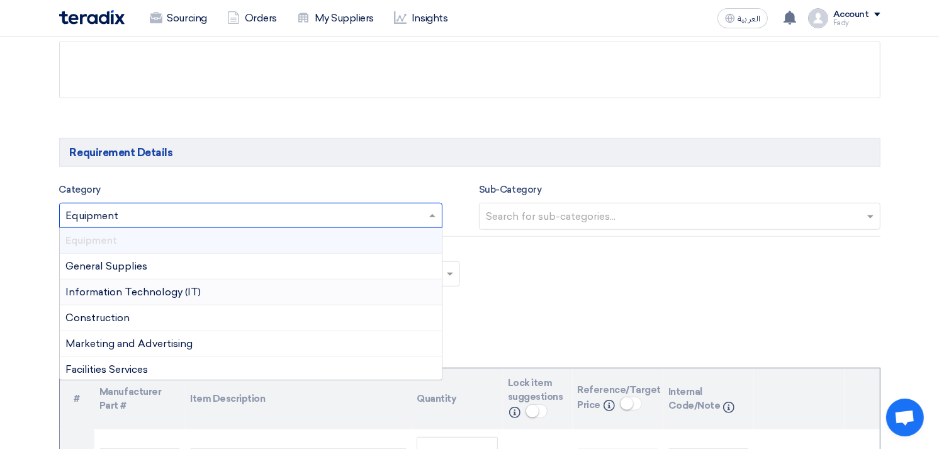
click at [191, 293] on span "Information Technology (IT)" at bounding box center [133, 292] width 135 height 12
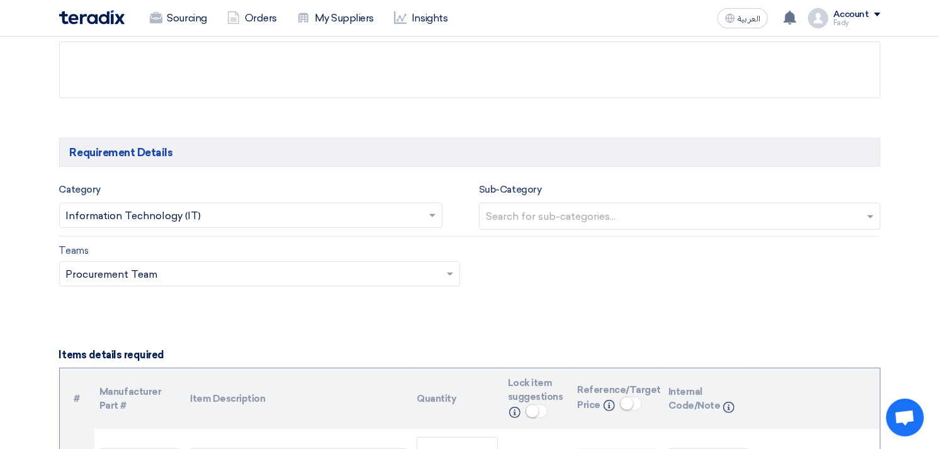
click at [656, 223] on input "text" at bounding box center [681, 217] width 391 height 21
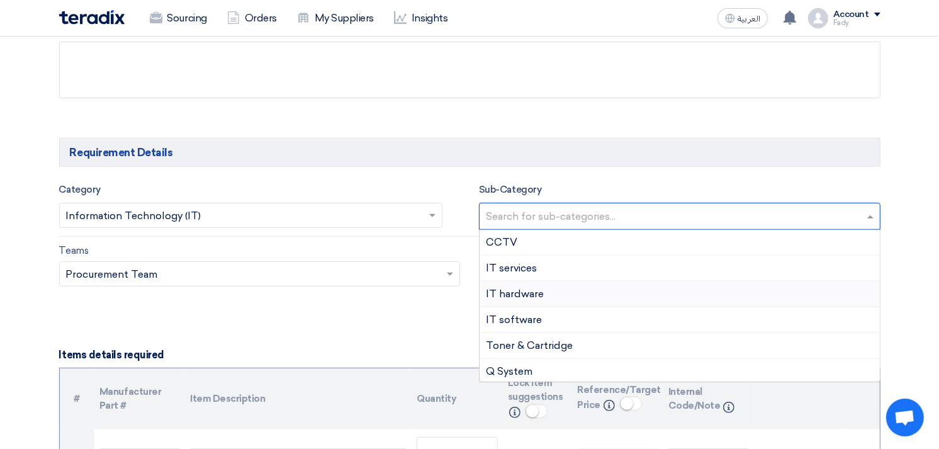
click at [526, 298] on span "IT hardware" at bounding box center [515, 294] width 58 height 12
click at [674, 220] on input "text" at bounding box center [712, 217] width 308 height 21
click at [505, 262] on span "IT services" at bounding box center [511, 268] width 51 height 12
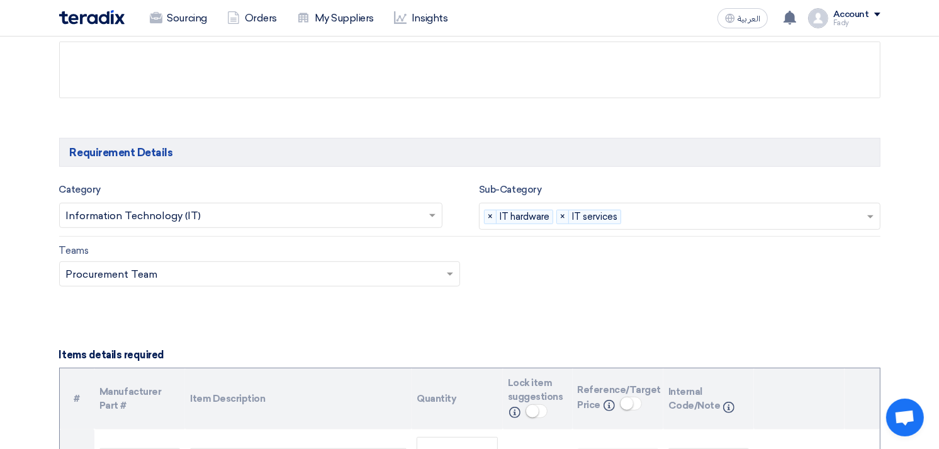
click at [697, 216] on input "text" at bounding box center [746, 217] width 240 height 21
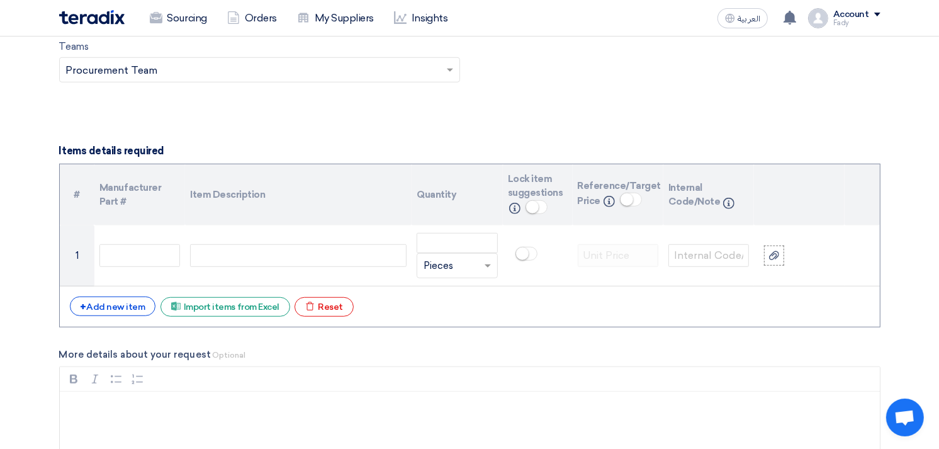
scroll to position [839, 0]
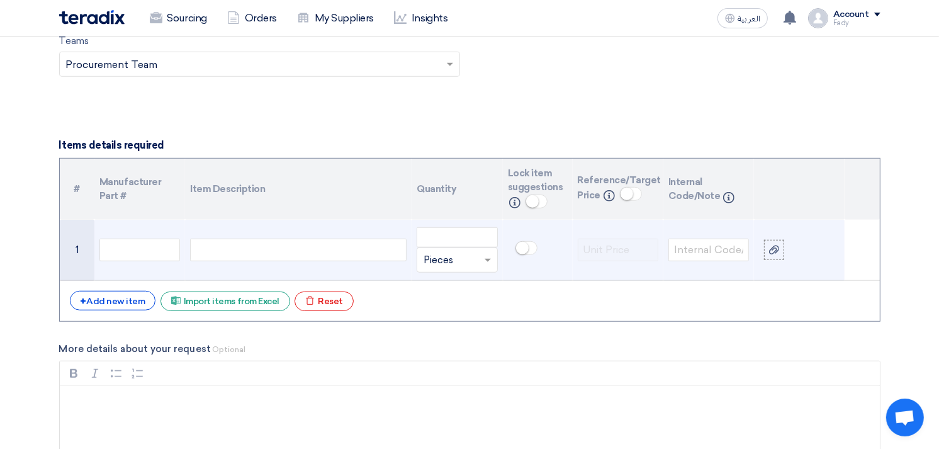
click at [262, 246] on div at bounding box center [298, 250] width 217 height 23
paste div
click at [335, 244] on div at bounding box center [298, 250] width 217 height 23
click at [463, 230] on input "number" at bounding box center [457, 237] width 81 height 20
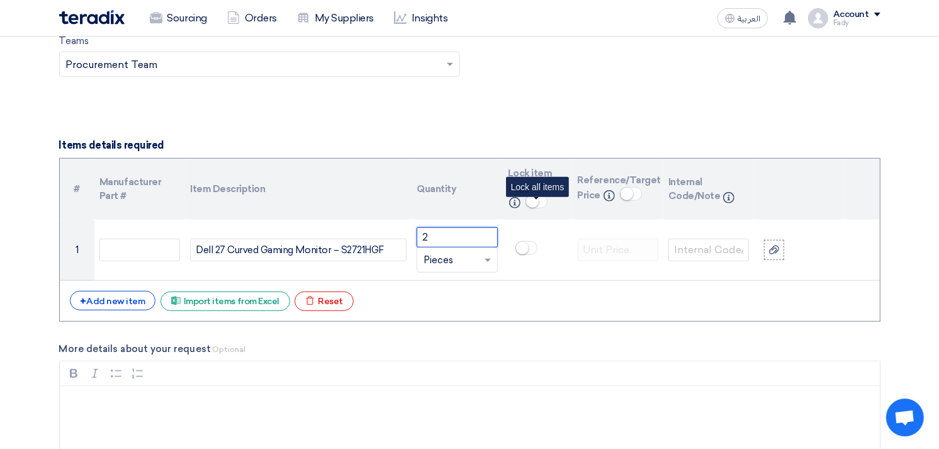
type input "2"
click at [531, 204] on small at bounding box center [532, 201] width 13 height 13
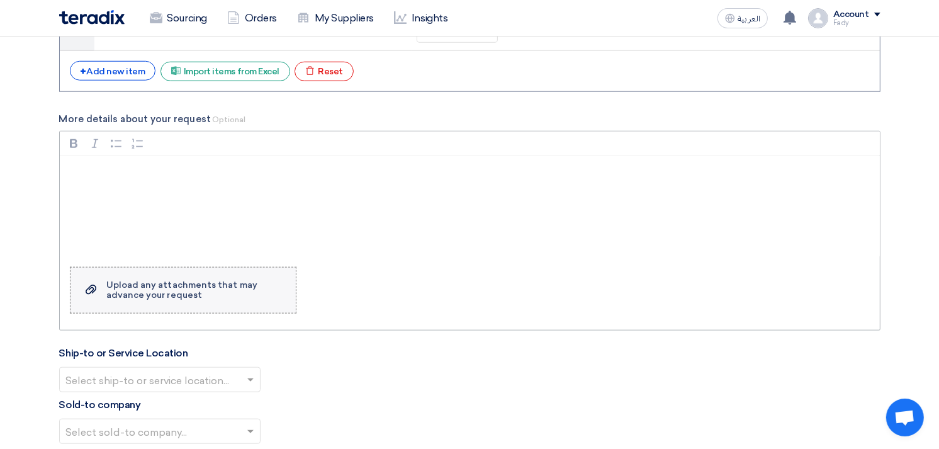
scroll to position [1118, 0]
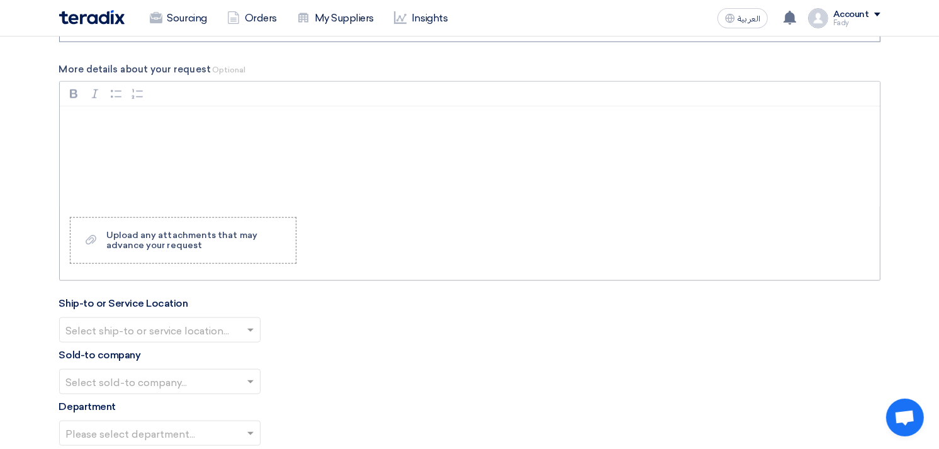
click at [127, 126] on p "Rich Text Editor, main" at bounding box center [474, 122] width 799 height 15
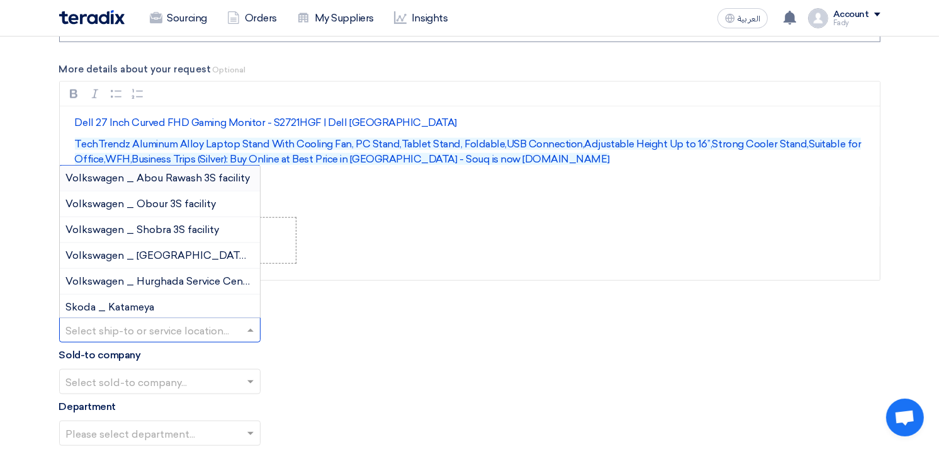
click at [174, 327] on input "text" at bounding box center [153, 331] width 175 height 21
click at [671, 261] on div "Rich Text Editor Bold (CTRL+B) Bold Italic (CTRL+I) Italic Bulleted List Bullet…" at bounding box center [469, 181] width 821 height 200
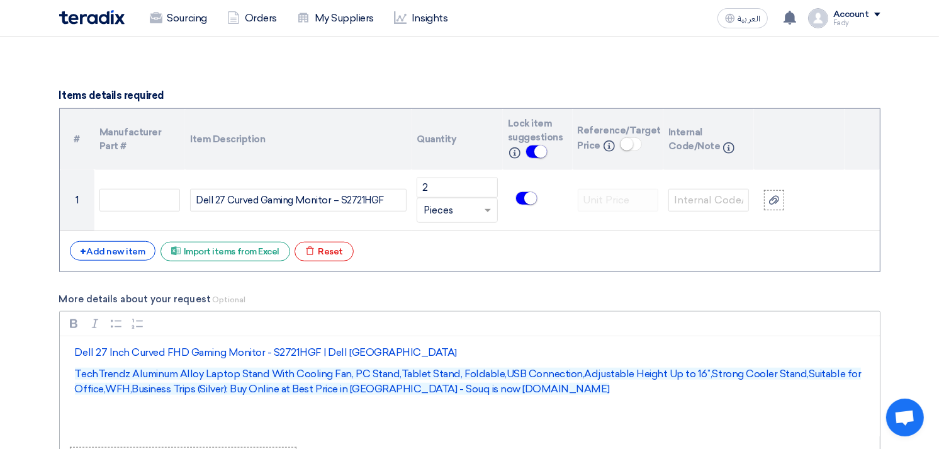
scroll to position [909, 0]
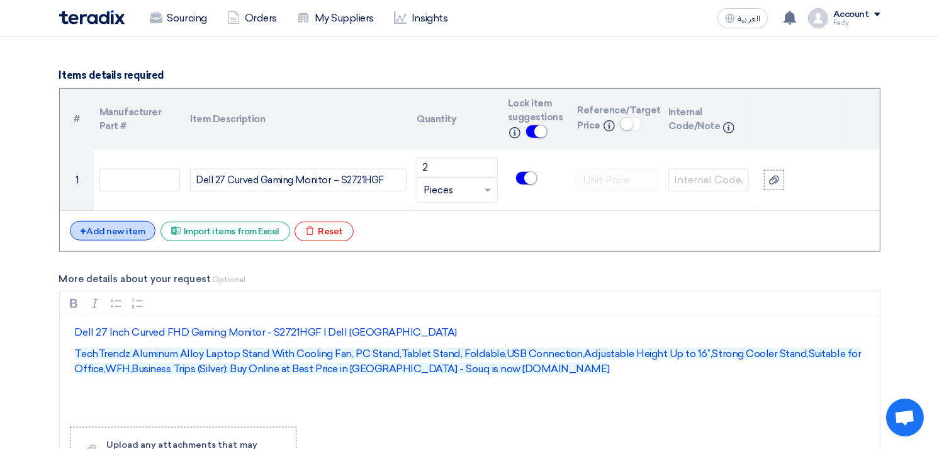
click at [127, 230] on div "+ Add new item" at bounding box center [113, 231] width 86 height 20
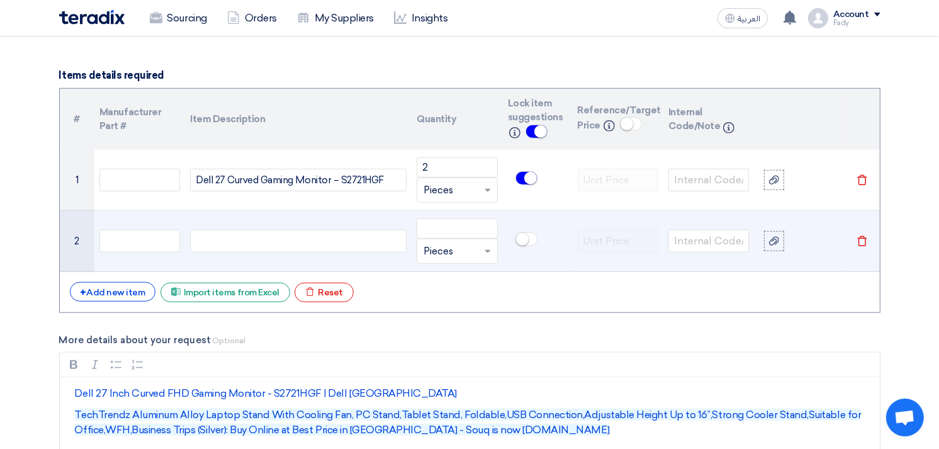
click at [337, 240] on div at bounding box center [298, 241] width 217 height 23
paste div
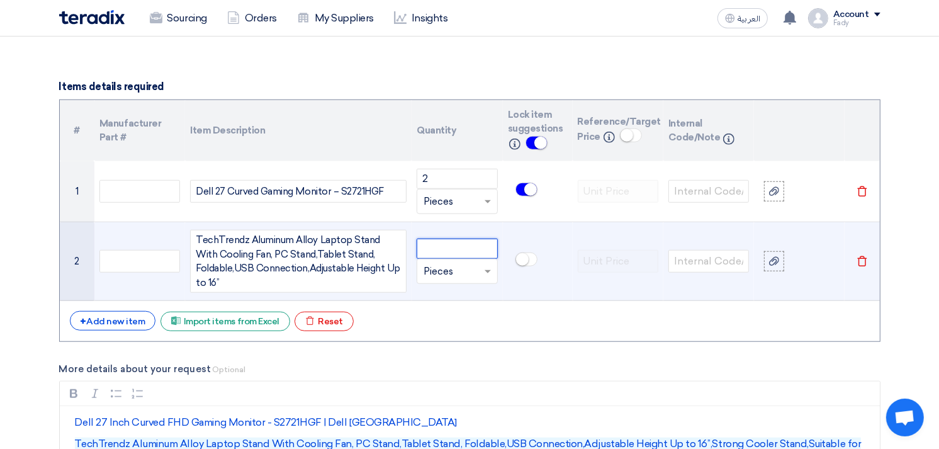
click at [461, 244] on input "number" at bounding box center [457, 249] width 81 height 20
type input "2"
click at [515, 260] on span at bounding box center [526, 259] width 22 height 14
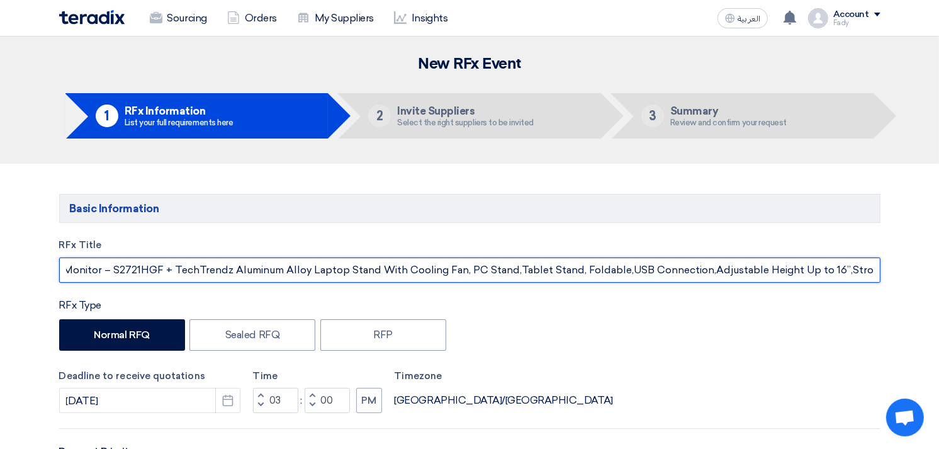
scroll to position [0, 415]
drag, startPoint x: 623, startPoint y: 273, endPoint x: 944, endPoint y: 274, distance: 321.0
click at [624, 271] on input "Supply of Dell 27 Curved Gaming Monitor – S2721HGF + TechTrendz Aluminum Alloy …" at bounding box center [469, 269] width 821 height 25
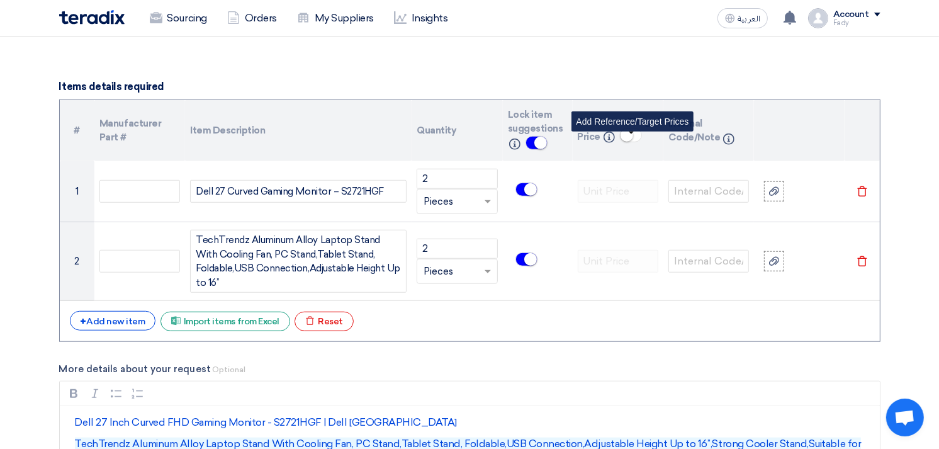
scroll to position [909, 0]
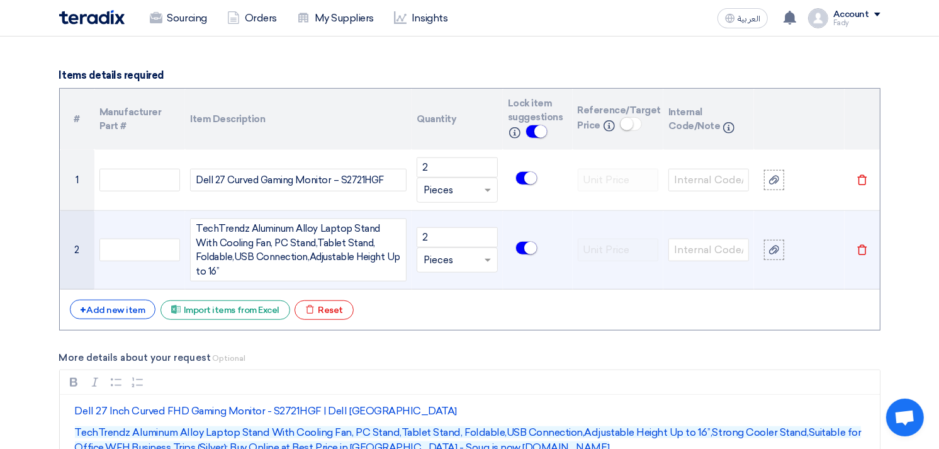
type input "Supply of Dell 27 Curved Gaming Monitor – S2721HGF + TechTrendz Aluminum Alloy …"
click at [768, 249] on div at bounding box center [774, 250] width 13 height 14
click at [0, 0] on input "file" at bounding box center [0, 0] width 0 height 0
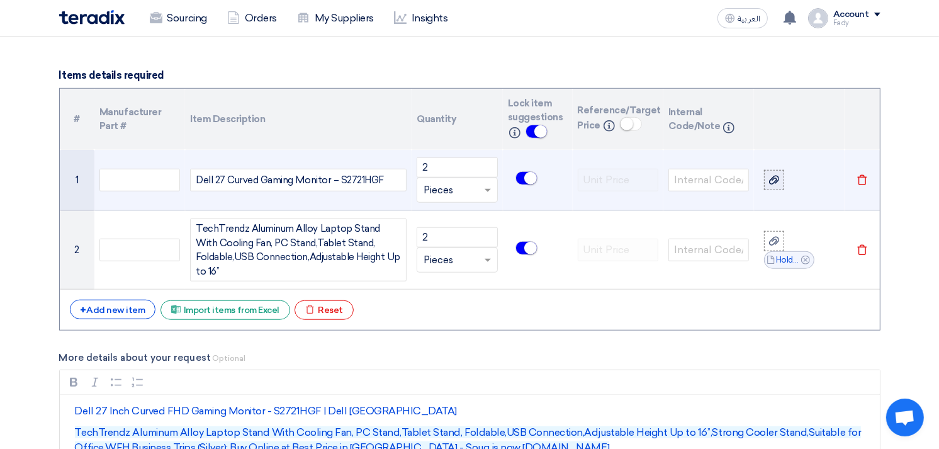
click at [775, 175] on icon at bounding box center [774, 180] width 10 height 10
click at [0, 0] on input "file" at bounding box center [0, 0] width 0 height 0
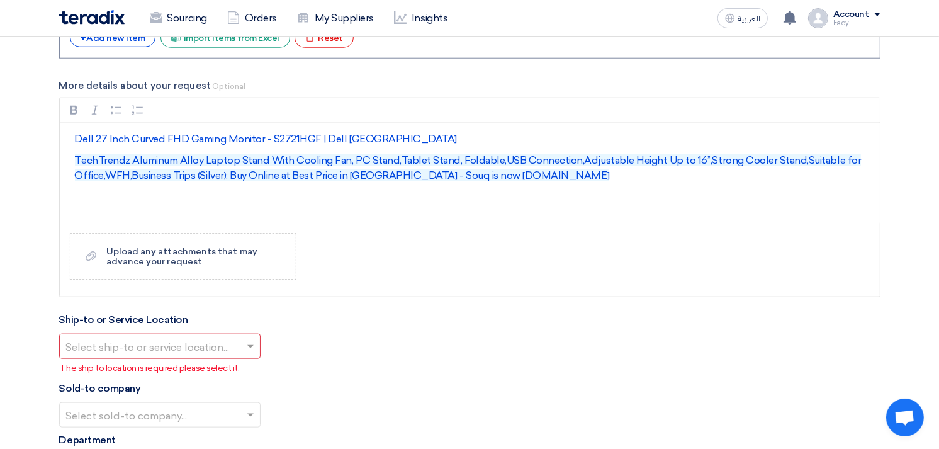
scroll to position [1188, 0]
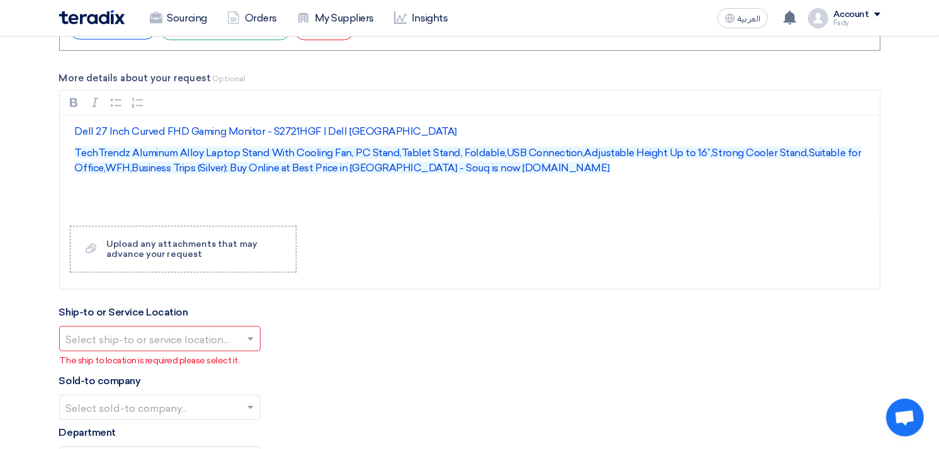
click at [168, 329] on div at bounding box center [160, 339] width 200 height 21
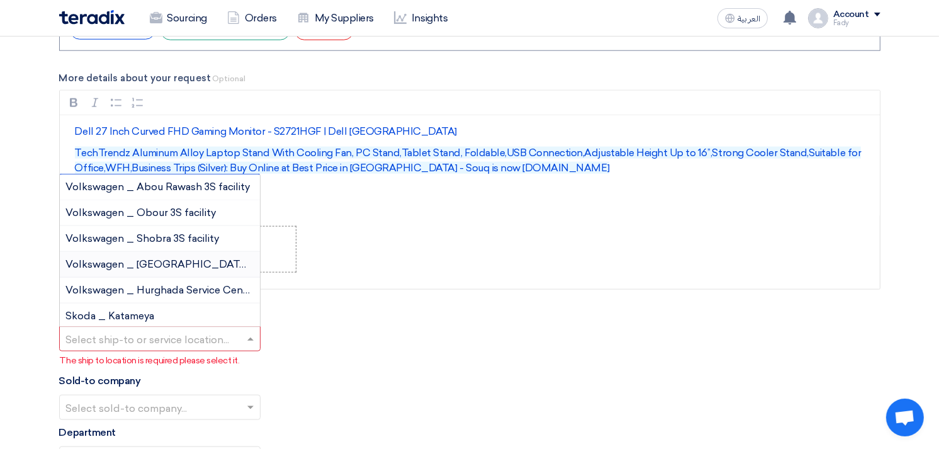
scroll to position [70, 0]
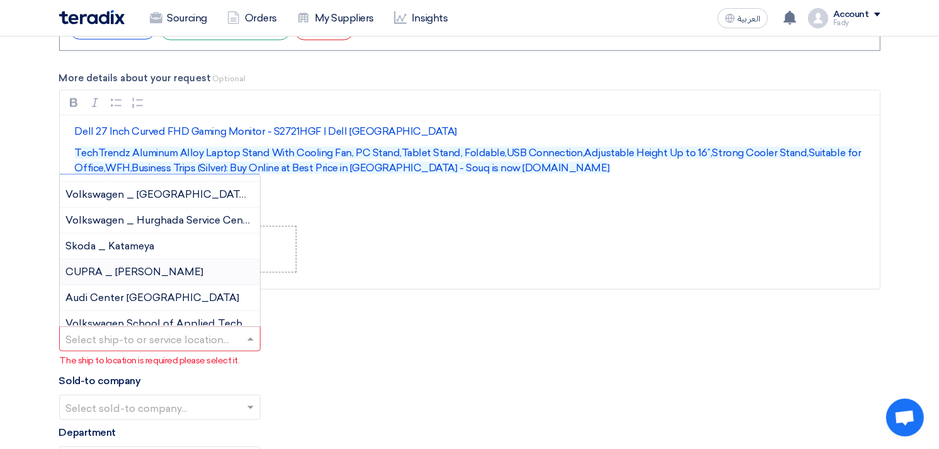
click at [170, 269] on span "CUPRA _ [PERSON_NAME]" at bounding box center [135, 272] width 138 height 12
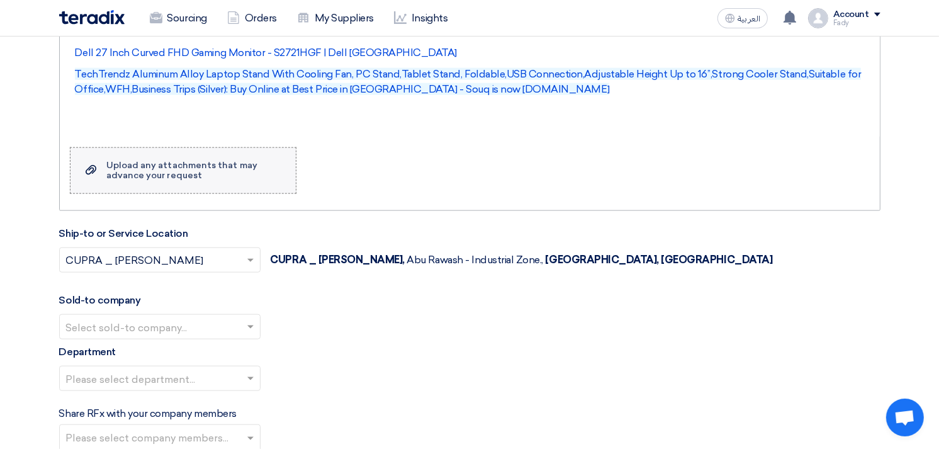
scroll to position [1398, 0]
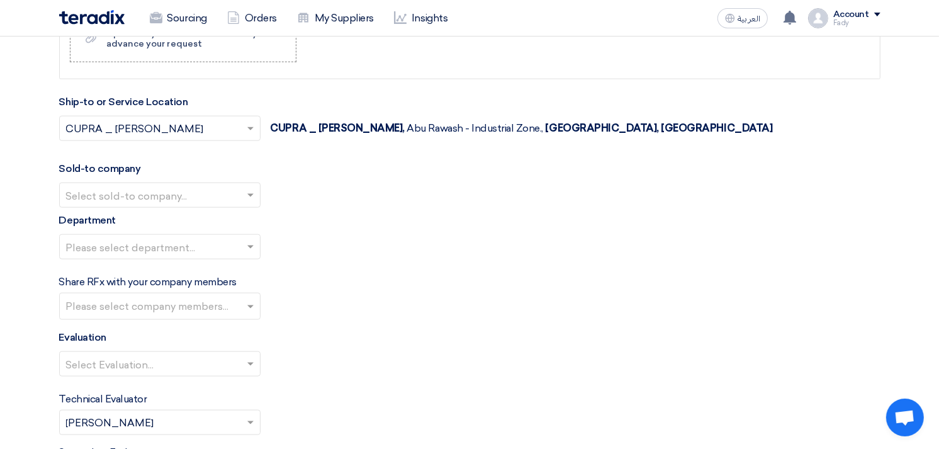
click at [172, 184] on div "Select sold-to company..." at bounding box center [159, 195] width 201 height 25
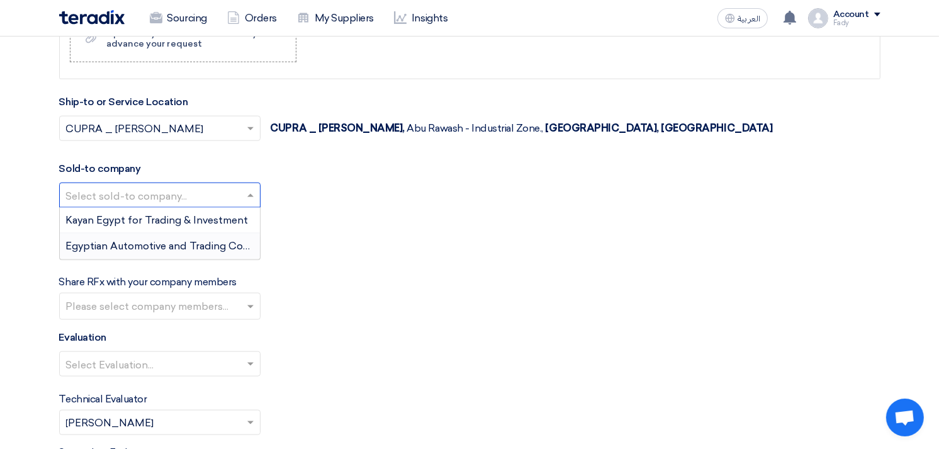
click at [166, 244] on span "Egyptian Automotive and Trading Company" at bounding box center [171, 246] width 210 height 12
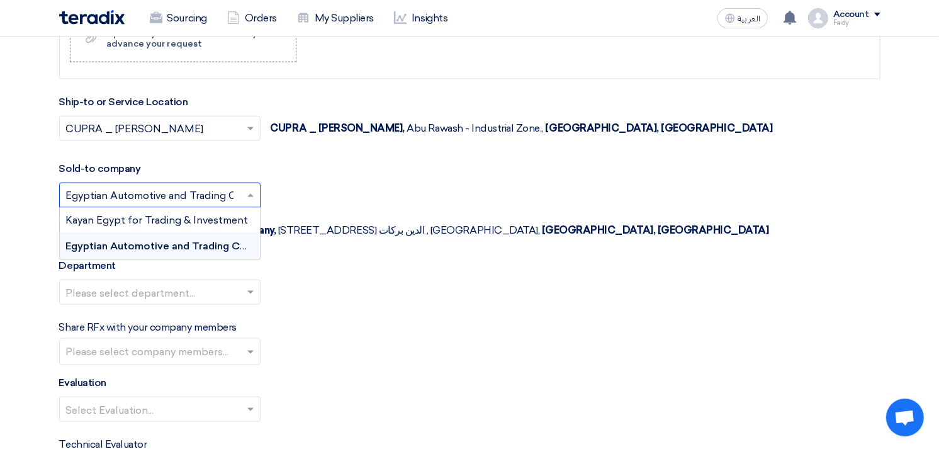
click at [172, 189] on input "text" at bounding box center [153, 196] width 175 height 21
click at [158, 215] on span "Kayan Egypt for Trading & Investment" at bounding box center [157, 220] width 183 height 12
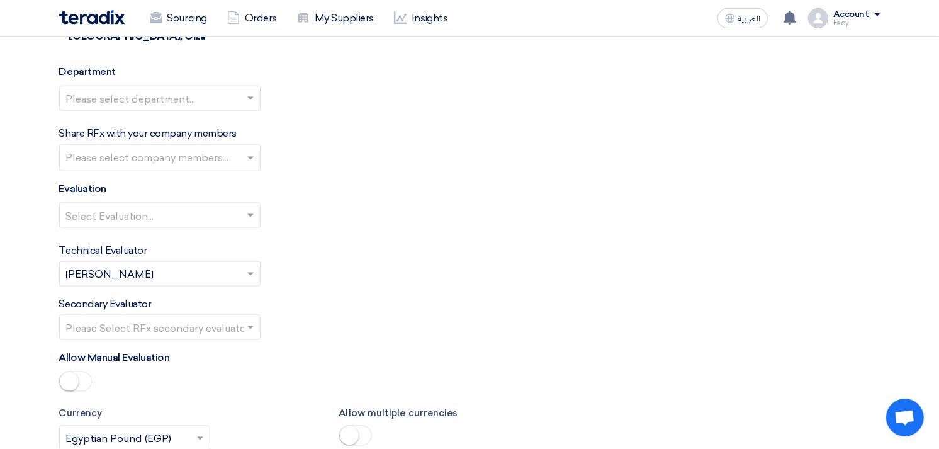
scroll to position [1608, 0]
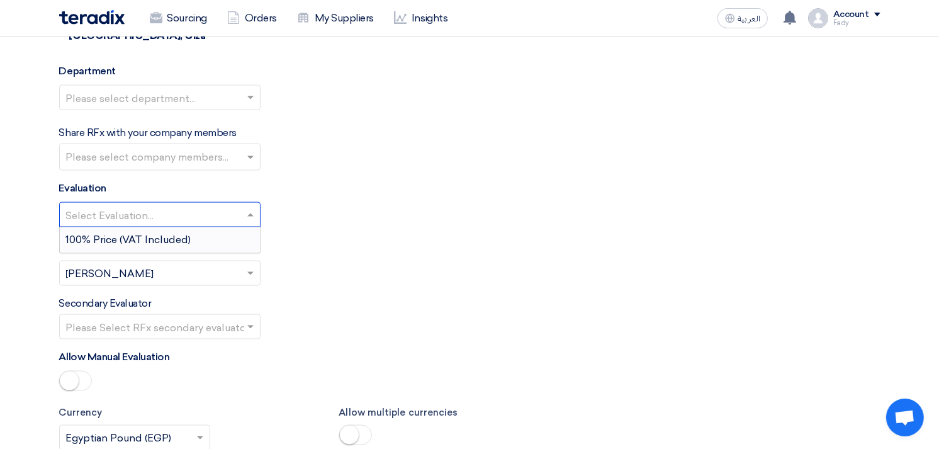
click at [145, 206] on input "text" at bounding box center [153, 216] width 175 height 21
click at [141, 234] on span "100% Price (VAT Included)" at bounding box center [128, 240] width 125 height 12
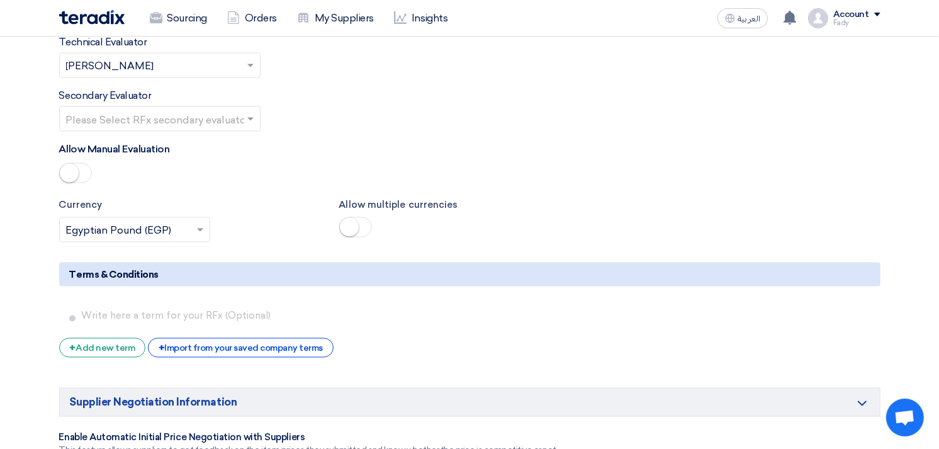
scroll to position [1958, 0]
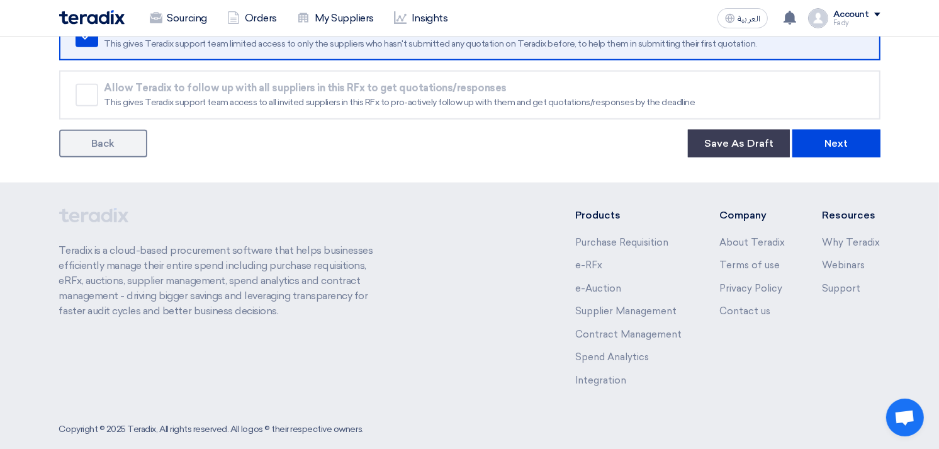
scroll to position [1307, 0]
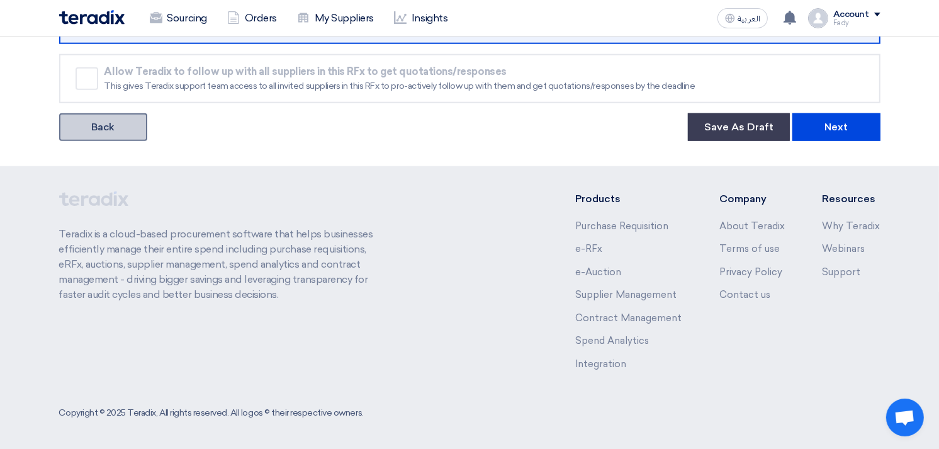
click at [79, 116] on link "Back" at bounding box center [103, 127] width 88 height 28
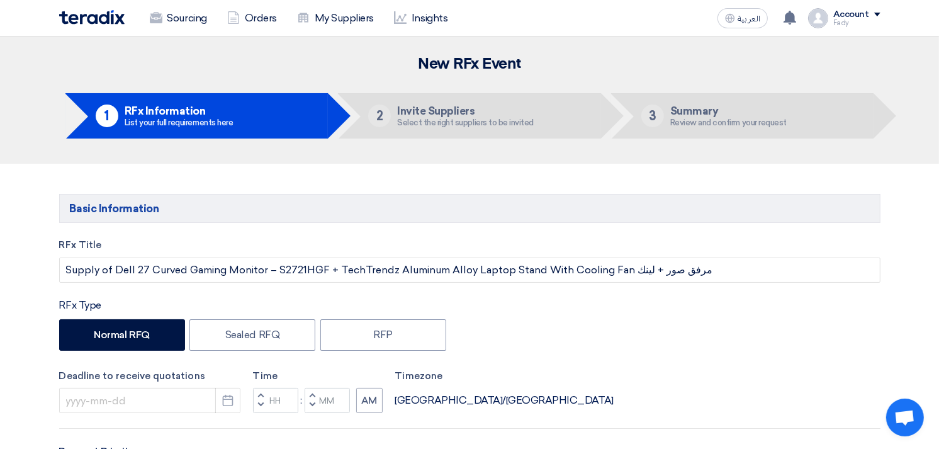
type input "[DATE]"
type input "03"
type input "00"
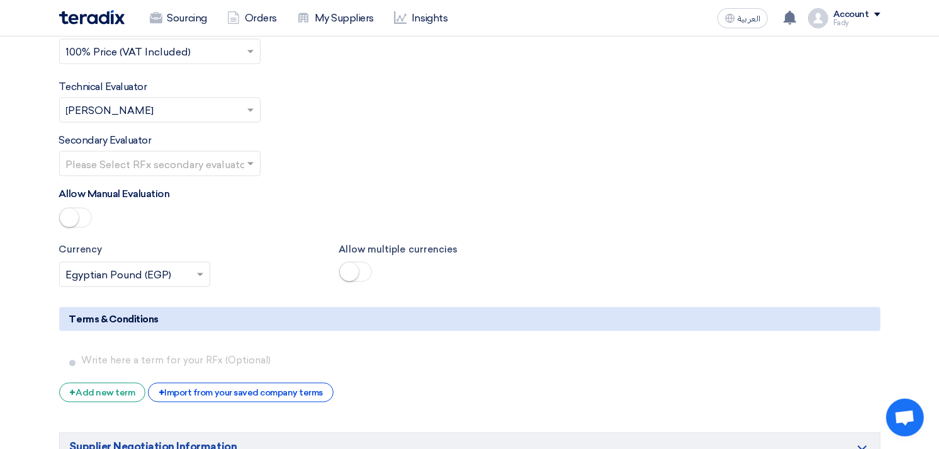
scroll to position [1818, 0]
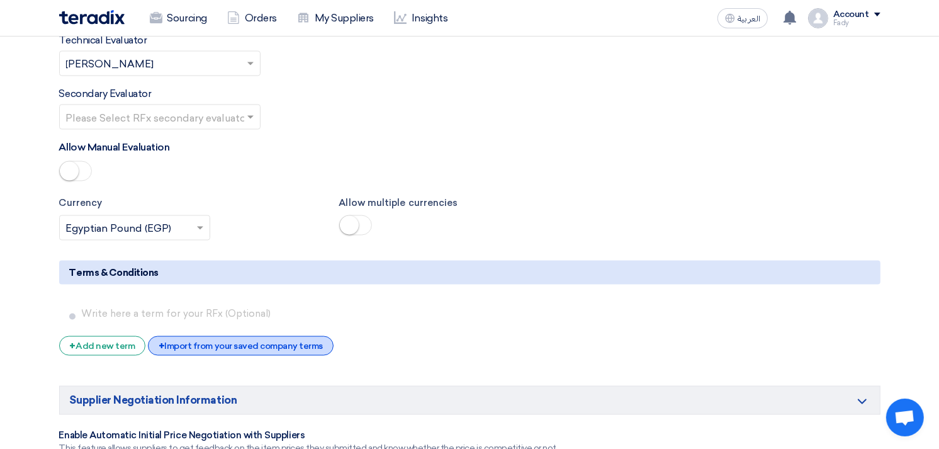
click at [267, 336] on div "+ Import from your saved company terms" at bounding box center [241, 346] width 186 height 20
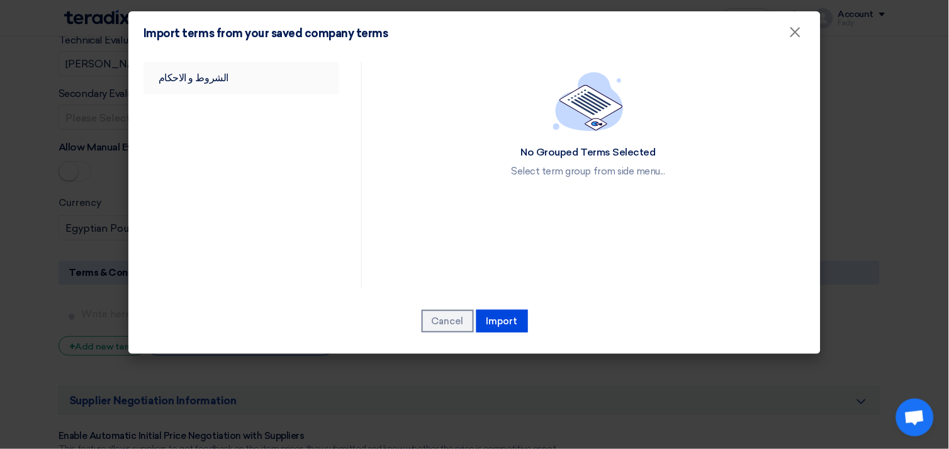
click at [183, 62] on link "الشروط و الاحكام" at bounding box center [241, 78] width 196 height 33
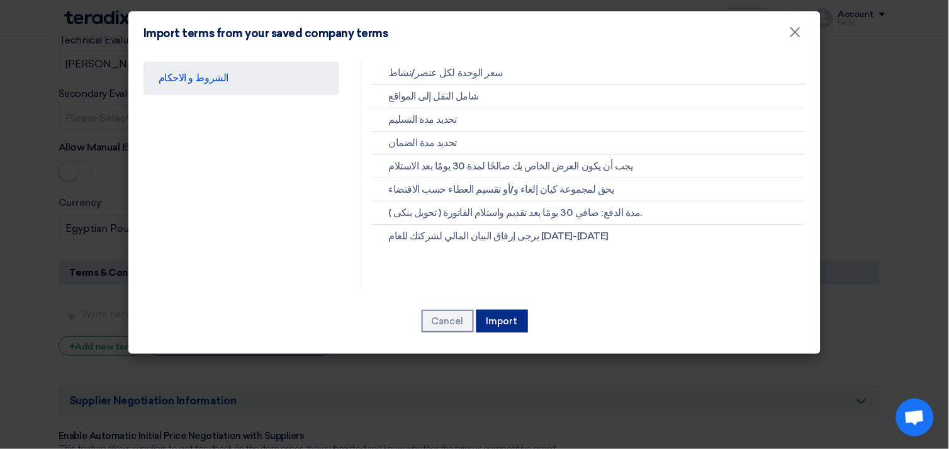
click at [505, 320] on button "Import" at bounding box center [502, 321] width 52 height 23
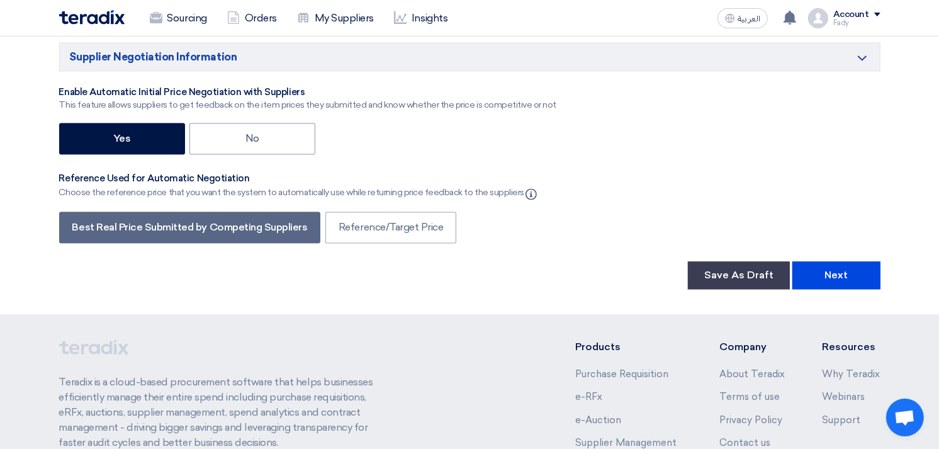
scroll to position [2377, 0]
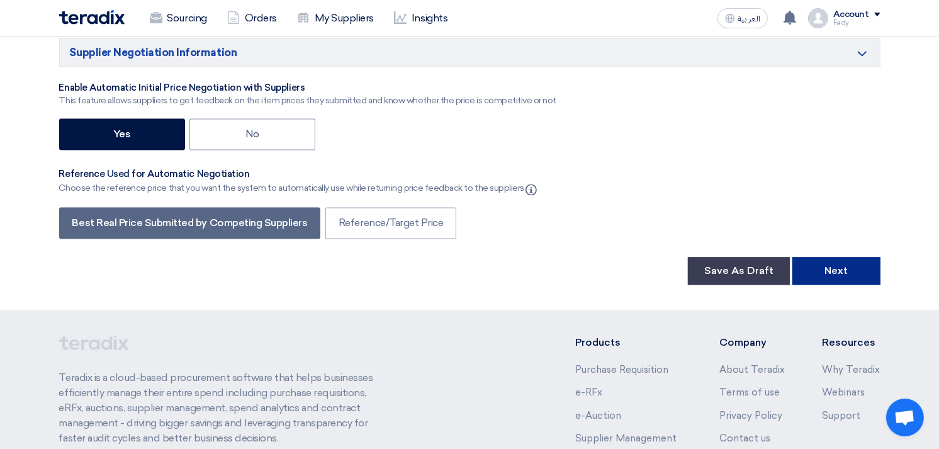
click at [831, 257] on button "Next" at bounding box center [836, 271] width 88 height 28
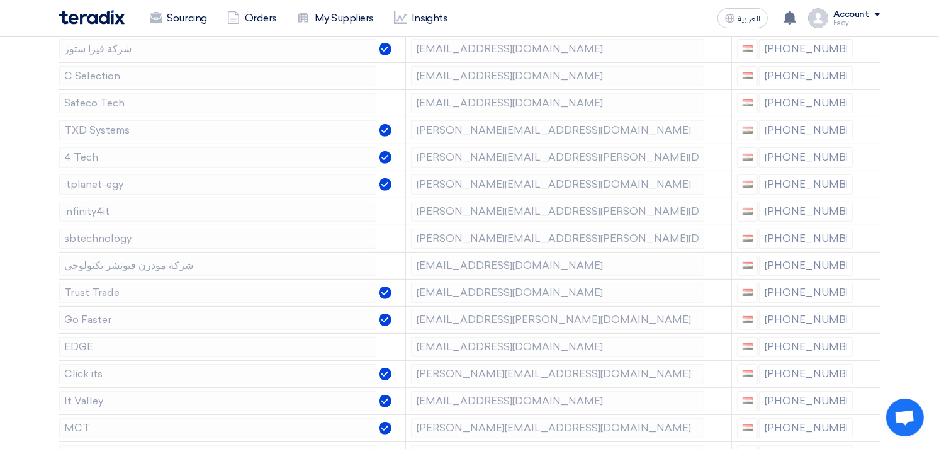
scroll to position [489, 0]
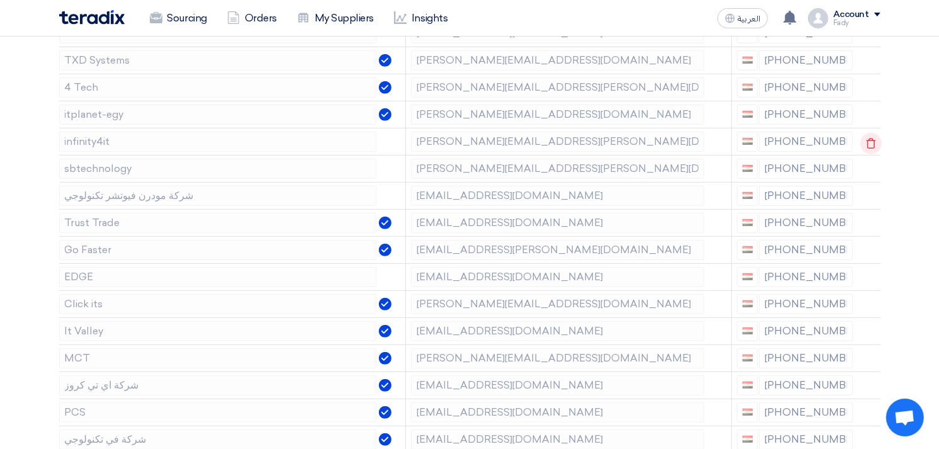
click at [869, 140] on use at bounding box center [870, 143] width 9 height 11
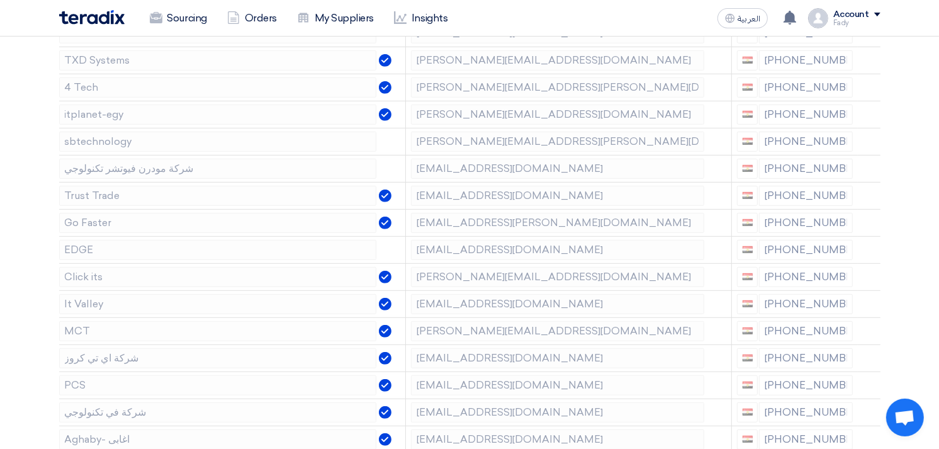
click at [0, 0] on use at bounding box center [0, 0] width 0 height 0
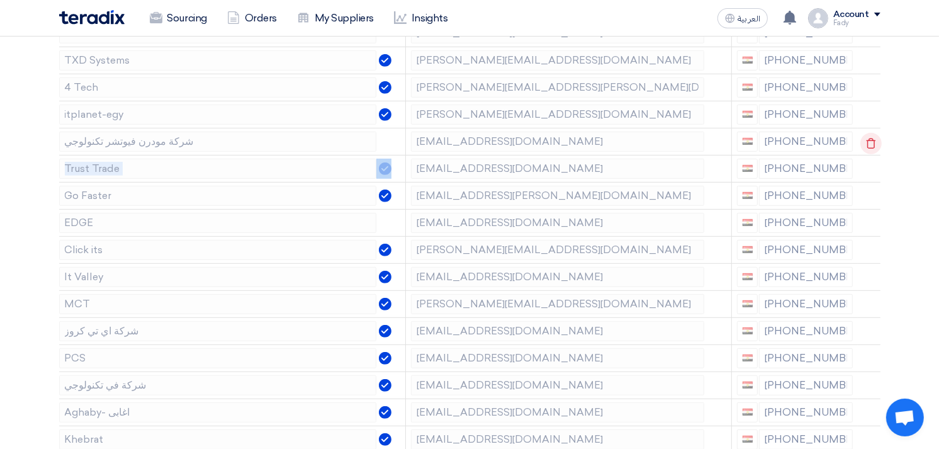
click at [869, 140] on td at bounding box center [869, 141] width 23 height 27
drag, startPoint x: 869, startPoint y: 140, endPoint x: 891, endPoint y: 140, distance: 22.7
click at [891, 140] on section "Supplier Management Minimize/Maximize Category Invite your suppliers Excel file…" at bounding box center [469, 303] width 939 height 1256
click at [869, 142] on icon at bounding box center [870, 143] width 21 height 21
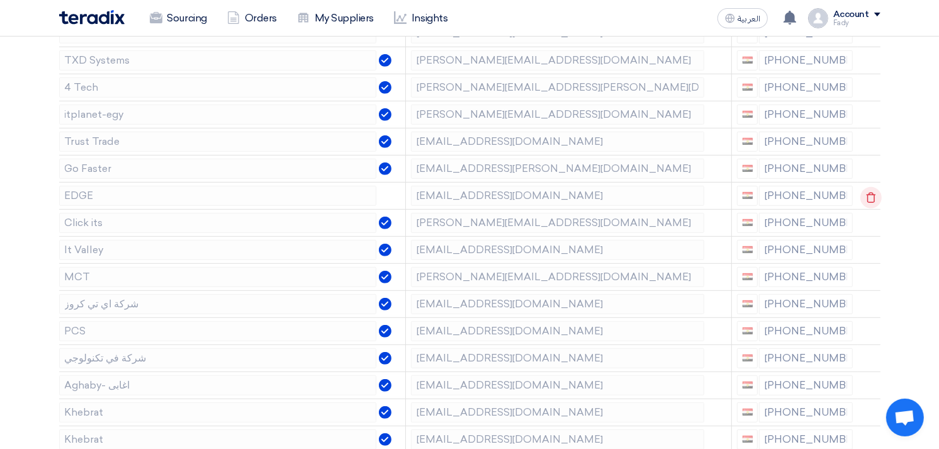
click at [867, 198] on icon at bounding box center [870, 197] width 21 height 21
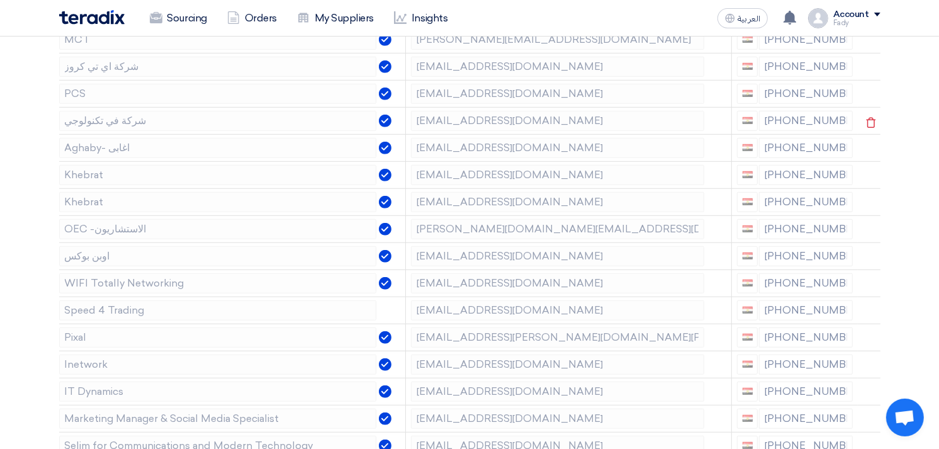
scroll to position [769, 0]
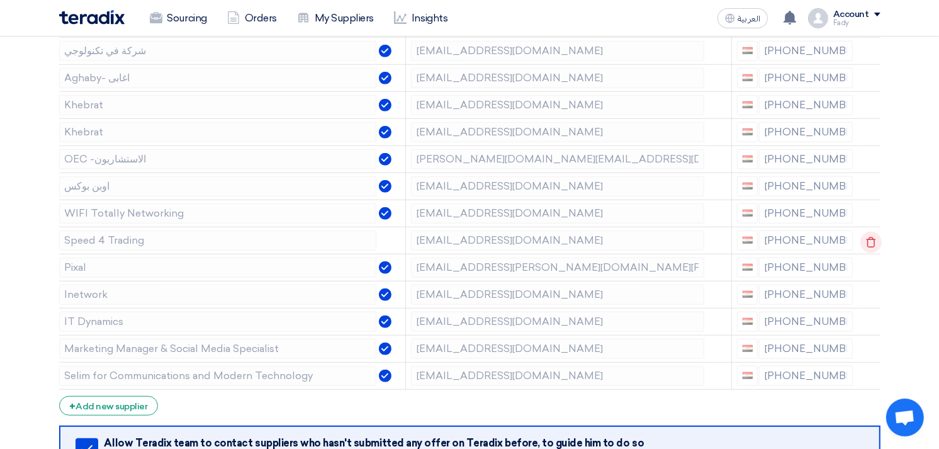
click at [875, 236] on icon at bounding box center [870, 242] width 21 height 21
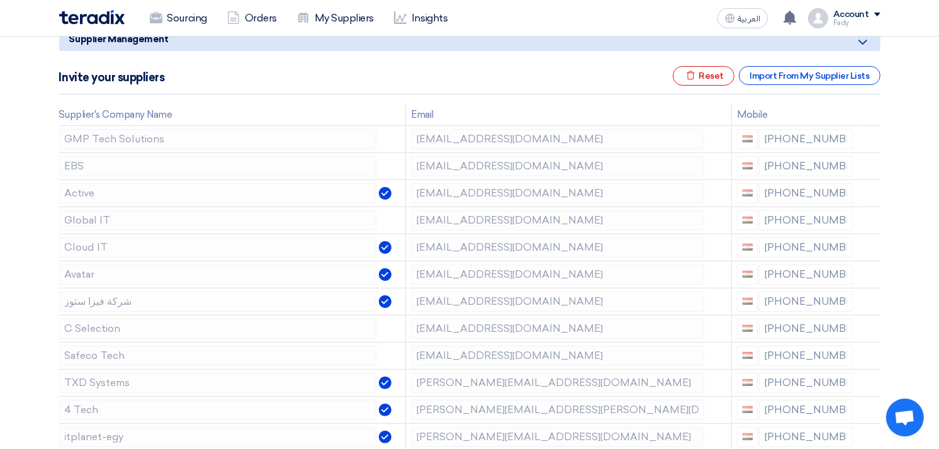
scroll to position [140, 0]
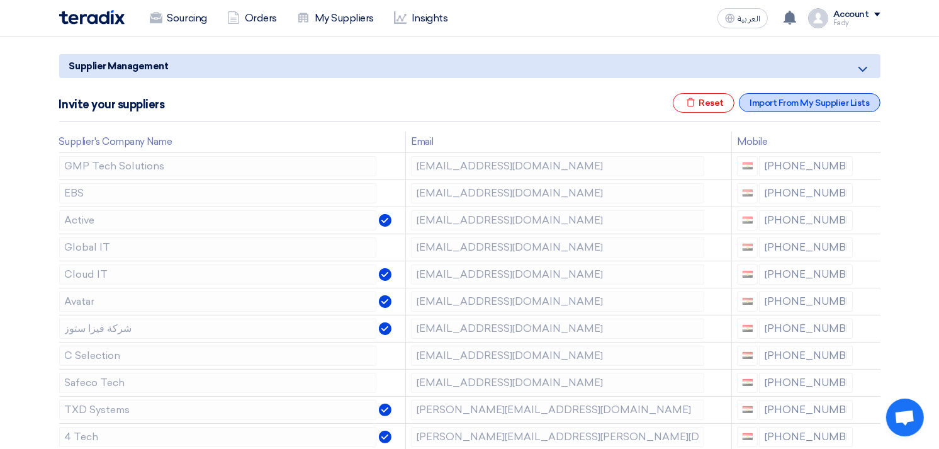
click at [828, 104] on div "Import From My Supplier Lists" at bounding box center [809, 102] width 141 height 19
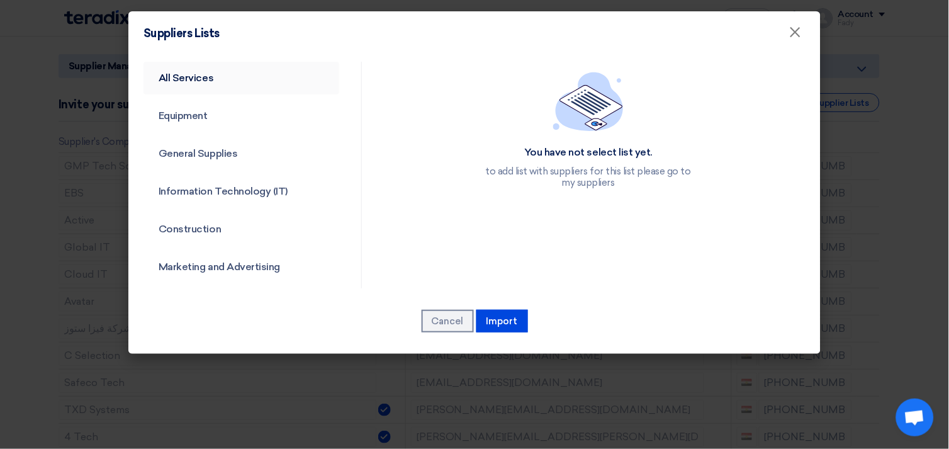
click at [200, 77] on link "All Services" at bounding box center [241, 78] width 196 height 33
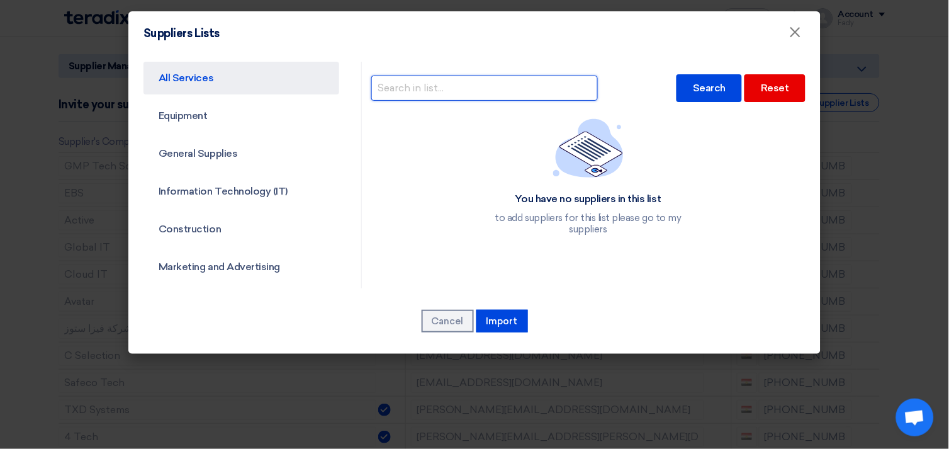
click at [458, 83] on input "text" at bounding box center [484, 88] width 227 height 25
type input "brandmix"
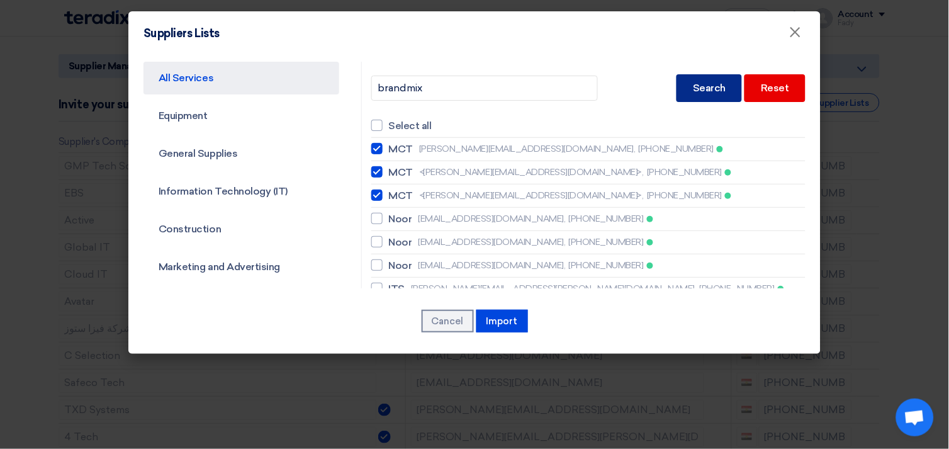
click at [702, 91] on div "Search" at bounding box center [709, 88] width 65 height 28
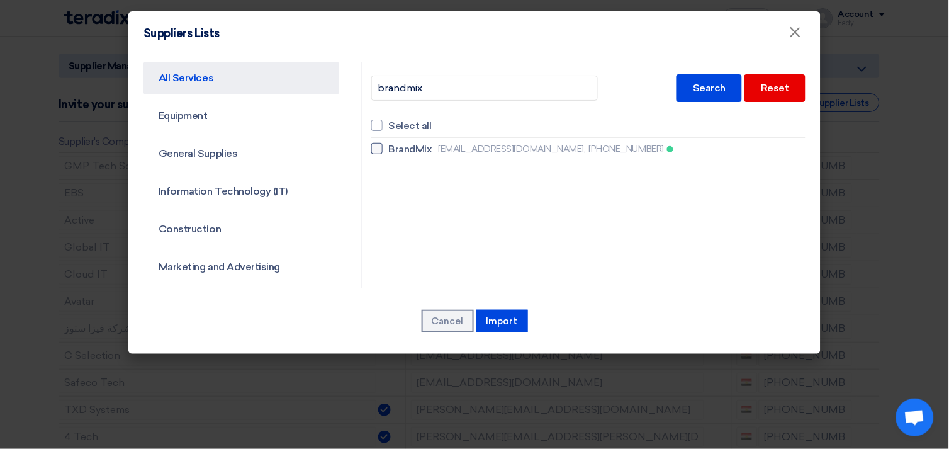
click at [371, 146] on div at bounding box center [376, 148] width 11 height 11
click at [389, 146] on input "BrandMix [EMAIL_ADDRESS][DOMAIN_NAME], [PHONE_NUMBER]" at bounding box center [393, 149] width 8 height 8
checkbox input "true"
click at [507, 319] on button "Import" at bounding box center [502, 321] width 52 height 23
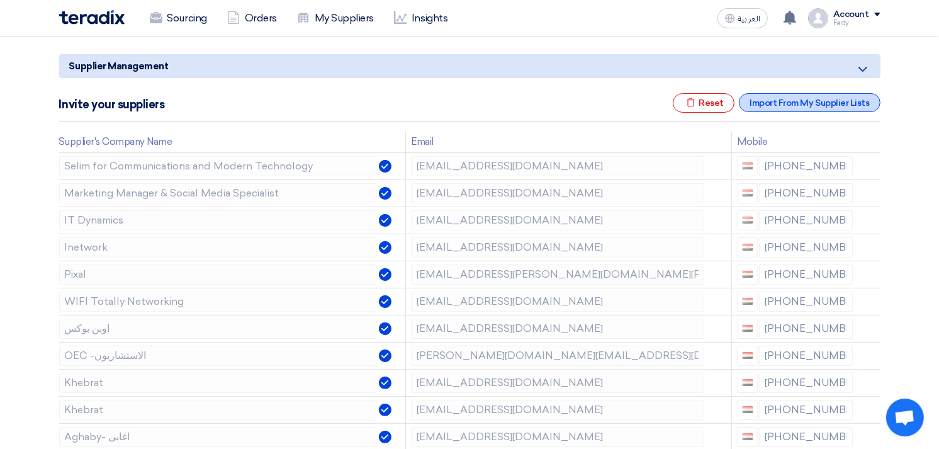
click at [819, 98] on div "Import From My Supplier Lists" at bounding box center [809, 102] width 141 height 19
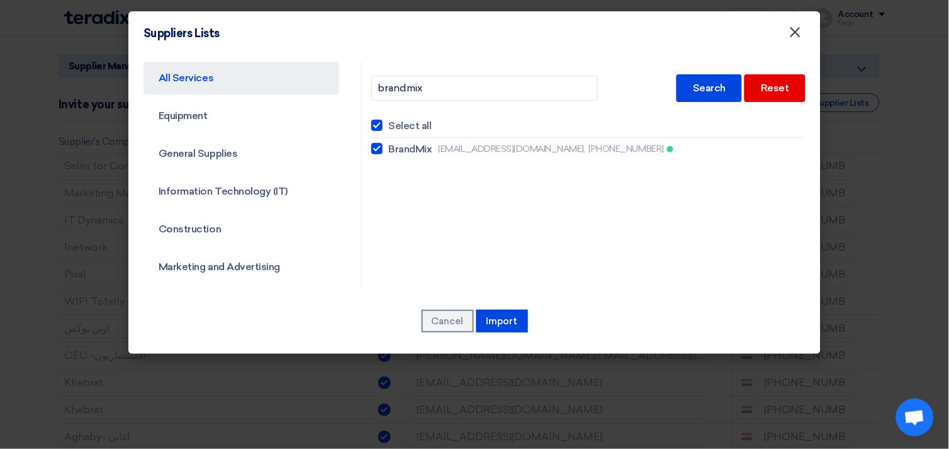
click at [798, 37] on span "×" at bounding box center [795, 35] width 13 height 25
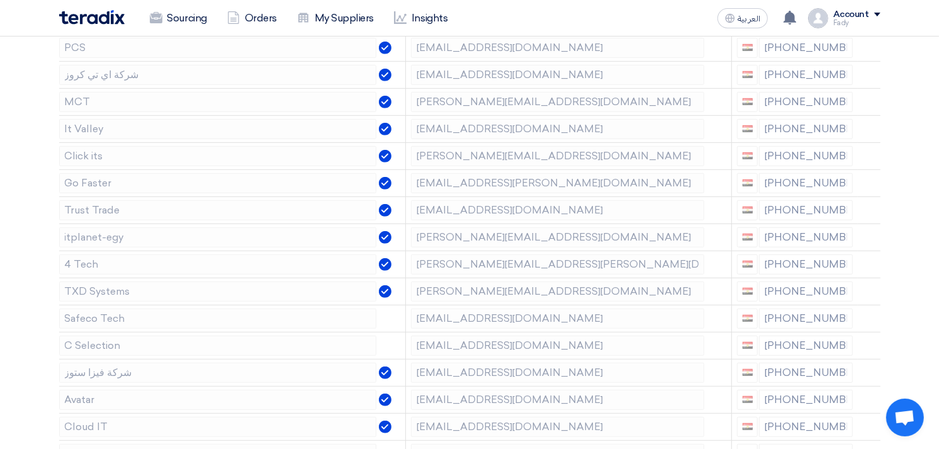
scroll to position [559, 0]
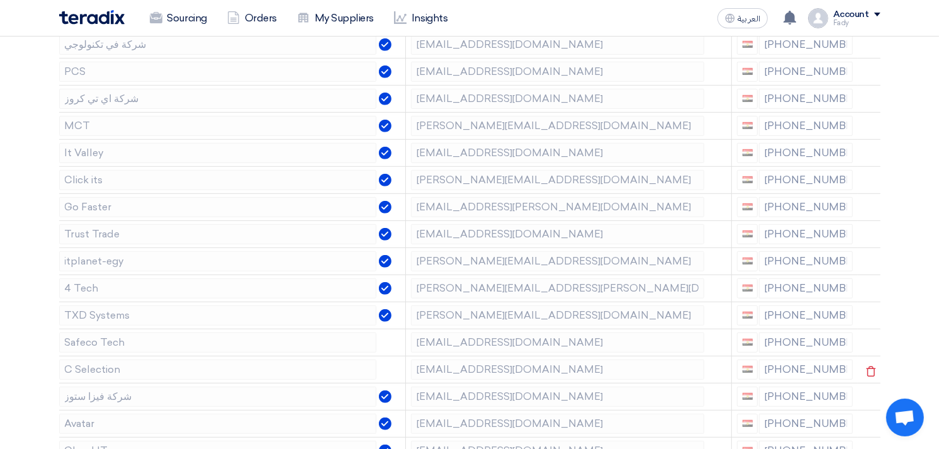
click at [0, 0] on icon at bounding box center [0, 0] width 0 height 0
click at [866, 342] on icon at bounding box center [870, 344] width 21 height 21
click at [869, 420] on icon at bounding box center [870, 425] width 21 height 21
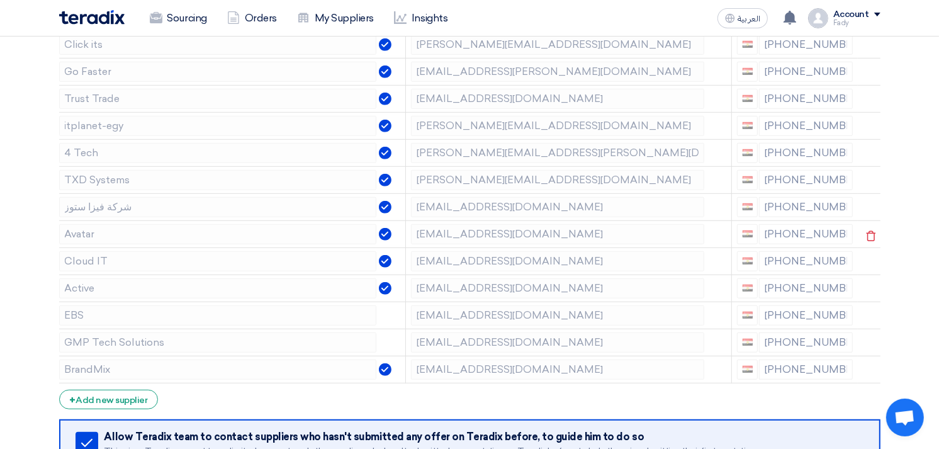
scroll to position [769, 0]
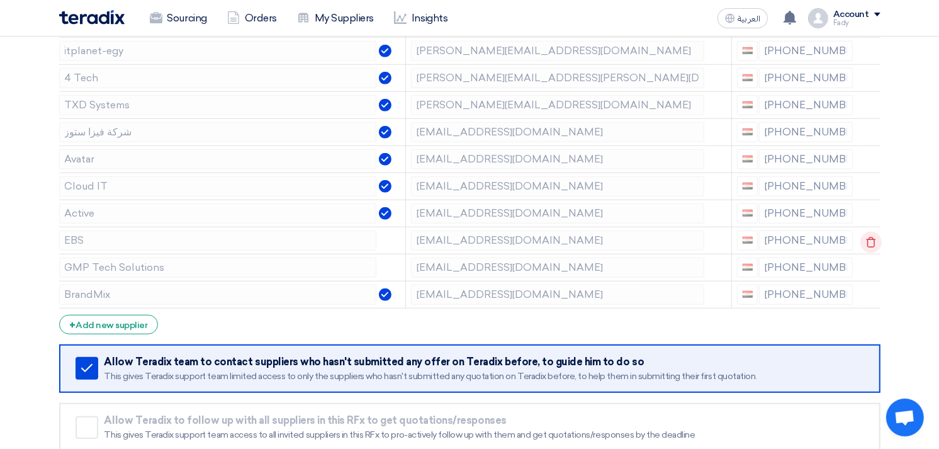
click at [866, 240] on use at bounding box center [870, 242] width 9 height 11
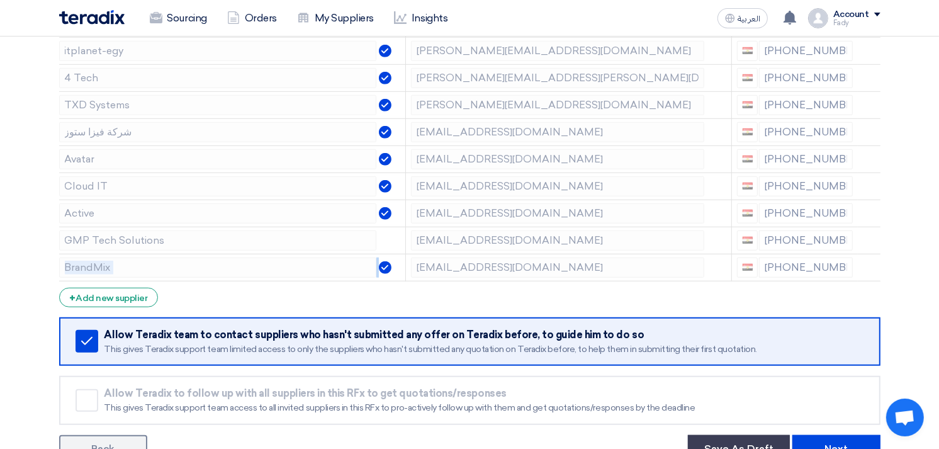
click at [0, 0] on use at bounding box center [0, 0] width 0 height 0
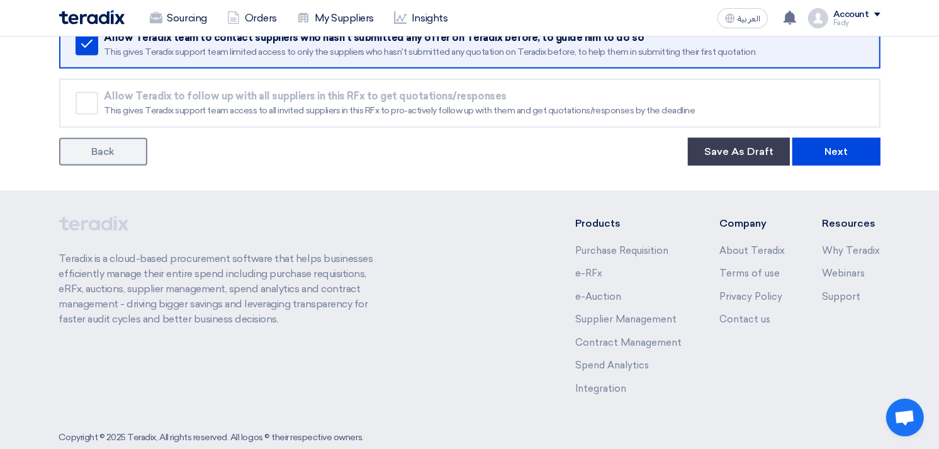
scroll to position [1049, 0]
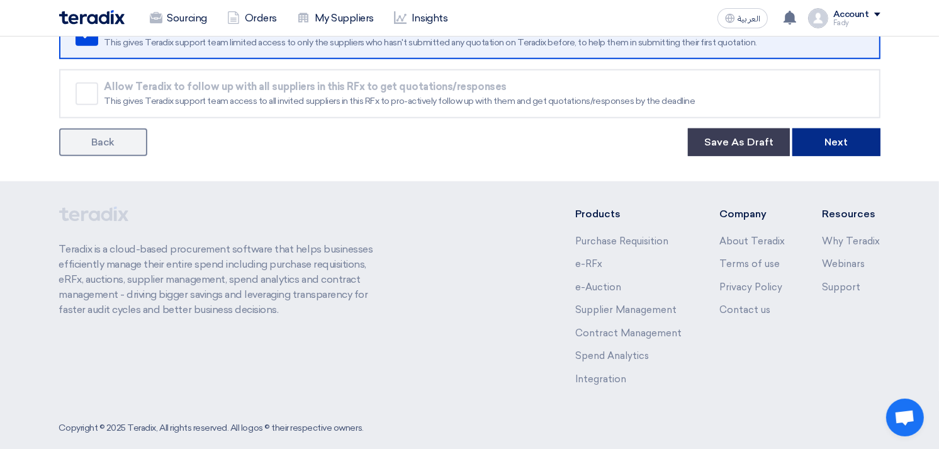
click at [823, 136] on button "Next" at bounding box center [836, 142] width 88 height 28
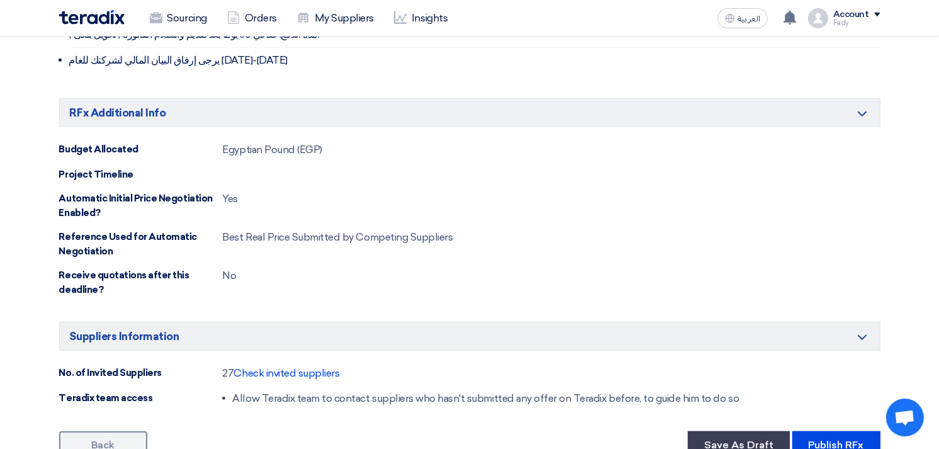
scroll to position [1118, 0]
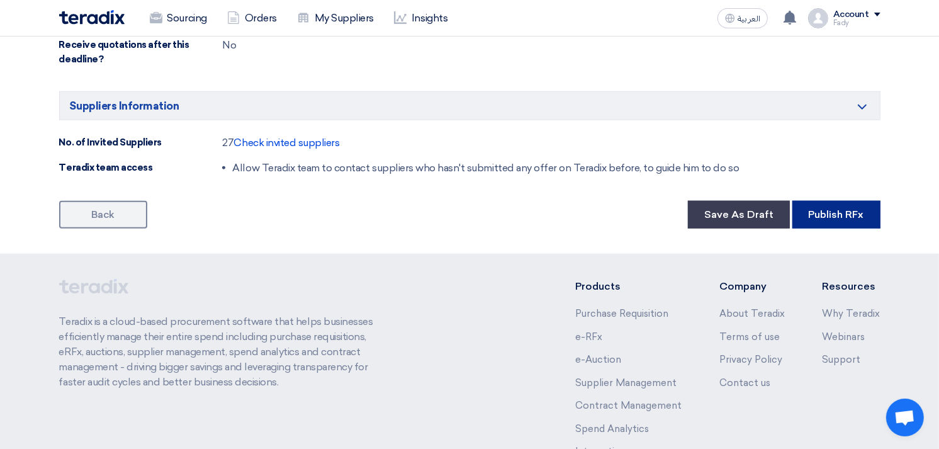
click at [856, 201] on button "Publish RFx" at bounding box center [836, 215] width 88 height 28
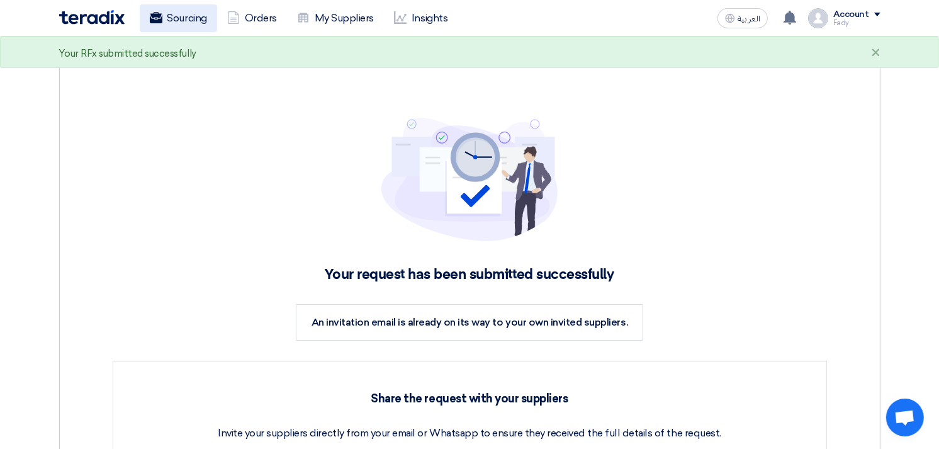
click at [181, 21] on link "Sourcing" at bounding box center [178, 18] width 77 height 28
